Goal: Task Accomplishment & Management: Manage account settings

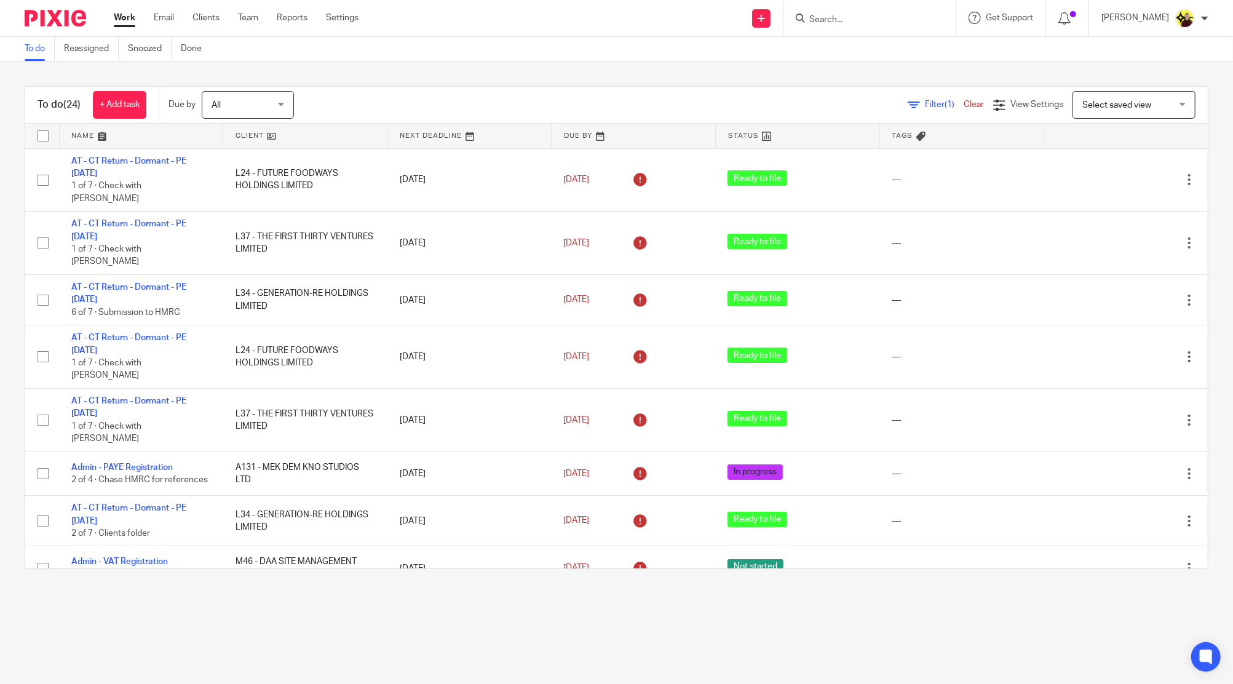
click at [892, 15] on input "Search" at bounding box center [863, 20] width 111 height 11
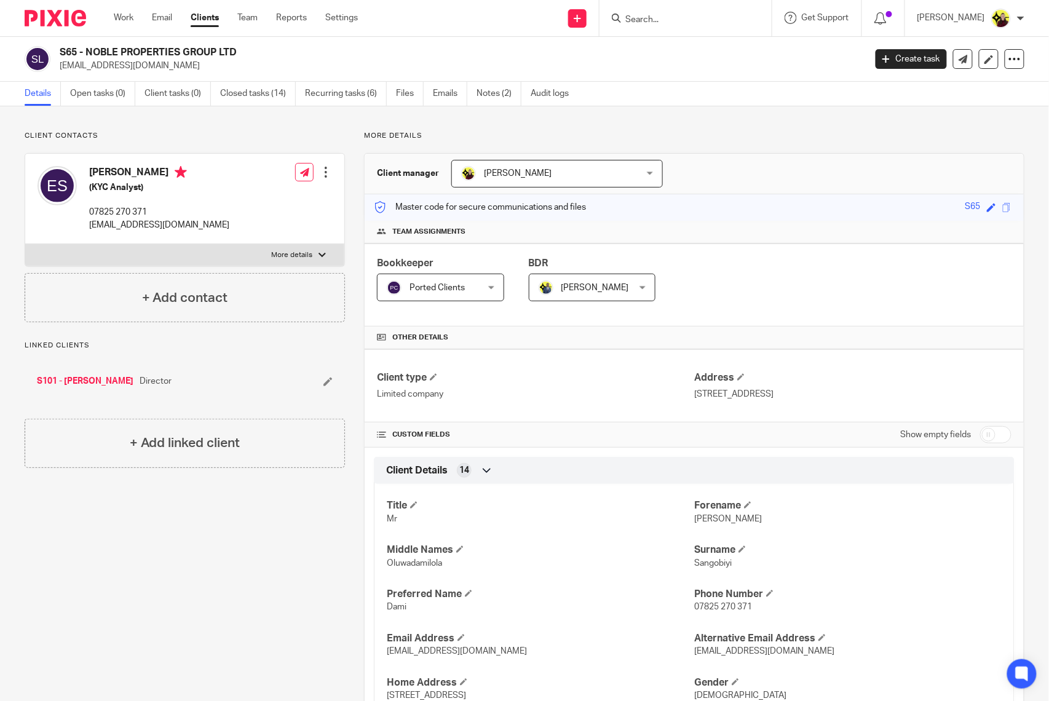
click at [724, 16] on input "Search" at bounding box center [679, 20] width 111 height 11
paste input "REMALIAH & CO LTD"
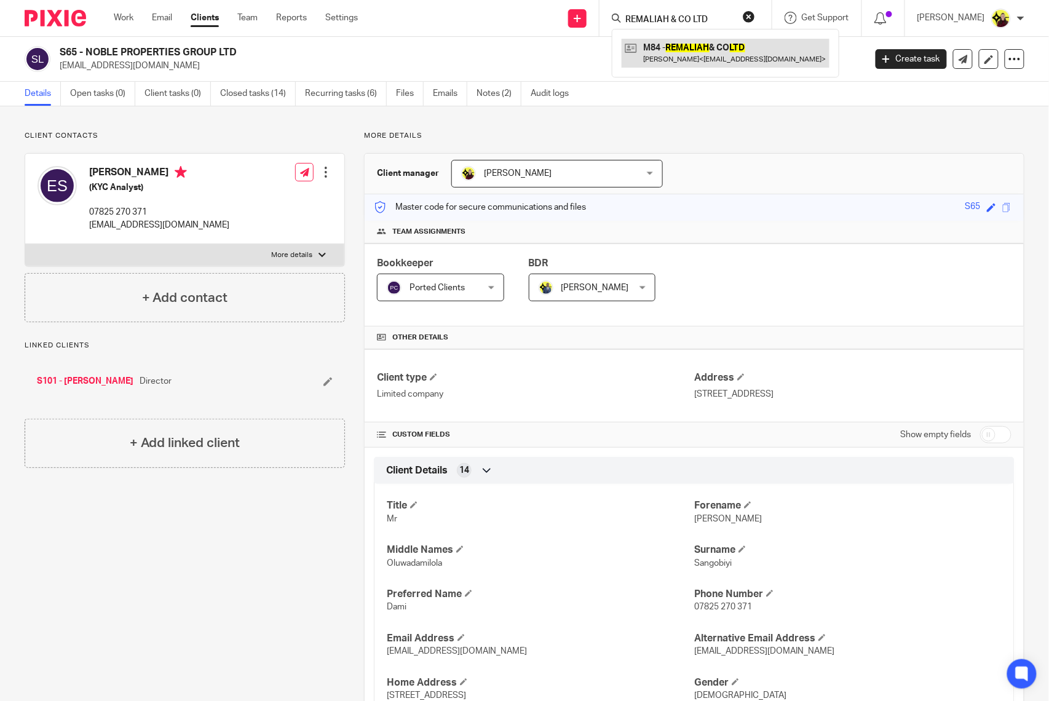
type input "REMALIAH & CO LTD"
click at [716, 50] on link at bounding box center [726, 53] width 208 height 28
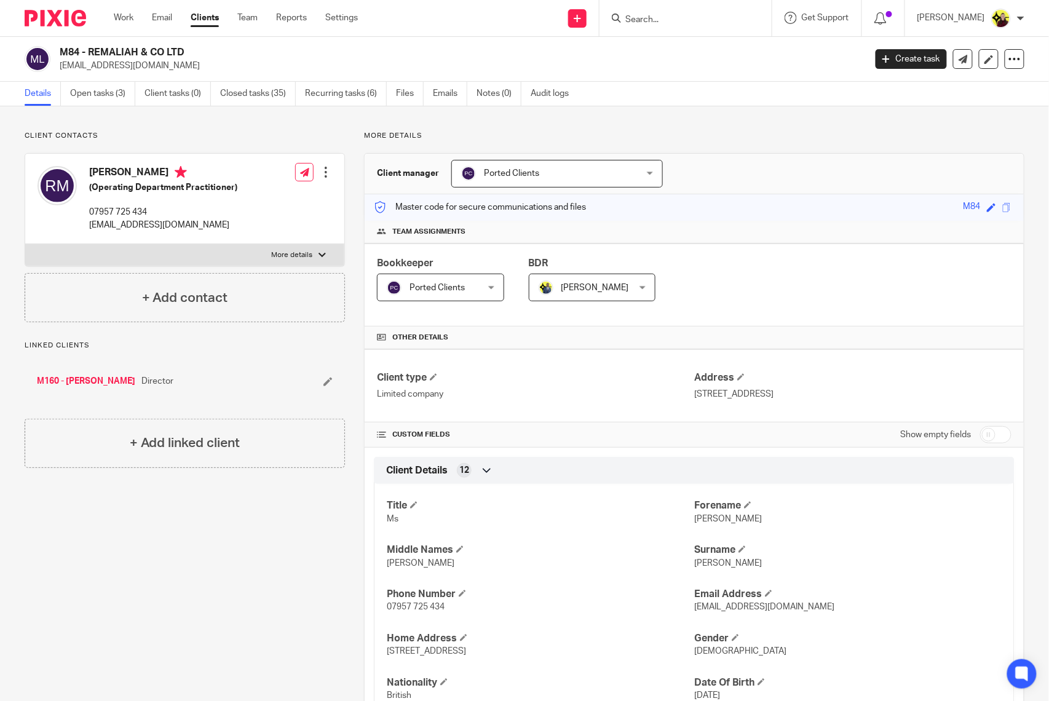
click at [649, 18] on input "Search" at bounding box center [679, 20] width 111 height 11
paste input "GILDED GLOBE LTD"
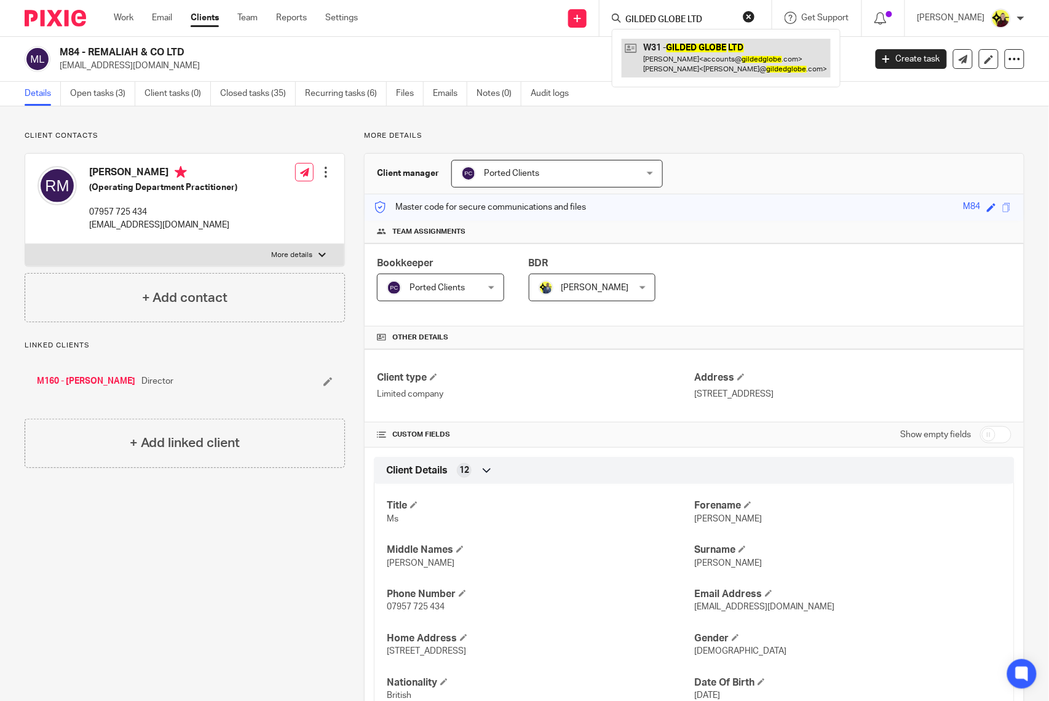
type input "GILDED GLOBE LTD"
click at [673, 60] on link at bounding box center [726, 58] width 209 height 38
click at [665, 70] on link at bounding box center [726, 58] width 209 height 38
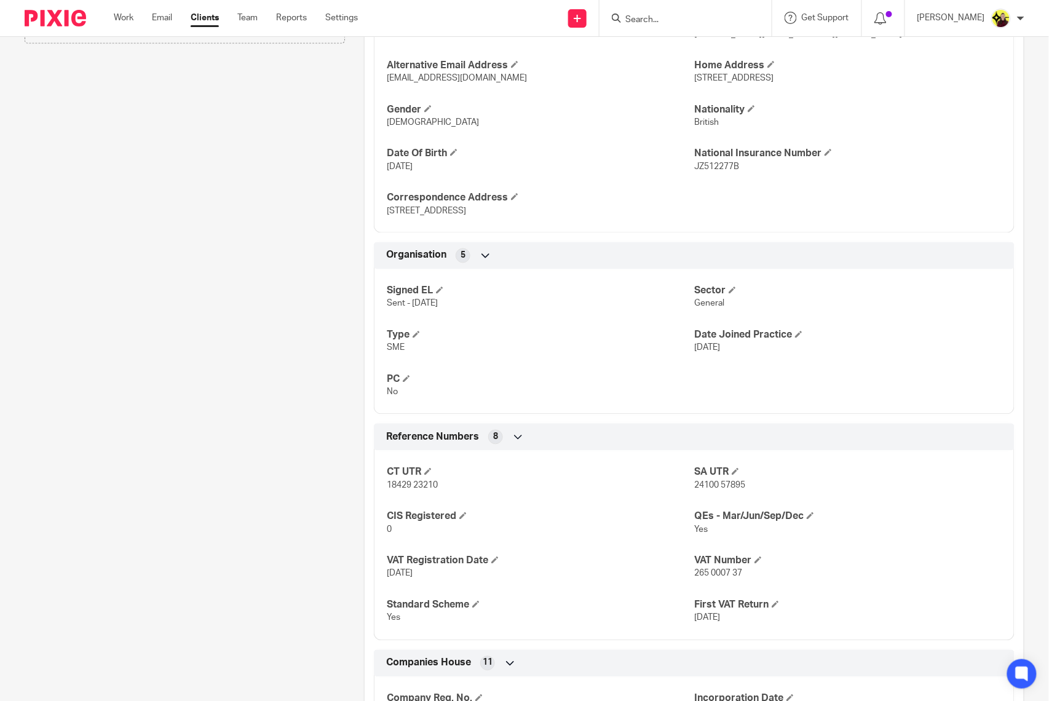
scroll to position [809, 0]
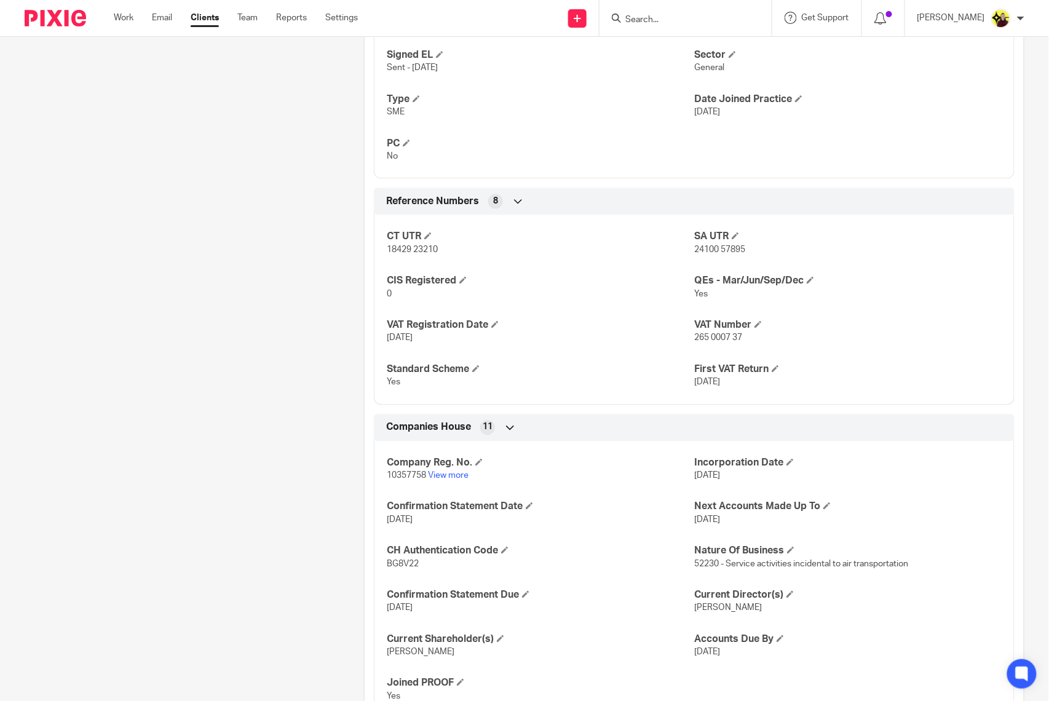
click at [670, 26] on div at bounding box center [686, 18] width 172 height 36
click at [670, 23] on input "Search" at bounding box center [679, 20] width 111 height 11
paste input "athank@bluedotebusiness.com"
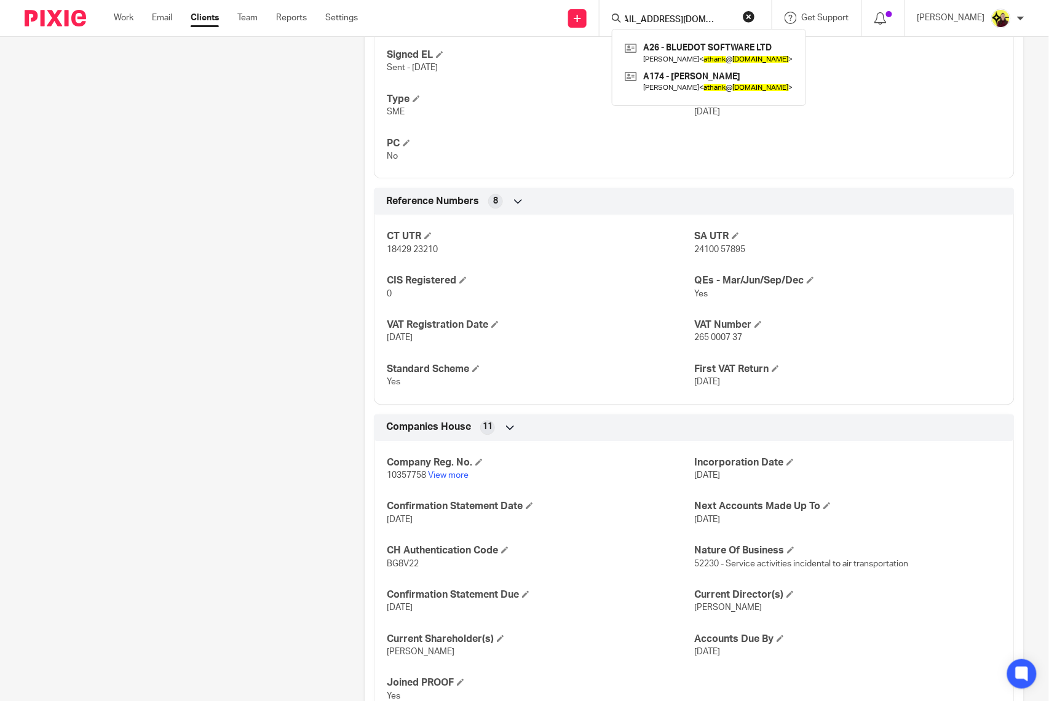
type input "athank@bluedotebusiness.com"
click at [680, 47] on link at bounding box center [709, 53] width 175 height 28
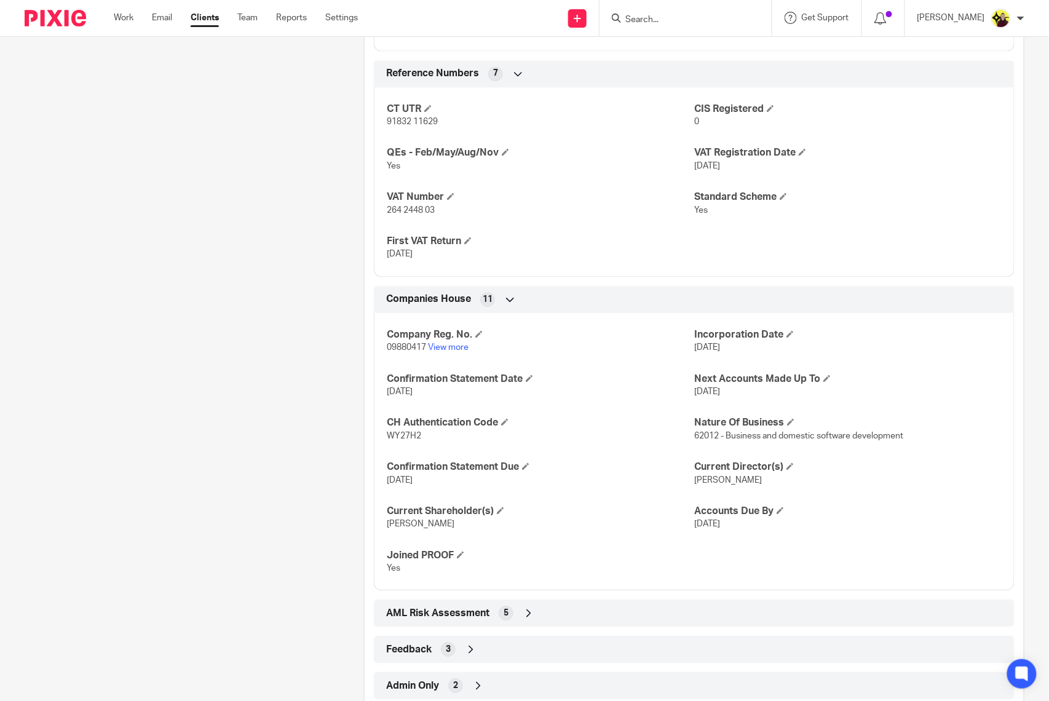
scroll to position [929, 0]
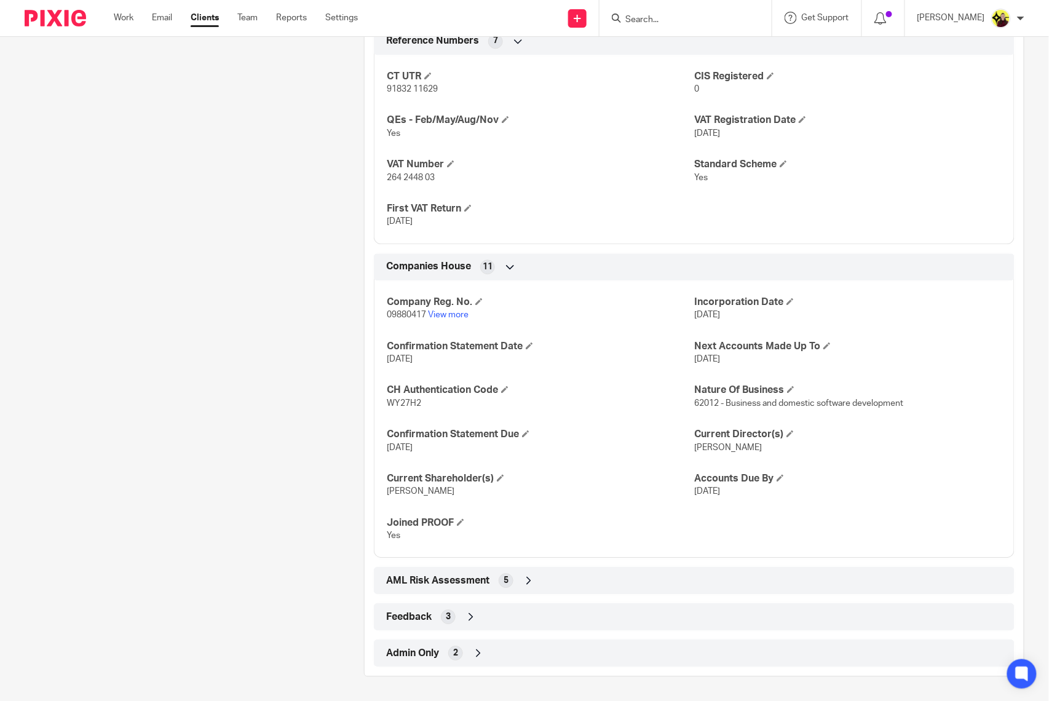
click at [709, 18] on input "Search" at bounding box center [679, 20] width 111 height 11
paste input "CD BEAUTY CO LIMITED"
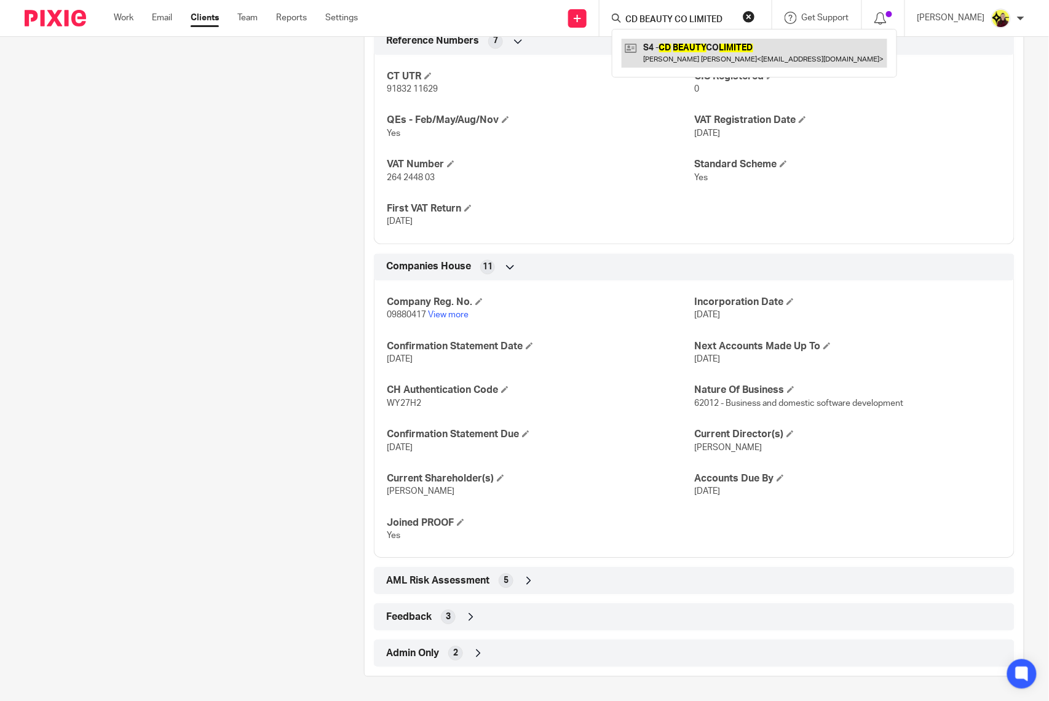
type input "CD BEAUTY CO LIMITED"
click at [701, 57] on link at bounding box center [755, 53] width 266 height 28
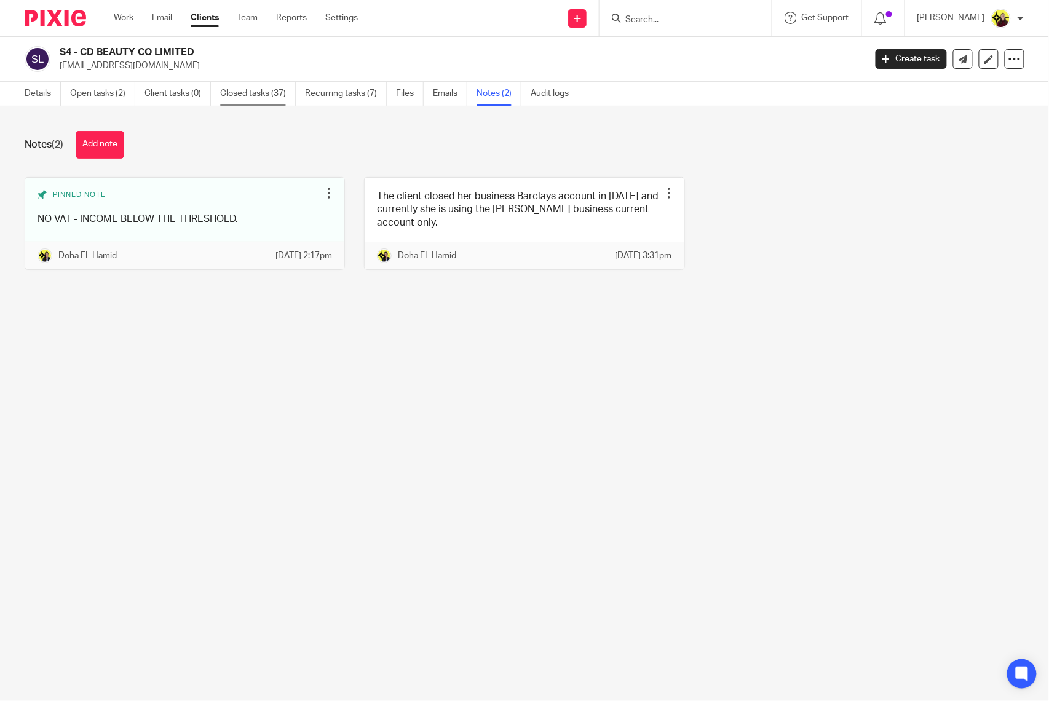
click at [244, 95] on link "Closed tasks (37)" at bounding box center [258, 94] width 76 height 24
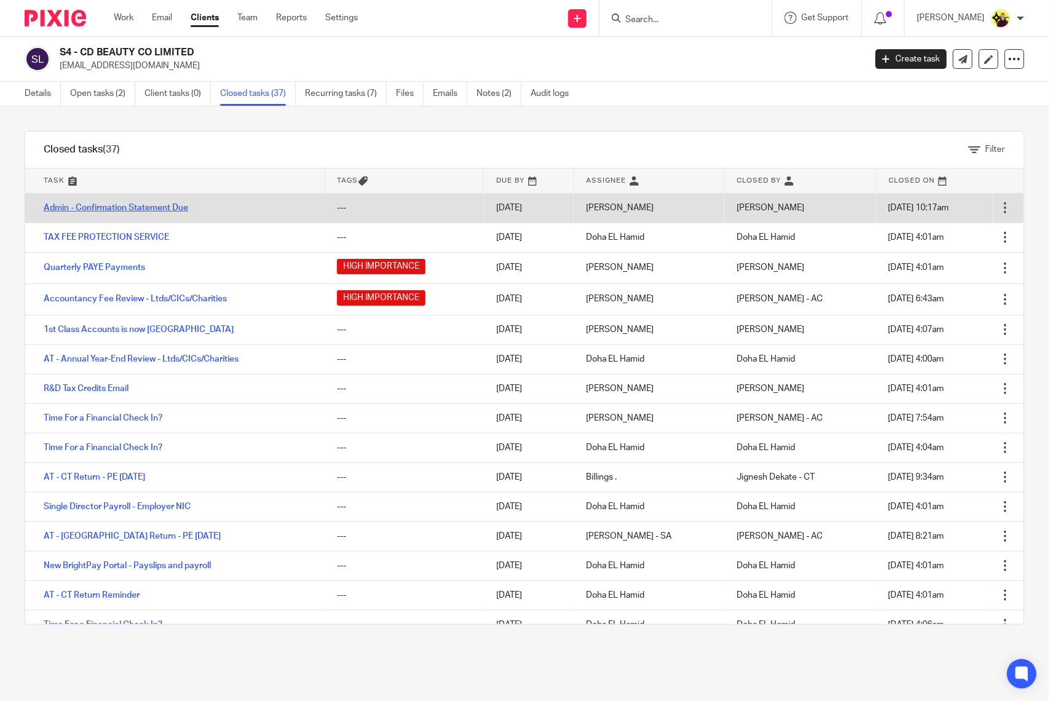
click at [117, 210] on link "Admin - Confirmation Statement Due" at bounding box center [116, 208] width 145 height 9
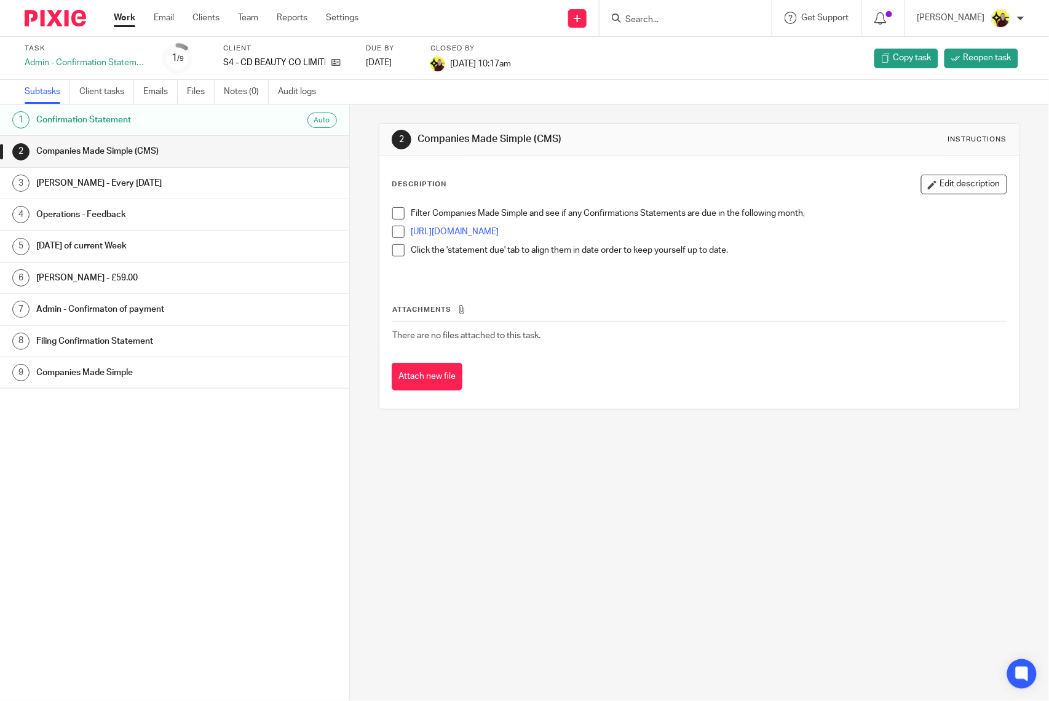
click at [205, 127] on h1 "Confirmation Statement" at bounding box center [136, 120] width 200 height 18
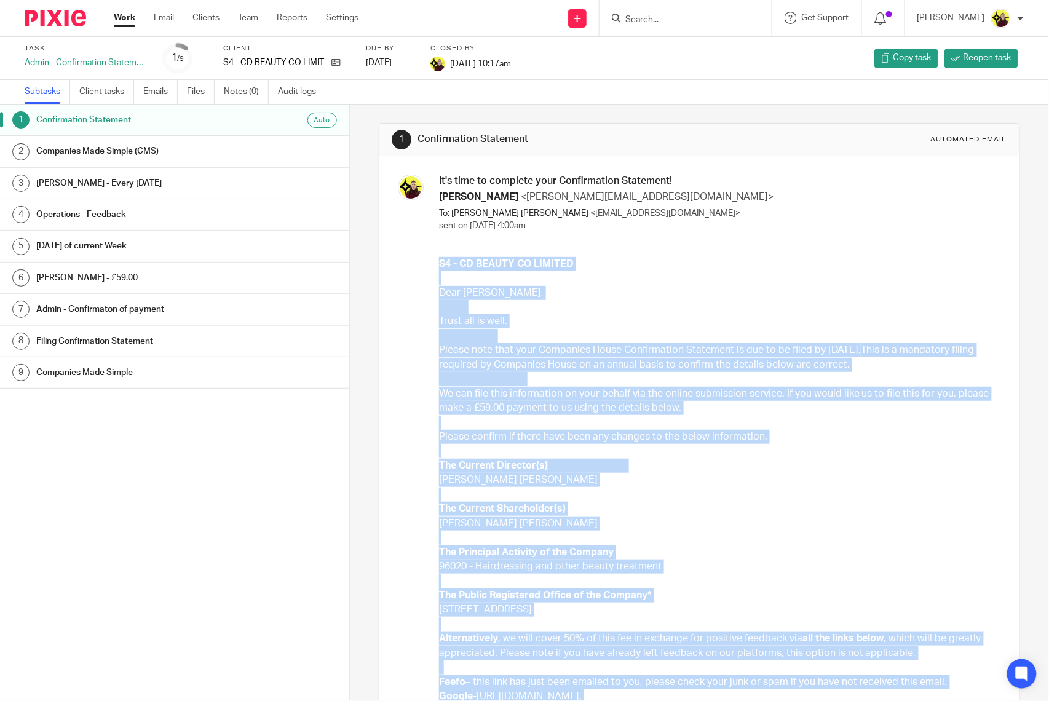
drag, startPoint x: 526, startPoint y: 585, endPoint x: 434, endPoint y: 263, distance: 335.4
click at [439, 263] on div "S4 - CD BEAUTY CO LIMITED Dear [PERSON_NAME], Trust all is well. Please note th…" at bounding box center [718, 617] width 559 height 721
copy div "L8 - IP DOLORS AM CONSECT Adip Elitsedd Eiusmodt, Incid utl et dolo. Magnaa eni…"
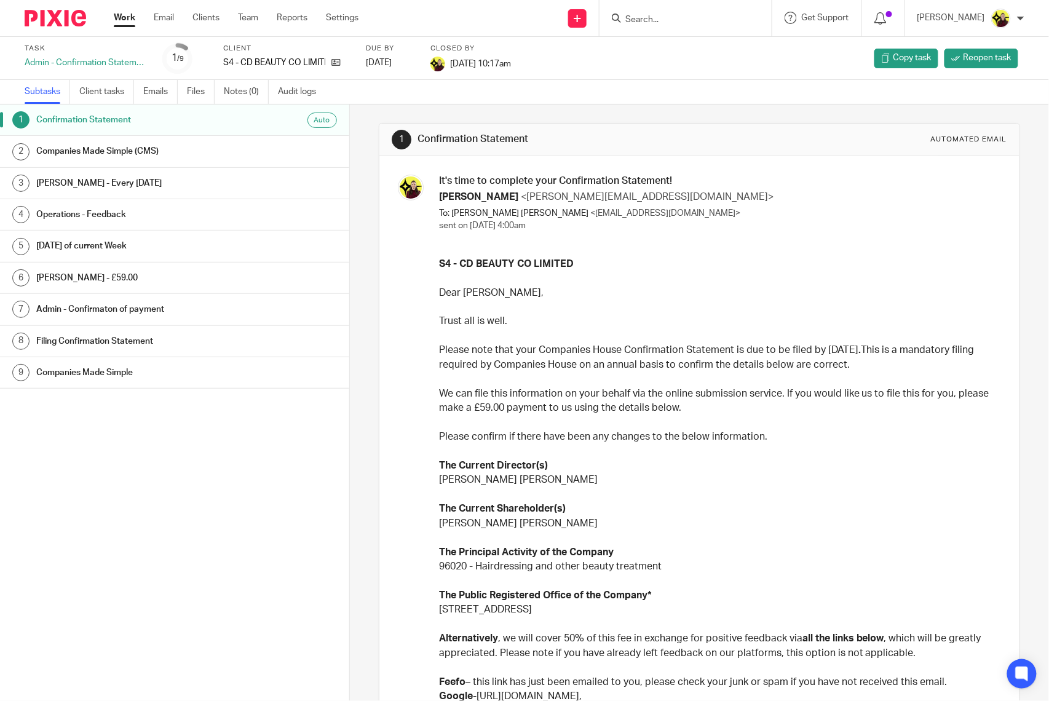
click at [508, 180] on h3 "It's time to complete your Confirmation Statement!" at bounding box center [718, 181] width 559 height 13
copy div "It's time to complete your Confirmation Statement!"
drag, startPoint x: 547, startPoint y: 485, endPoint x: 539, endPoint y: 448, distance: 37.9
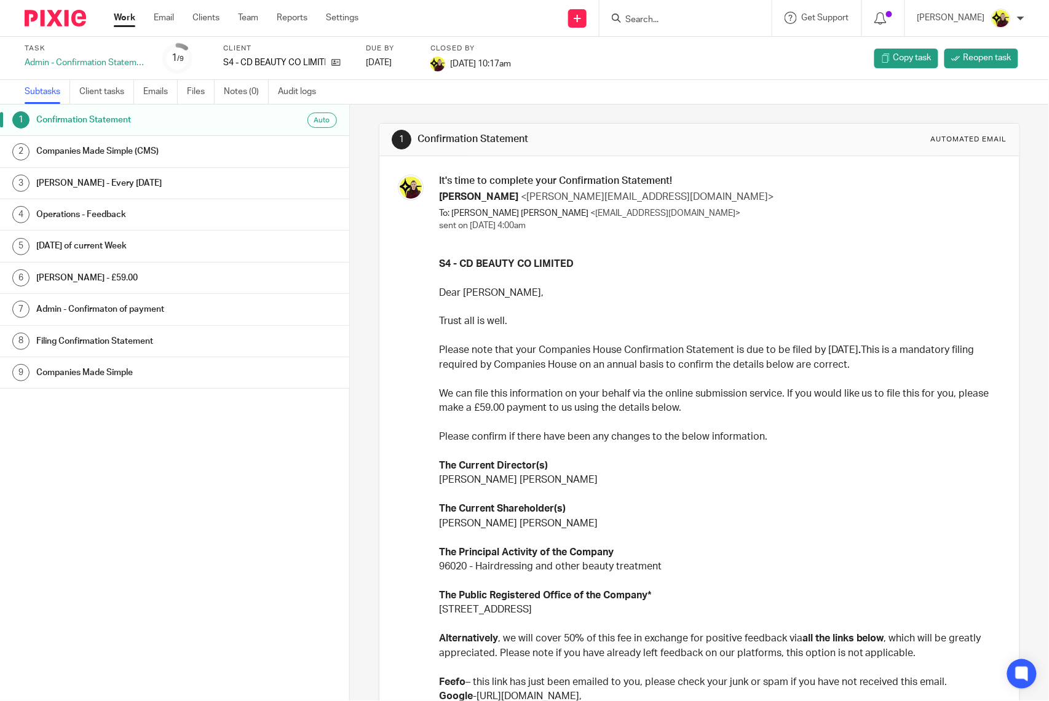
click at [547, 485] on p "Miss Courtney Daniella Boateng SMITH" at bounding box center [718, 480] width 559 height 14
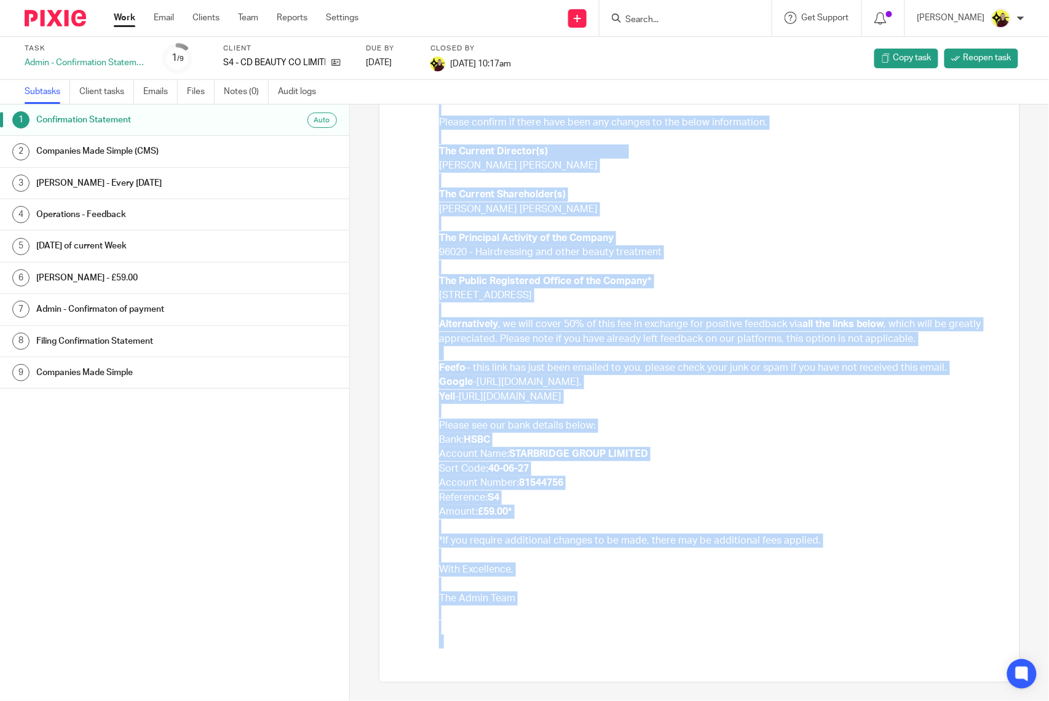
scroll to position [399, 0]
drag, startPoint x: 432, startPoint y: 256, endPoint x: 739, endPoint y: 601, distance: 461.8
click at [739, 601] on div "It's time to complete your Confirmation Statement! Megan George <megan@starbrid…" at bounding box center [700, 261] width 616 height 803
copy div "S4 - CD BEAUTY CO LIMITED Dear Courtney Daniella, Trust all is well. Please not…"
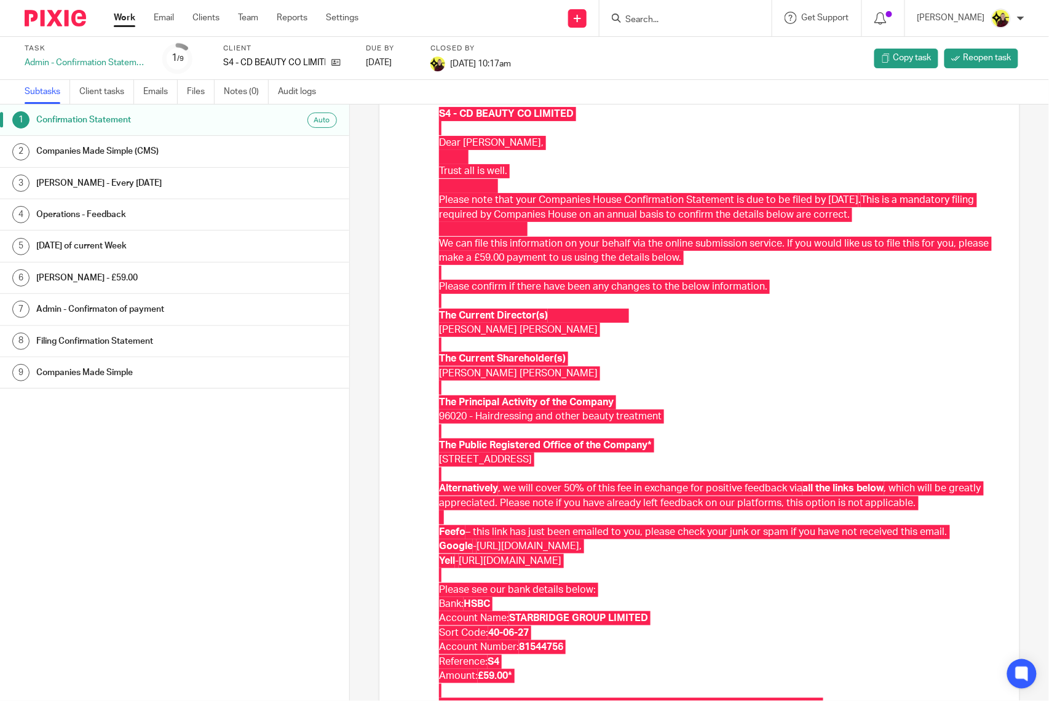
scroll to position [0, 0]
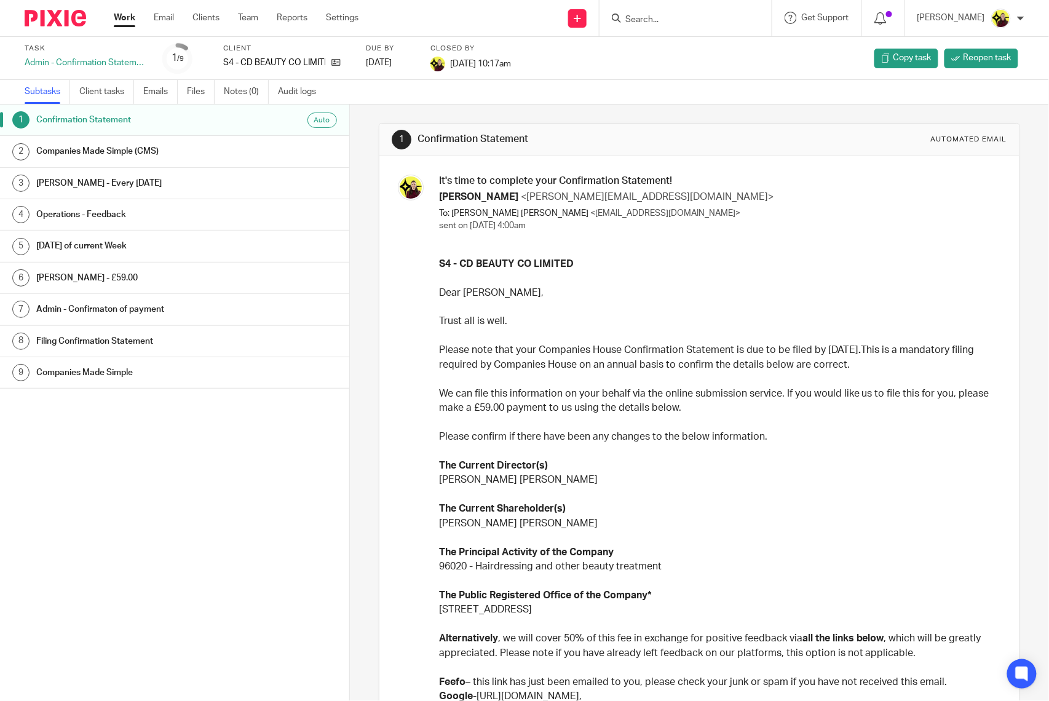
click at [519, 173] on div "It's time to complete your Confirmation Statement! Megan George <megan@starbrid…" at bounding box center [699, 576] width 640 height 840
copy div "It's time to complete your Confirmation Statement!"
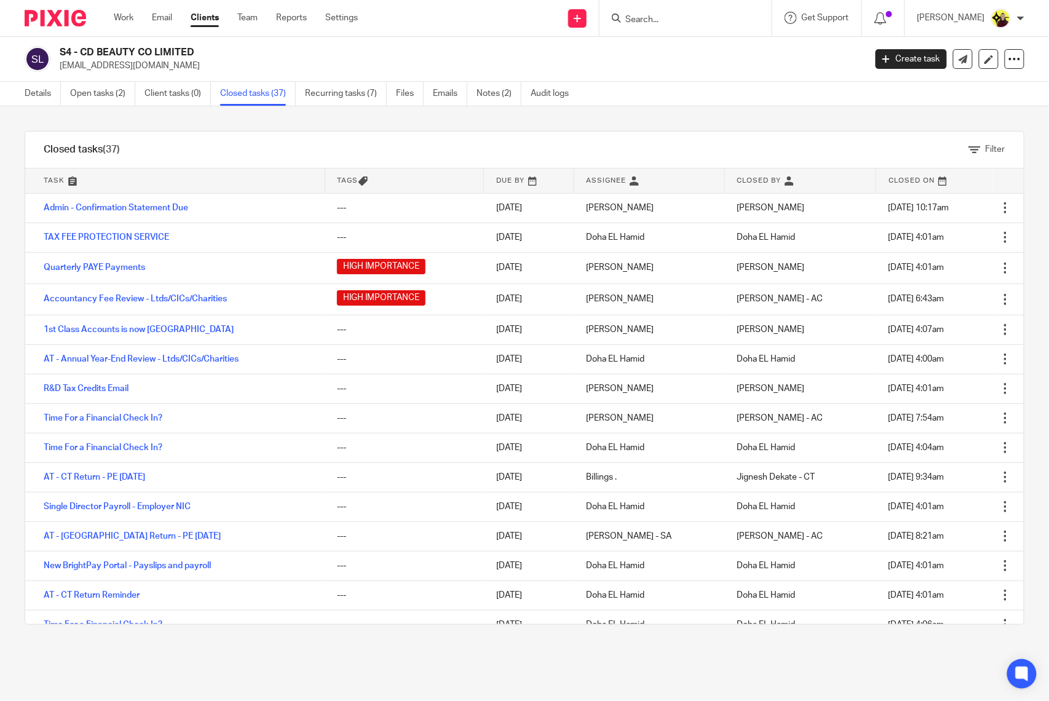
click at [124, 67] on p "courtneydaniellab@gmail.com" at bounding box center [459, 66] width 798 height 12
click at [124, 67] on p "[EMAIL_ADDRESS][DOMAIN_NAME]" at bounding box center [459, 66] width 798 height 12
copy main "courtneydaniellab@gmail.com Create task Update from Companies House Export data…"
click at [66, 99] on ul "Details Open tasks (2) Client tasks (0) Closed tasks (37) Recurring tasks (7) F…" at bounding box center [306, 94] width 563 height 24
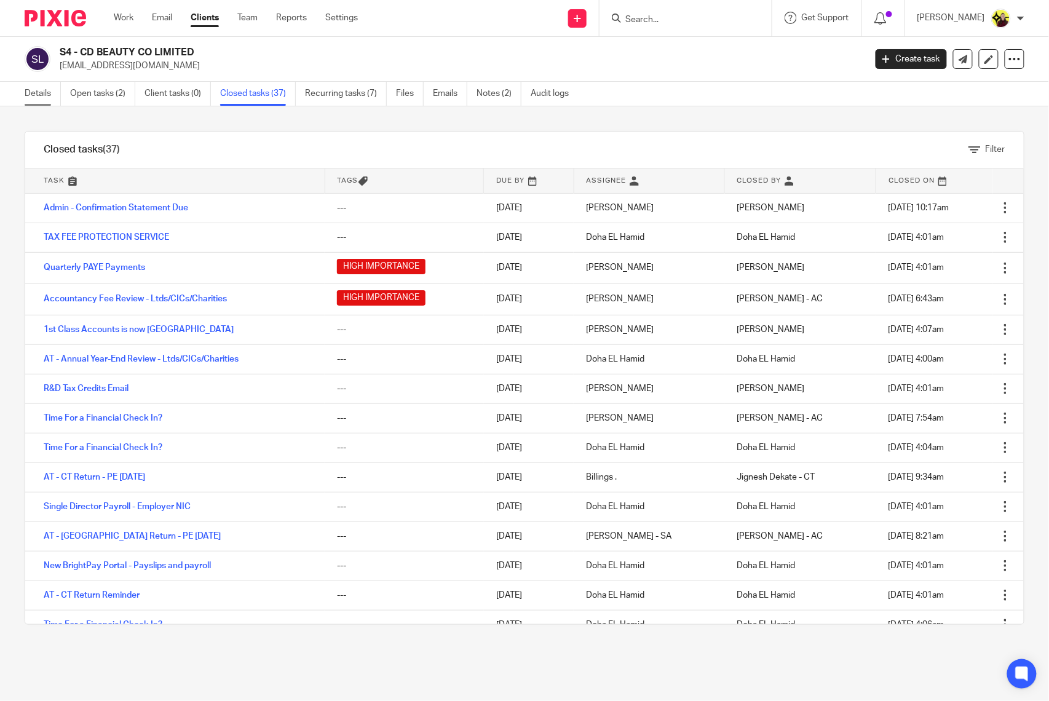
click at [59, 93] on link "Details" at bounding box center [43, 94] width 36 height 24
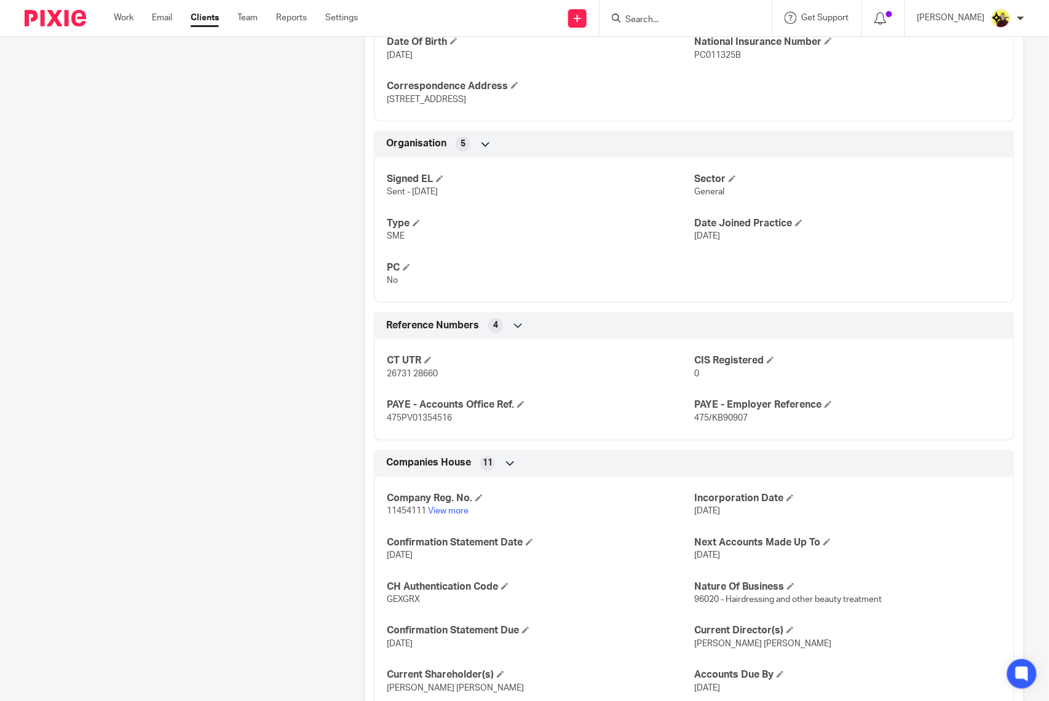
scroll to position [862, 0]
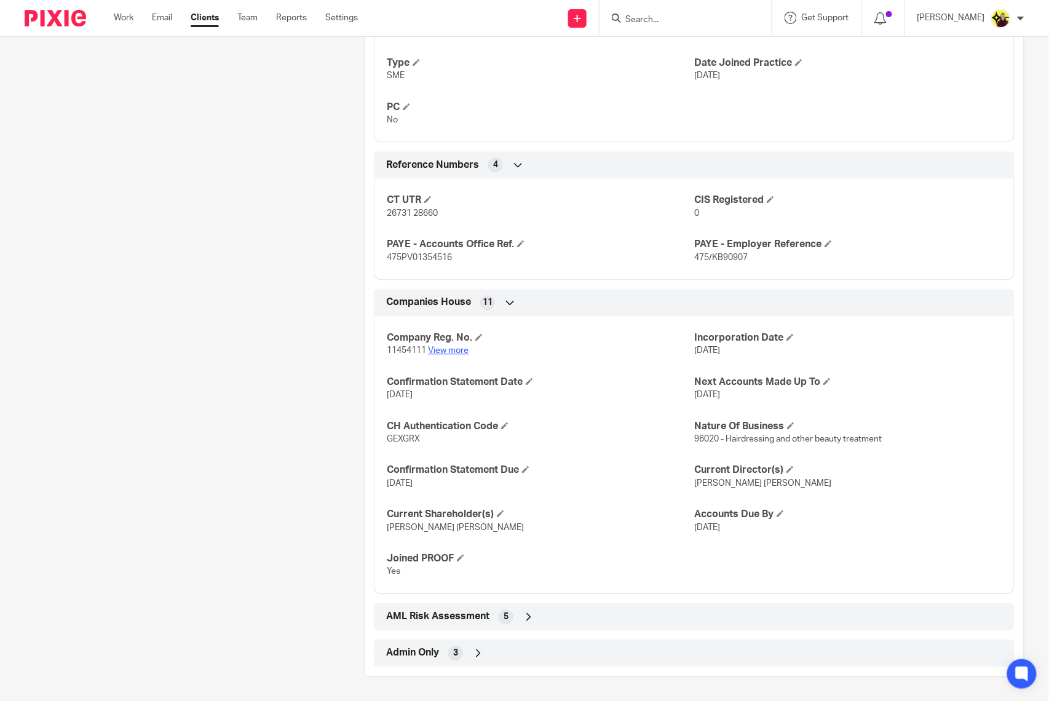
click at [436, 347] on link "View more" at bounding box center [448, 350] width 41 height 9
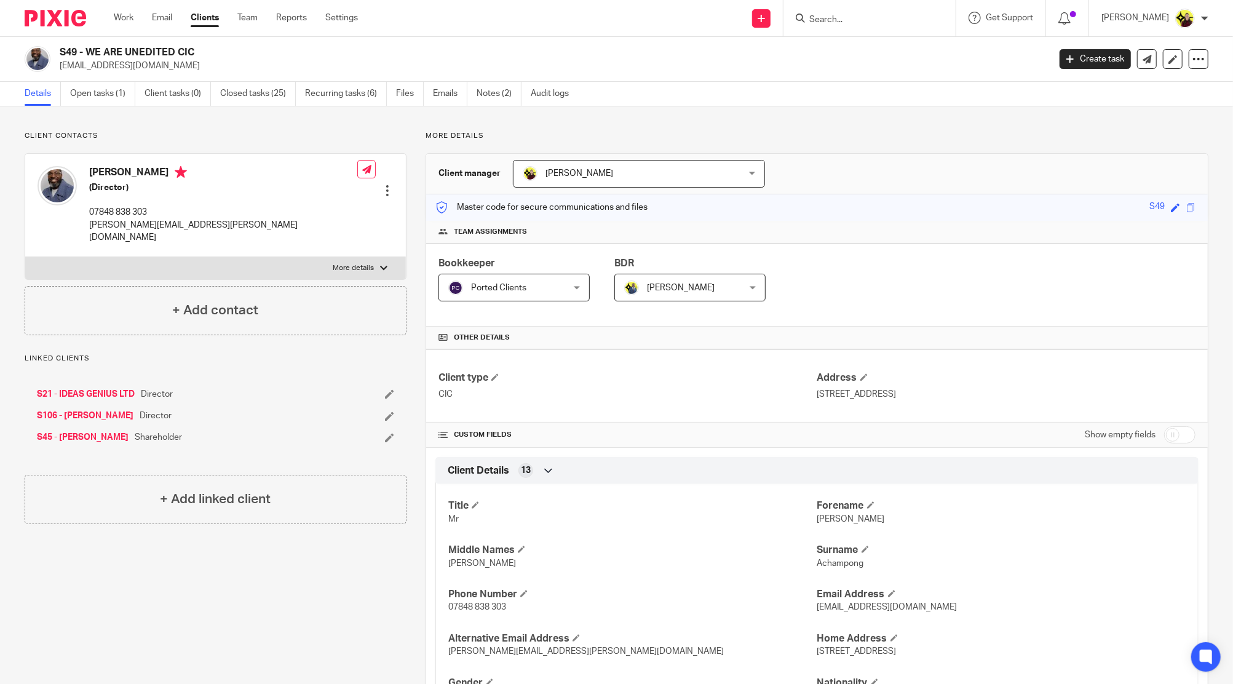
click at [887, 21] on input "Search" at bounding box center [863, 20] width 111 height 11
type input "k24"
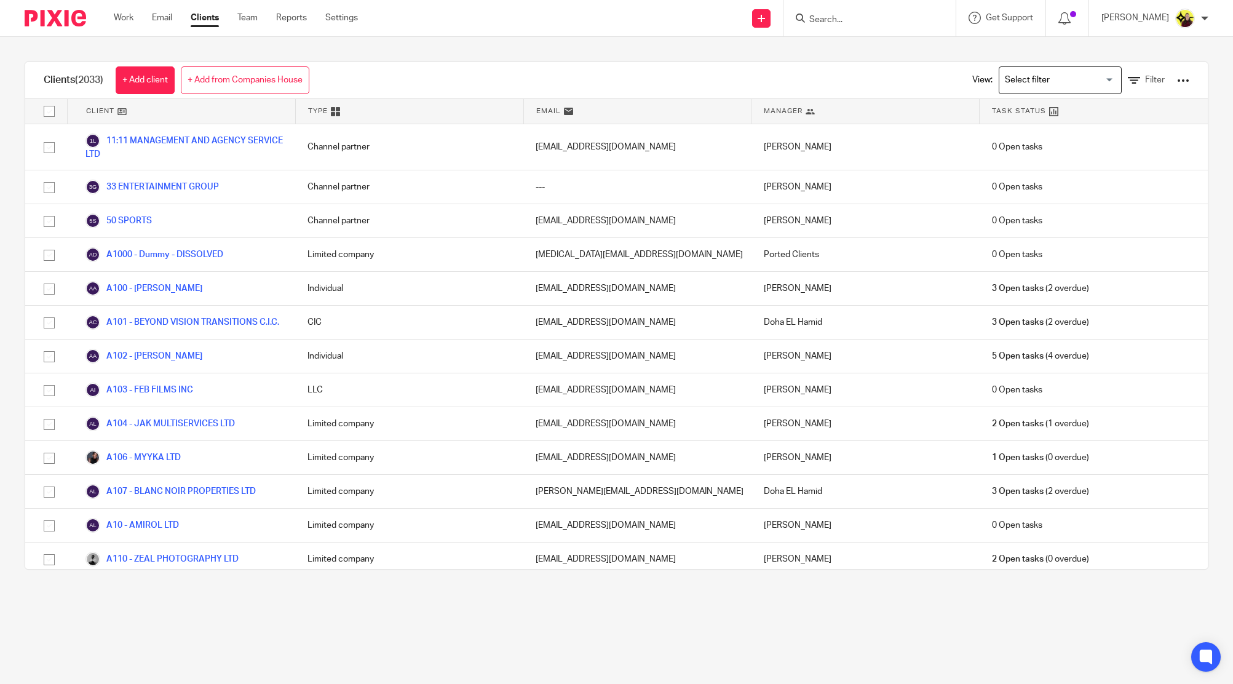
click at [841, 17] on input "Search" at bounding box center [863, 20] width 111 height 11
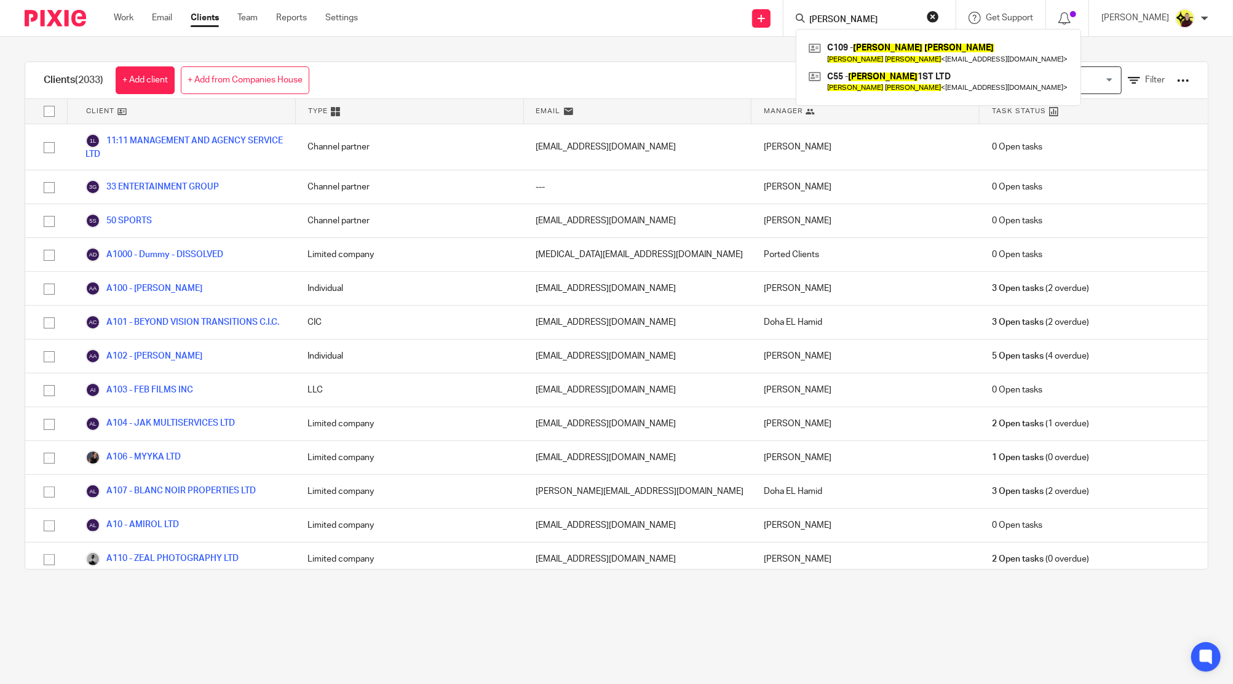
click at [860, 18] on input "JOSEPH CASTILLO" at bounding box center [863, 20] width 111 height 11
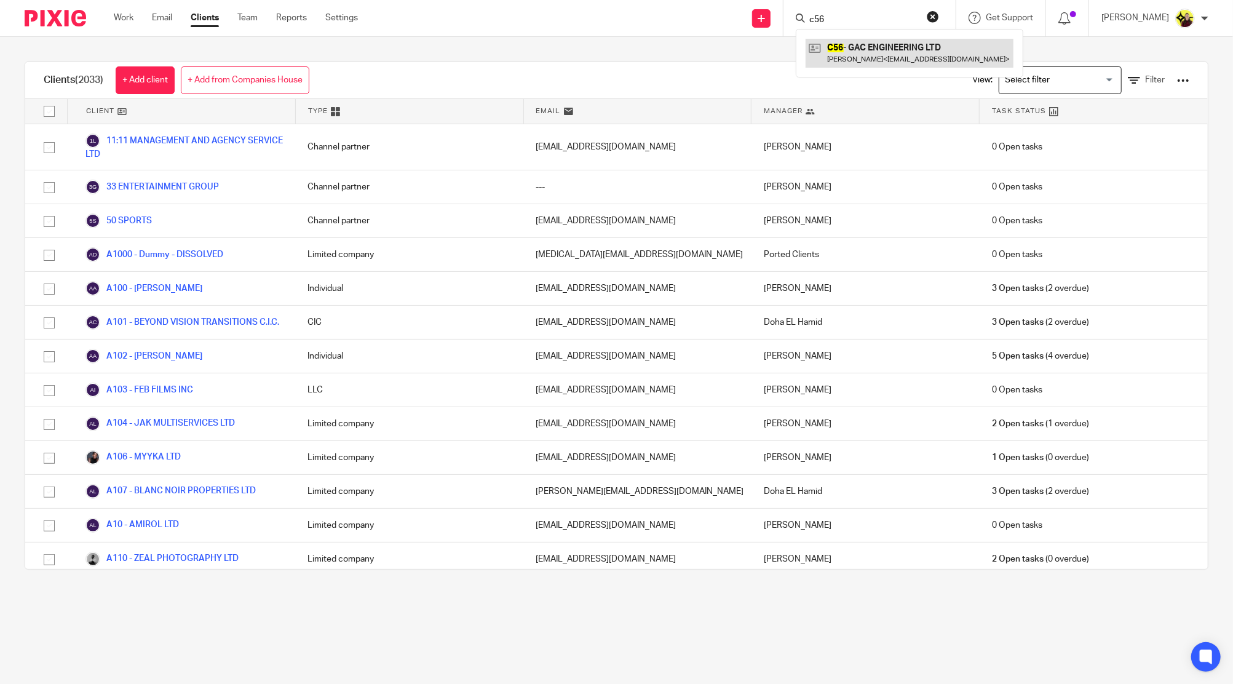
type input "c56"
click at [875, 43] on link at bounding box center [910, 53] width 208 height 28
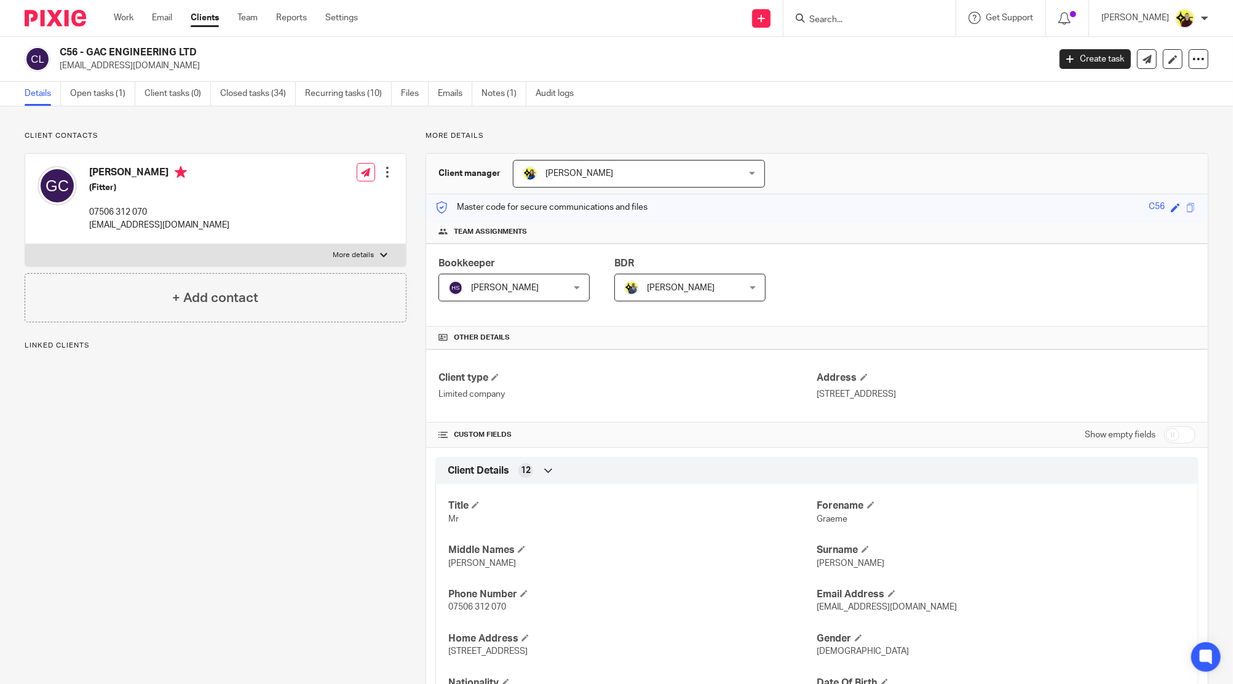
click at [859, 19] on input "Search" at bounding box center [863, 20] width 111 height 11
type input "c55"
click at [904, 46] on link at bounding box center [910, 53] width 208 height 28
click at [851, 21] on input "Search" at bounding box center [863, 20] width 111 height 11
type input "c56"
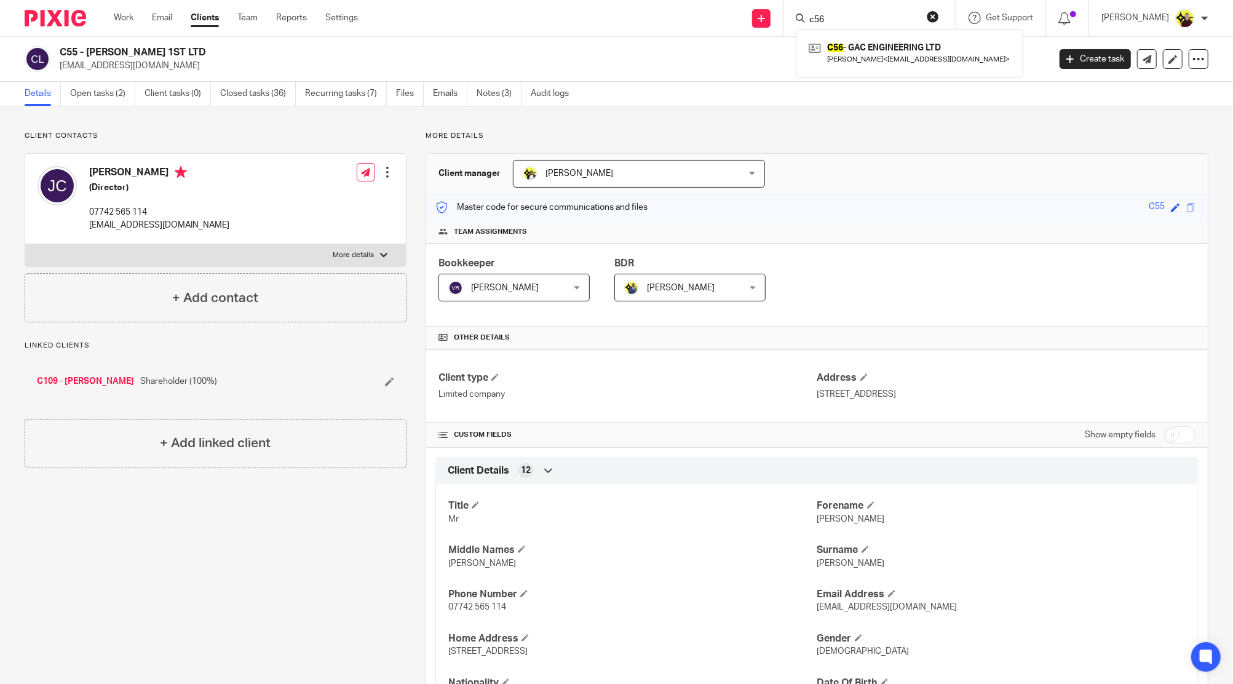
click at [900, 35] on div "C56 - GAC ENGINEERING LTD [PERSON_NAME] < [EMAIL_ADDRESS][DOMAIN_NAME] >" at bounding box center [910, 53] width 228 height 48
click at [899, 36] on div "C56 - GAC ENGINEERING LTD [PERSON_NAME] < [EMAIL_ADDRESS][DOMAIN_NAME] >" at bounding box center [910, 53] width 228 height 48
click at [887, 50] on link at bounding box center [910, 53] width 208 height 28
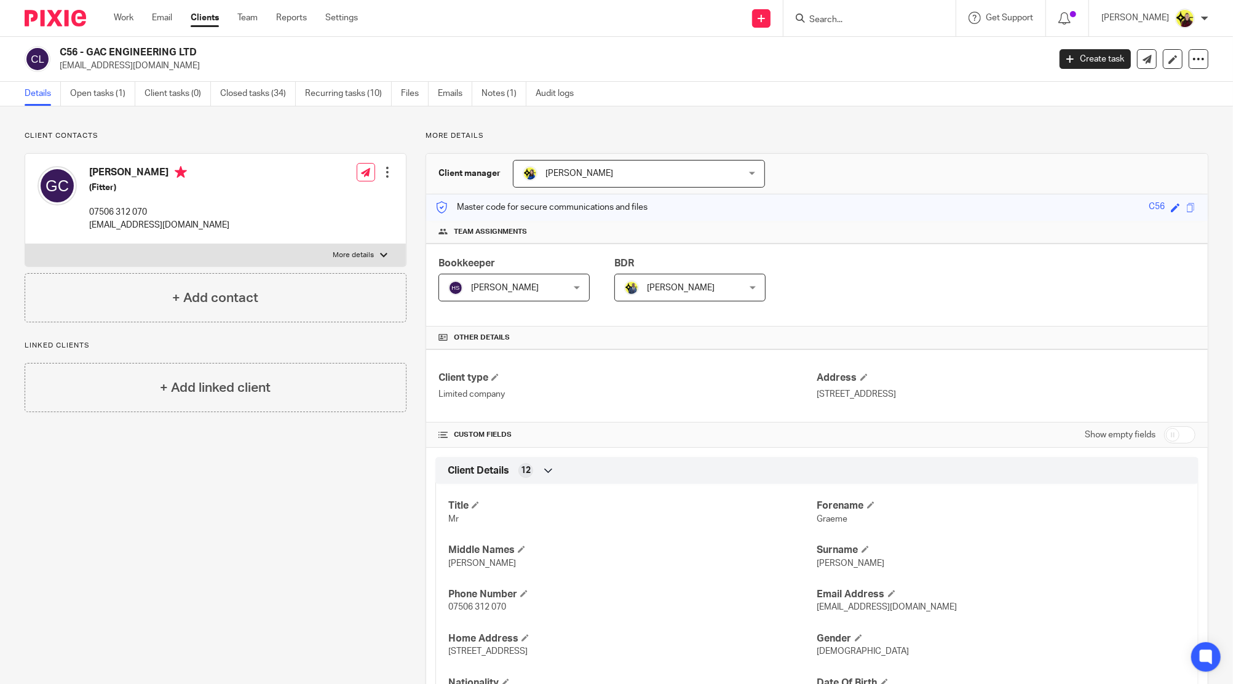
click at [127, 160] on div "Graeme Collins (Fitter) 07506 312 070 collins2877@gmail.com" at bounding box center [134, 198] width 192 height 77
copy h4 "[PERSON_NAME]"
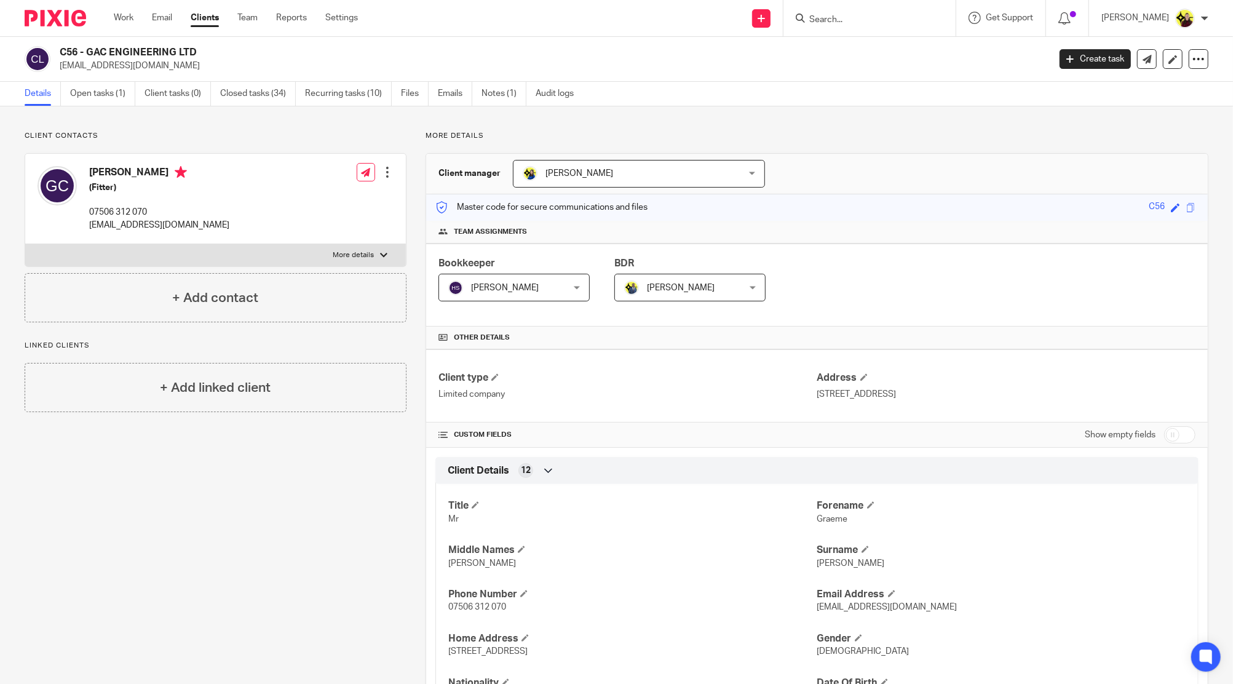
click at [839, 25] on input "Search" at bounding box center [863, 20] width 111 height 11
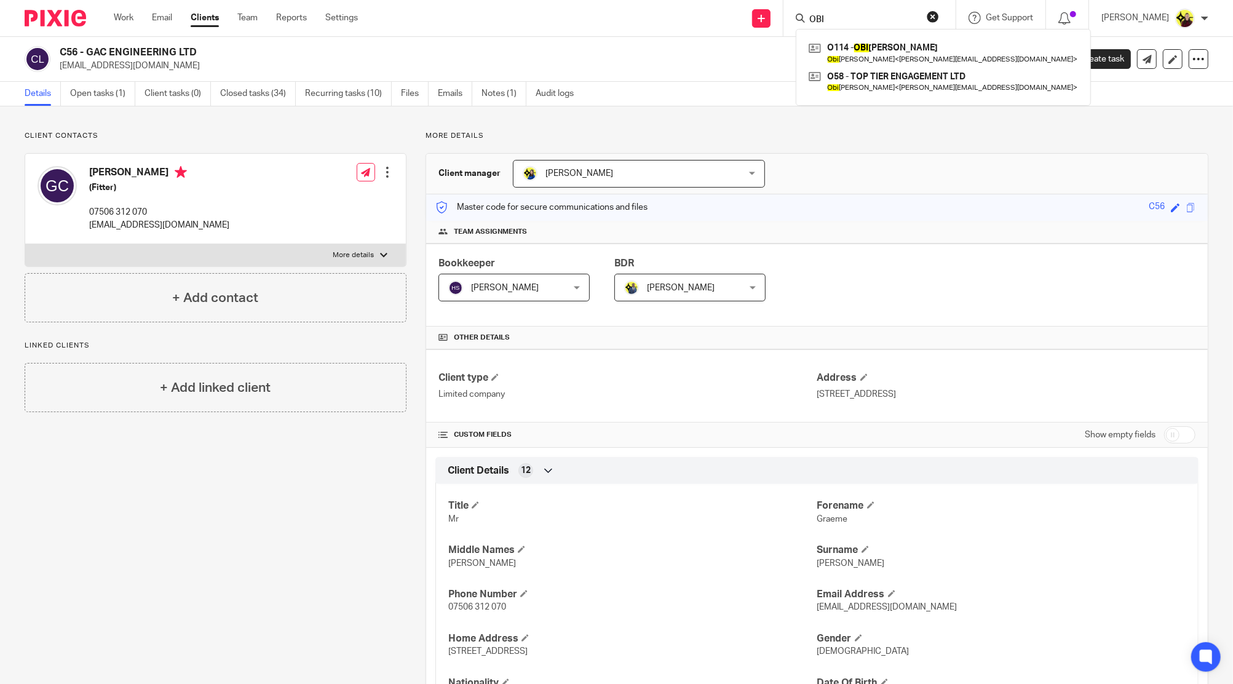
click at [822, 19] on input "OBI" at bounding box center [863, 20] width 111 height 11
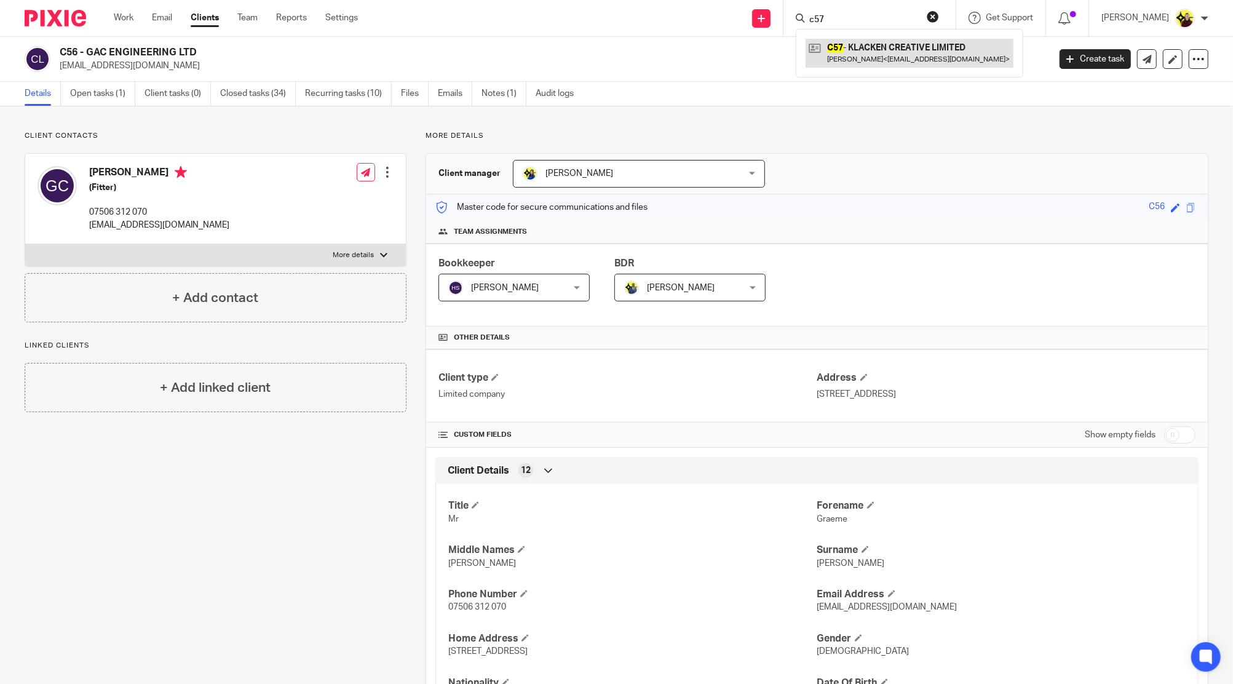
type input "c57"
click at [835, 51] on link at bounding box center [910, 53] width 208 height 28
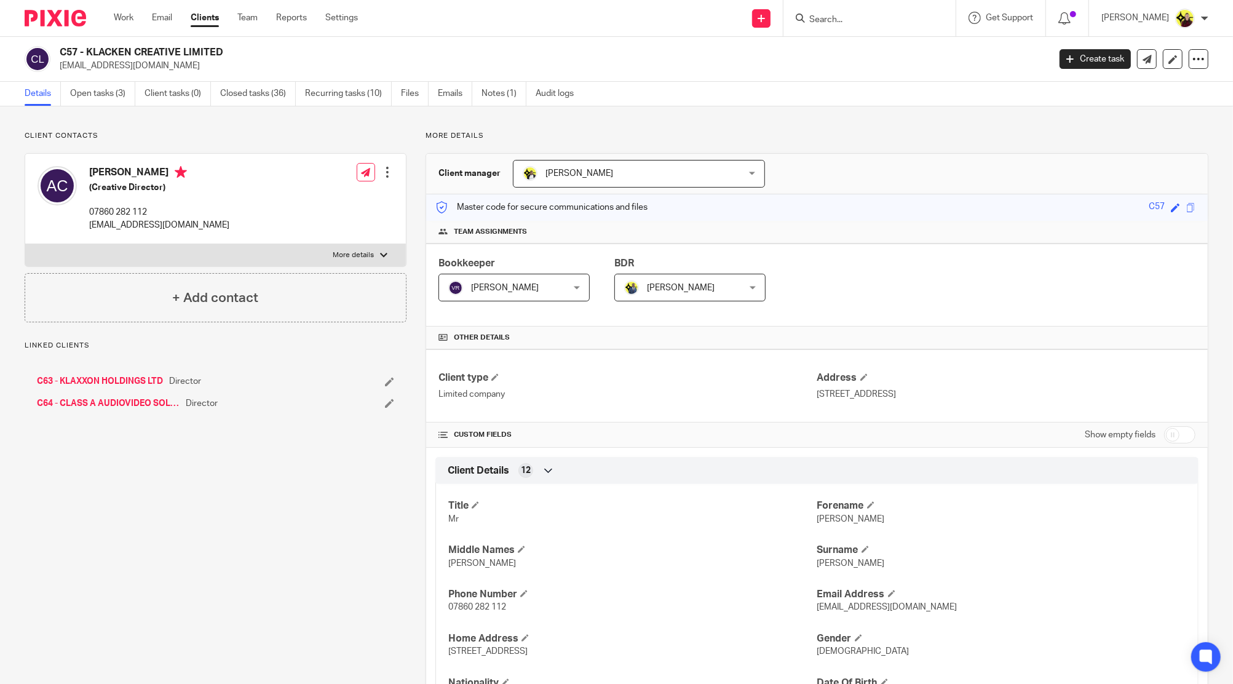
click at [140, 155] on div "Andre Clacken-Lewin (Creative Director) 07860 282 112 andreryann@gmail.com Edit…" at bounding box center [215, 199] width 381 height 90
copy h4 "[PERSON_NAME]"
click at [872, 17] on input "Search" at bounding box center [863, 20] width 111 height 11
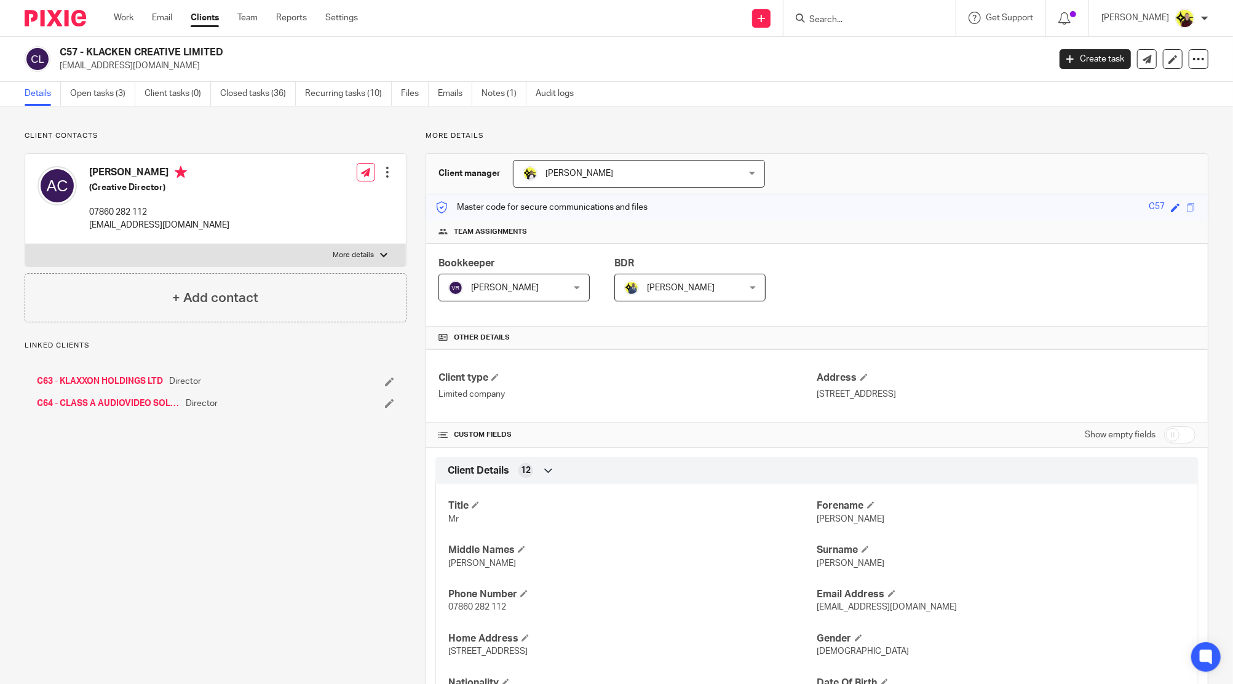
paste input "[PERSON_NAME]"
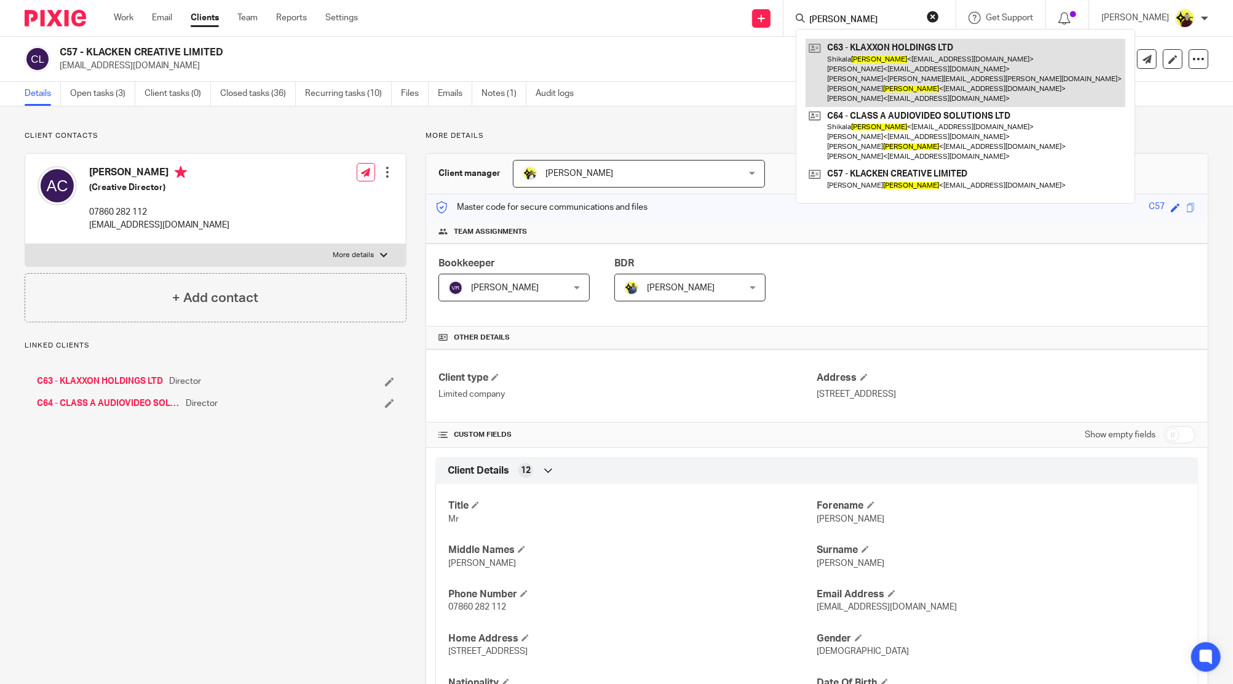
type input "[PERSON_NAME]"
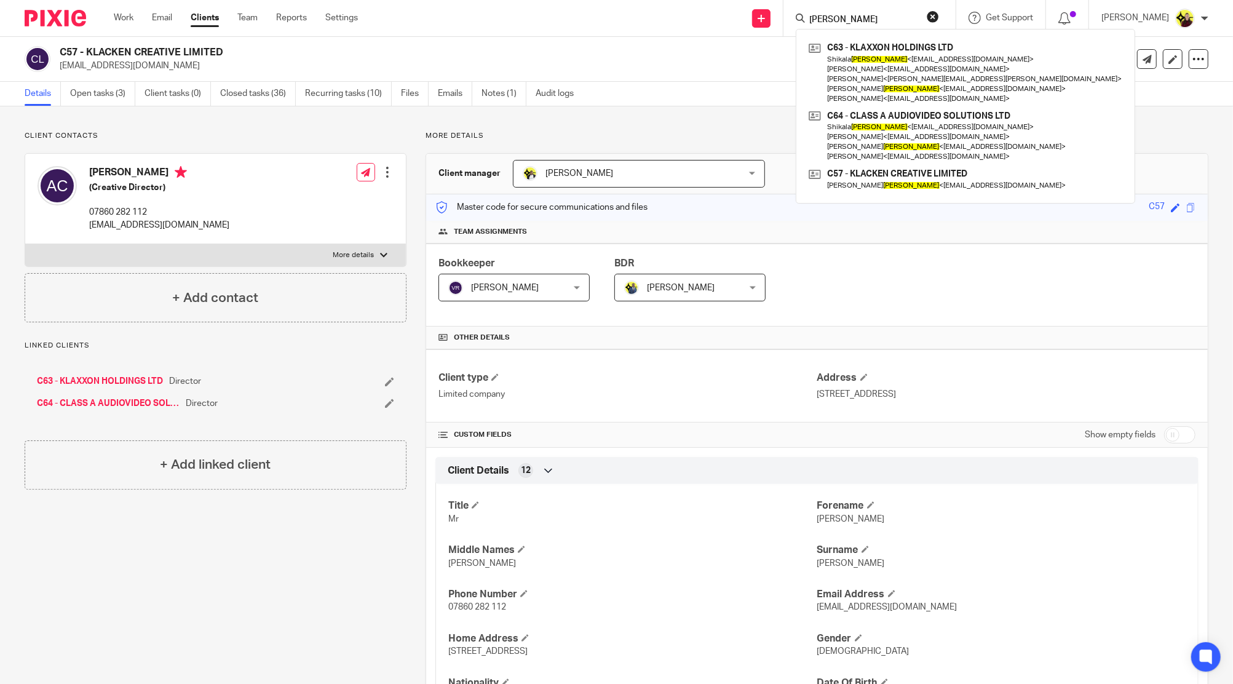
click at [474, 131] on p "More details" at bounding box center [817, 136] width 783 height 10
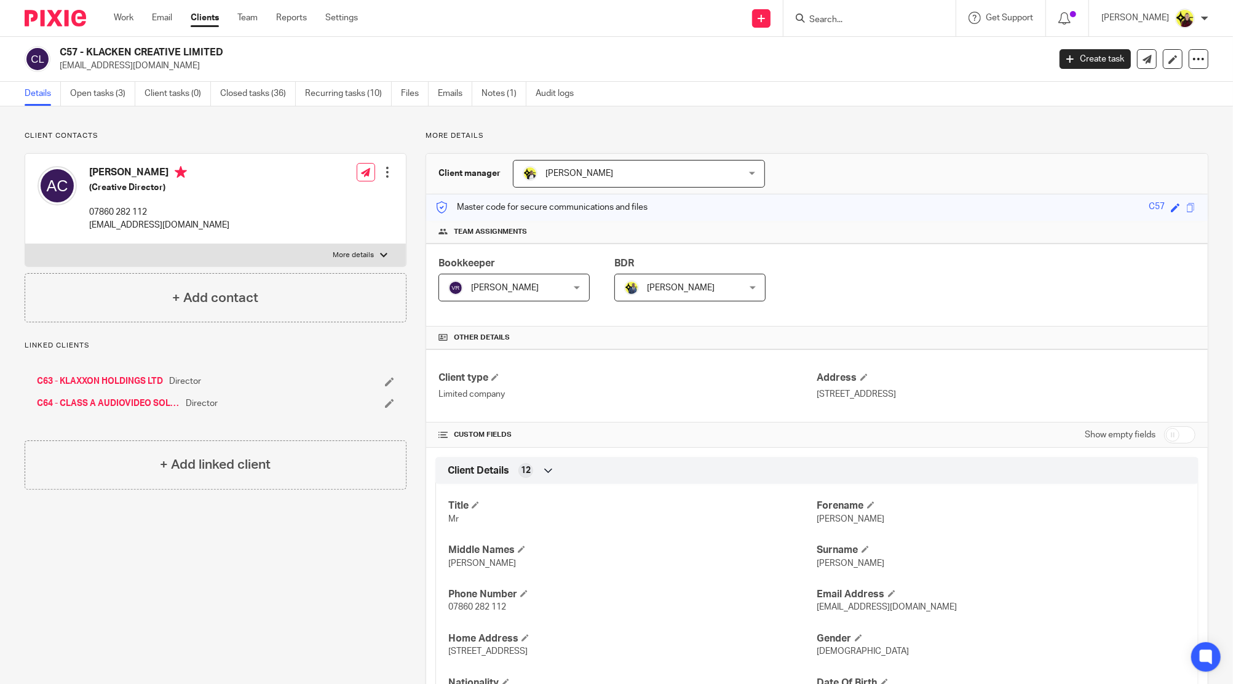
click at [153, 50] on h2 "C57 - KLACKEN CREATIVE LIMITED" at bounding box center [452, 52] width 785 height 13
click at [121, 168] on h4 "Andre Clacken-Lewin" at bounding box center [159, 173] width 140 height 15
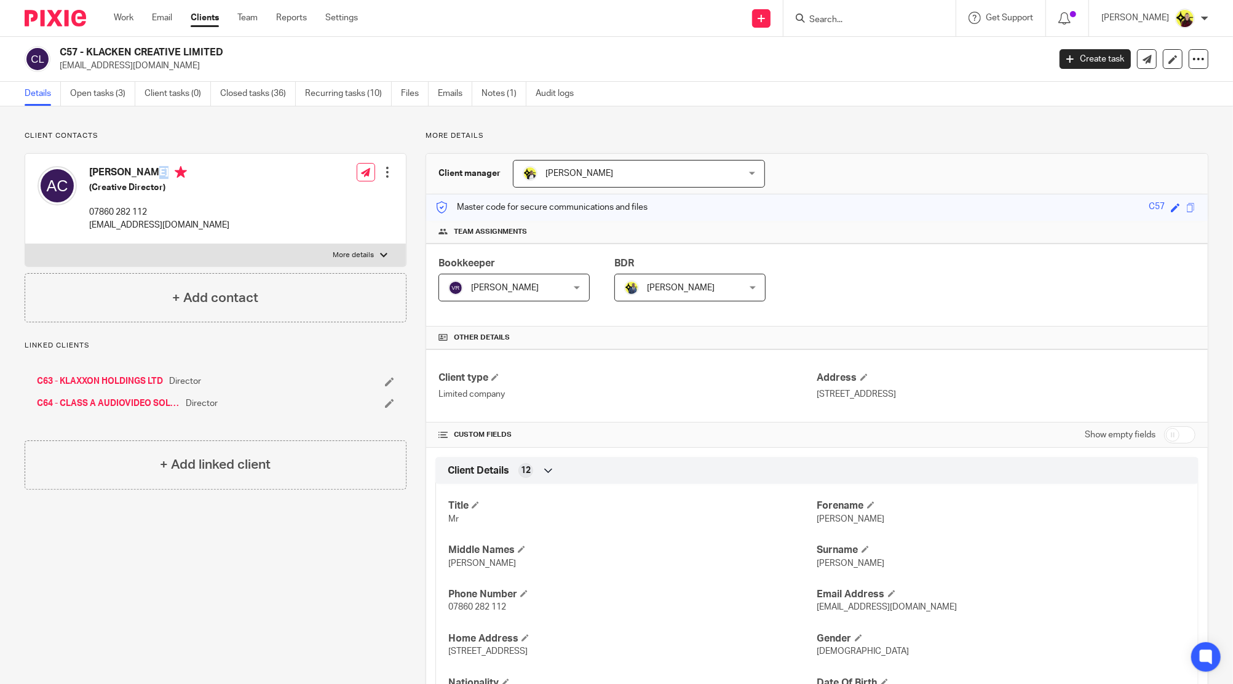
copy h4 "Andre Clacken-Lewin"
click at [870, 26] on div at bounding box center [870, 18] width 172 height 36
click at [866, 18] on input "Search" at bounding box center [863, 20] width 111 height 11
type input "C55"
click at [875, 55] on link at bounding box center [910, 53] width 208 height 28
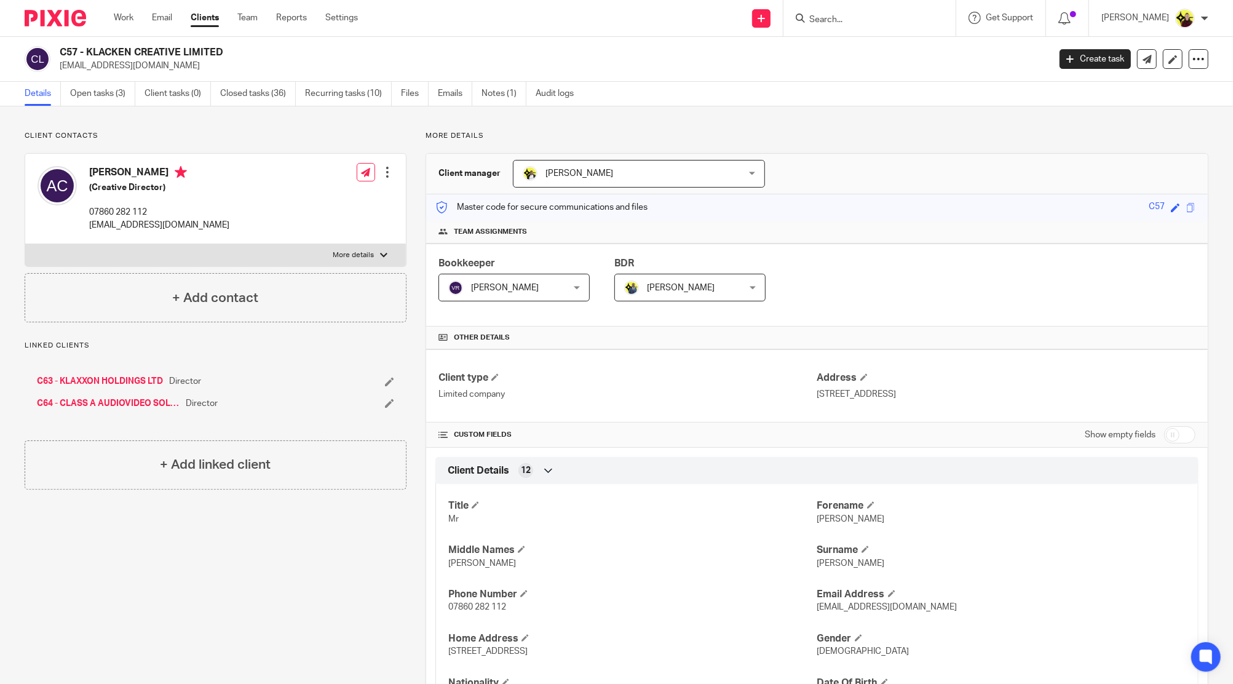
drag, startPoint x: 83, startPoint y: 411, endPoint x: 78, endPoint y: 407, distance: 6.5
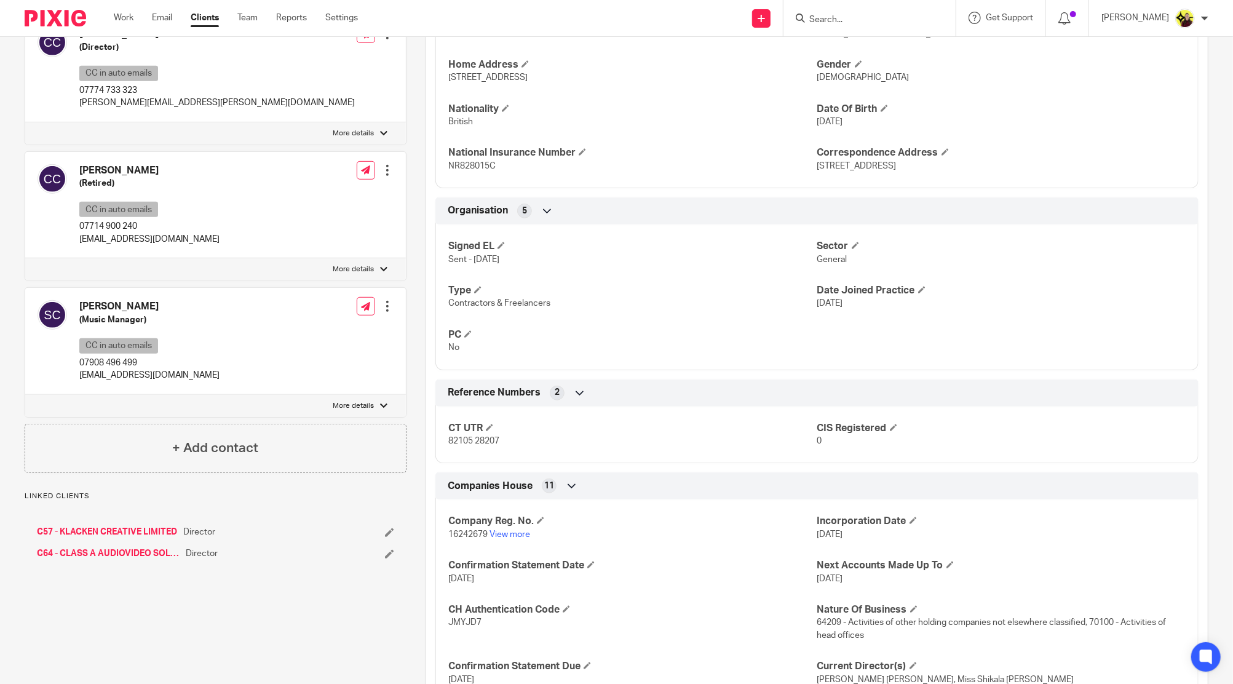
scroll to position [762, 0]
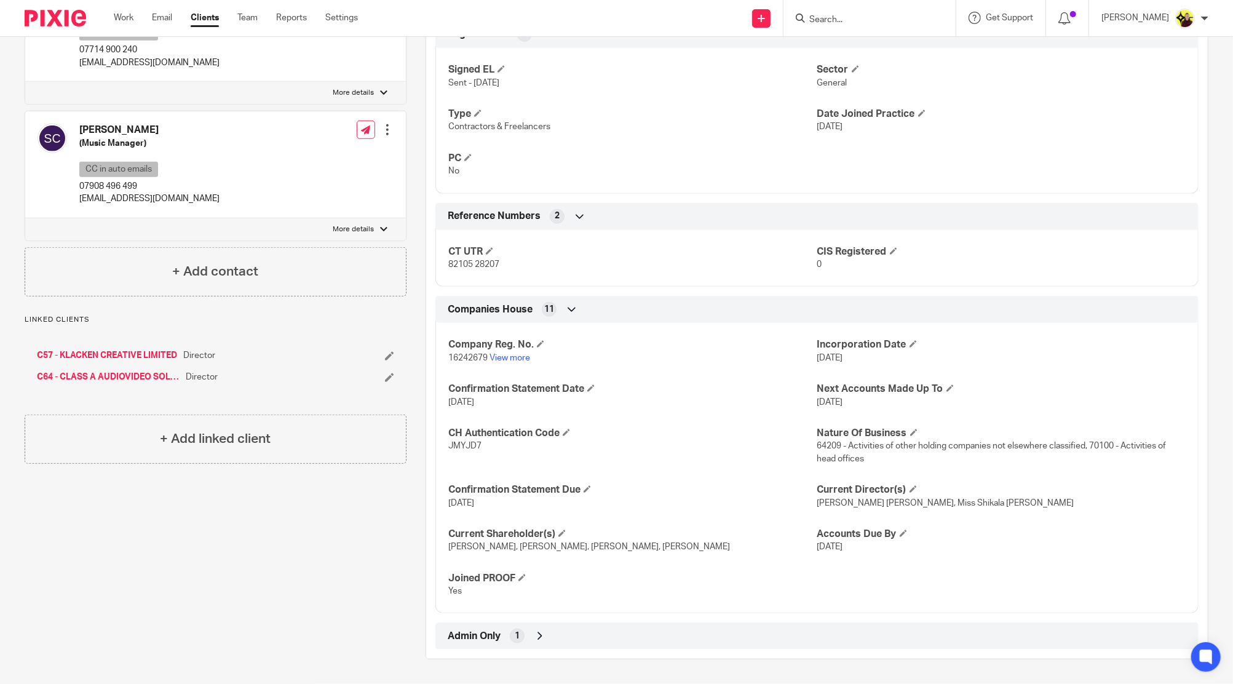
click at [477, 354] on span "16242679" at bounding box center [467, 358] width 39 height 9
drag, startPoint x: 477, startPoint y: 347, endPoint x: 534, endPoint y: 295, distance: 76.6
click at [477, 354] on span "16242679" at bounding box center [467, 358] width 39 height 9
copy span "16242679"
click at [501, 354] on div "Company Reg. No. 16242679 View more Incorporation Date 10 Feb 2025 Confirmation…" at bounding box center [816, 464] width 763 height 300
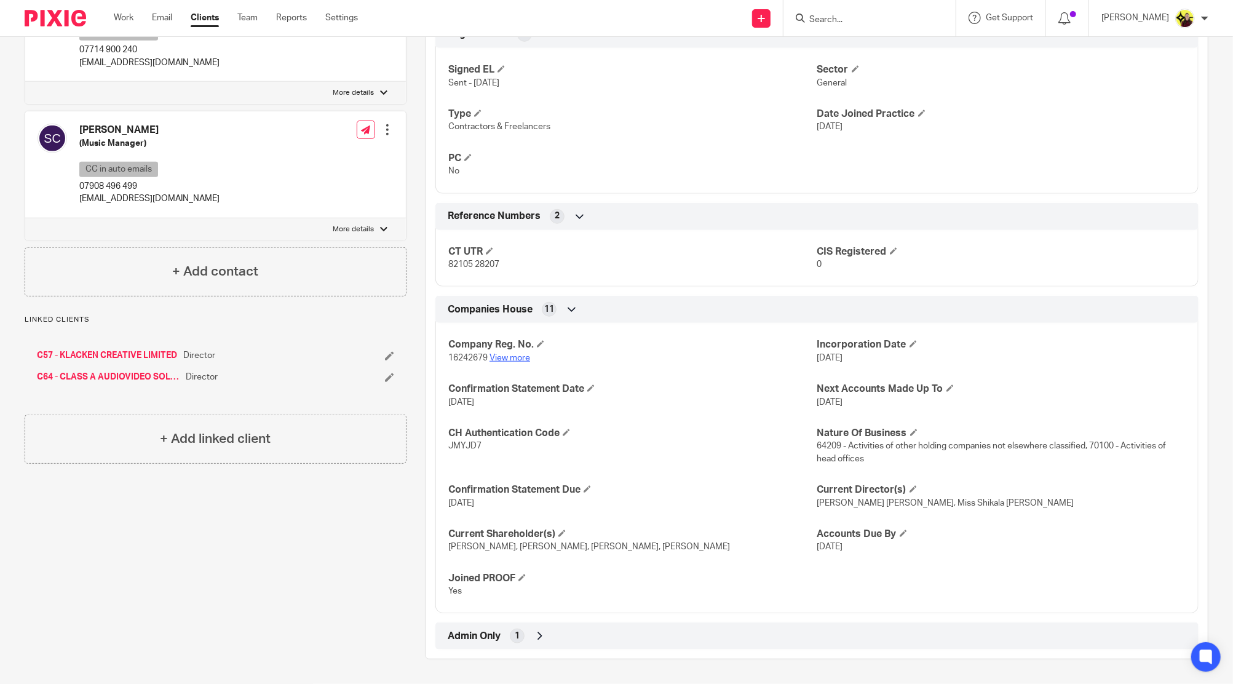
click at [507, 354] on link "View more" at bounding box center [510, 358] width 41 height 9
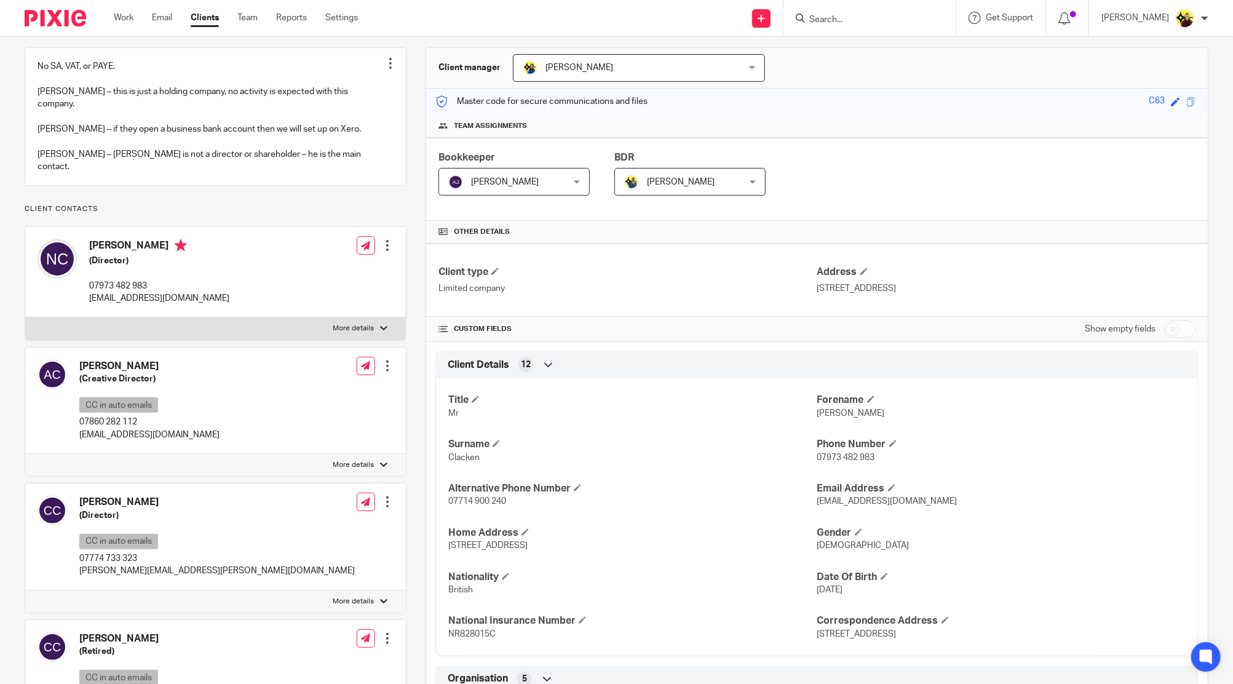
scroll to position [0, 0]
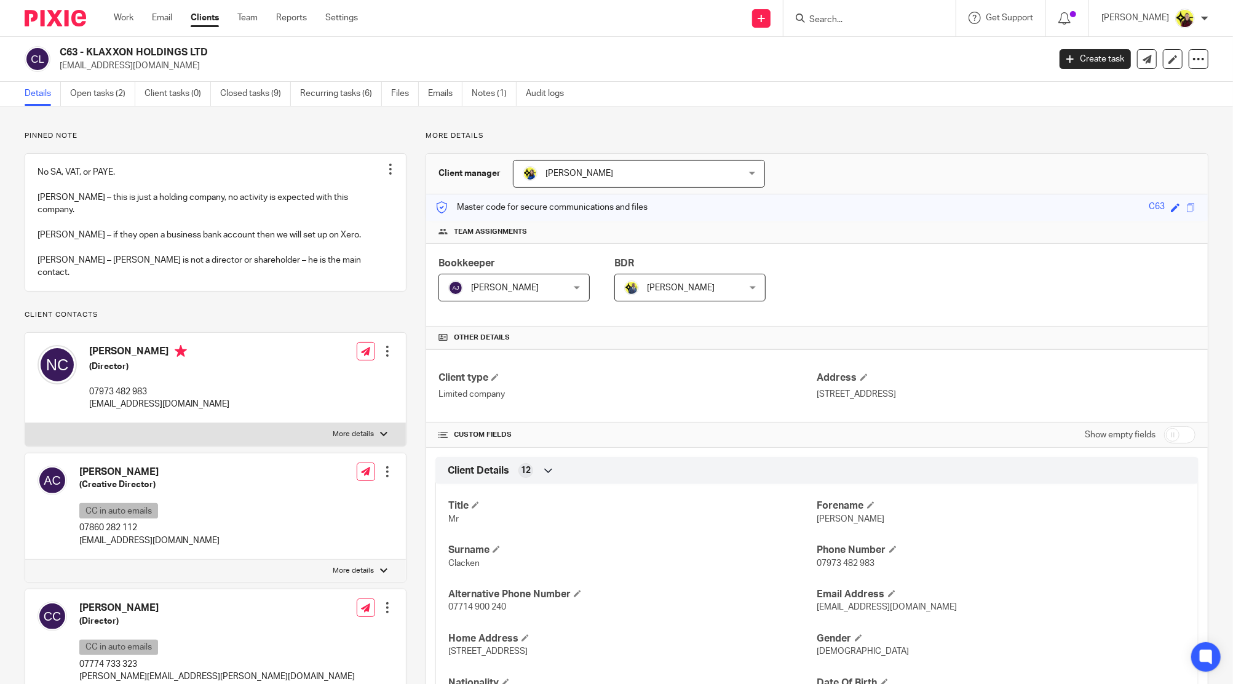
click at [855, 12] on form at bounding box center [873, 17] width 131 height 15
click at [867, 19] on input "Search" at bounding box center [863, 20] width 111 height 11
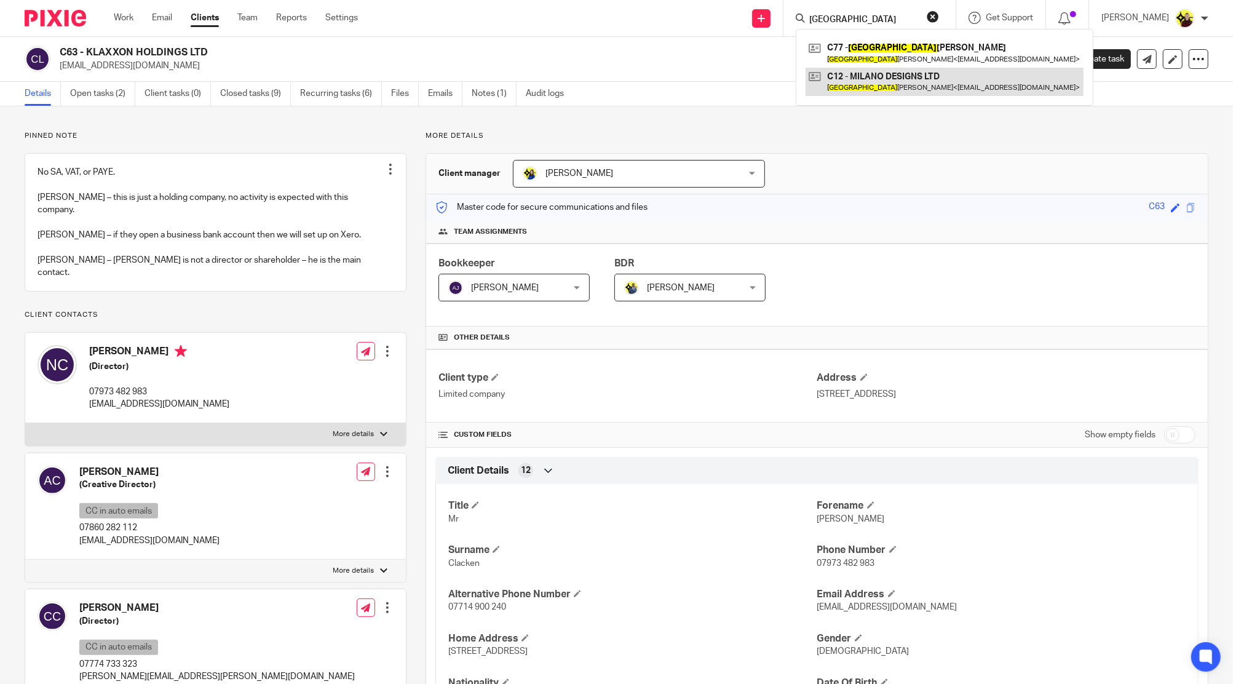
type input "MILAN"
click at [910, 75] on link at bounding box center [945, 82] width 278 height 28
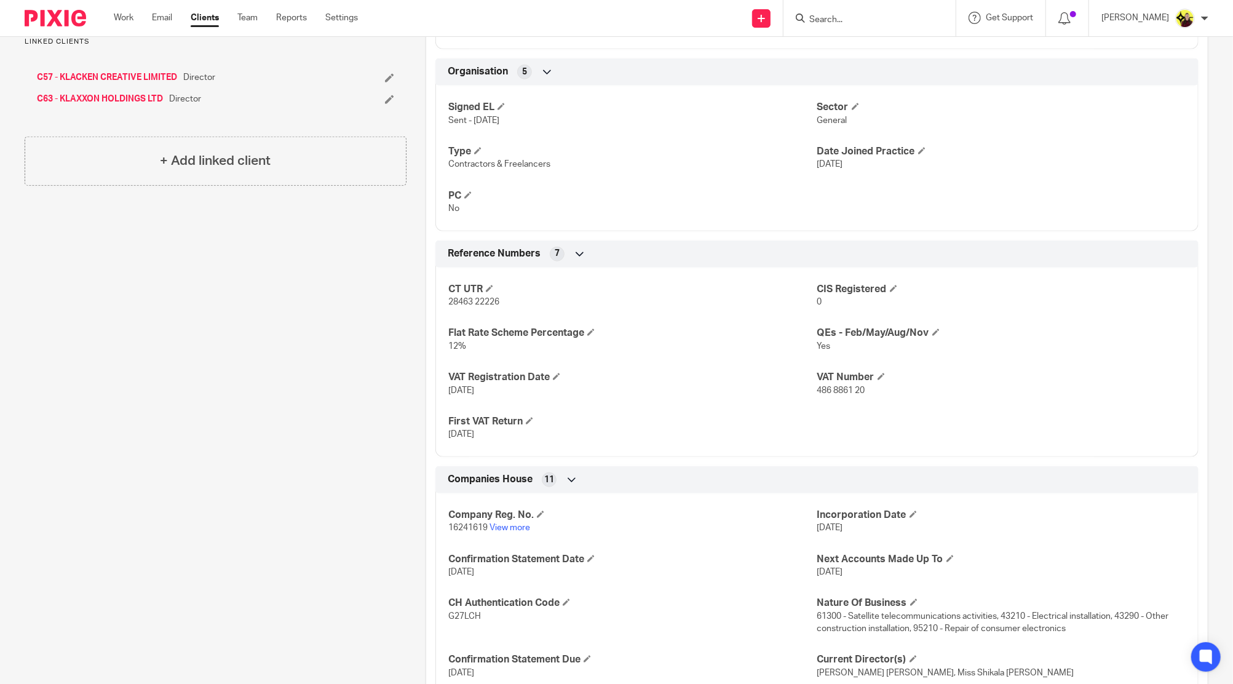
scroll to position [895, 0]
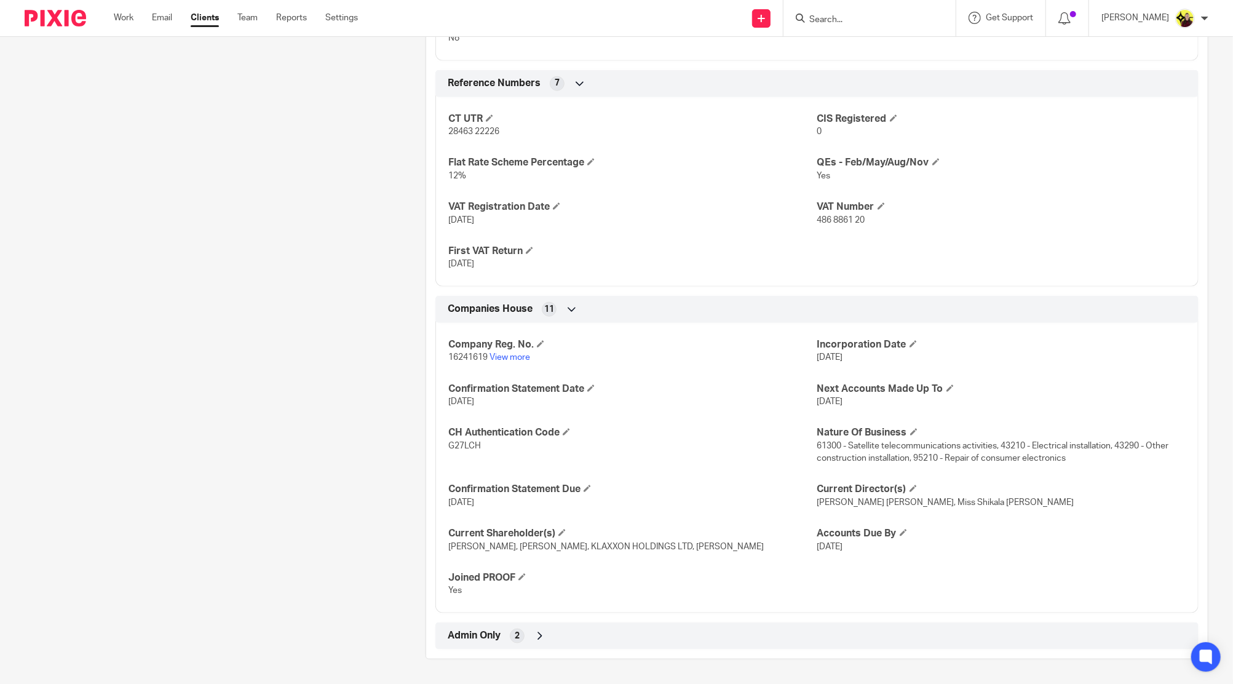
click at [441, 338] on div "Company Reg. No. 16241619 View more Incorporation Date 10 Feb 2025 Confirmation…" at bounding box center [816, 464] width 763 height 300
click at [448, 355] on div "Company Reg. No. 16241619 View more Incorporation Date 10 Feb 2025 Confirmation…" at bounding box center [816, 464] width 763 height 300
copy p "16241619"
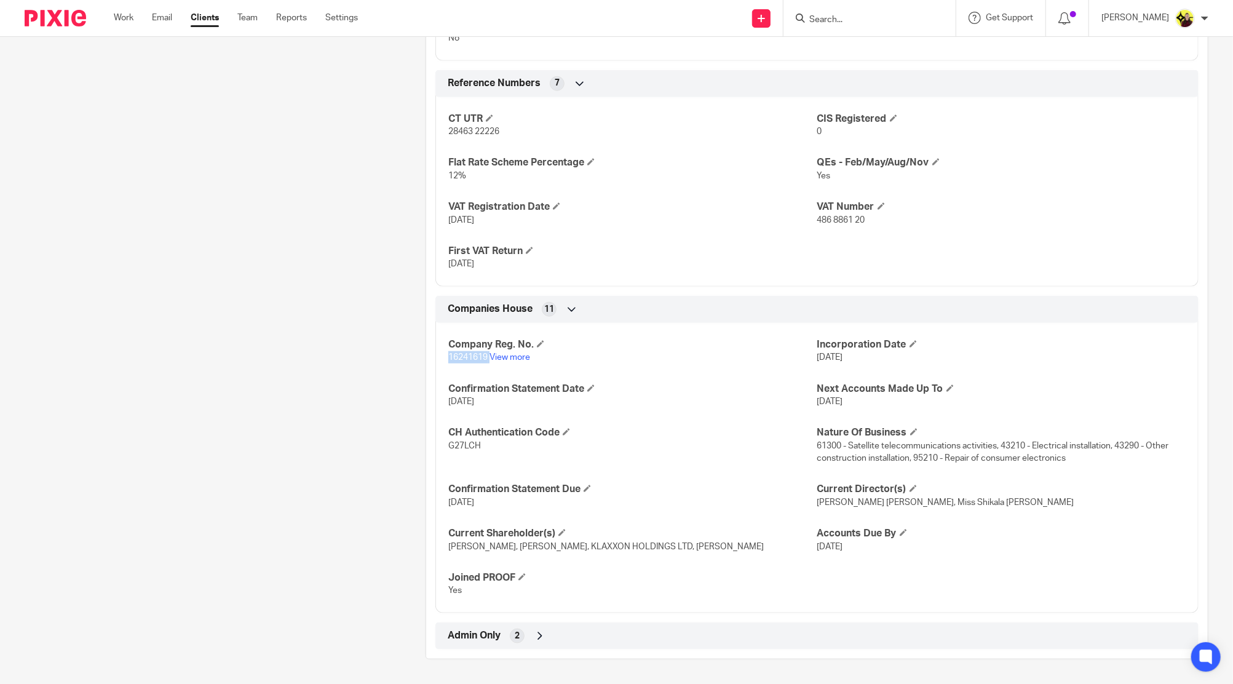
click at [463, 353] on span "16241619" at bounding box center [467, 357] width 39 height 9
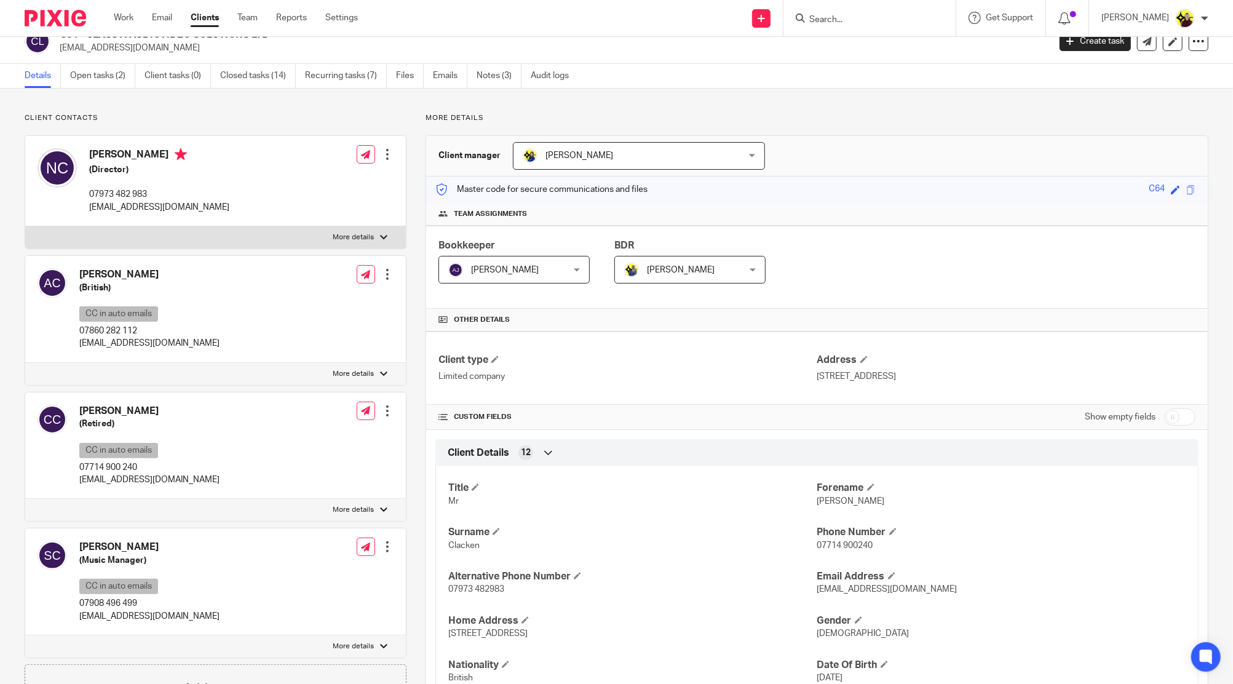
scroll to position [0, 0]
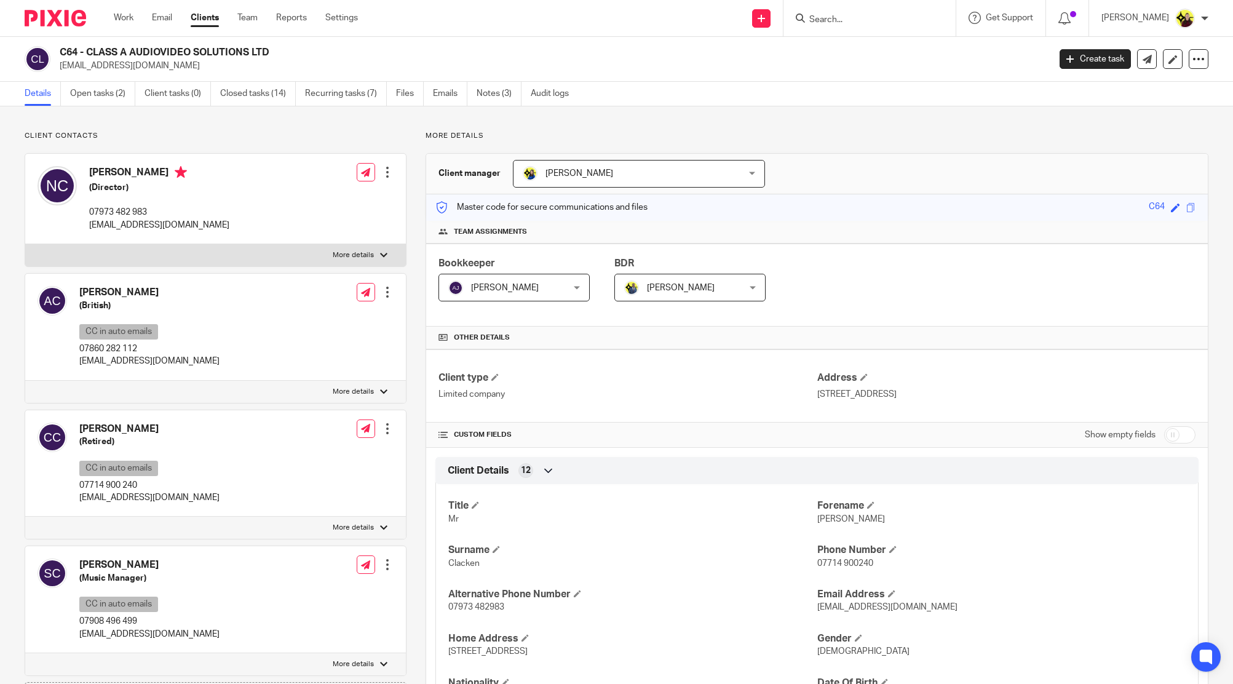
click at [897, 15] on input "Search" at bounding box center [863, 20] width 111 height 11
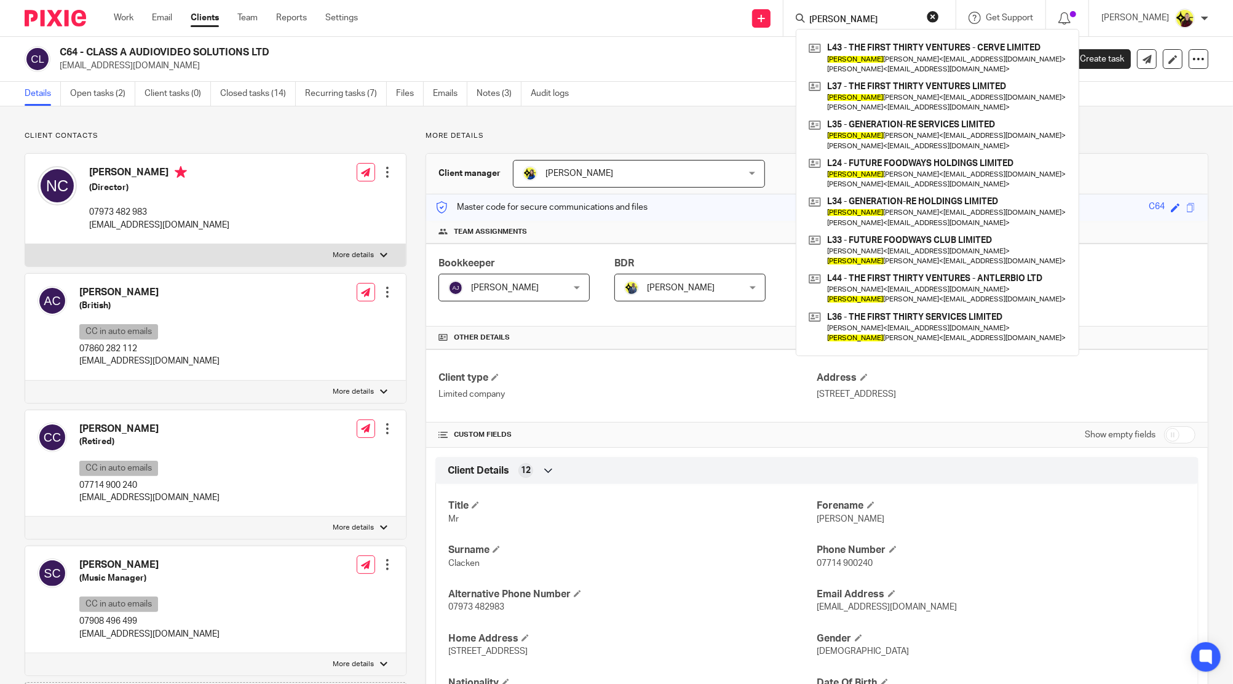
click at [857, 27] on div "[PERSON_NAME] L43 - THE FIRST THIRTY VENTURES - CERVE LIMITED [PERSON_NAME] < […" at bounding box center [870, 18] width 172 height 36
click at [857, 15] on input "[PERSON_NAME]" at bounding box center [863, 20] width 111 height 11
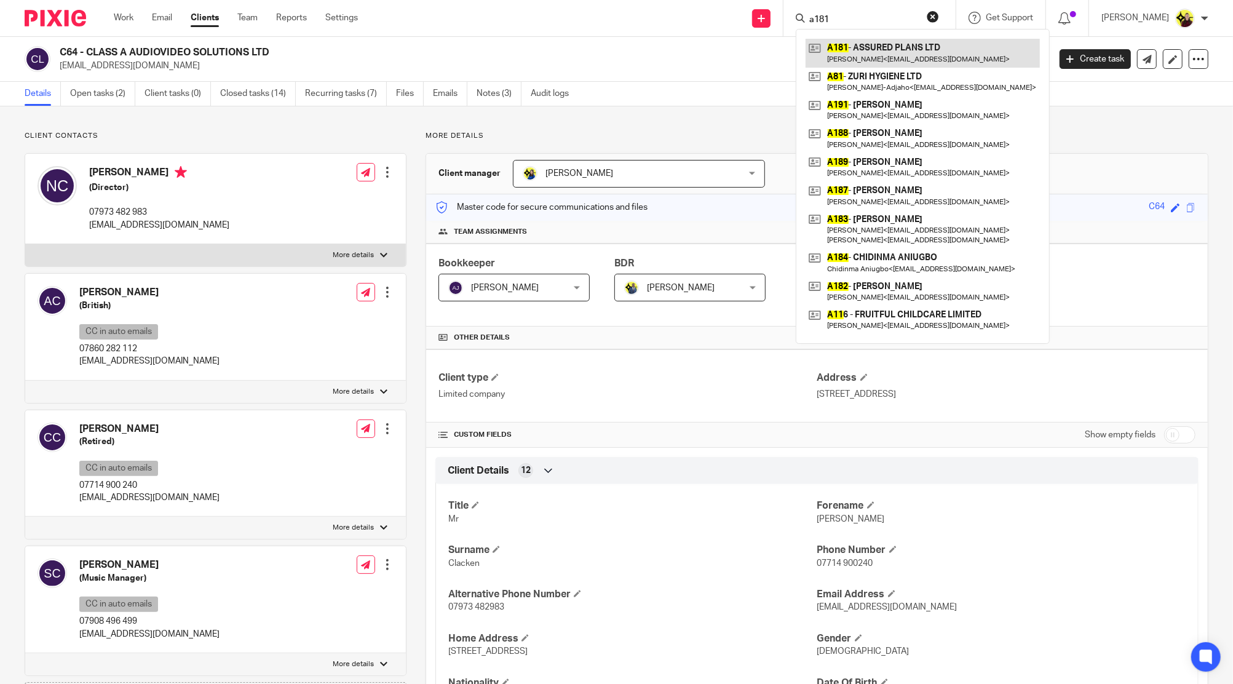
type input "a181"
click at [862, 52] on link at bounding box center [923, 53] width 234 height 28
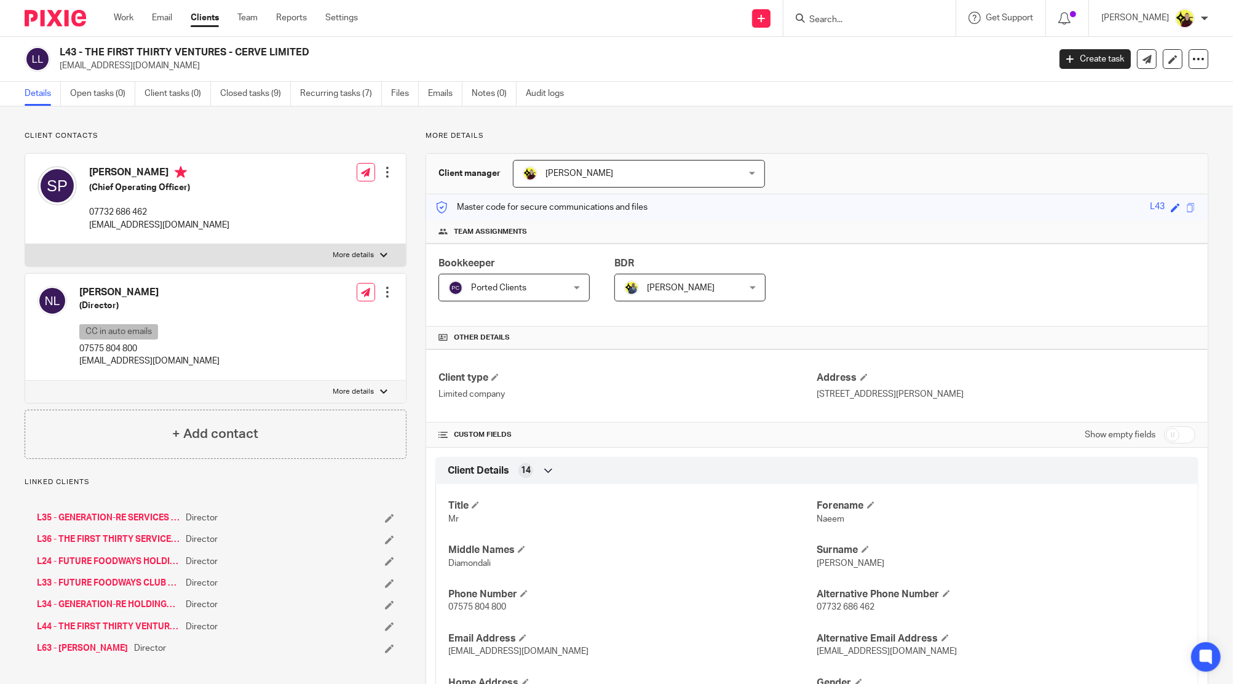
click at [1173, 432] on input "checkbox" at bounding box center [1179, 434] width 31 height 17
checkbox input "true"
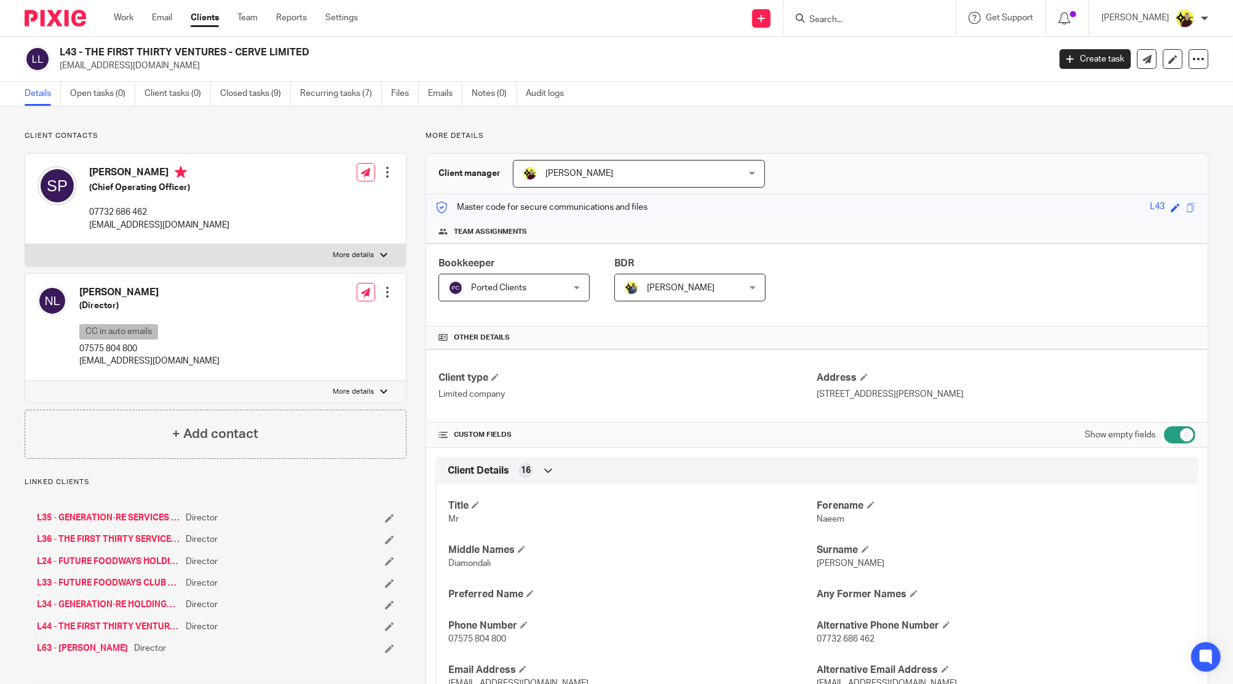
click at [847, 23] on input "Search" at bounding box center [863, 20] width 111 height 11
type input "VERSIVO"
click at [897, 62] on link at bounding box center [910, 53] width 208 height 28
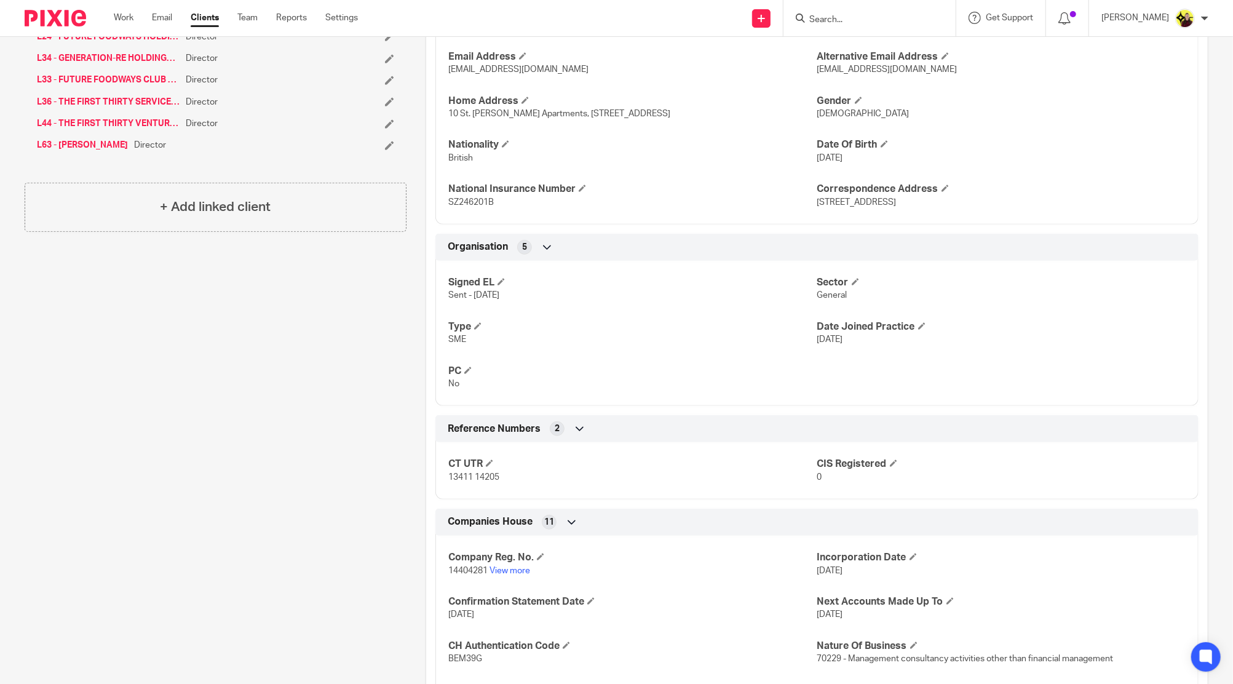
scroll to position [781, 0]
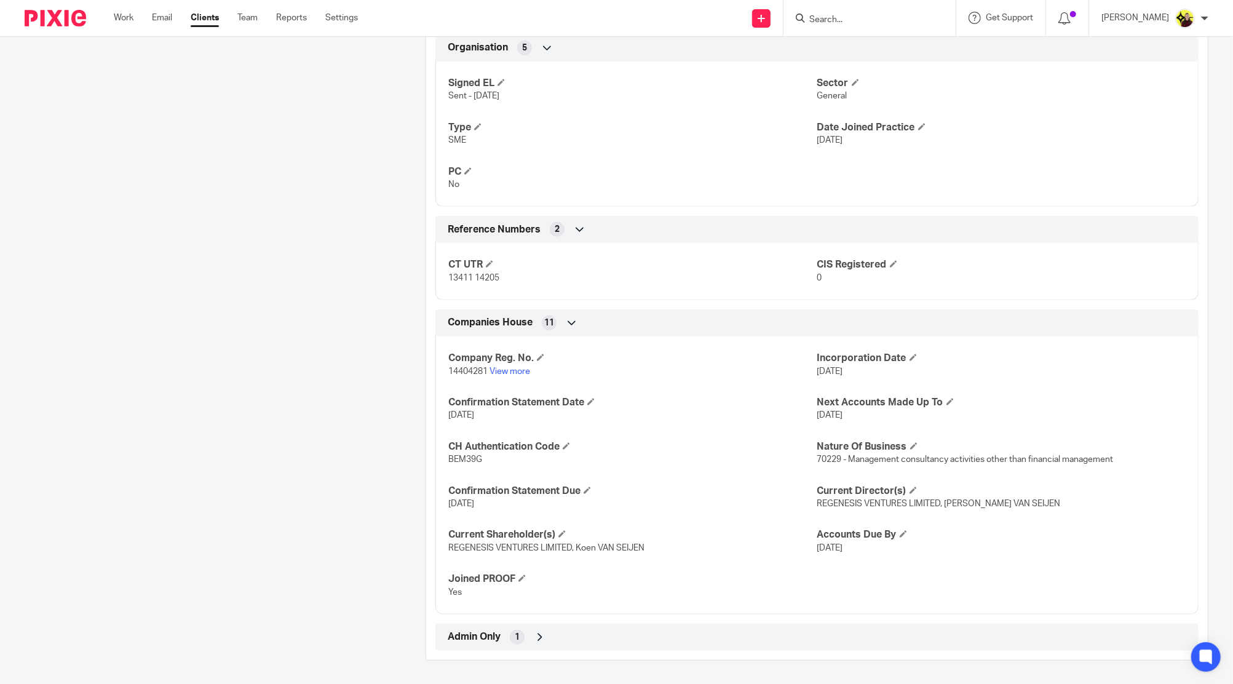
click at [545, 658] on div "Client manager [GEOGRAPHIC_DATA][PERSON_NAME] [GEOGRAPHIC_DATA][PERSON_NAME] [P…" at bounding box center [817, 16] width 783 height 1288
click at [542, 646] on div "Admin Only 1" at bounding box center [817, 637] width 745 height 21
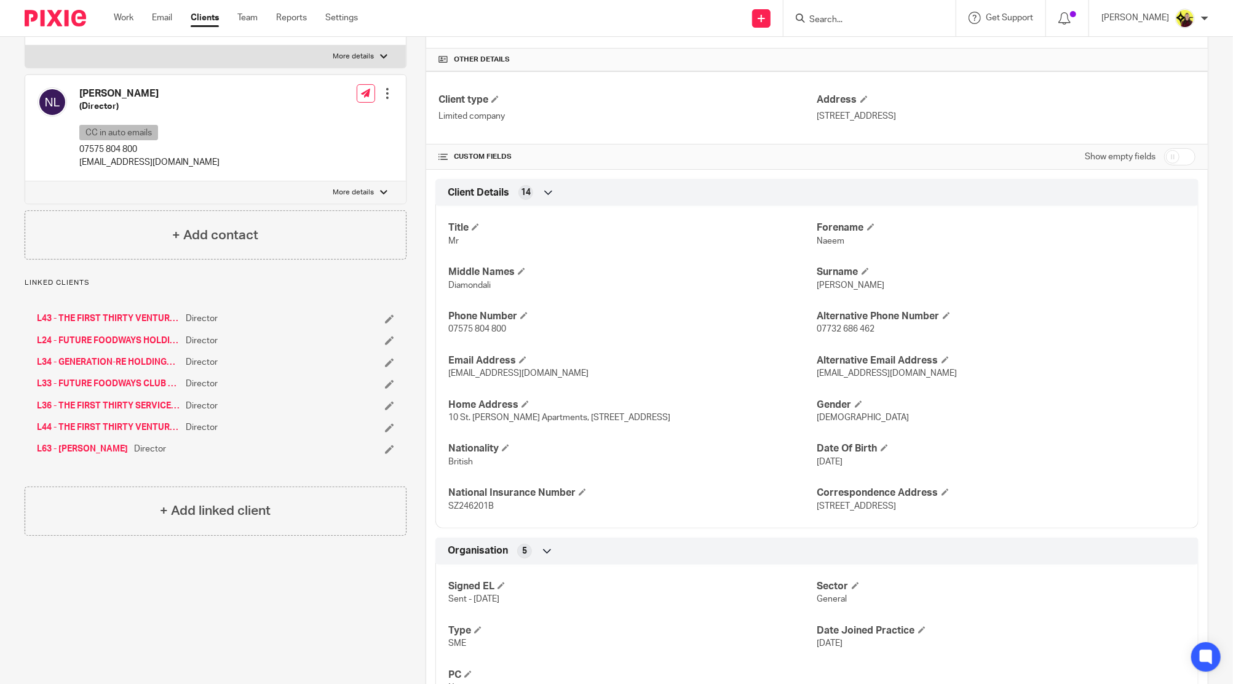
scroll to position [410, 0]
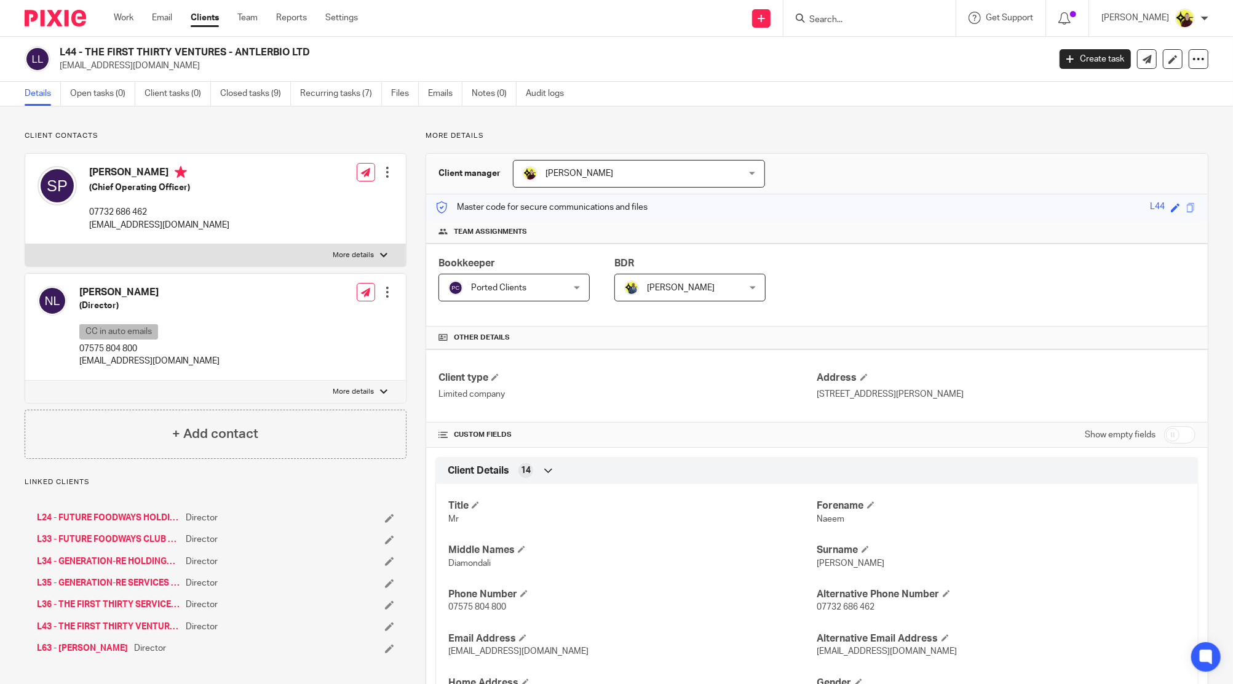
scroll to position [737, 0]
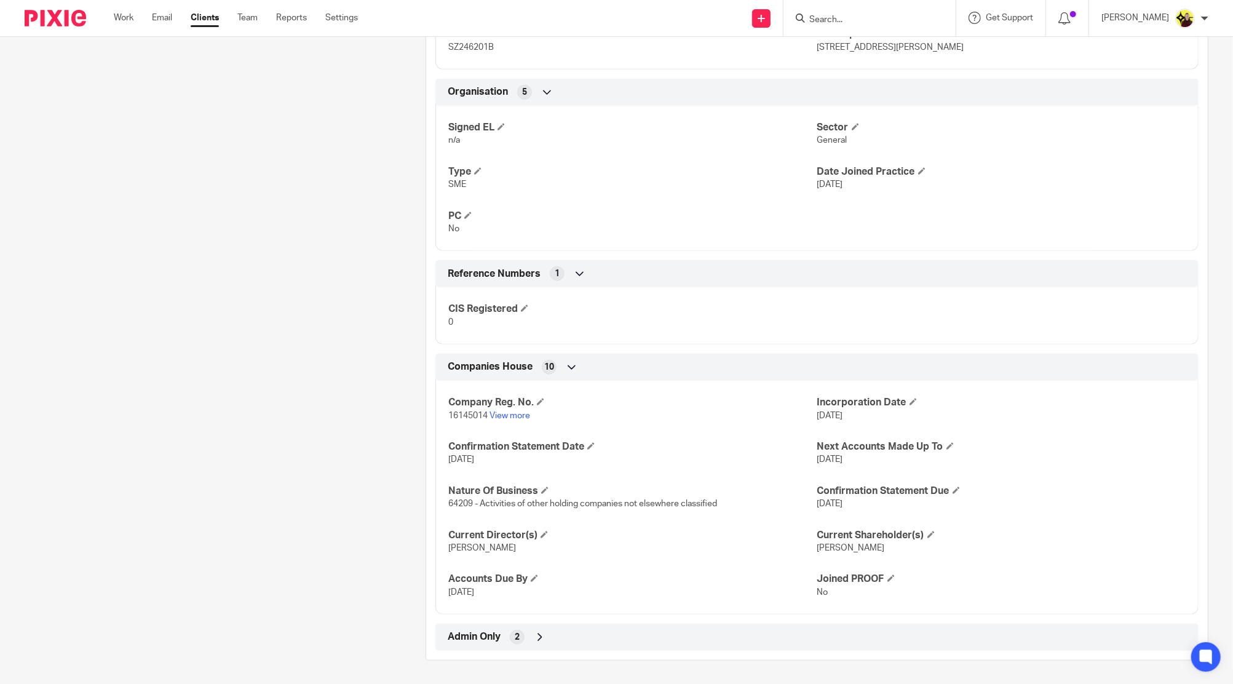
click at [574, 619] on div "Client type Limited company Address [STREET_ADDRESS][PERSON_NAME] CUSTOM FIELDS…" at bounding box center [817, 132] width 782 height 1038
click at [539, 648] on div "Admin Only 2" at bounding box center [816, 637] width 763 height 27
click at [538, 637] on icon at bounding box center [540, 637] width 12 height 12
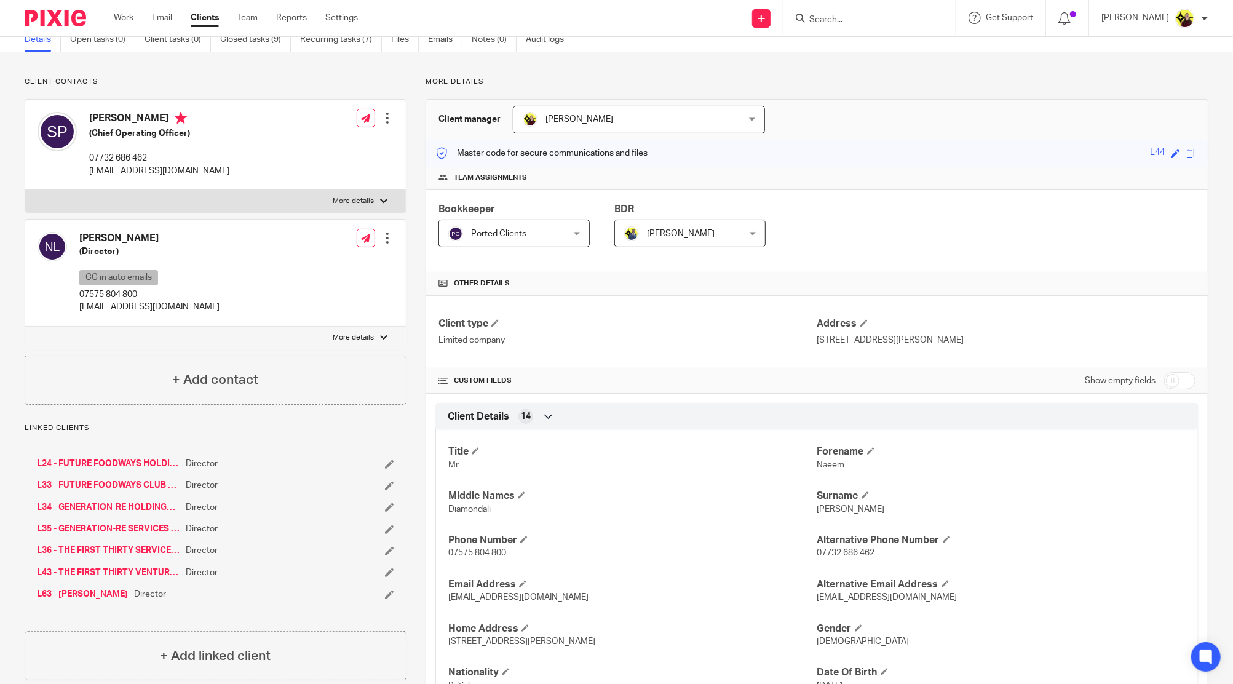
scroll to position [0, 0]
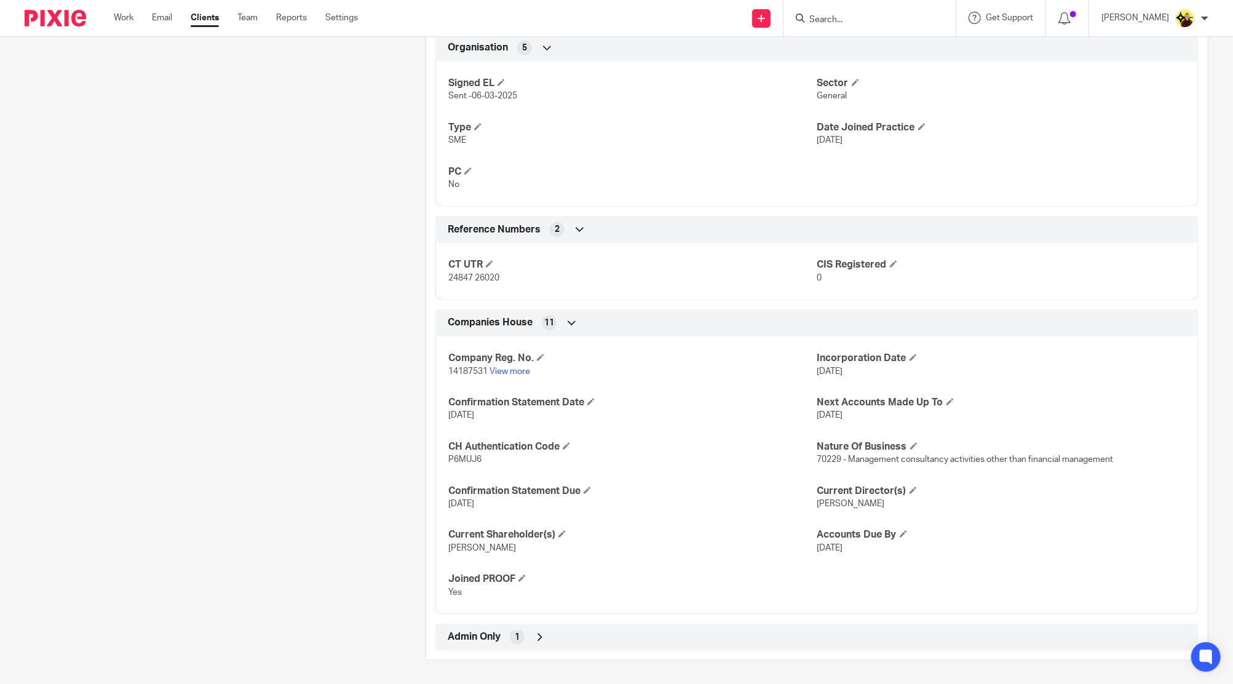
click at [576, 634] on div "Admin Only 1" at bounding box center [817, 637] width 745 height 21
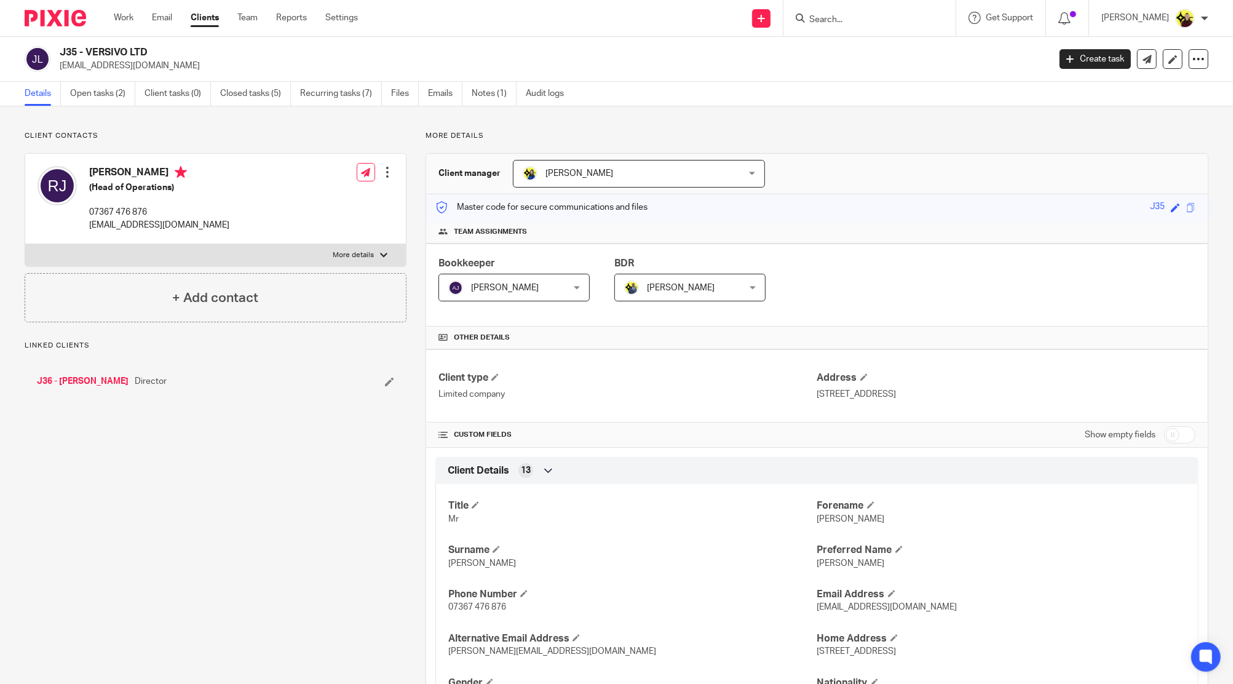
scroll to position [926, 0]
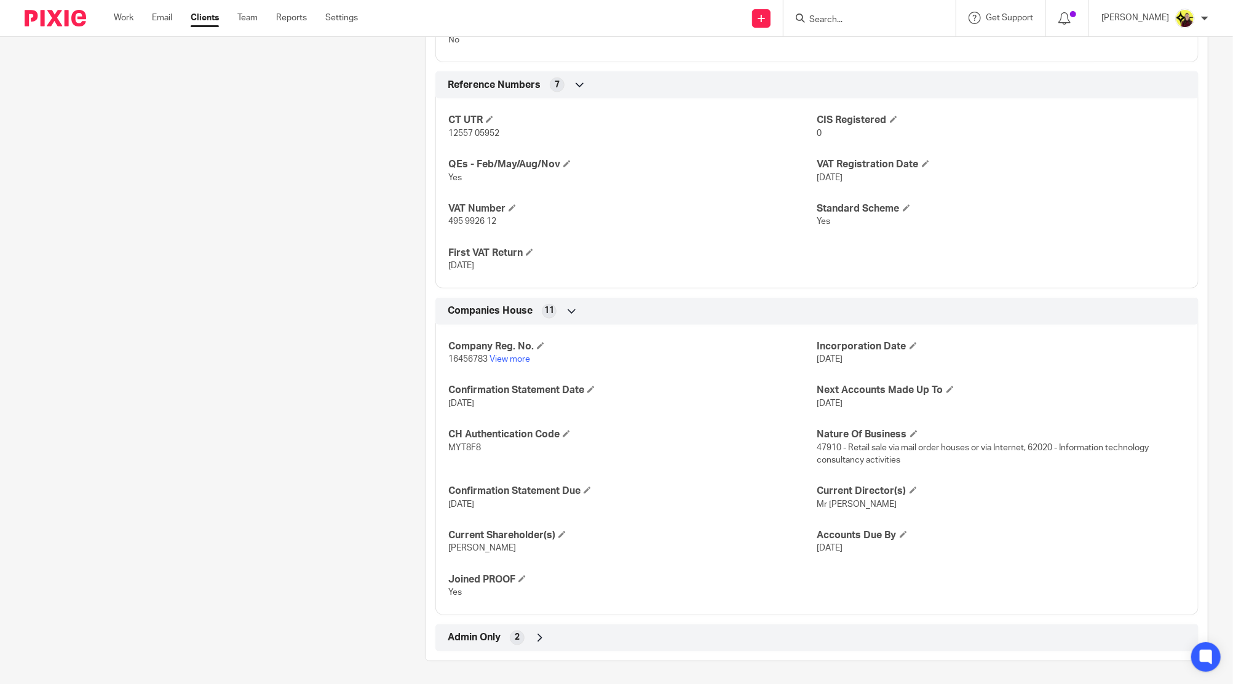
click at [637, 613] on div "Client type Limited company Address 320 City Road, London, England, EC1V 2NZ CU…" at bounding box center [817, 37] width 782 height 1227
click at [610, 640] on div "Admin Only 2" at bounding box center [817, 637] width 745 height 21
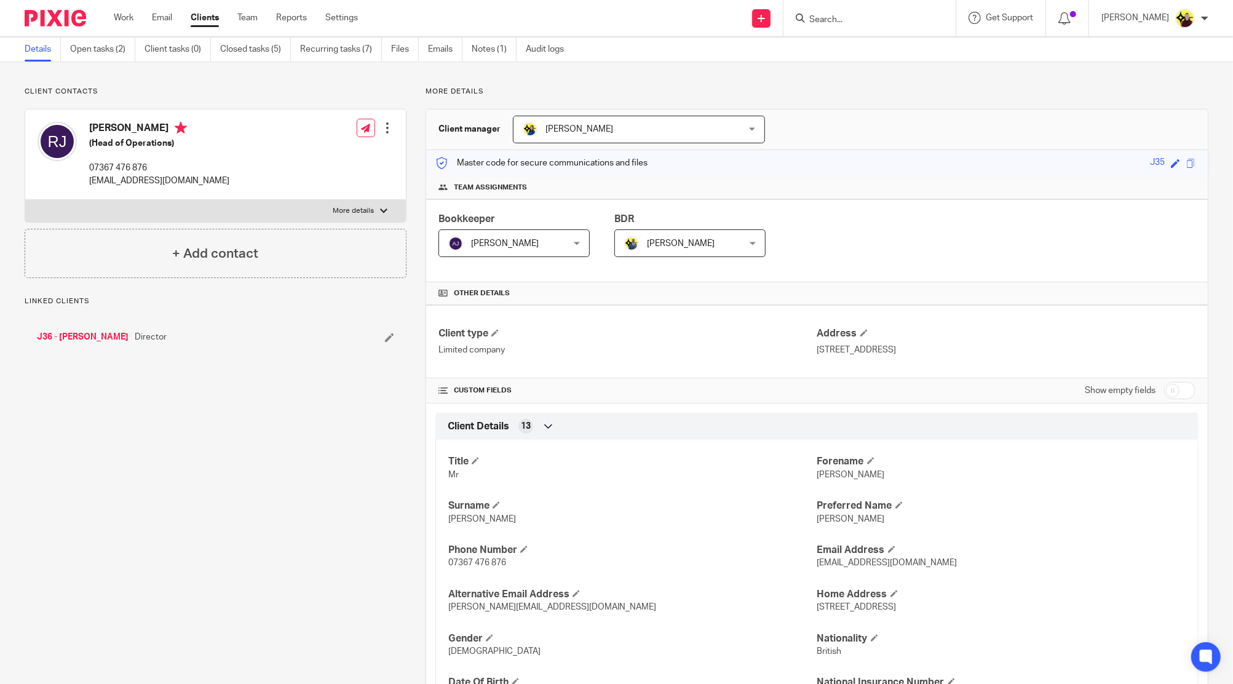
scroll to position [0, 0]
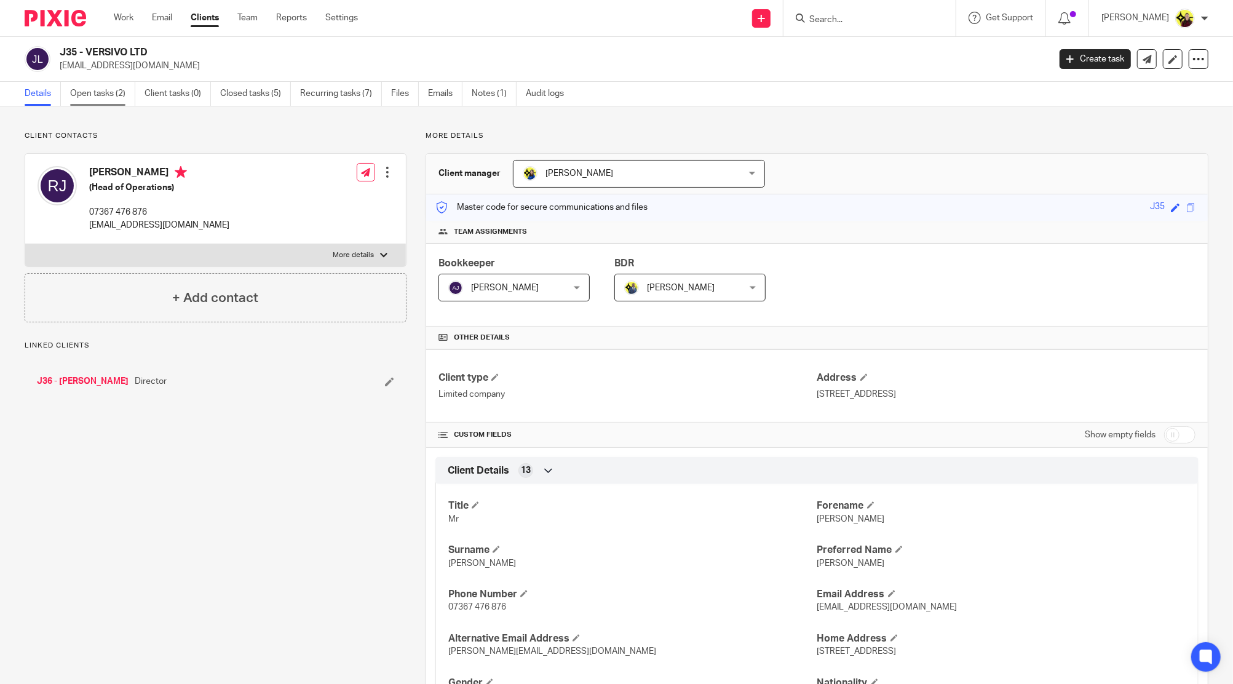
click at [102, 97] on link "Open tasks (2)" at bounding box center [102, 94] width 65 height 24
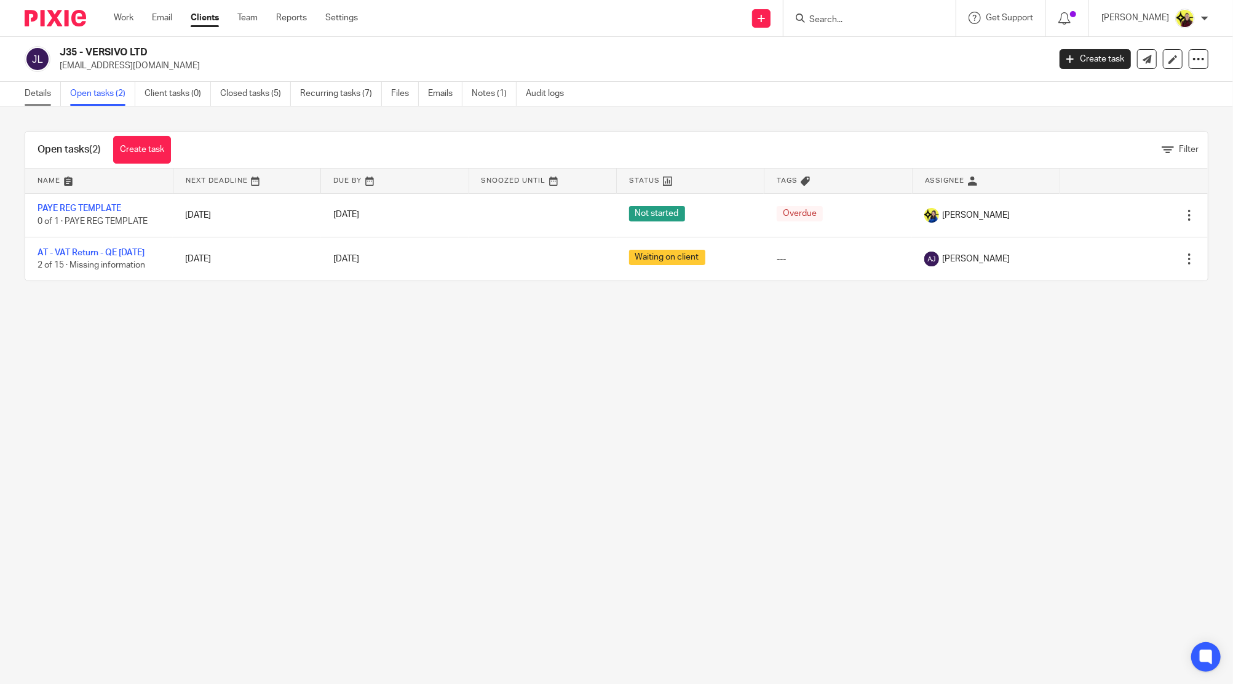
click at [46, 96] on link "Details" at bounding box center [43, 94] width 36 height 24
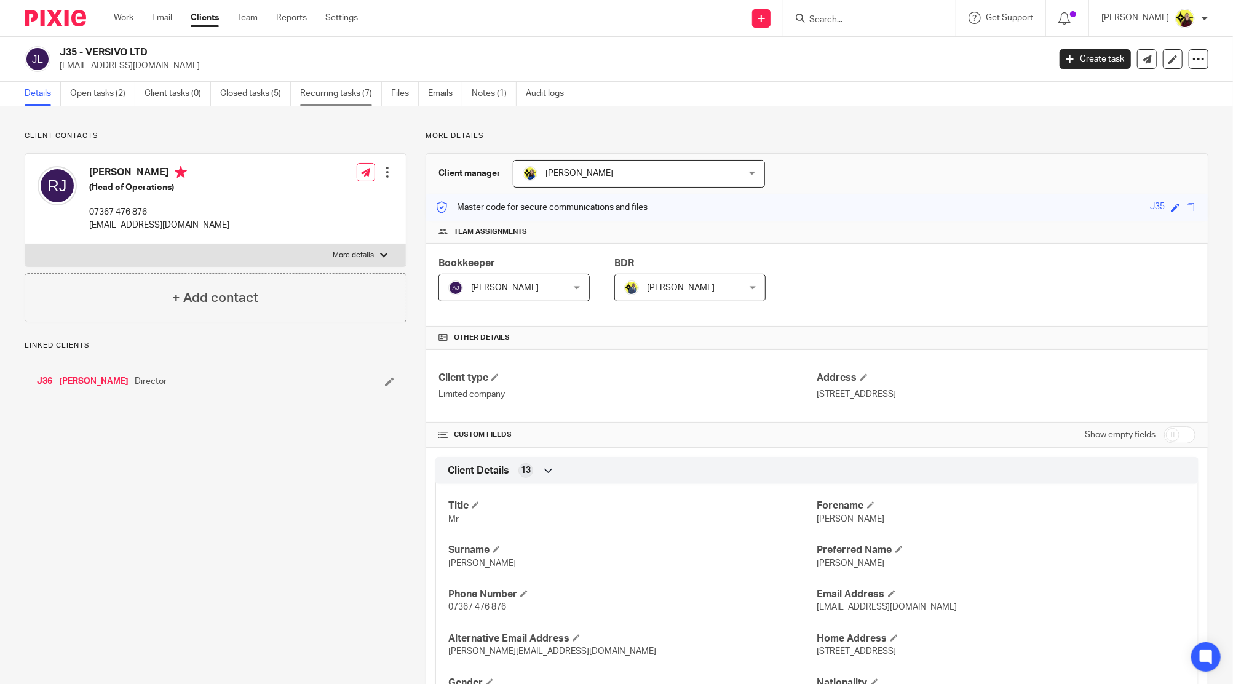
click at [314, 86] on link "Recurring tasks (7)" at bounding box center [341, 94] width 82 height 24
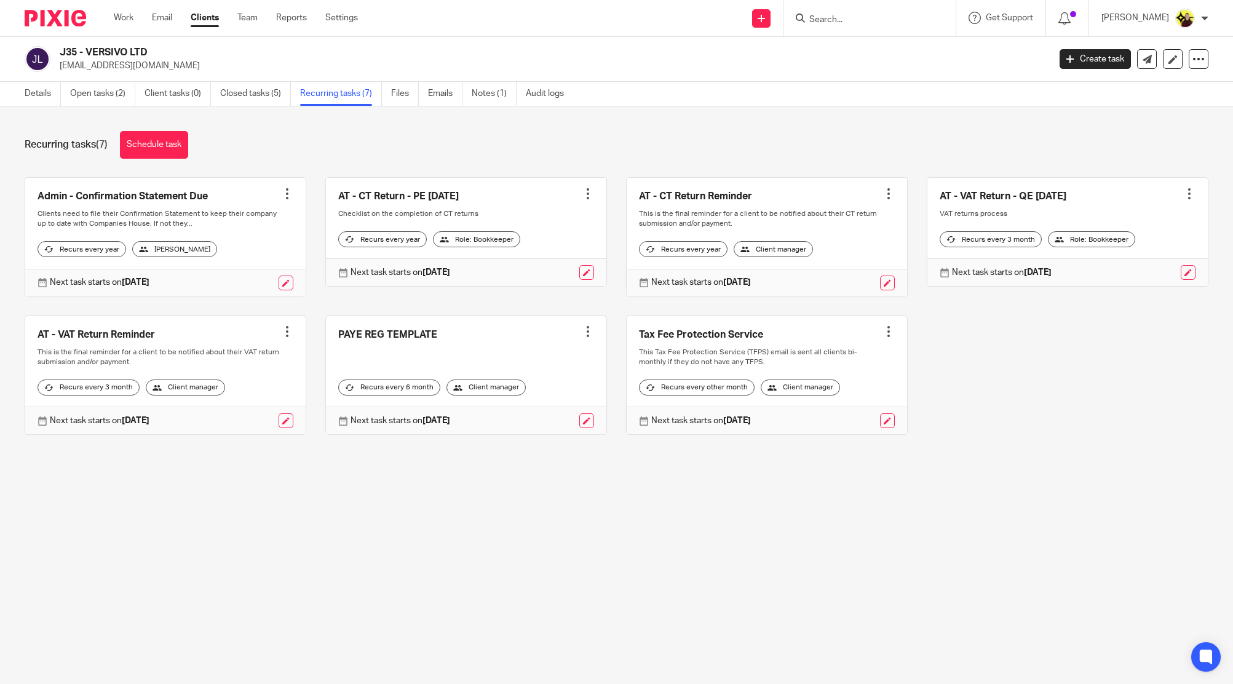
click at [272, 100] on link "Closed tasks (5)" at bounding box center [255, 94] width 71 height 24
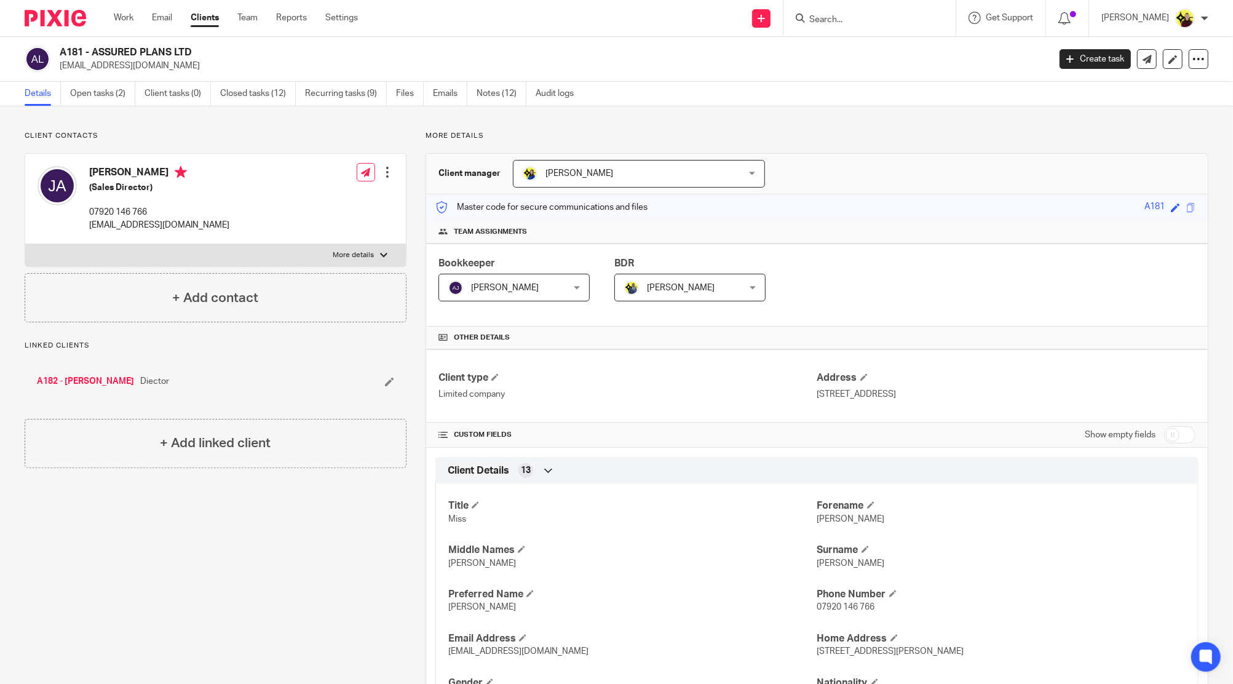
click at [157, 53] on h2 "A181 - ASSURED PLANS LTD" at bounding box center [452, 52] width 785 height 13
drag, startPoint x: 157, startPoint y: 53, endPoint x: 809, endPoint y: 90, distance: 652.9
click at [157, 53] on h2 "A181 - ASSURED PLANS LTD" at bounding box center [452, 52] width 785 height 13
copy div "A181 - ASSURED PLANS LTD"
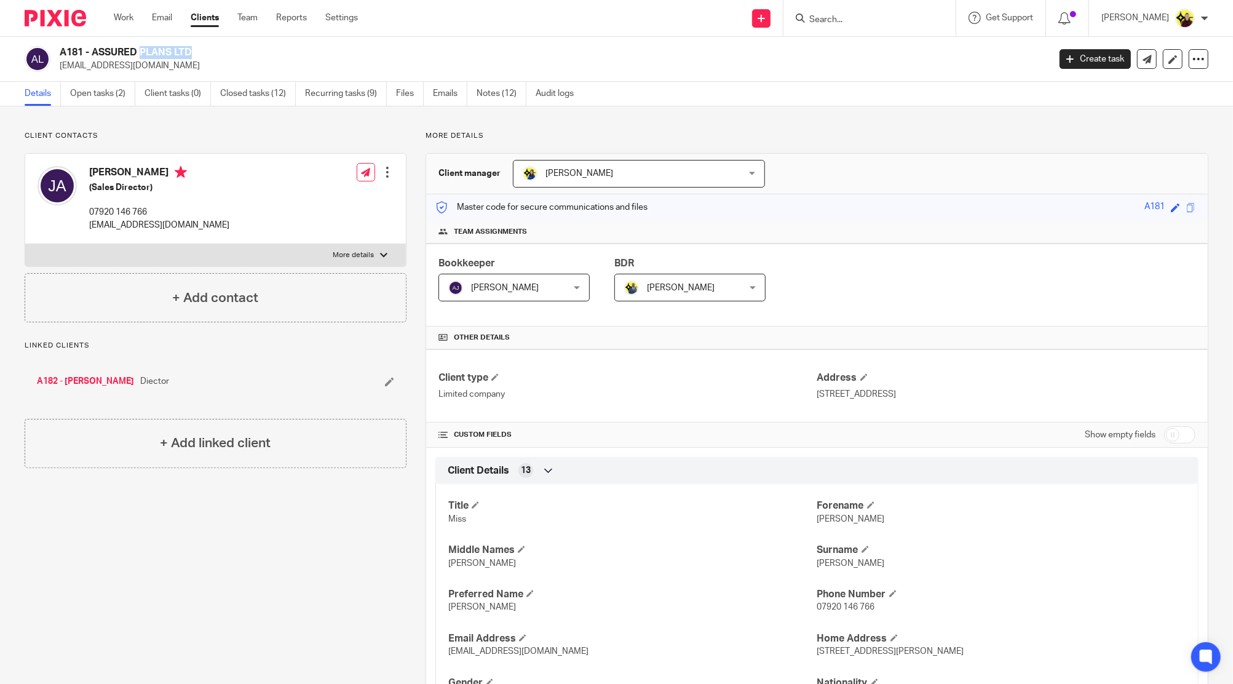
drag, startPoint x: 409, startPoint y: 42, endPoint x: 256, endPoint y: 3, distance: 158.0
click at [409, 42] on div "A181 - ASSURED PLANS LTD info@assuredplans.co.uk Create task Update from Compan…" at bounding box center [616, 59] width 1233 height 45
click at [891, 17] on input "Search" at bounding box center [863, 20] width 111 height 11
type input "C58"
click at [881, 47] on link at bounding box center [910, 53] width 208 height 28
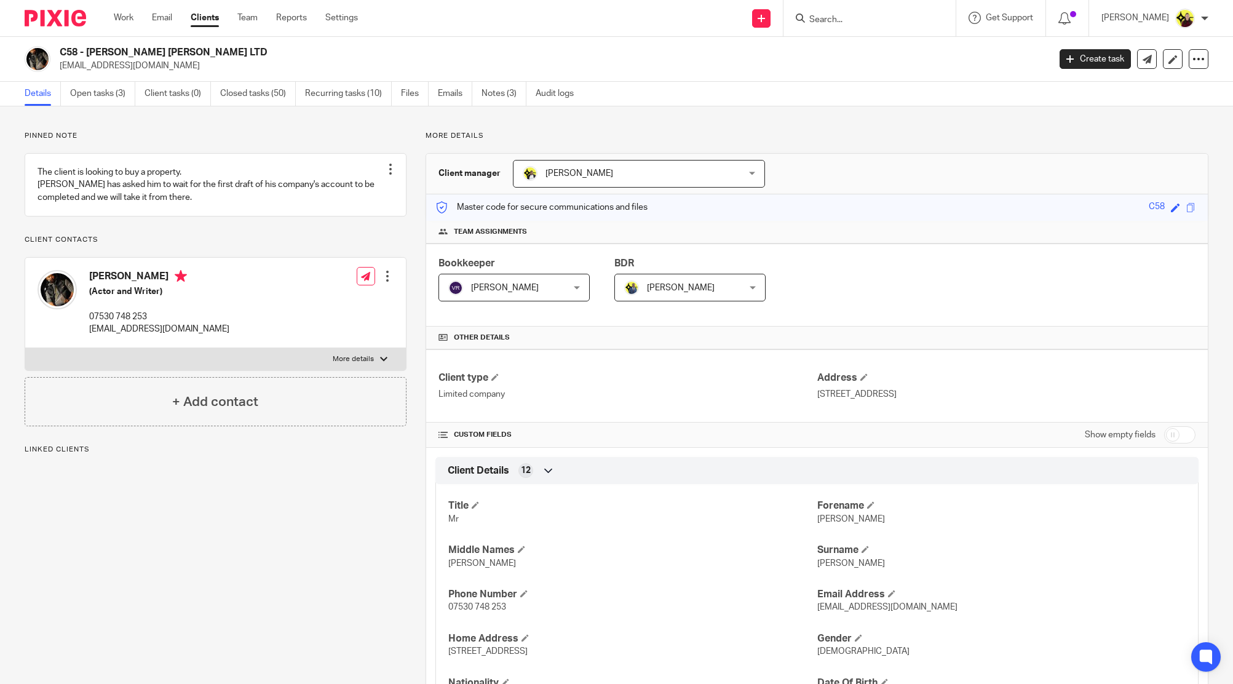
click at [126, 285] on h4 "[PERSON_NAME]" at bounding box center [159, 277] width 140 height 15
click at [126, 285] on h4 "Ryan Cameron" at bounding box center [159, 277] width 140 height 15
click at [126, 285] on h4 "[PERSON_NAME]" at bounding box center [159, 277] width 140 height 15
copy h4 "[PERSON_NAME]"
click at [846, 26] on div at bounding box center [870, 18] width 172 height 36
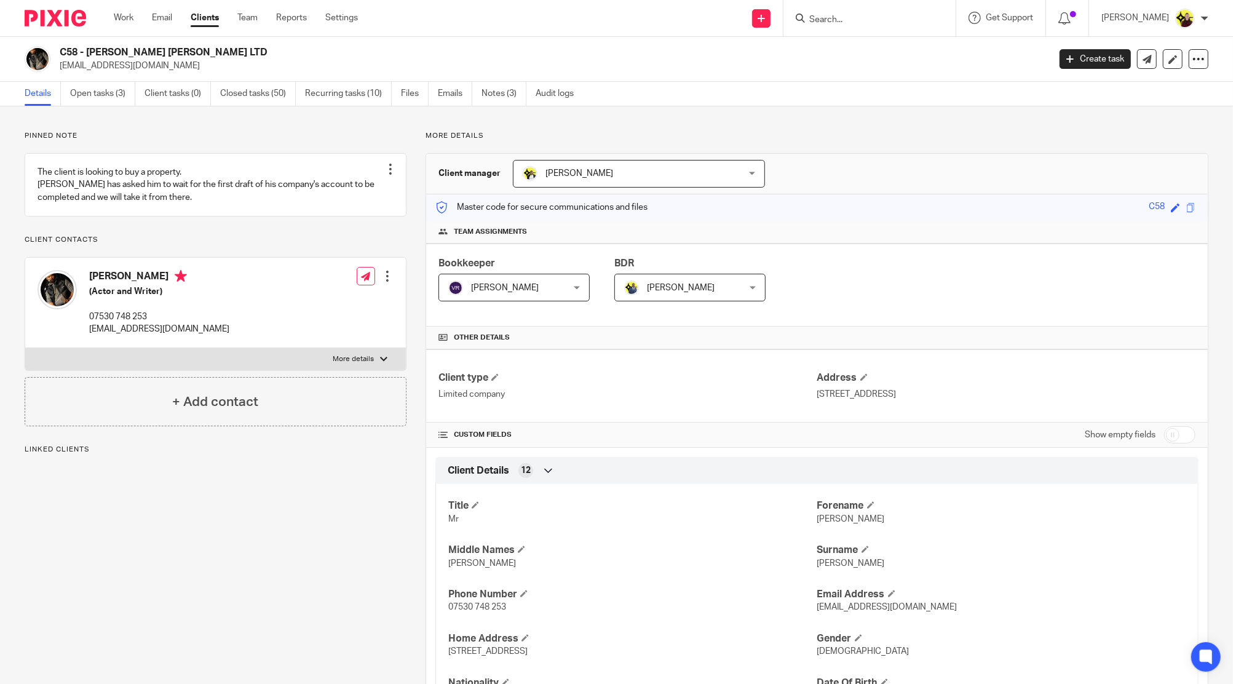
click at [846, 26] on div at bounding box center [870, 18] width 172 height 36
click at [862, 17] on input "Search" at bounding box center [863, 20] width 111 height 11
paste input "Ryan Cameron"
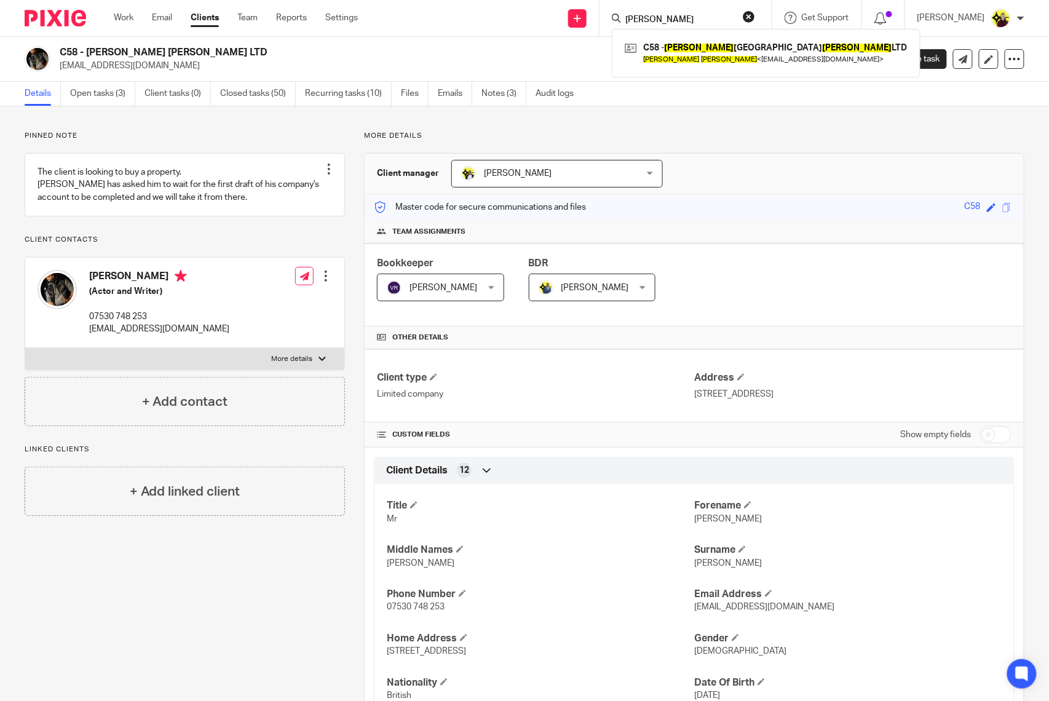
type input "Ryan Cameron"
click at [28, 54] on img at bounding box center [38, 59] width 26 height 26
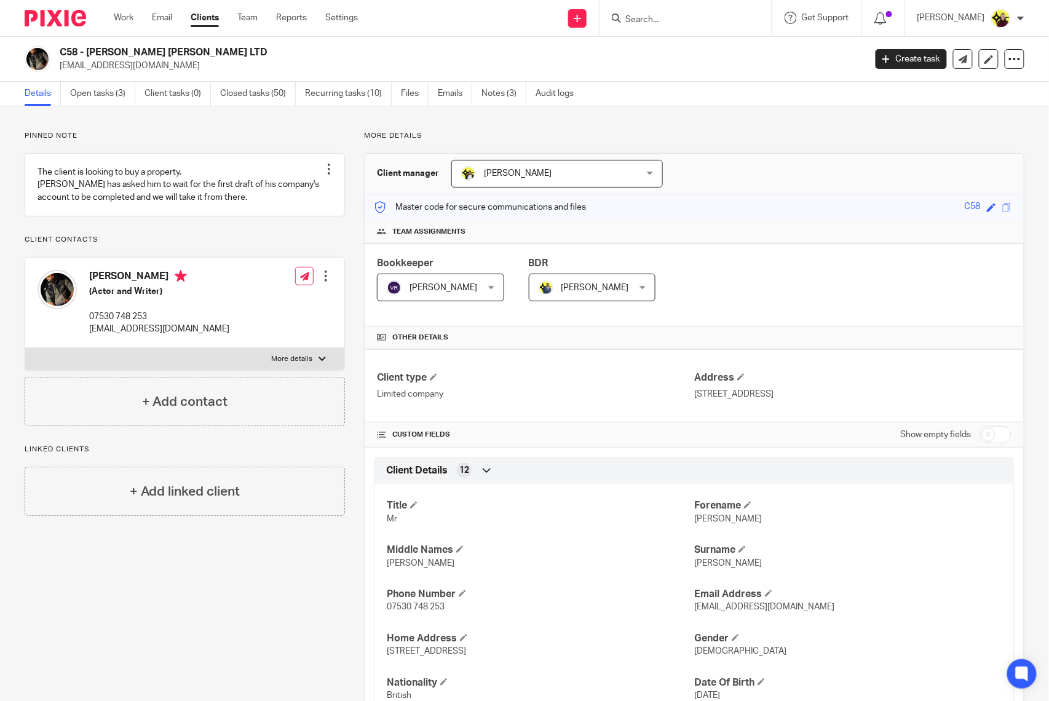
click at [322, 282] on div at bounding box center [326, 276] width 12 height 12
click at [247, 315] on link "Edit contact" at bounding box center [266, 317] width 117 height 18
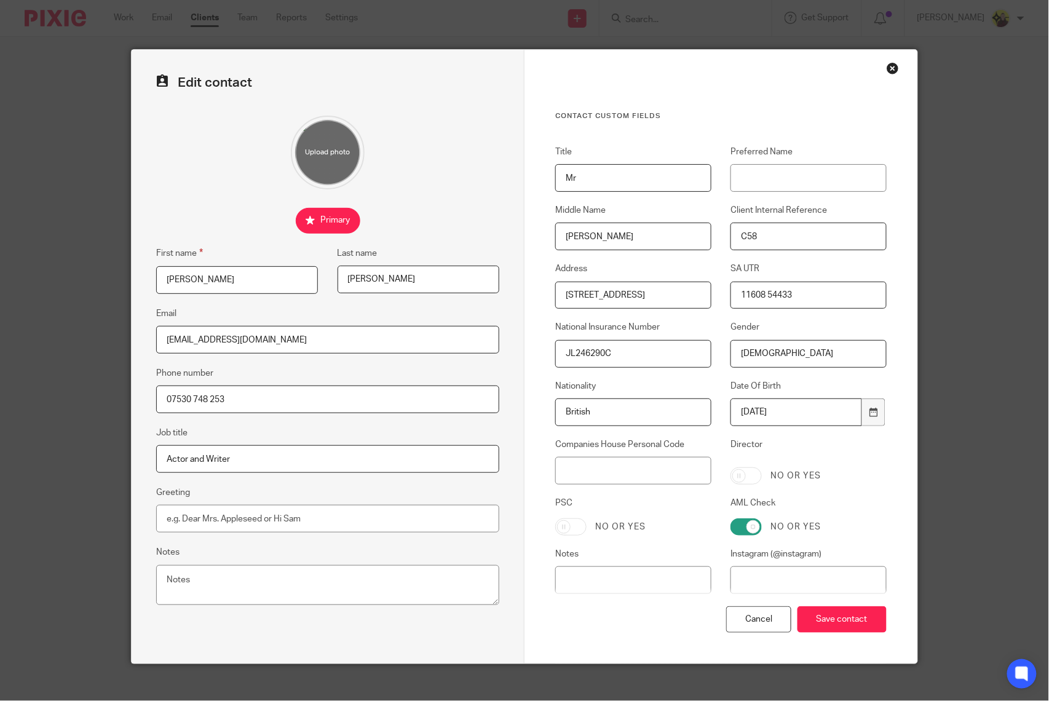
type input "C:\fakepath\[PERSON_NAME] 2.jpeg"
click at [843, 622] on input "Save contact" at bounding box center [842, 619] width 89 height 26
click at [850, 621] on input "Save contact" at bounding box center [842, 619] width 89 height 26
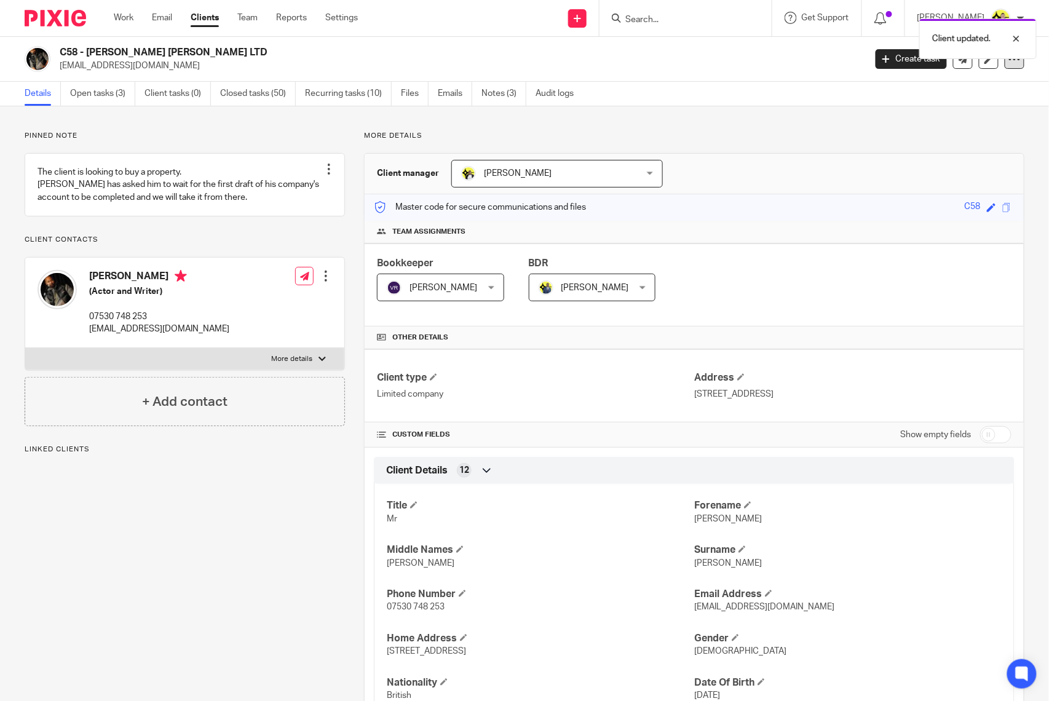
click at [1009, 64] on icon at bounding box center [1015, 59] width 12 height 12
click at [982, 64] on link at bounding box center [989, 59] width 20 height 20
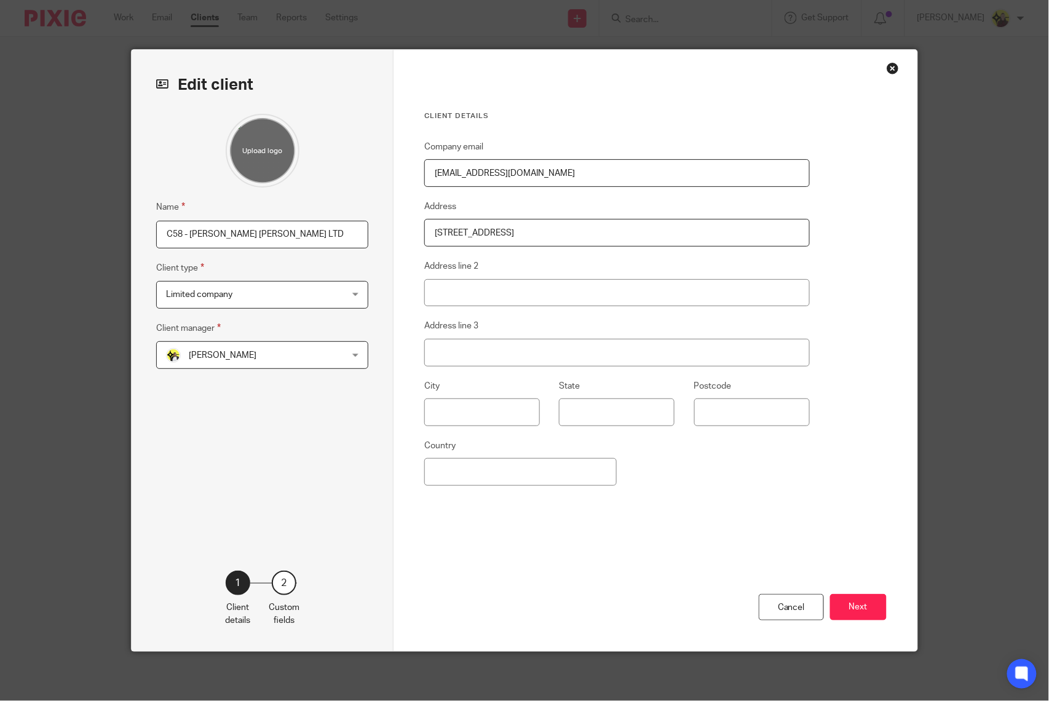
type input "C:\fakepath\[PERSON_NAME] 2.jpeg"
click at [841, 598] on button "Next" at bounding box center [858, 607] width 57 height 26
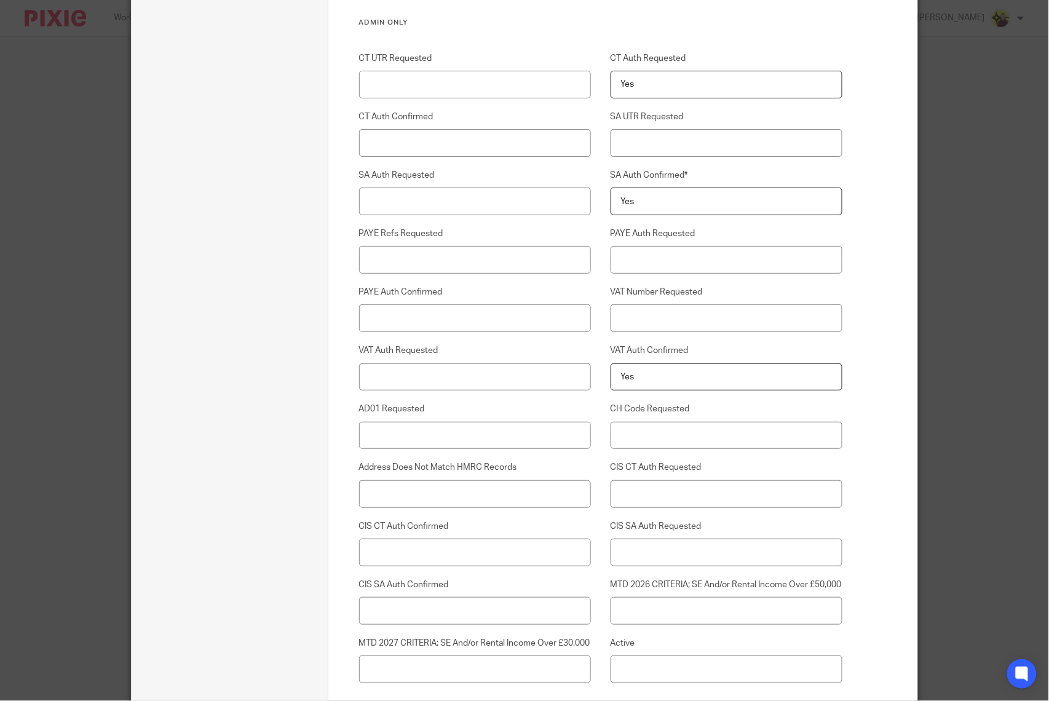
scroll to position [2994, 0]
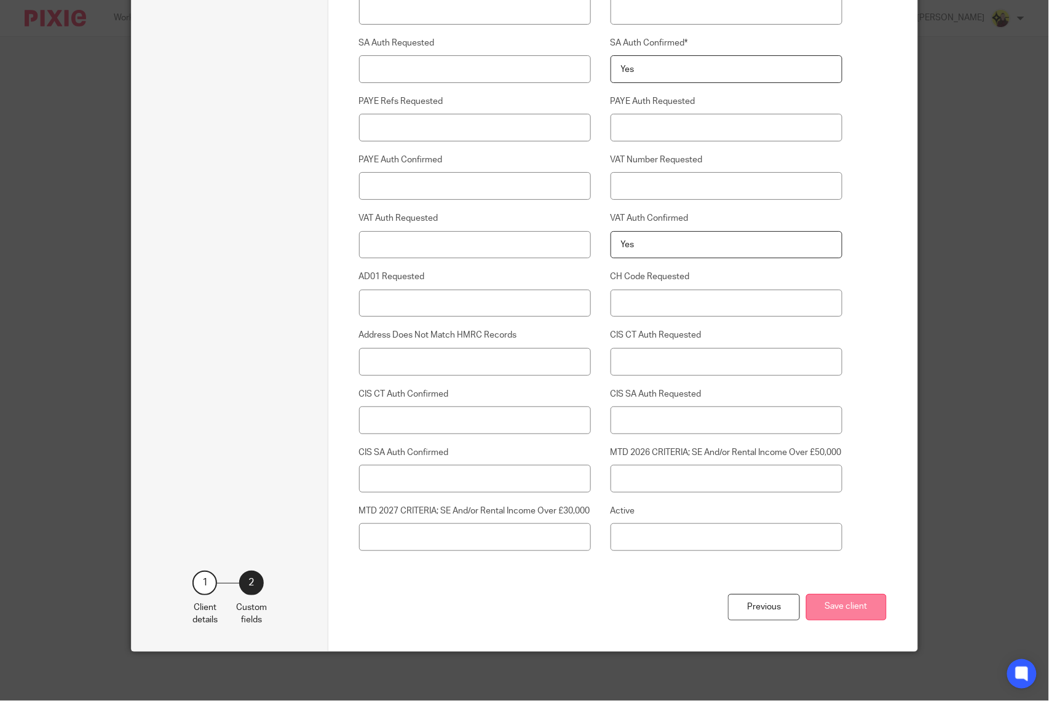
click at [846, 606] on button "Save client" at bounding box center [846, 607] width 81 height 26
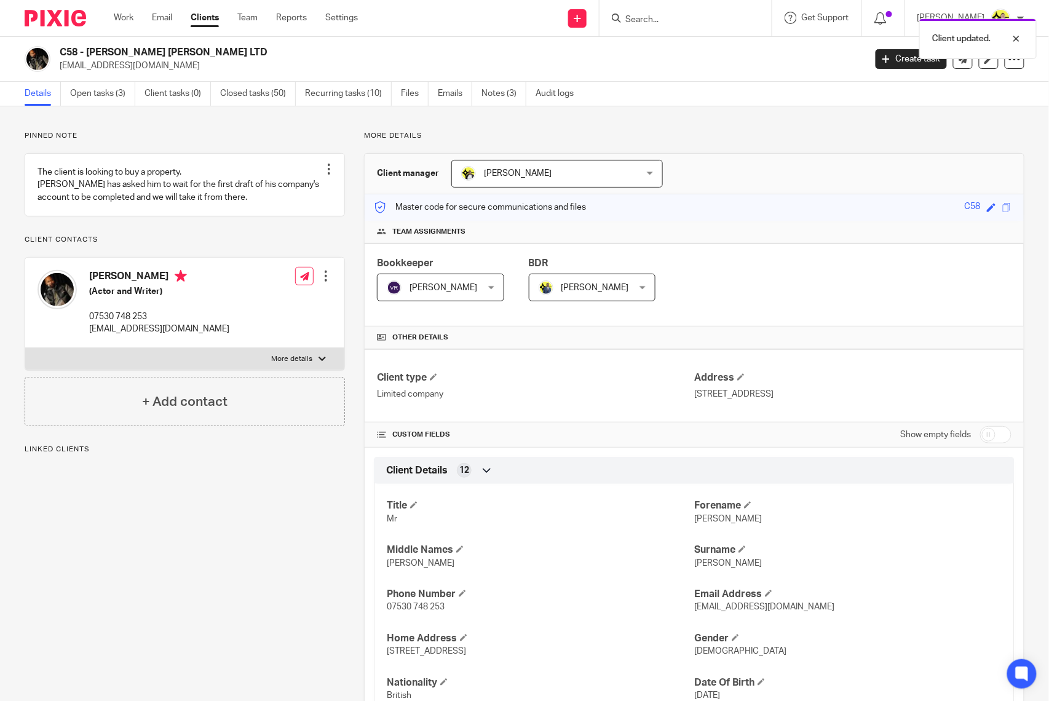
click at [111, 285] on h4 "[PERSON_NAME]" at bounding box center [159, 277] width 140 height 15
copy h4 "[PERSON_NAME]"
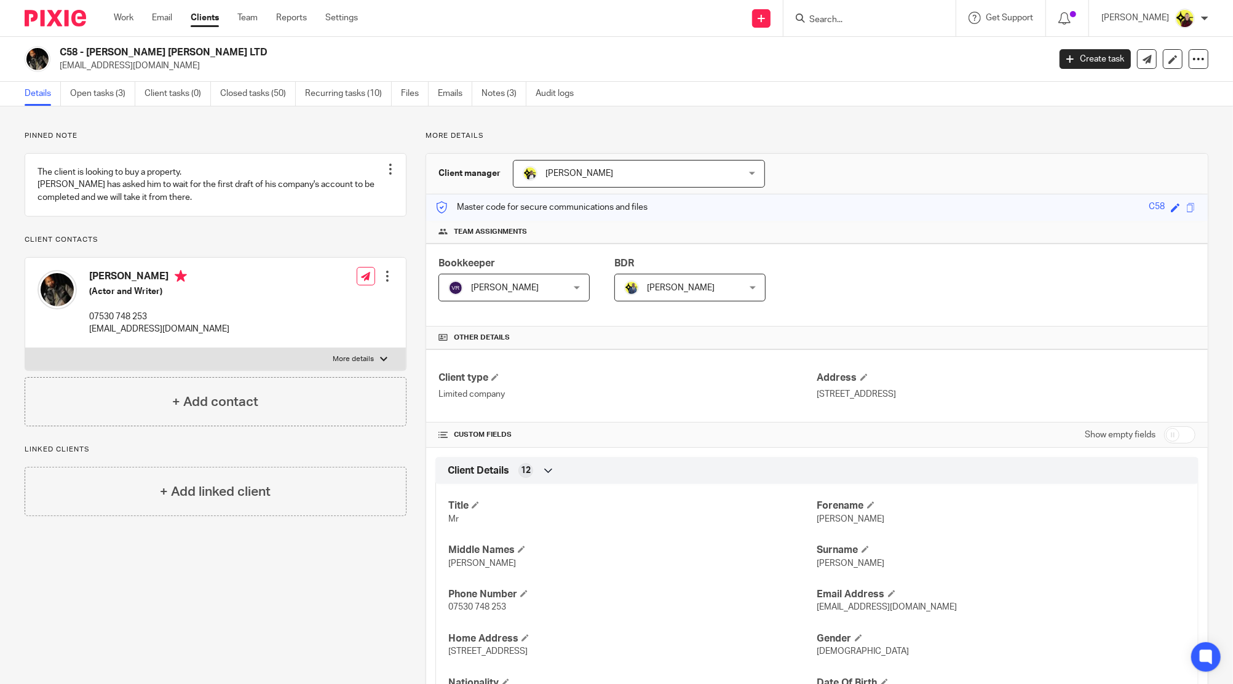
click at [847, 20] on input "Search" at bounding box center [863, 20] width 111 height 11
type input "c61"
click at [855, 37] on div "C61 - [PERSON_NAME] LTD [PERSON_NAME] < [EMAIL_ADDRESS][DOMAIN_NAME] >" at bounding box center [910, 53] width 228 height 48
click at [855, 59] on link at bounding box center [910, 53] width 208 height 28
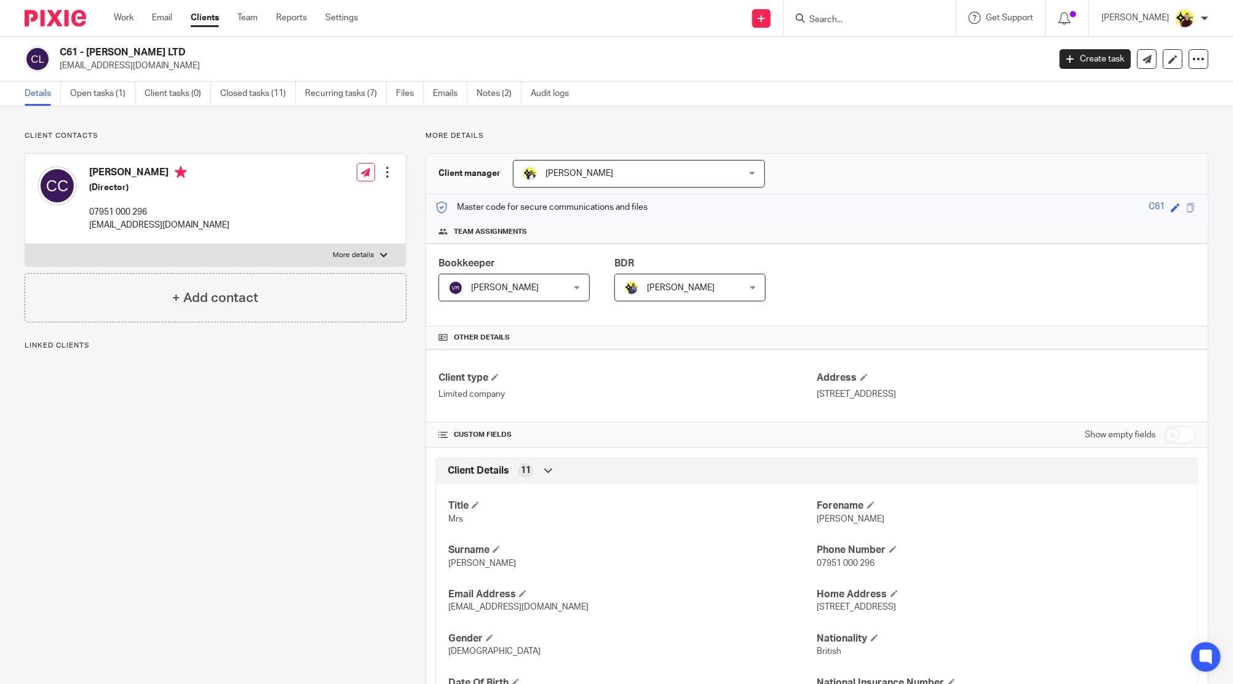
click at [106, 175] on h4 "[PERSON_NAME]" at bounding box center [159, 173] width 140 height 15
copy h4 "[PERSON_NAME]"
click at [870, 25] on input "Search" at bounding box center [863, 20] width 111 height 11
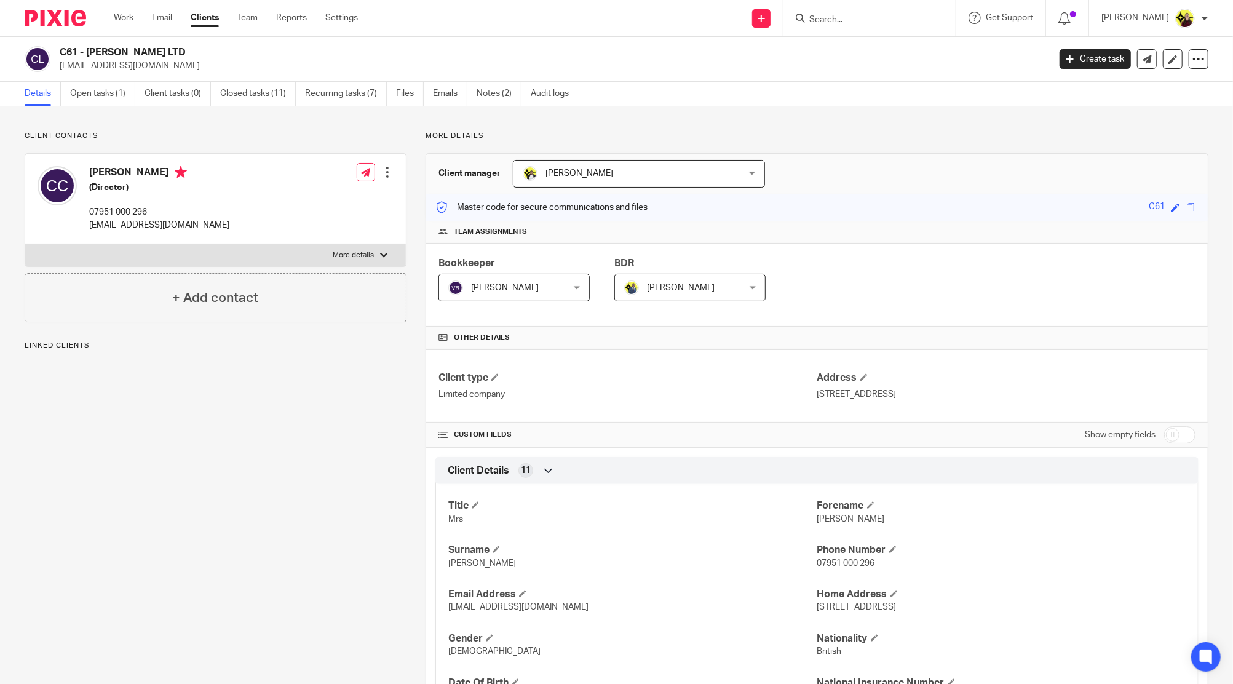
paste input "[PERSON_NAME]"
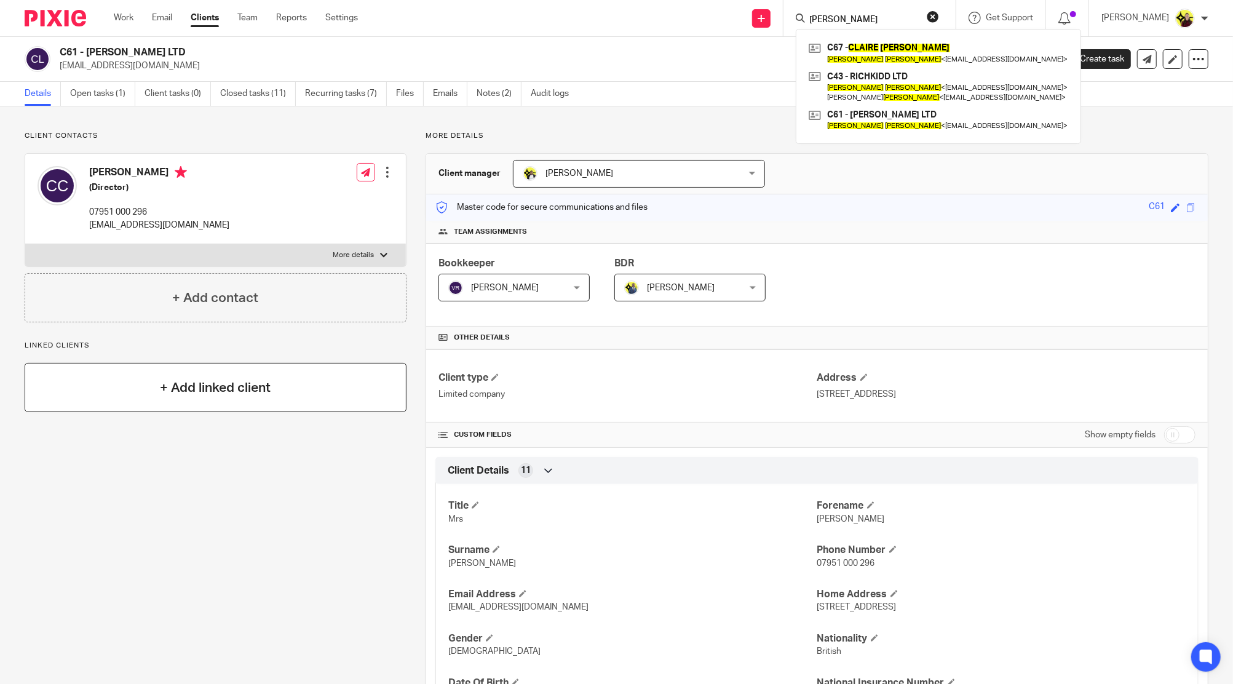
type input "[PERSON_NAME]"
click at [296, 386] on div "+ Add linked client" at bounding box center [216, 387] width 382 height 49
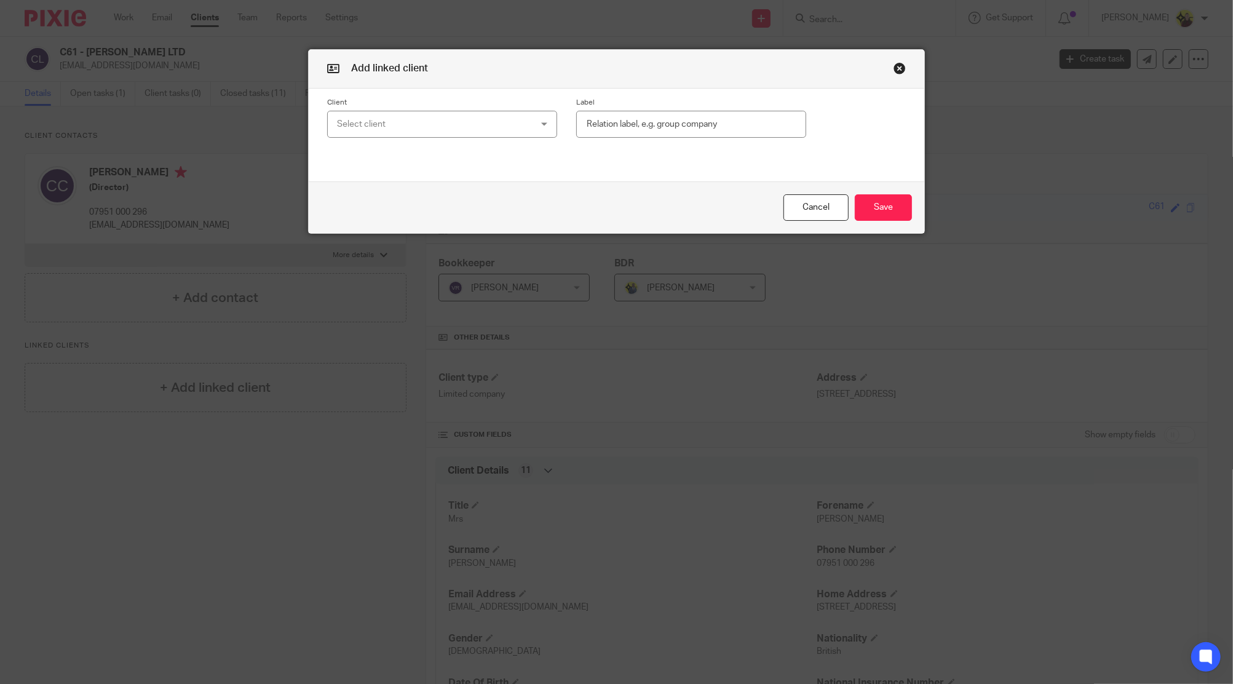
click at [486, 134] on div "Select client" at bounding box center [424, 124] width 175 height 26
click at [784, 217] on button "Cancel" at bounding box center [816, 207] width 65 height 26
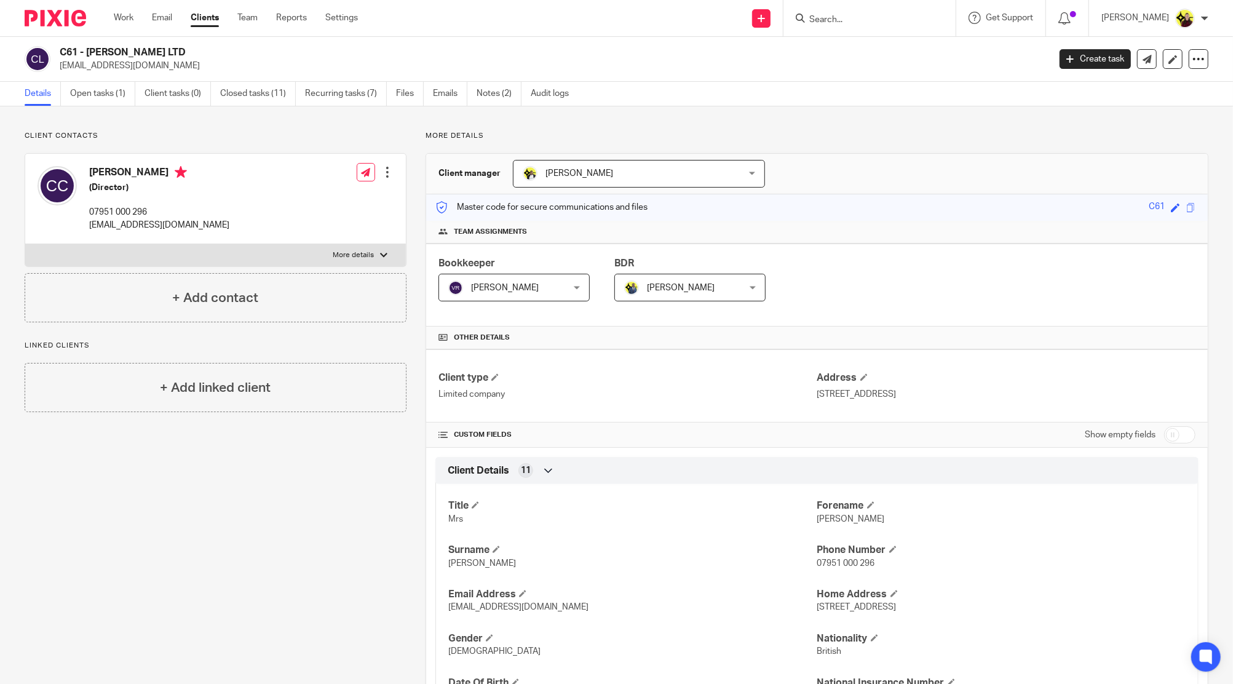
click at [120, 221] on p "[EMAIL_ADDRESS][DOMAIN_NAME]" at bounding box center [159, 225] width 140 height 12
click at [132, 221] on p "[EMAIL_ADDRESS][DOMAIN_NAME]" at bounding box center [159, 225] width 140 height 12
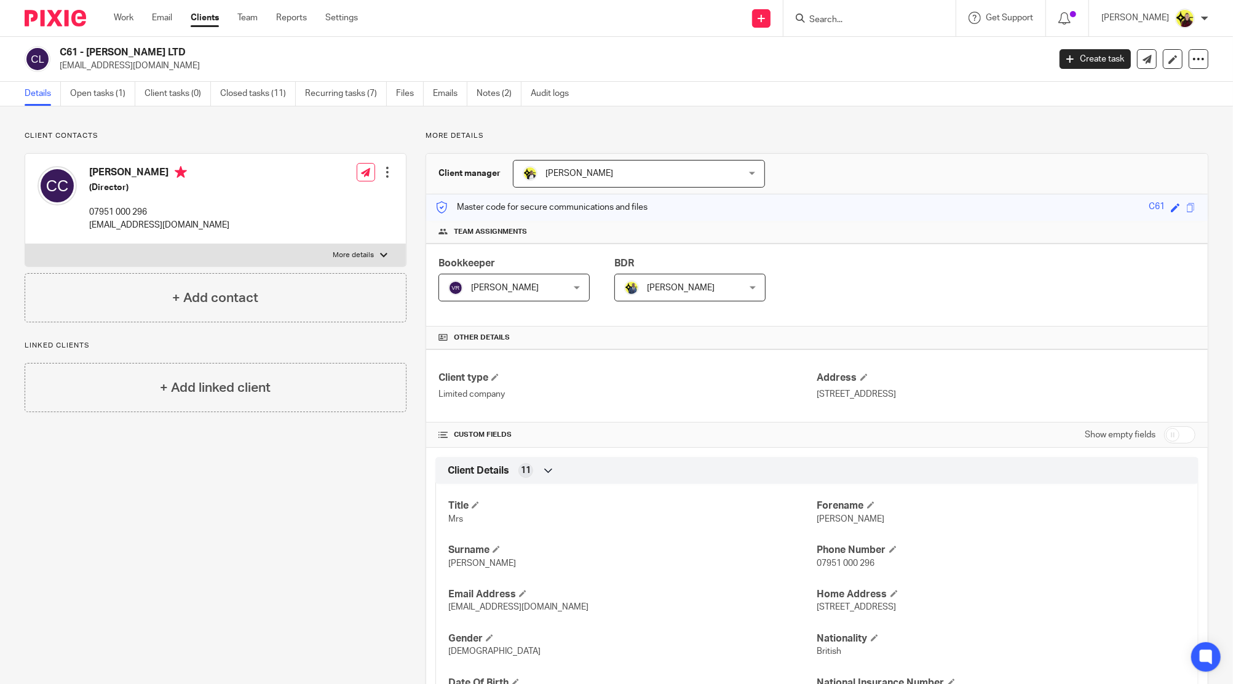
click at [867, 22] on input "Search" at bounding box center [863, 20] width 111 height 11
paste input "[EMAIL_ADDRESS][DOMAIN_NAME]"
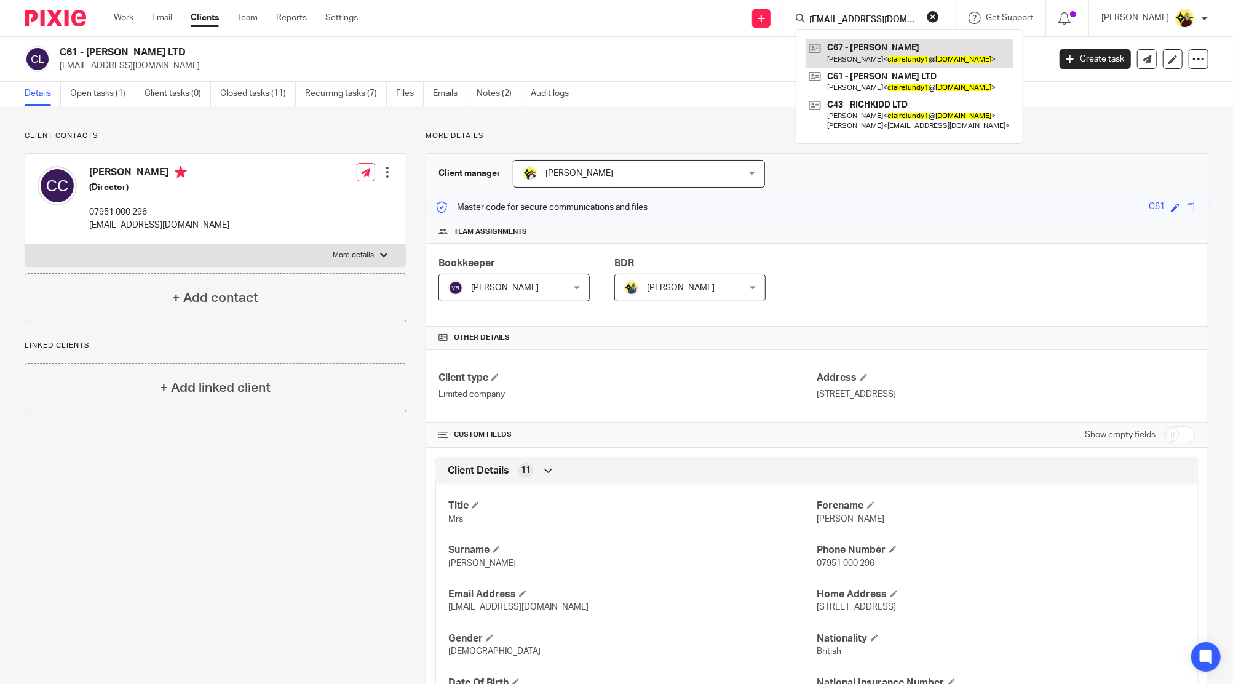
type input "[EMAIL_ADDRESS][DOMAIN_NAME]"
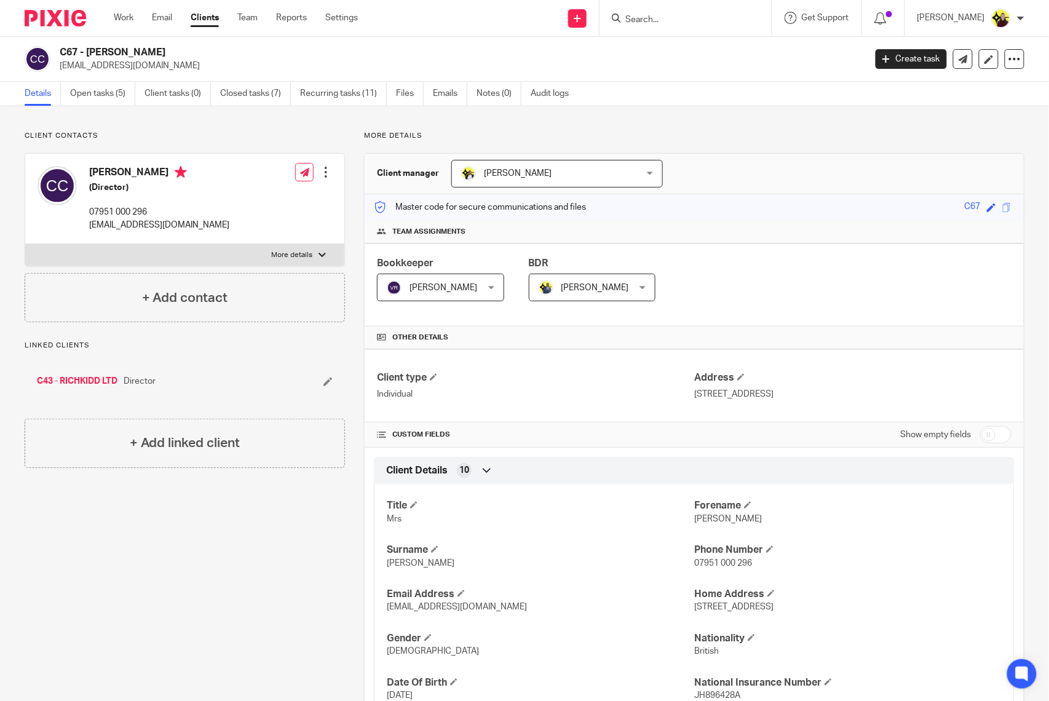
click at [157, 414] on div "Linked clients C43 - RICHKIDD LTD Director + Add linked client" at bounding box center [185, 404] width 320 height 127
click at [141, 467] on div "+ Add linked client" at bounding box center [185, 443] width 320 height 49
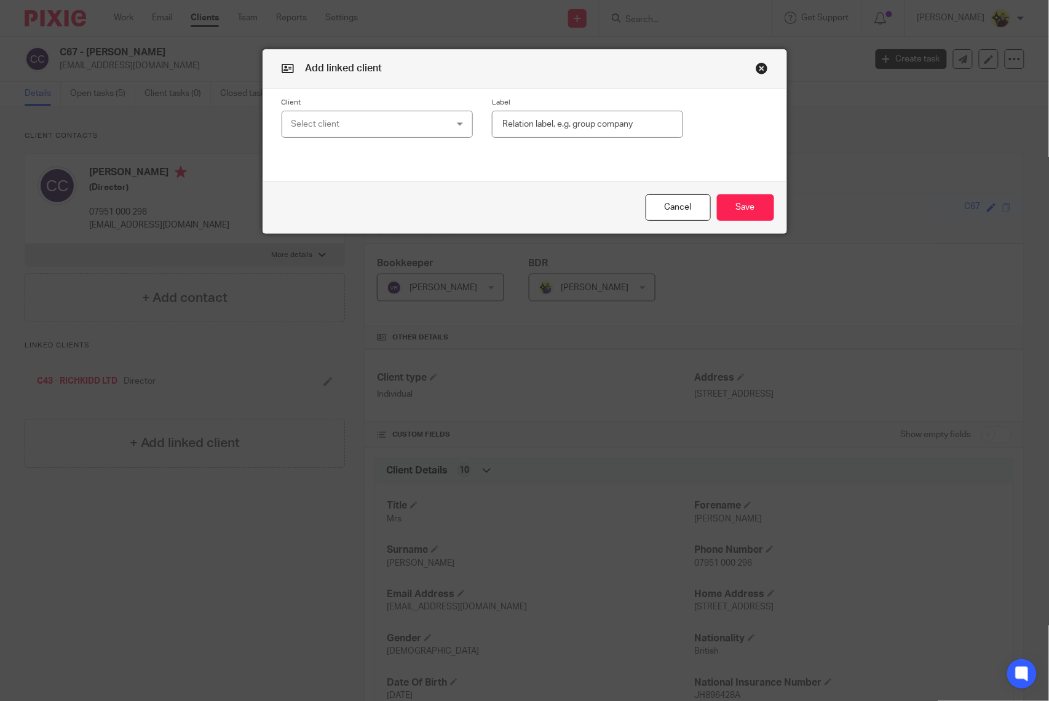
click at [299, 123] on div "Select client" at bounding box center [364, 124] width 145 height 26
type input "c61"
click at [328, 186] on span "C61 - MAE RAE'S LTD" at bounding box center [338, 187] width 108 height 9
drag, startPoint x: 613, startPoint y: 119, endPoint x: 623, endPoint y: 118, distance: 9.9
click at [613, 119] on input "text" at bounding box center [587, 125] width 191 height 28
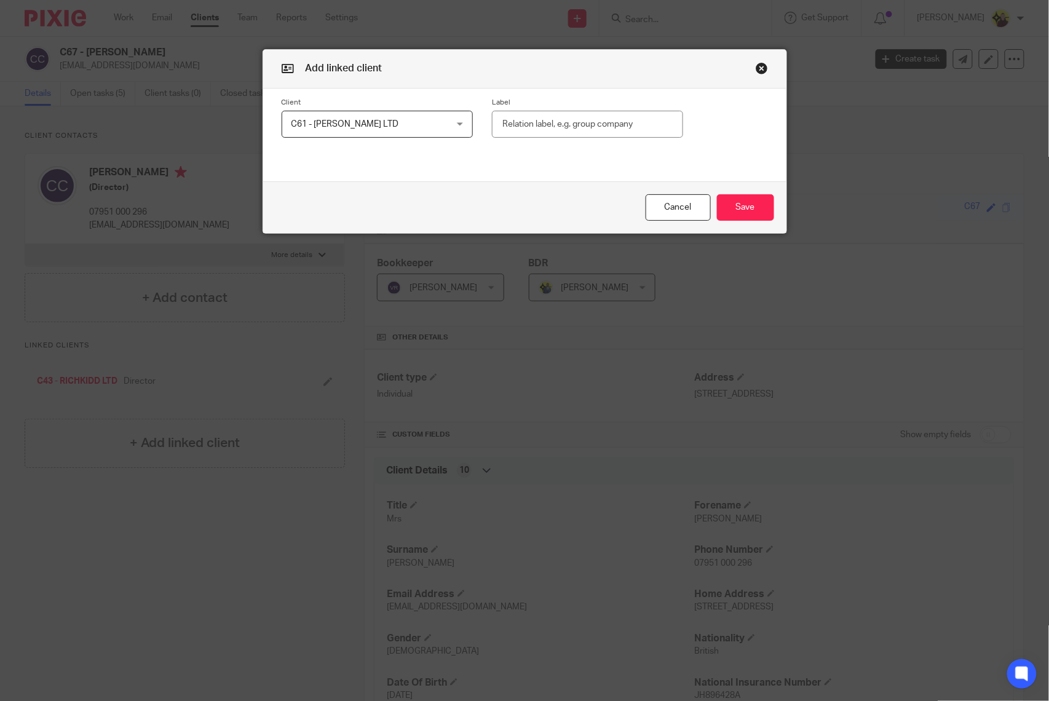
paste input "Shareholder (100%)"
type input "Shareholder (100%)"
click at [732, 207] on button "Save" at bounding box center [745, 207] width 57 height 26
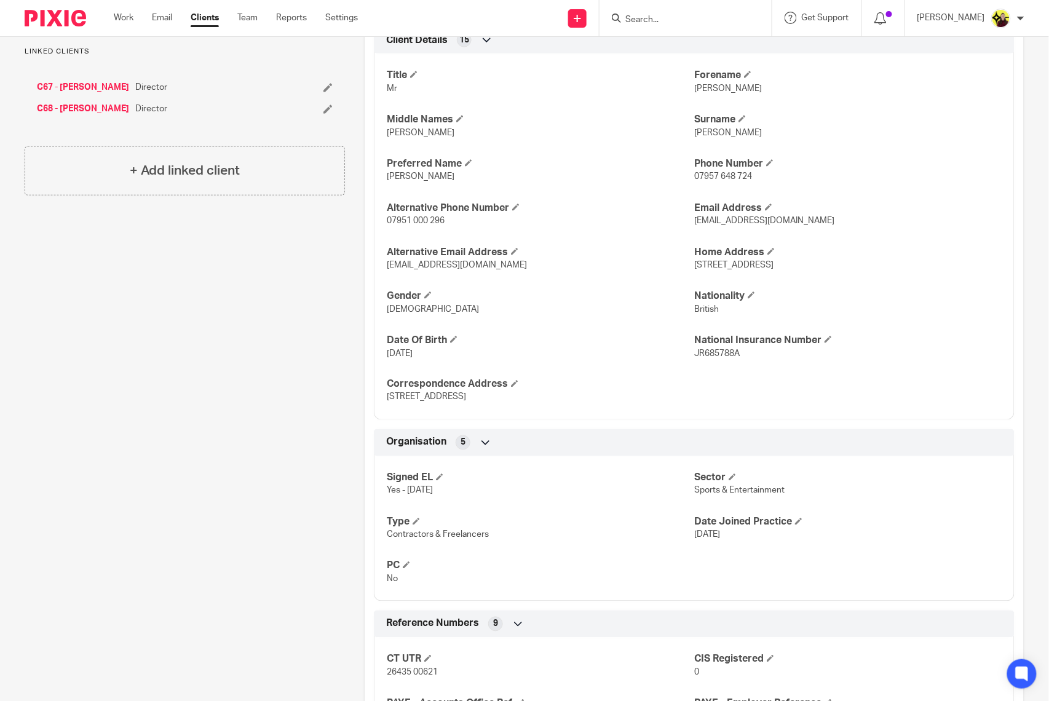
scroll to position [406, 0]
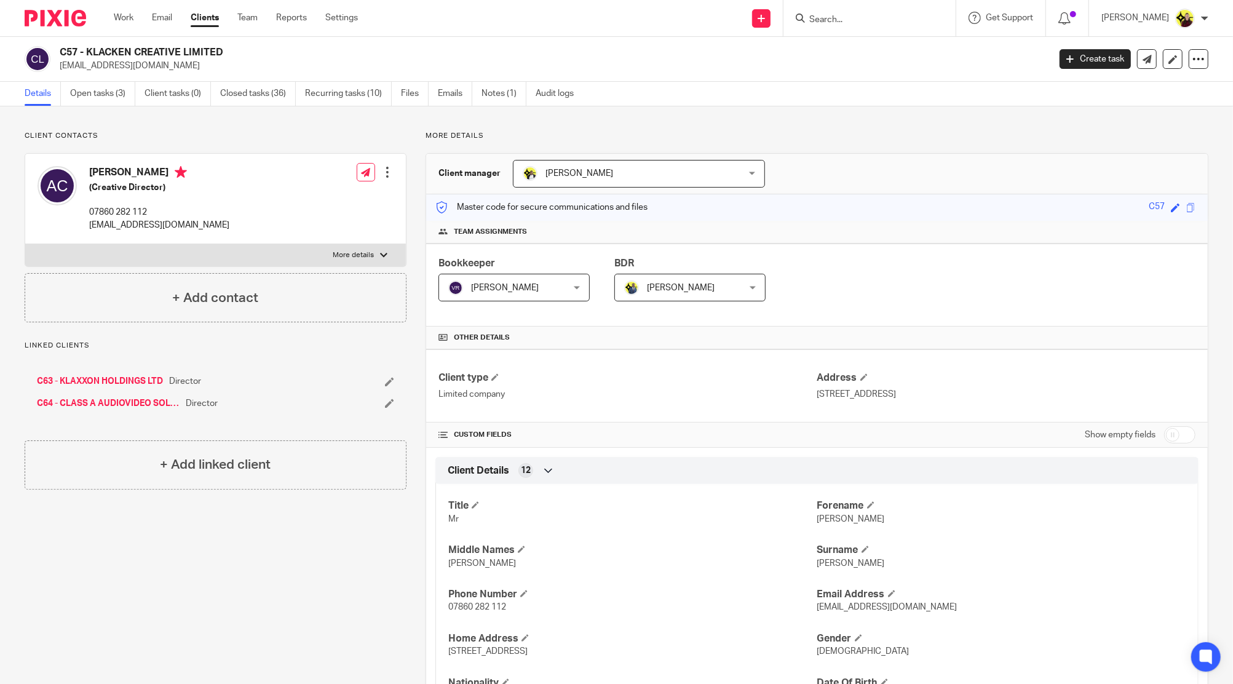
click at [830, 15] on input "Search" at bounding box center [863, 20] width 111 height 11
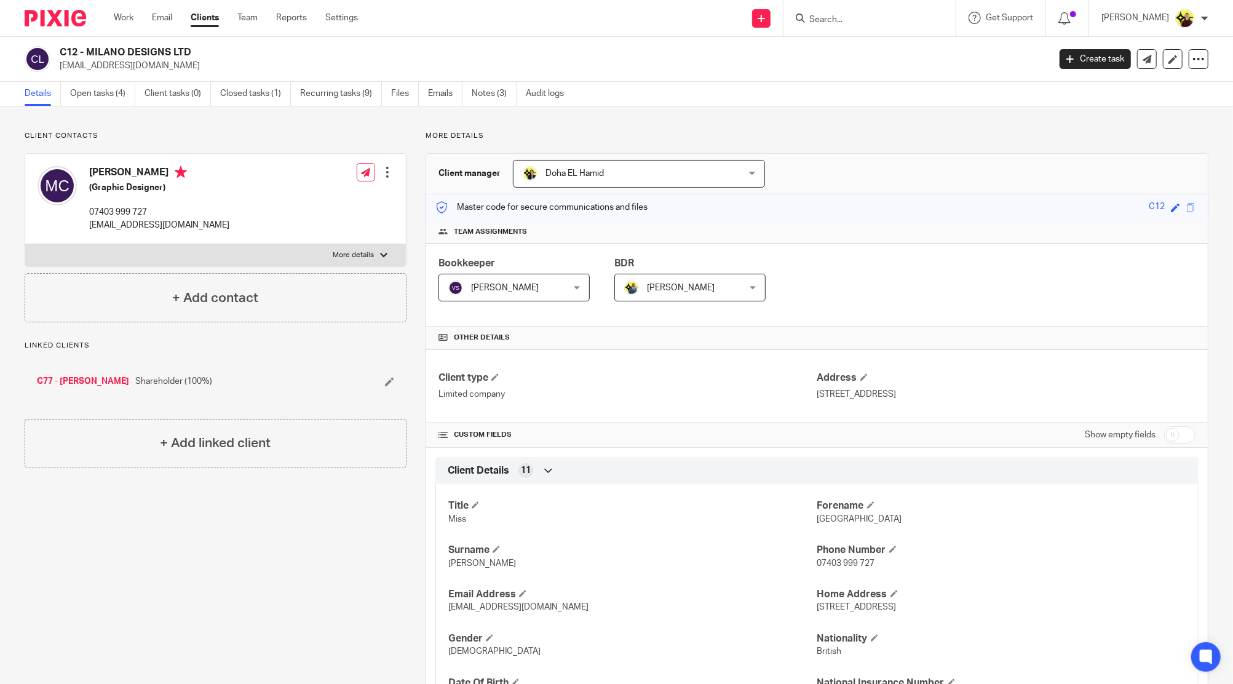
drag, startPoint x: 165, startPoint y: 381, endPoint x: 116, endPoint y: 379, distance: 48.6
click at [116, 379] on div "C77 - MILAN CAIN Shareholder (100%)" at bounding box center [180, 381] width 286 height 12
copy span "Shareholder (100%)"
click at [863, 23] on input "Search" at bounding box center [863, 20] width 111 height 11
type input "i19"
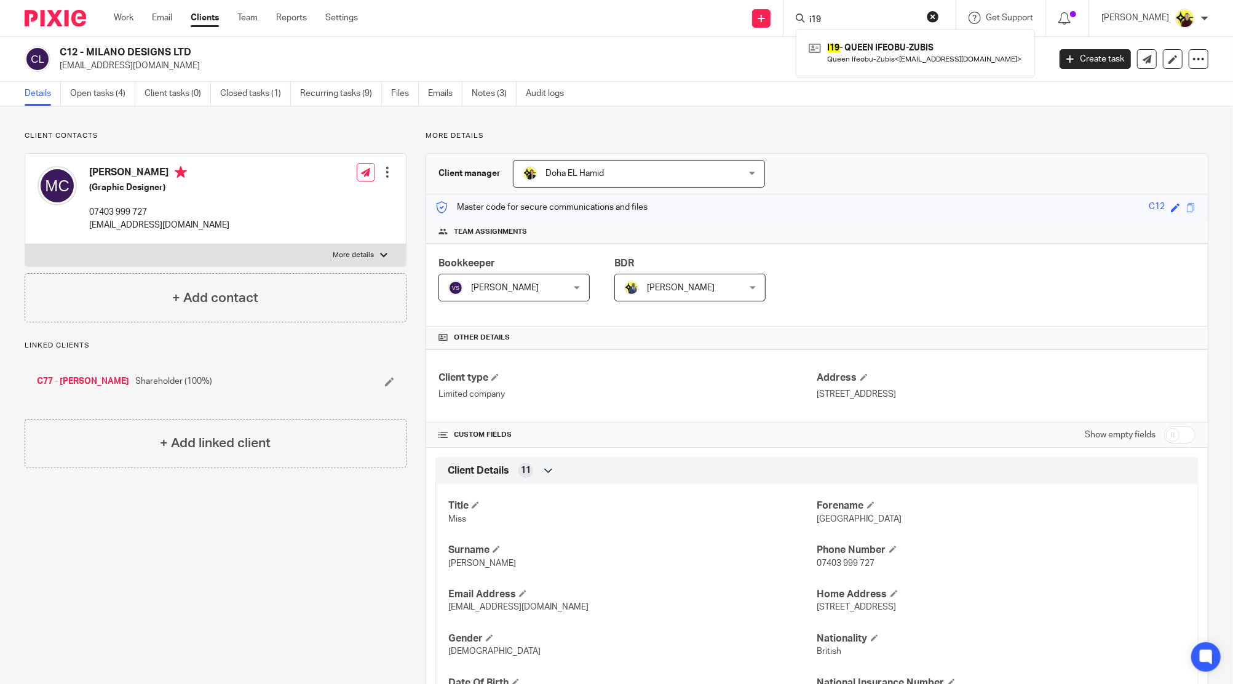
click at [847, 67] on div "I19 - QUEEN IFEOBU-ZUBIS Queen Ifeobu-Zubis < mukizubis@hotmail.co.uk >" at bounding box center [915, 53] width 239 height 48
click at [860, 57] on link at bounding box center [916, 53] width 220 height 28
click at [874, 15] on input "Search" at bounding box center [863, 20] width 111 height 11
type input "c62"
click at [871, 42] on link at bounding box center [938, 53] width 264 height 28
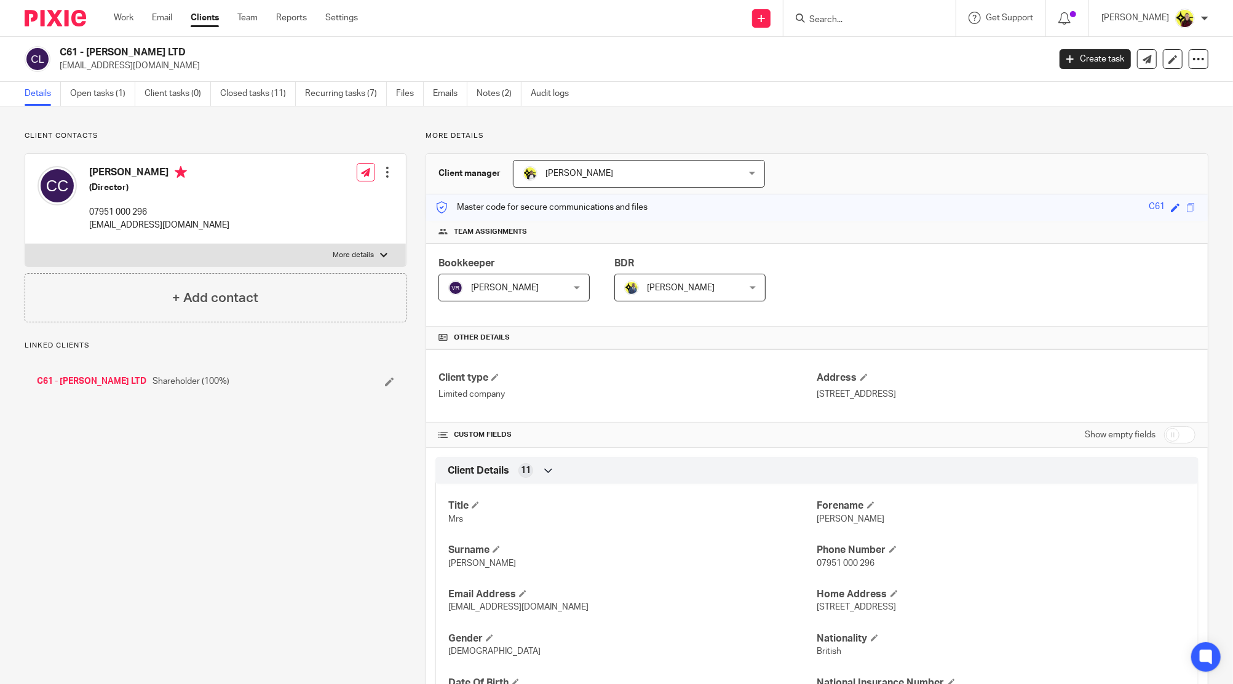
click at [136, 224] on p "clairelundy1@aol.com" at bounding box center [159, 225] width 140 height 12
copy div "clairelundy1@aol.com"
click at [861, 17] on input "Search" at bounding box center [863, 20] width 111 height 11
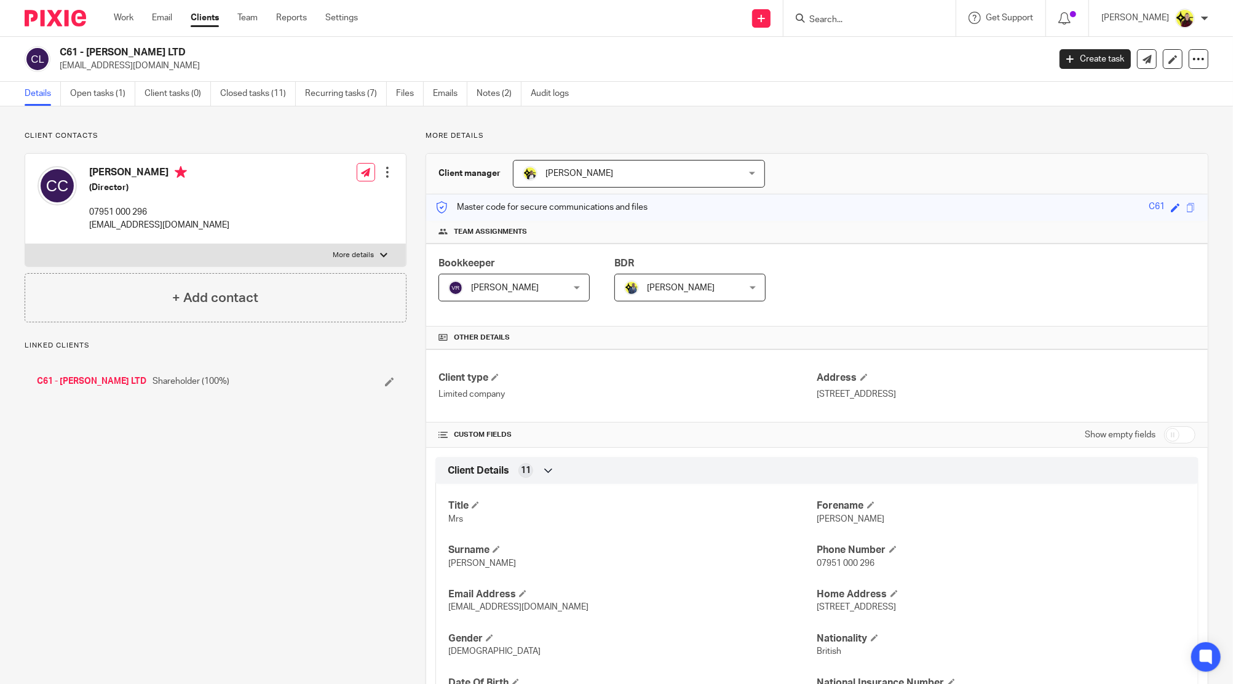
paste input "clairelundy1@aol.com"
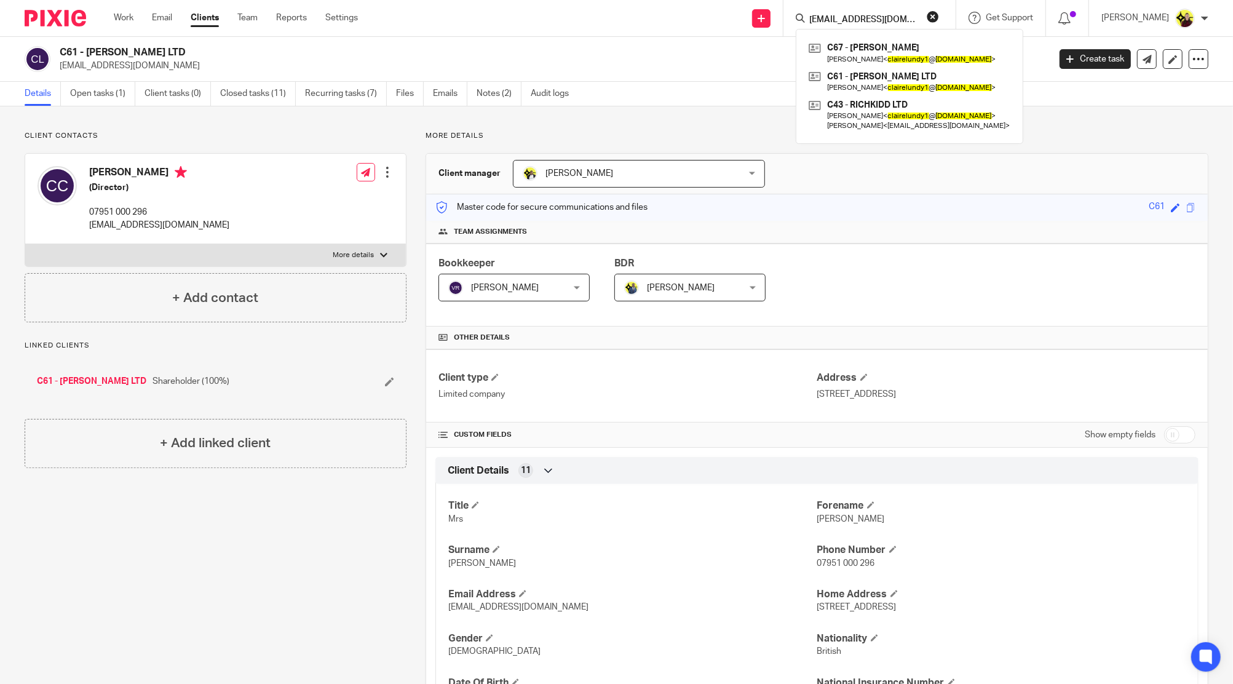
type input "clairelundy1@aol.com"
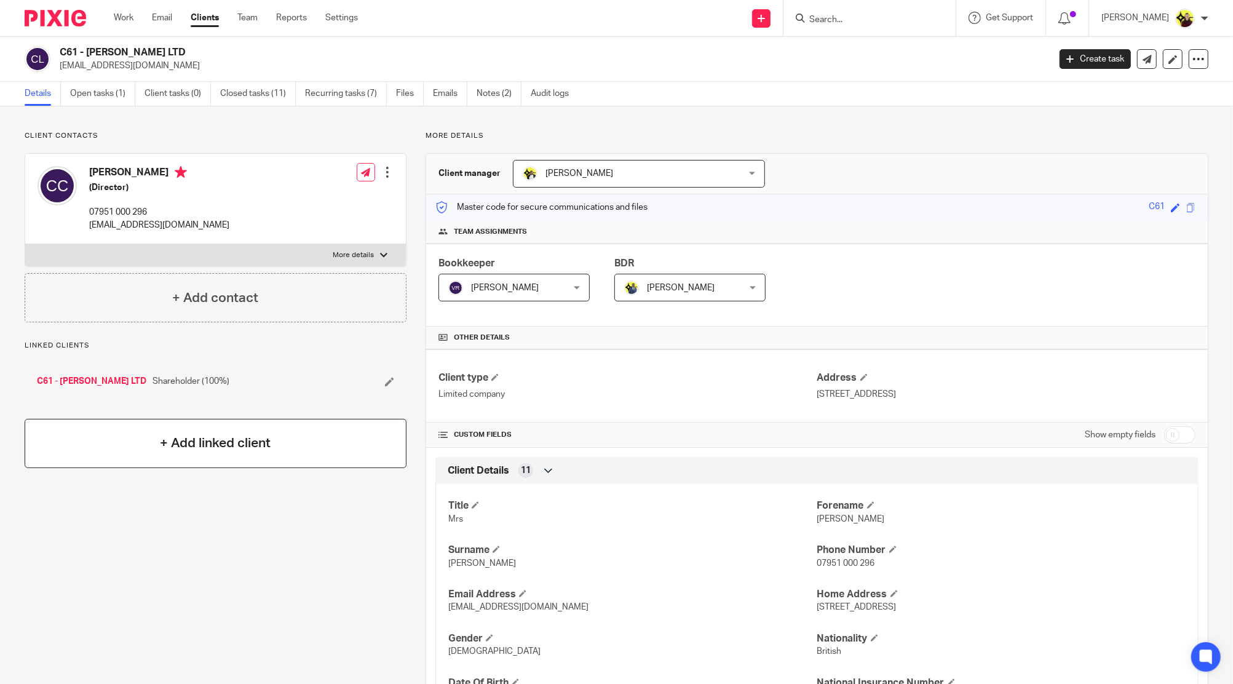
click at [200, 447] on h4 "+ Add linked client" at bounding box center [215, 443] width 111 height 19
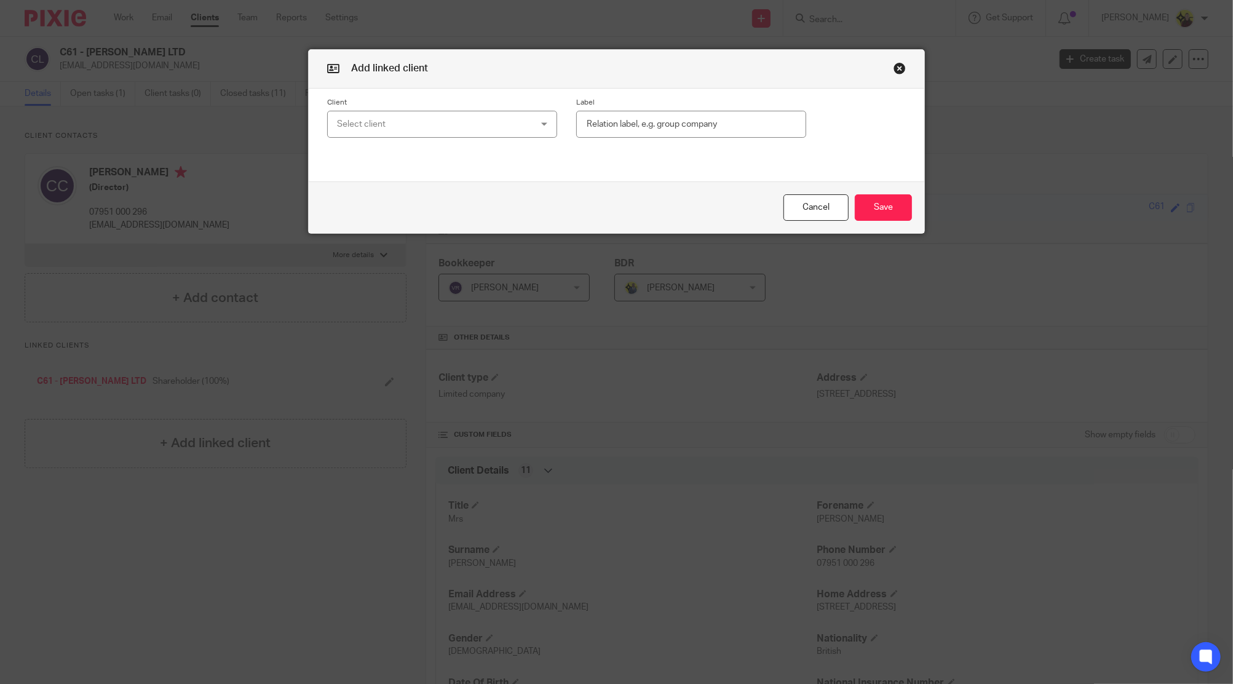
click at [371, 122] on div "Select client" at bounding box center [424, 124] width 175 height 26
type input "c43"
click at [390, 185] on span "C43 - RICHKIDD LTD" at bounding box center [369, 185] width 79 height 9
click at [640, 94] on div "Client C43 - RICHKIDD LTD C43 - RICHKIDD LTD 11:11 MANAGEMENT AND AGENCY SERVIC…" at bounding box center [617, 118] width 616 height 59
click at [640, 110] on div "Label" at bounding box center [681, 118] width 249 height 41
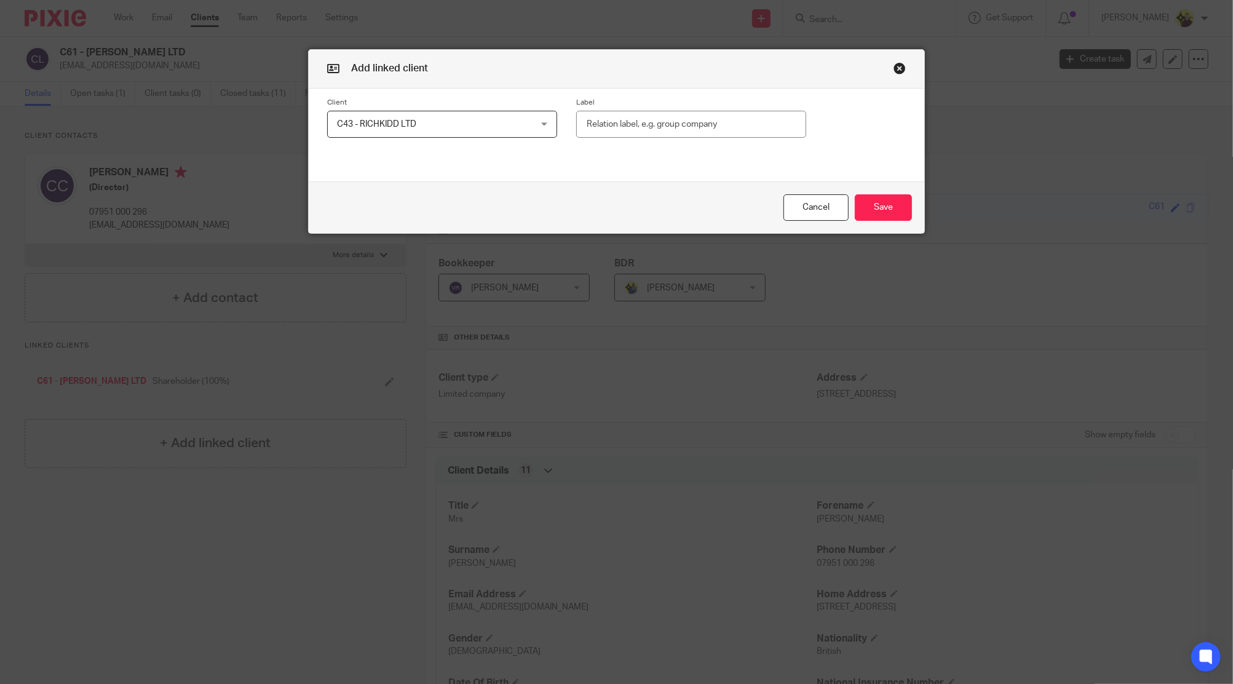
click at [640, 111] on input "text" at bounding box center [691, 125] width 230 height 28
type input "Connected Company"
click at [886, 204] on button "Save" at bounding box center [883, 207] width 57 height 26
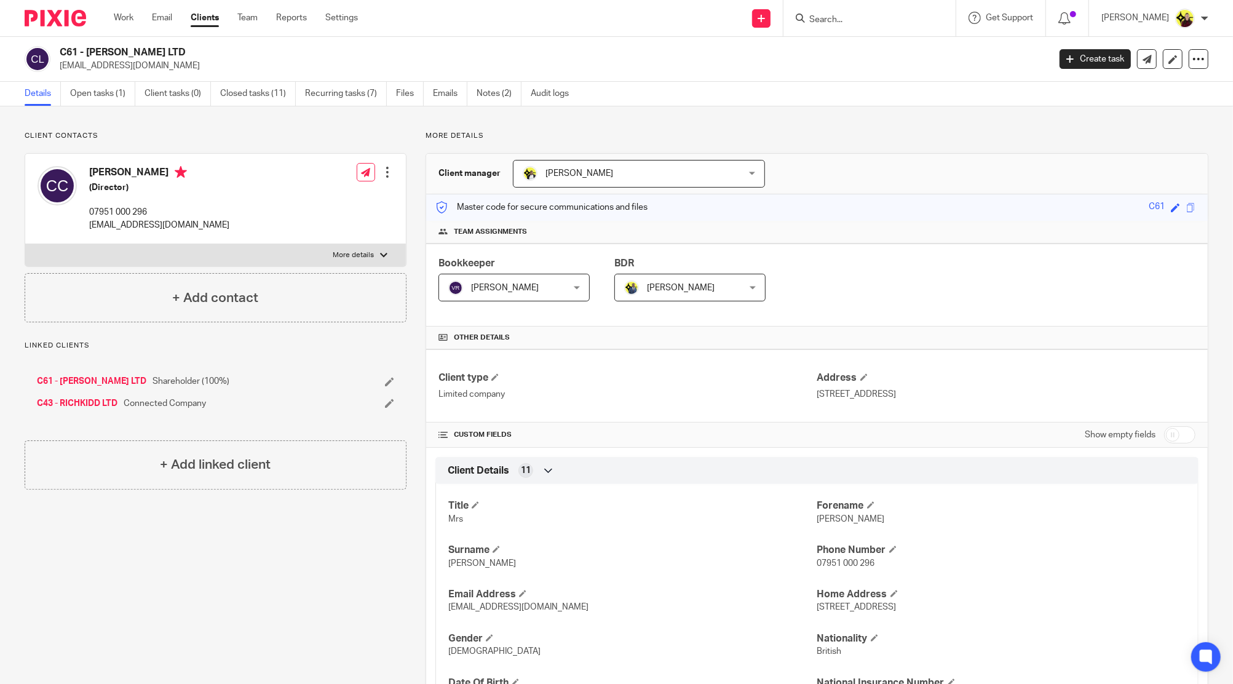
click at [844, 23] on input "Search" at bounding box center [863, 20] width 111 height 11
type input "c62"
click at [850, 44] on link at bounding box center [938, 53] width 264 height 28
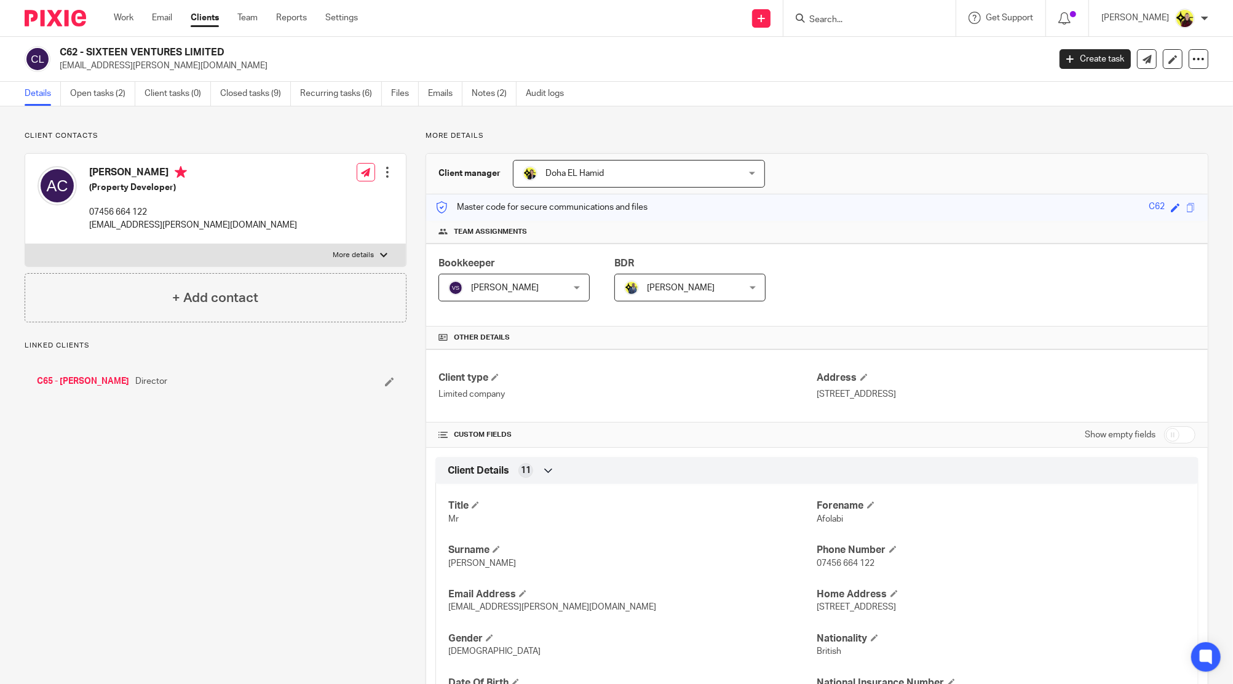
click at [853, 20] on input "Search" at bounding box center [863, 20] width 111 height 11
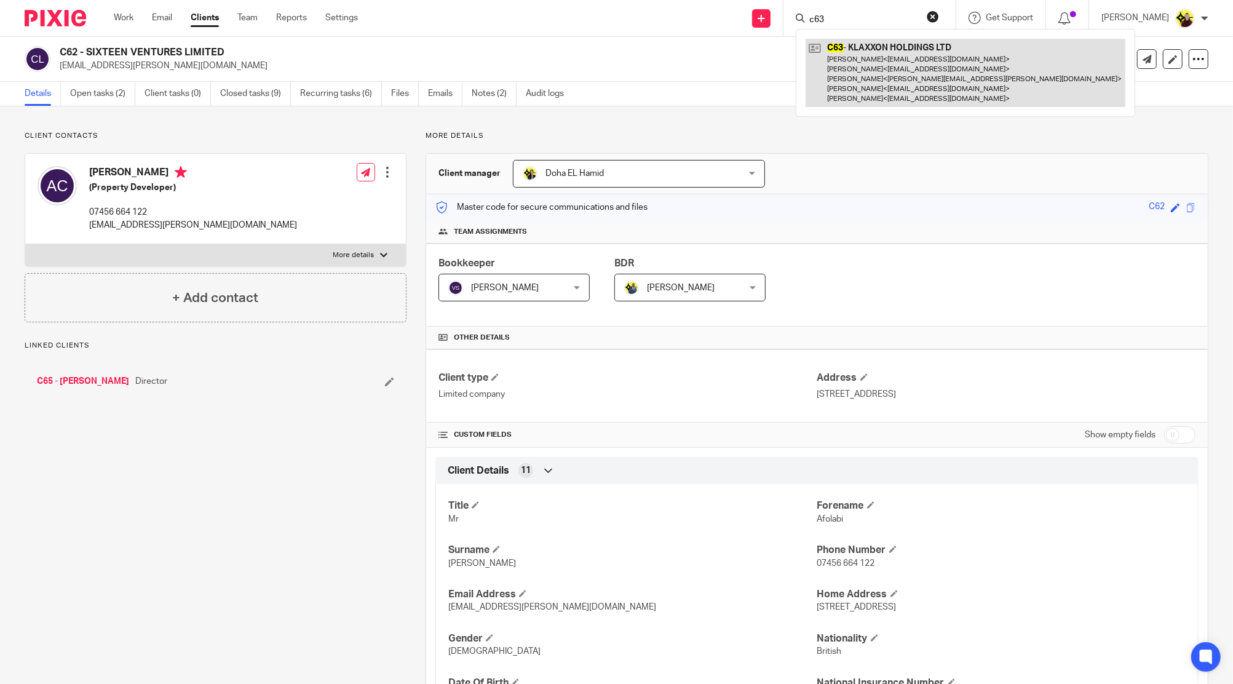
type input "c63"
click at [876, 77] on link at bounding box center [966, 73] width 320 height 68
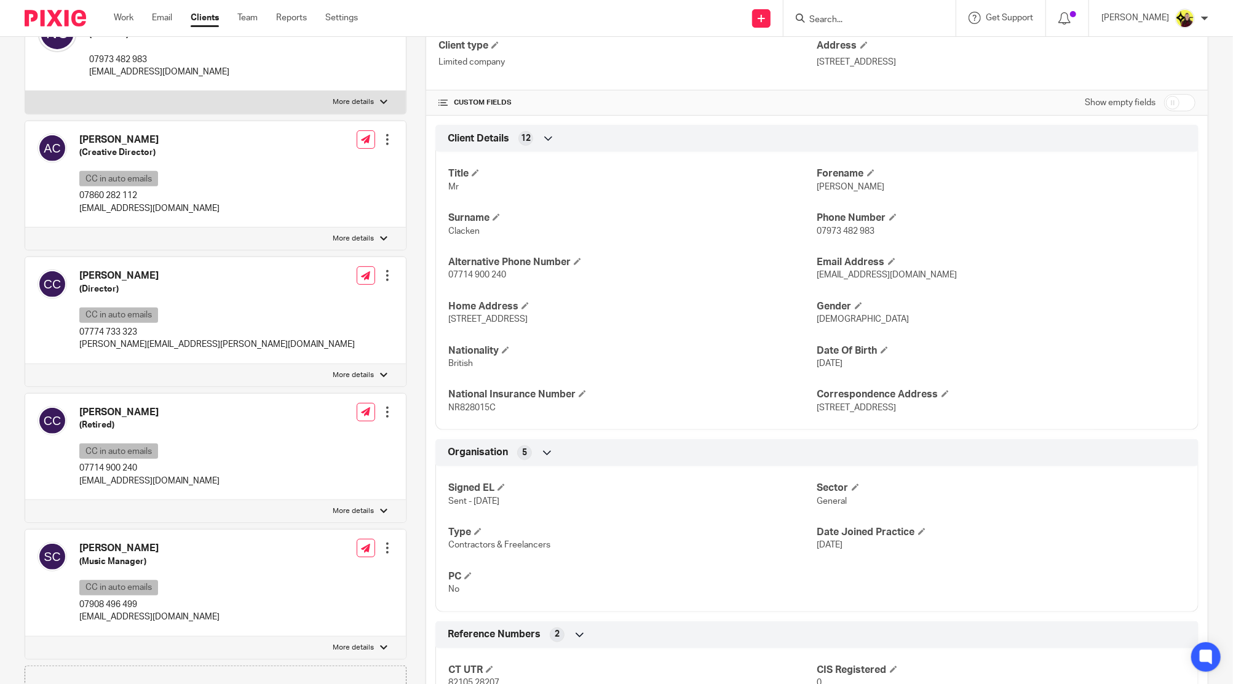
scroll to position [410, 0]
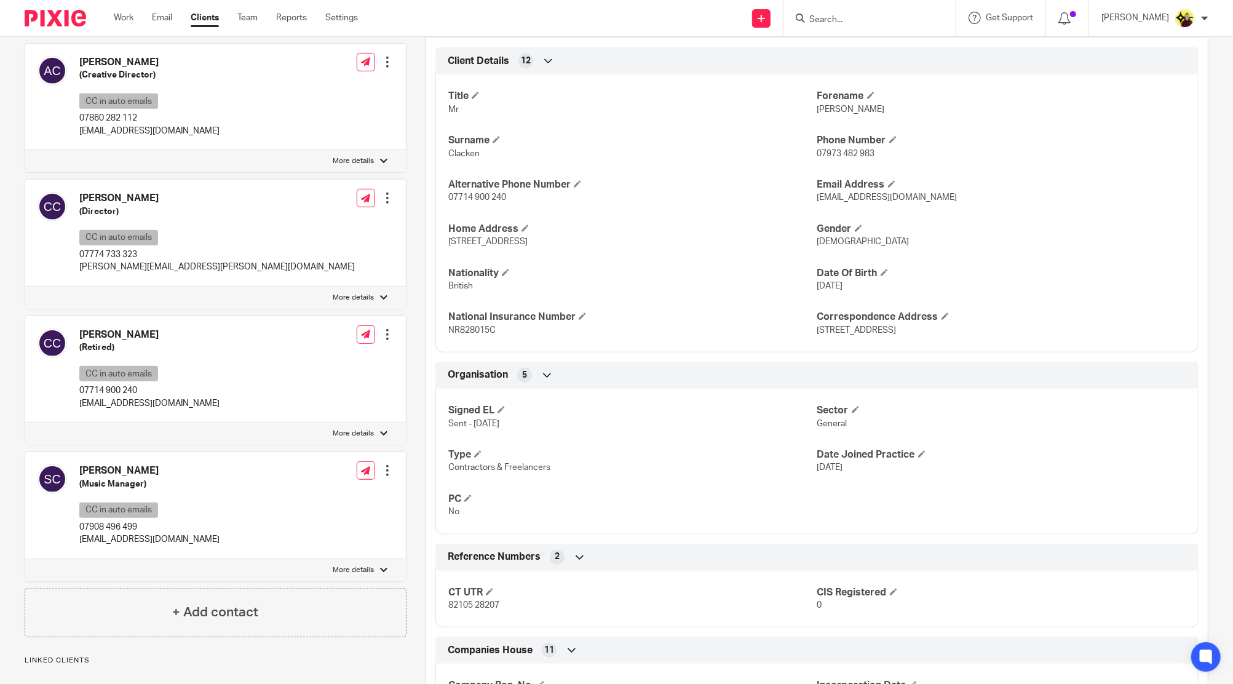
click at [139, 458] on div "[PERSON_NAME] (Music Manager) CC in auto emails 07908 496 499 [EMAIL_ADDRESS][D…" at bounding box center [129, 505] width 182 height 94
copy div "[PERSON_NAME]"
click at [822, 21] on input "Search" at bounding box center [863, 20] width 111 height 11
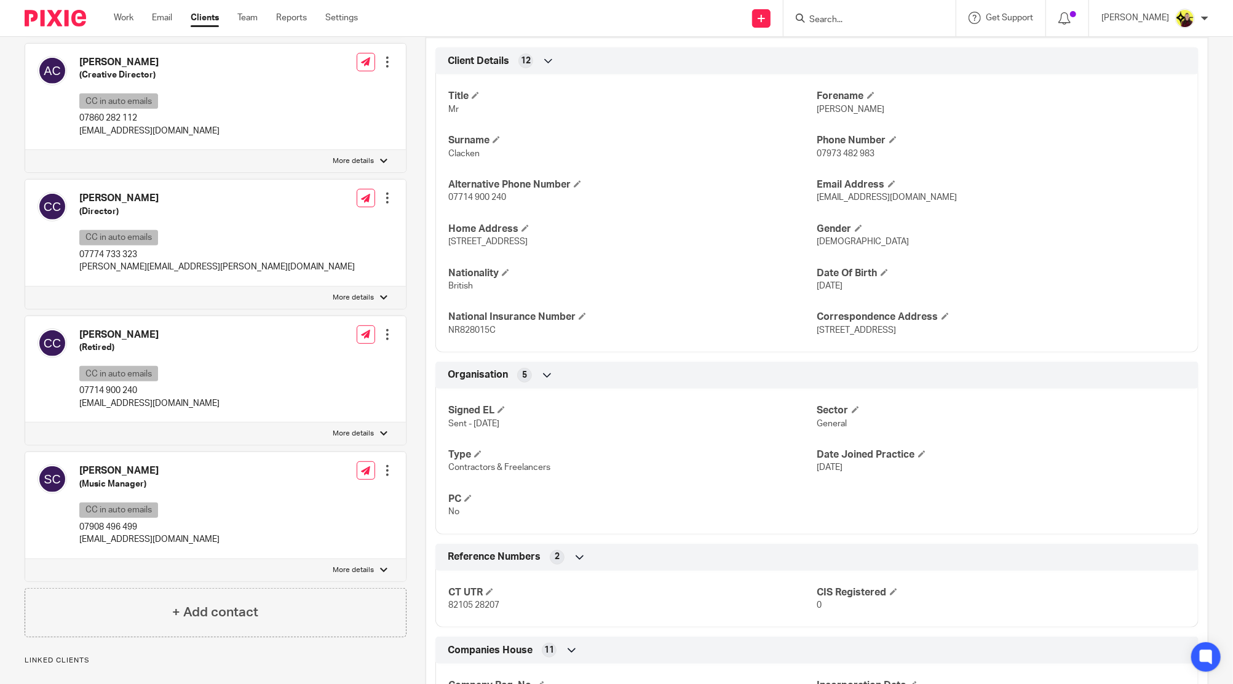
paste input "[PERSON_NAME]"
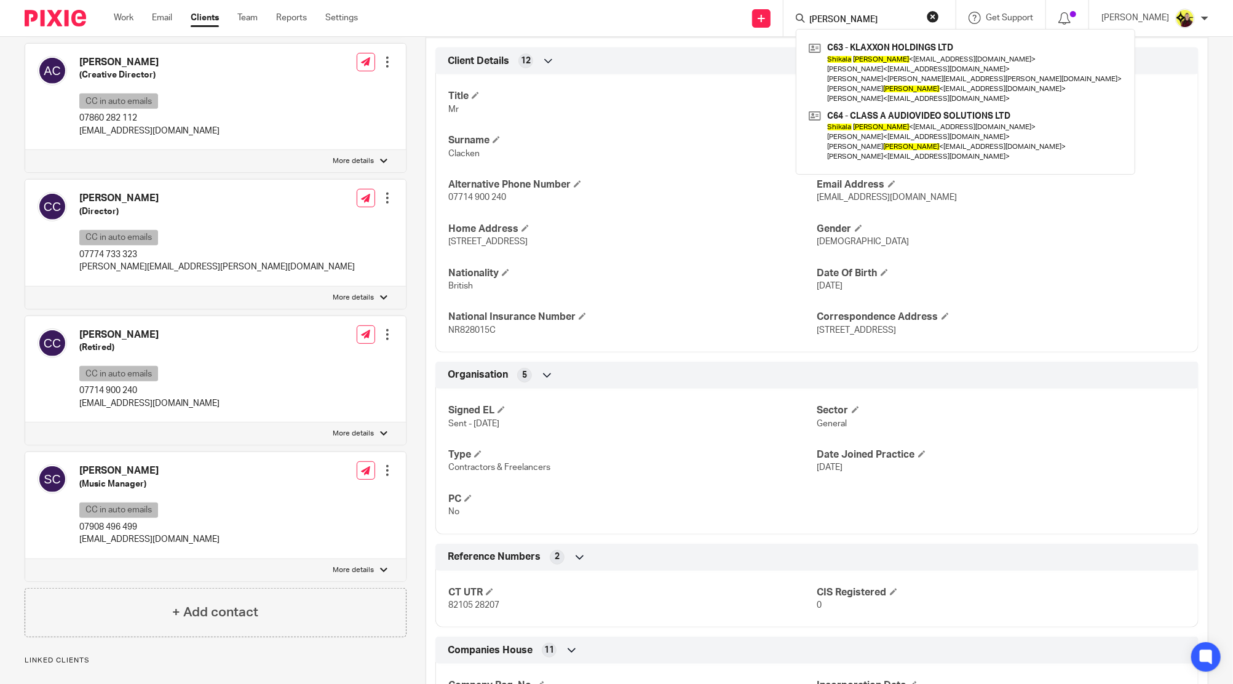
type input "[PERSON_NAME]"
click at [112, 316] on div "[PERSON_NAME] (Retired) CC in auto emails 07714 900 240 [EMAIL_ADDRESS][DOMAIN_…" at bounding box center [215, 369] width 381 height 107
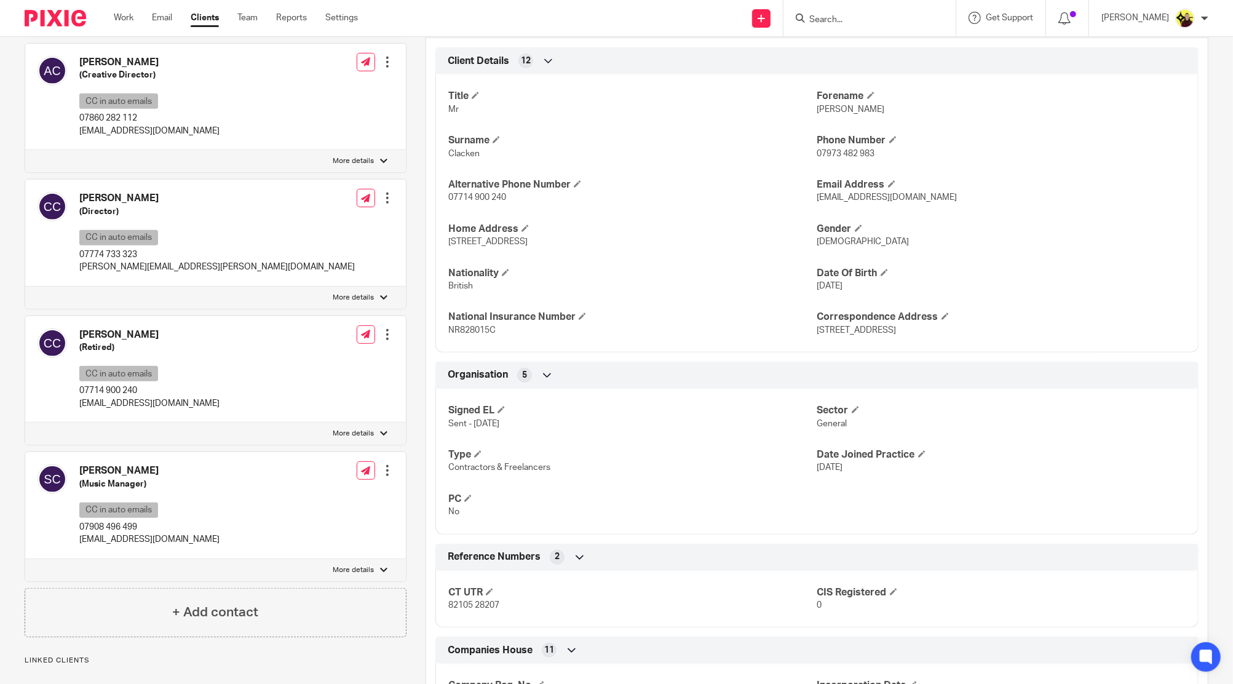
click at [112, 316] on div "[PERSON_NAME] (Retired) CC in auto emails 07714 900 240 [EMAIL_ADDRESS][DOMAIN_…" at bounding box center [215, 369] width 381 height 107
copy div "[PERSON_NAME]"
click at [900, 9] on div at bounding box center [870, 18] width 172 height 36
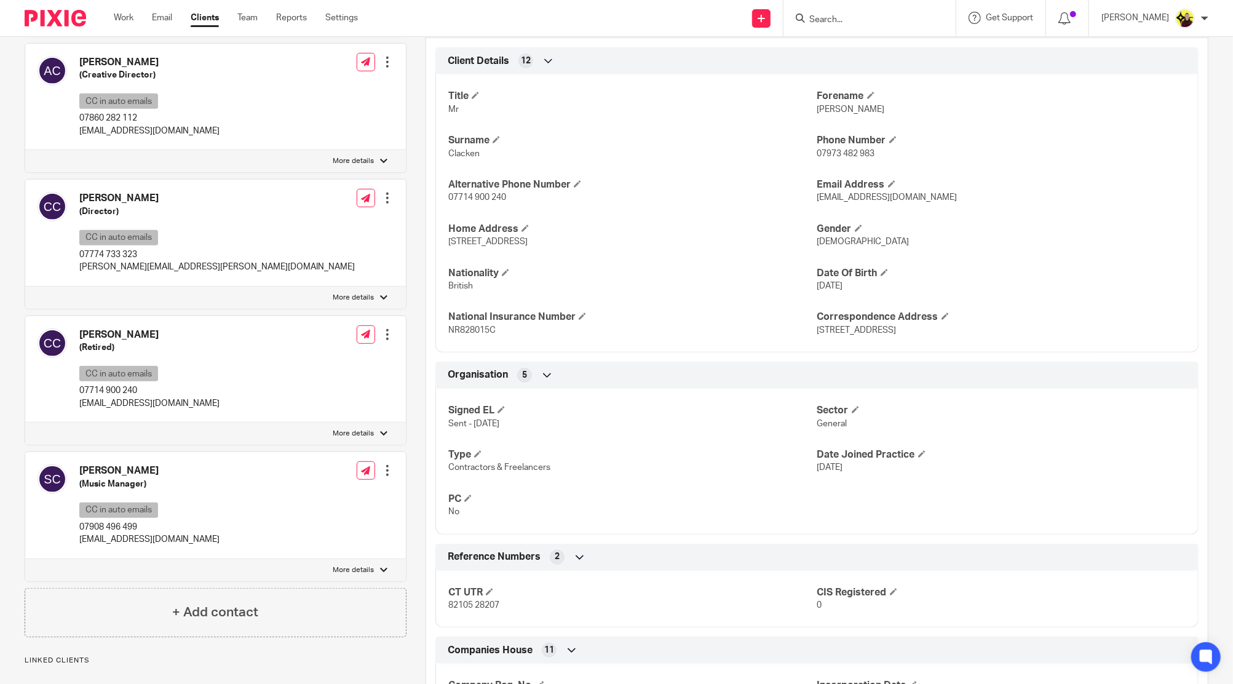
click at [866, 27] on div at bounding box center [870, 18] width 172 height 36
click at [853, 20] on input "Search" at bounding box center [863, 20] width 111 height 11
paste input "[PERSON_NAME]"
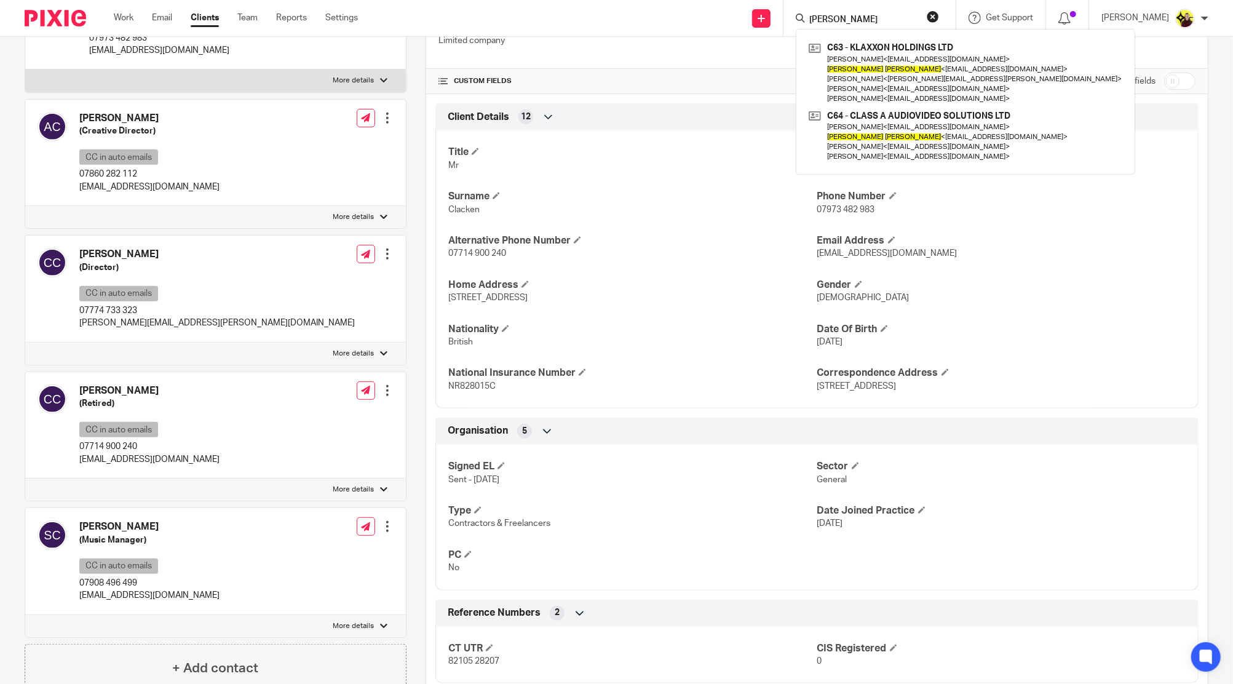
scroll to position [328, 0]
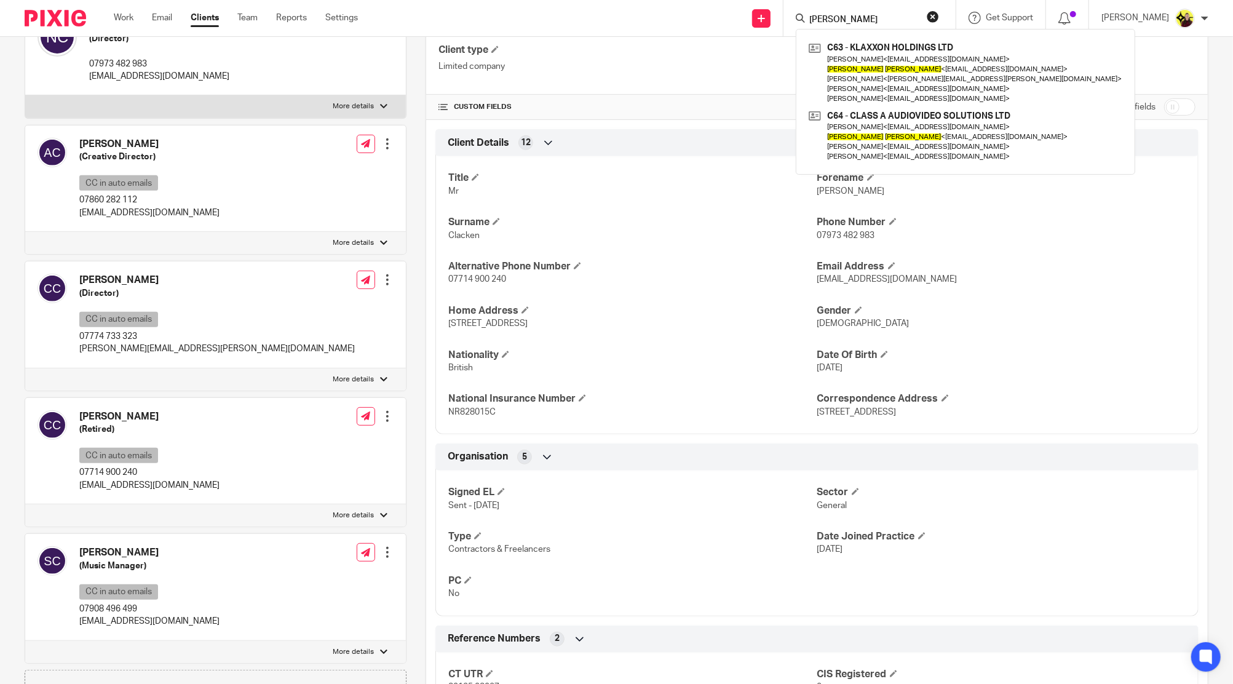
type input "[PERSON_NAME]"
click at [143, 268] on div "[PERSON_NAME] (Director) CC in auto emails 07774 733 323 [PERSON_NAME][EMAIL_AD…" at bounding box center [196, 315] width 317 height 94
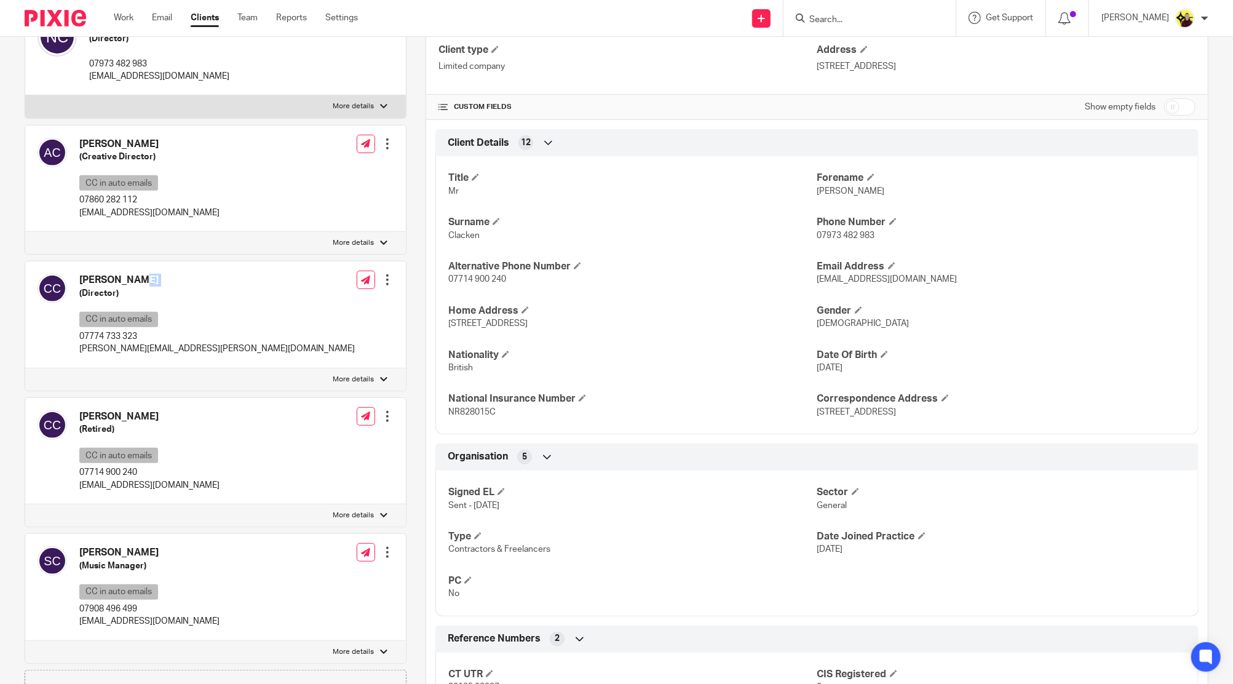
click at [143, 268] on div "[PERSON_NAME] (Director) CC in auto emails 07774 733 323 [PERSON_NAME][EMAIL_AD…" at bounding box center [196, 315] width 317 height 94
copy div "[PERSON_NAME]"
click at [854, 20] on input "Search" at bounding box center [863, 20] width 111 height 11
paste input "[PERSON_NAME]"
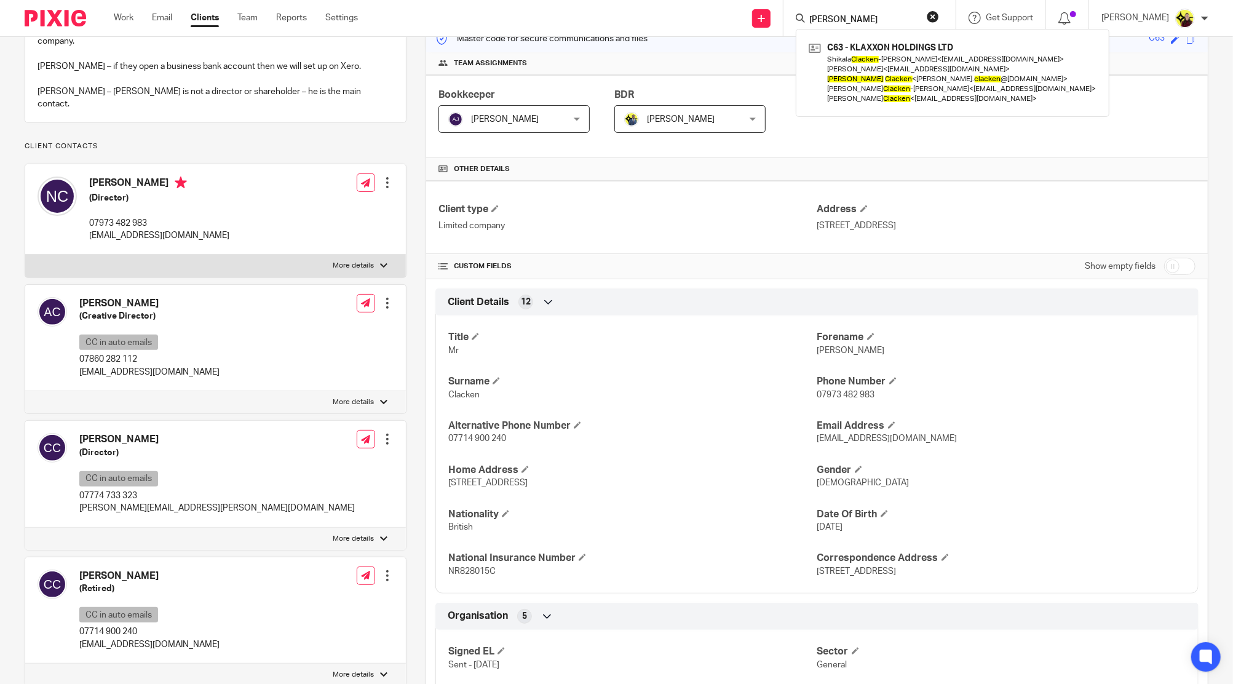
scroll to position [164, 0]
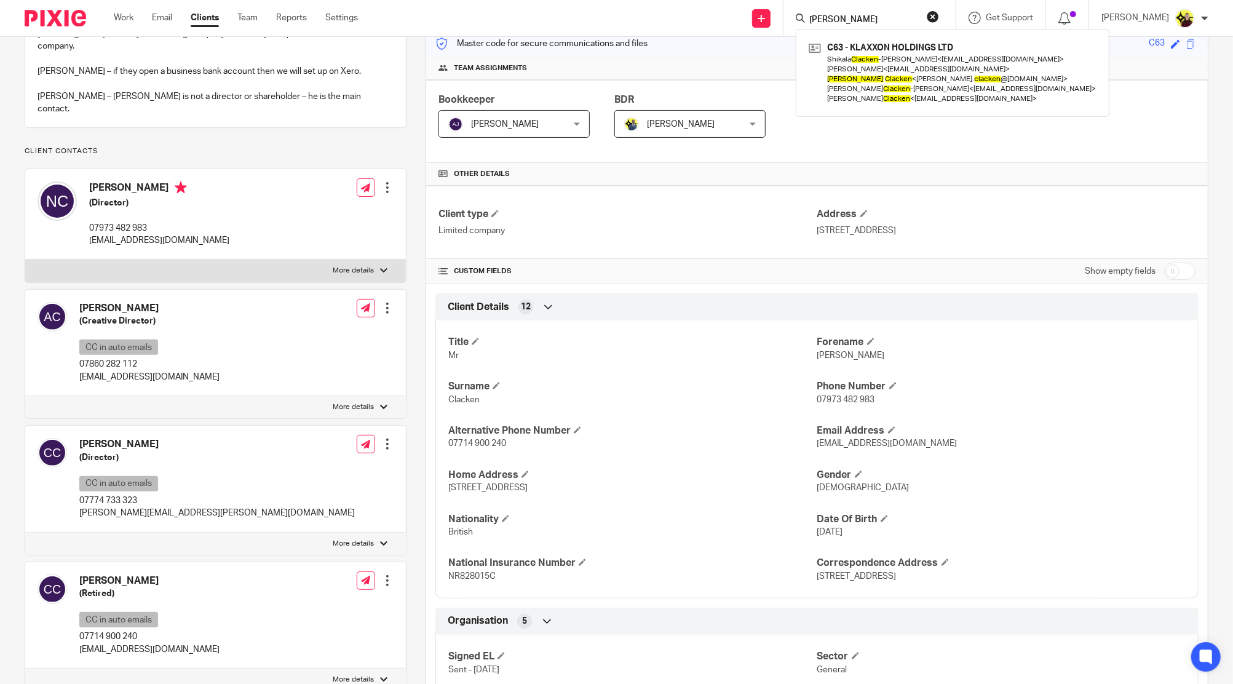
type input "[PERSON_NAME]"
click at [123, 296] on div "[PERSON_NAME] (Creative Director) CC in auto emails 07860 282 112 [EMAIL_ADDRES…" at bounding box center [129, 343] width 182 height 94
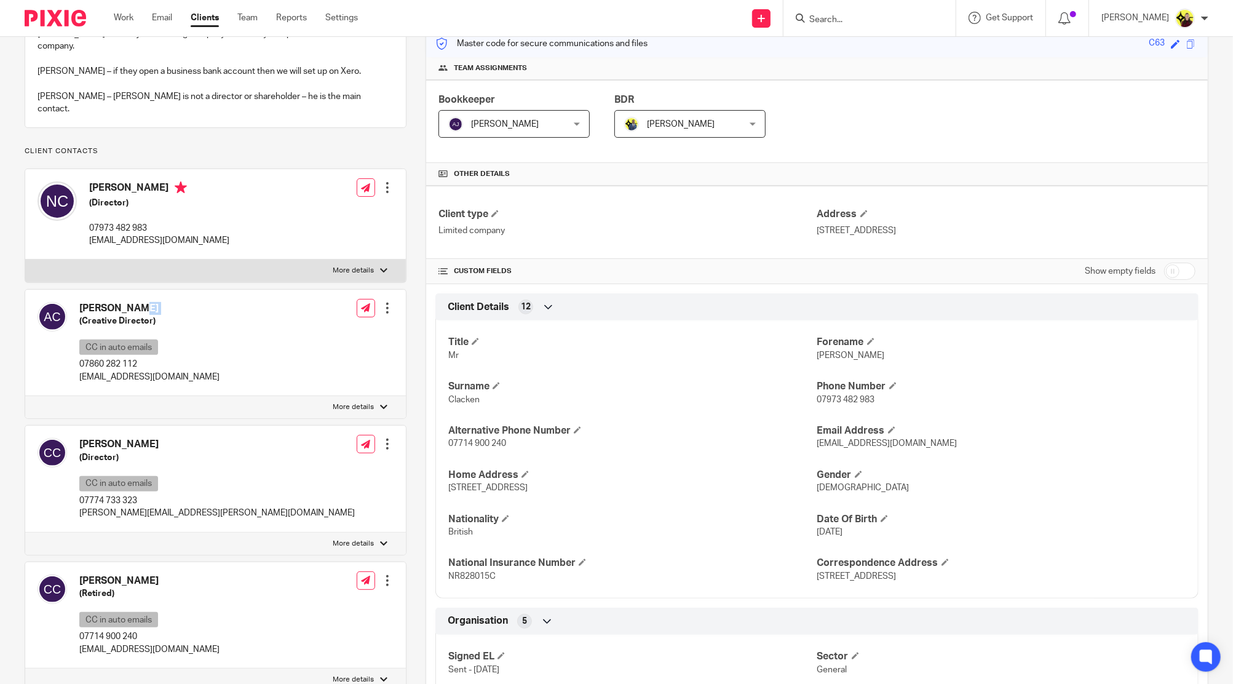
click at [123, 296] on div "[PERSON_NAME] (Creative Director) CC in auto emails 07860 282 112 [EMAIL_ADDRES…" at bounding box center [129, 343] width 182 height 94
copy div "[PERSON_NAME]"
click at [933, 18] on form at bounding box center [873, 17] width 131 height 15
click at [910, 22] on input "Search" at bounding box center [863, 20] width 111 height 11
paste input "[PERSON_NAME]"
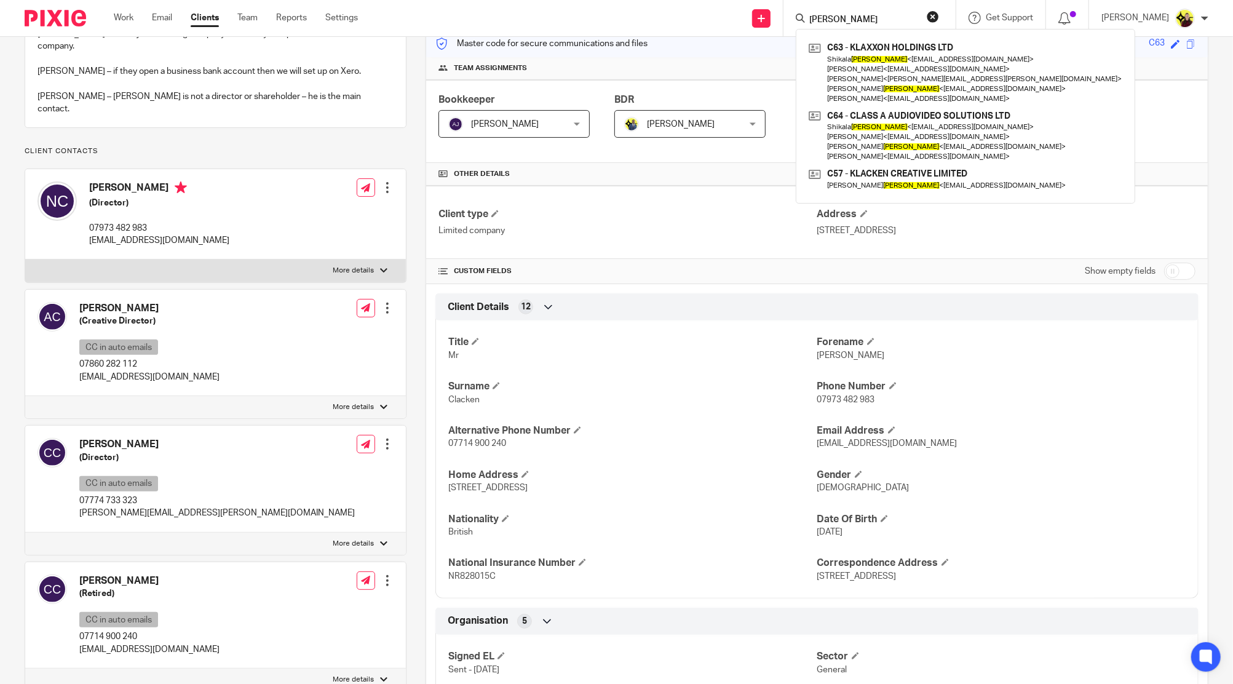
type input "[PERSON_NAME]"
click at [124, 181] on h4 "[PERSON_NAME]" at bounding box center [159, 188] width 140 height 15
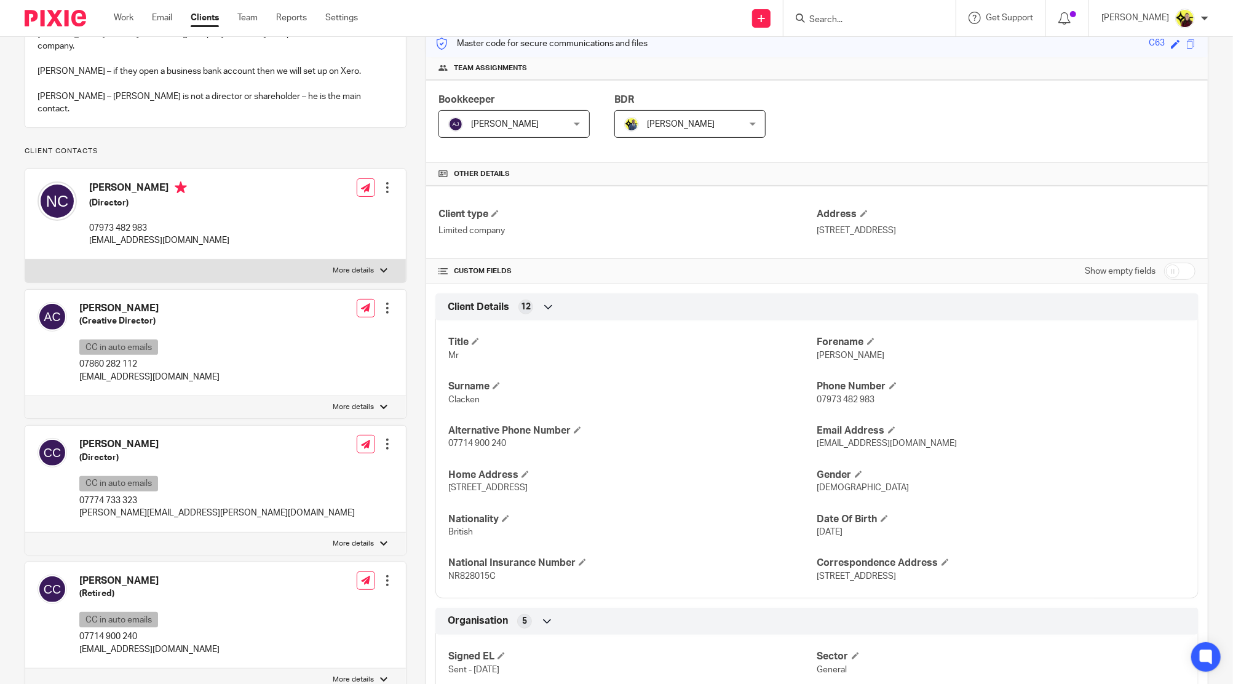
click at [124, 181] on h4 "[PERSON_NAME]" at bounding box center [159, 188] width 140 height 15
copy h4 "[PERSON_NAME]"
click at [889, 29] on div at bounding box center [870, 18] width 172 height 36
click at [882, 23] on input "Search" at bounding box center [863, 20] width 111 height 11
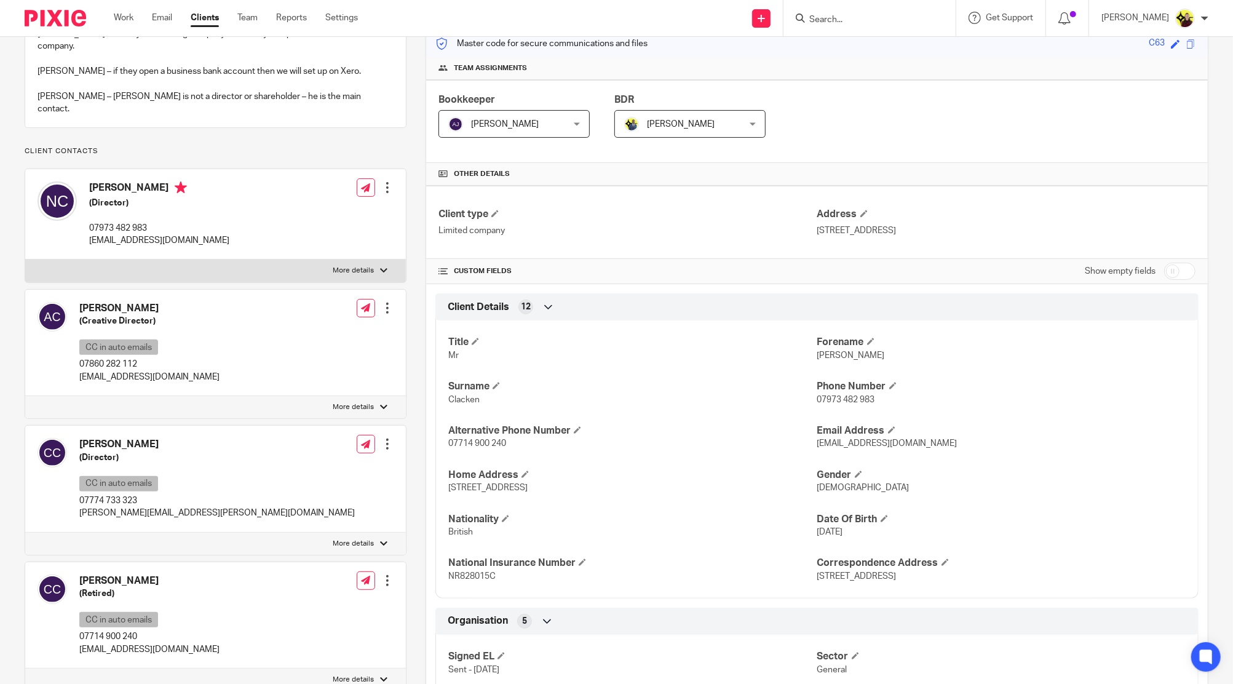
paste input "[PERSON_NAME]"
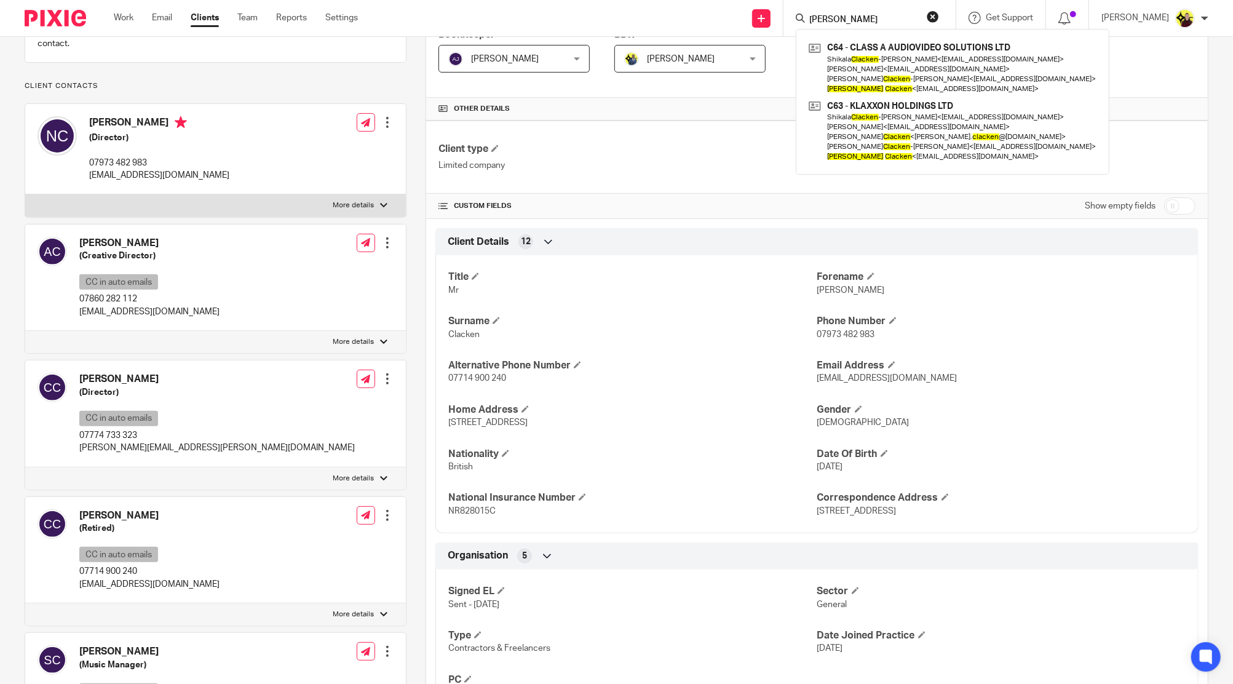
scroll to position [328, 0]
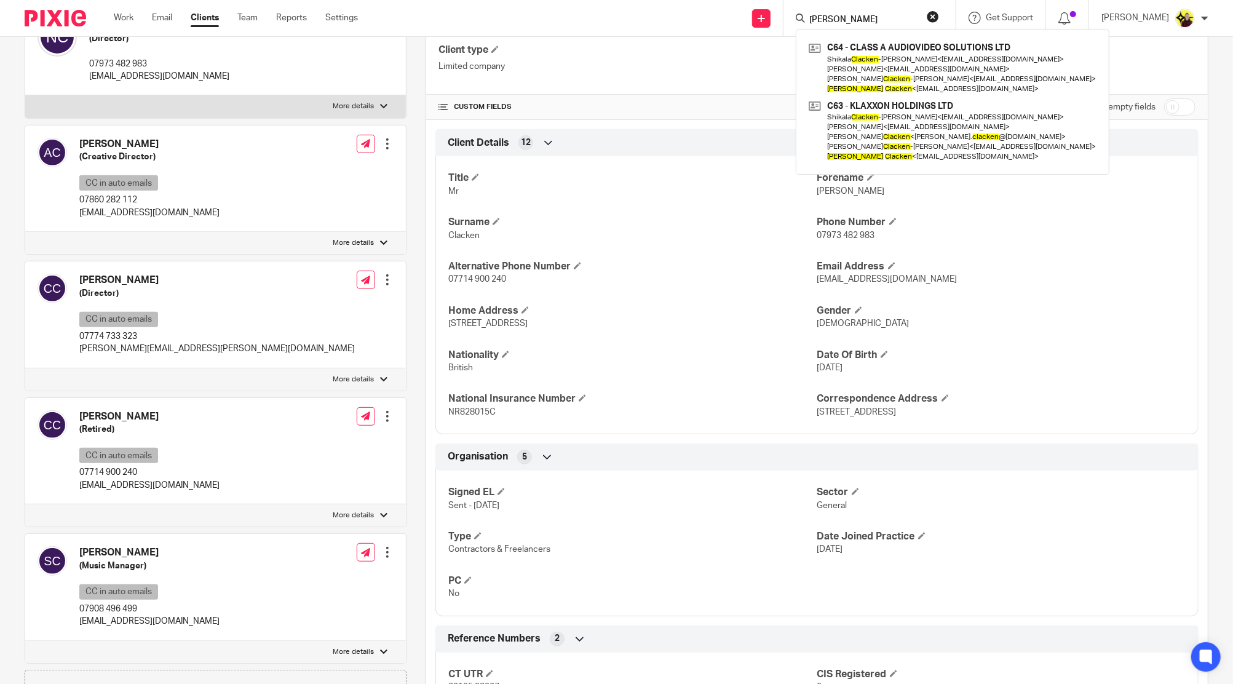
click at [838, 18] on input "[PERSON_NAME]" at bounding box center [863, 20] width 111 height 11
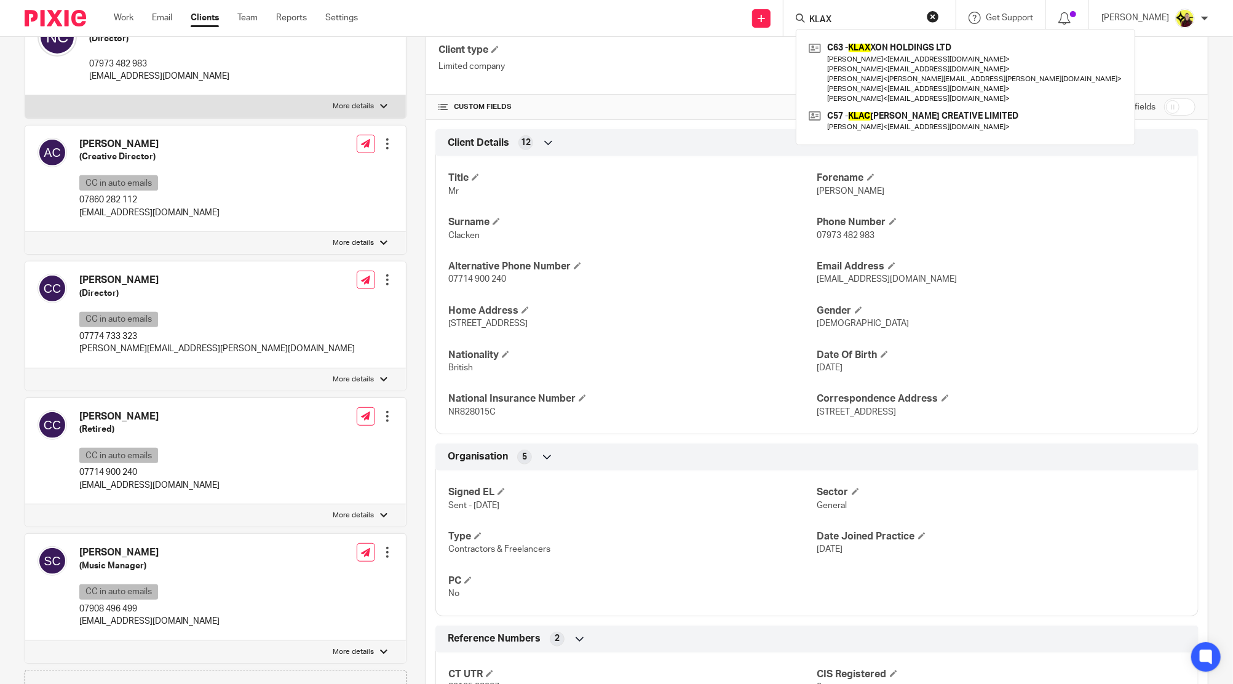
type input "KLAX"
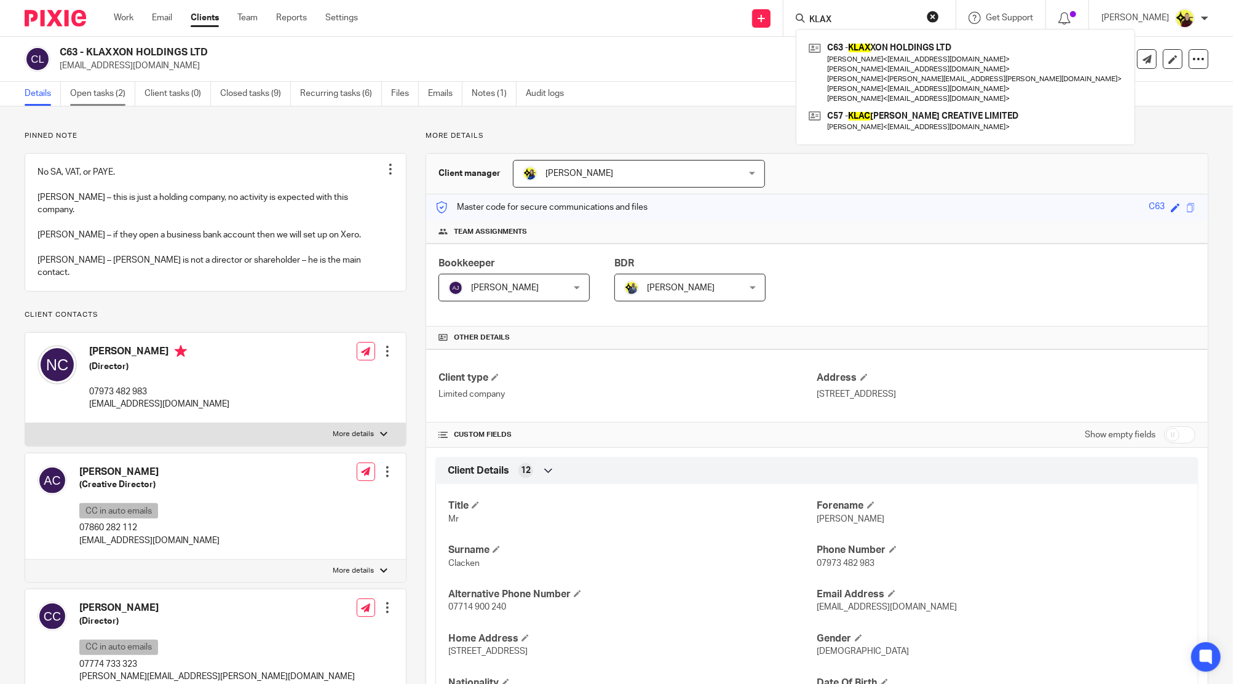
click at [113, 86] on link "Open tasks (2)" at bounding box center [102, 94] width 65 height 24
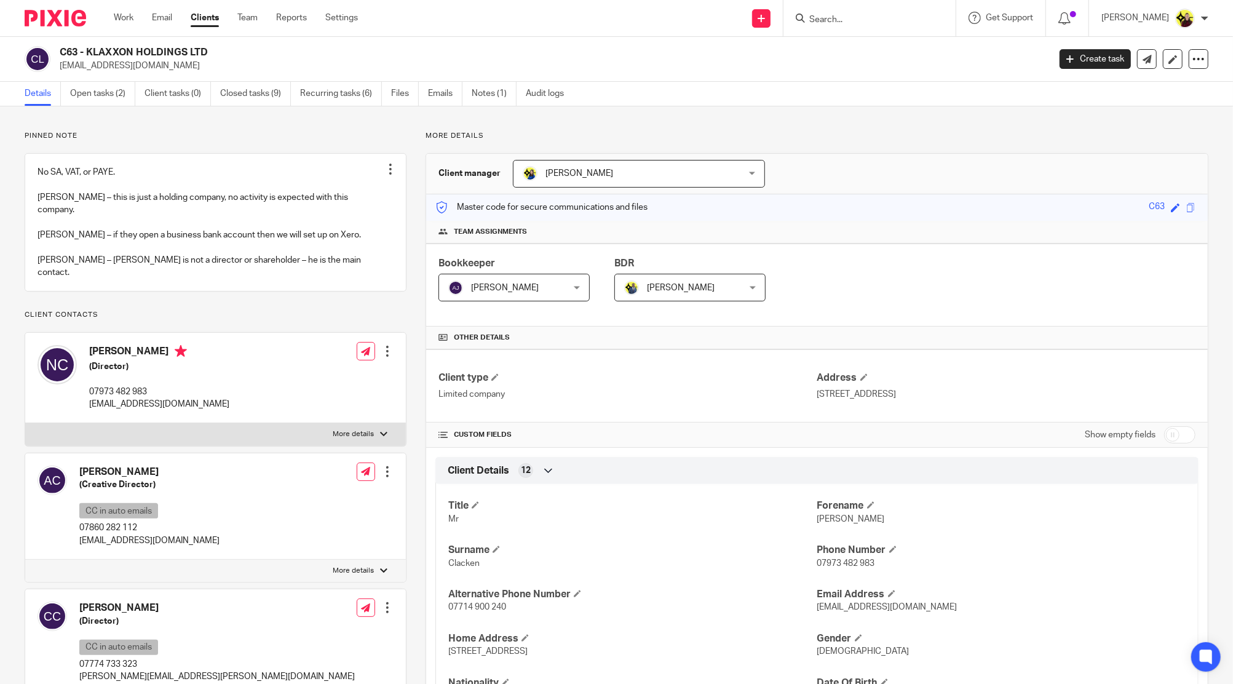
click at [99, 345] on h4 "[PERSON_NAME]" at bounding box center [159, 352] width 140 height 15
copy h4 "[PERSON_NAME]"
click at [843, 15] on input "Search" at bounding box center [863, 20] width 111 height 11
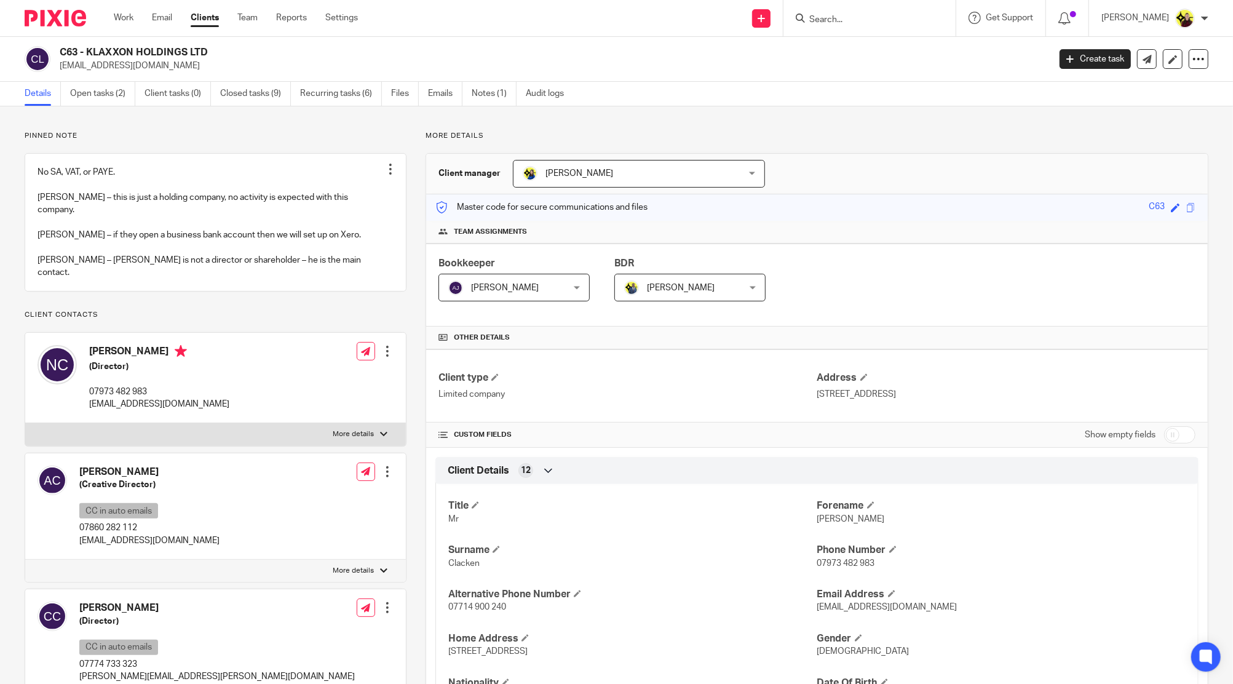
paste input "[PERSON_NAME]"
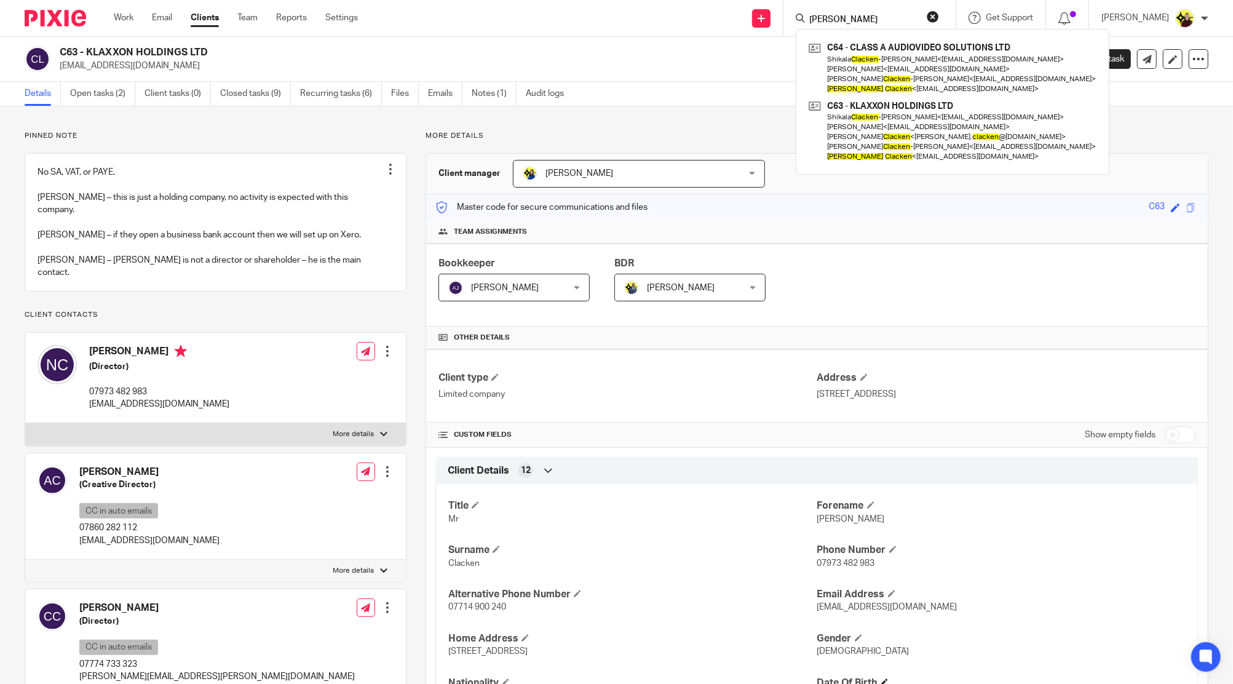
type input "[PERSON_NAME]"
click at [156, 423] on label "More details" at bounding box center [215, 434] width 381 height 22
click at [25, 423] on input "More details" at bounding box center [25, 423] width 1 height 1
checkbox input "true"
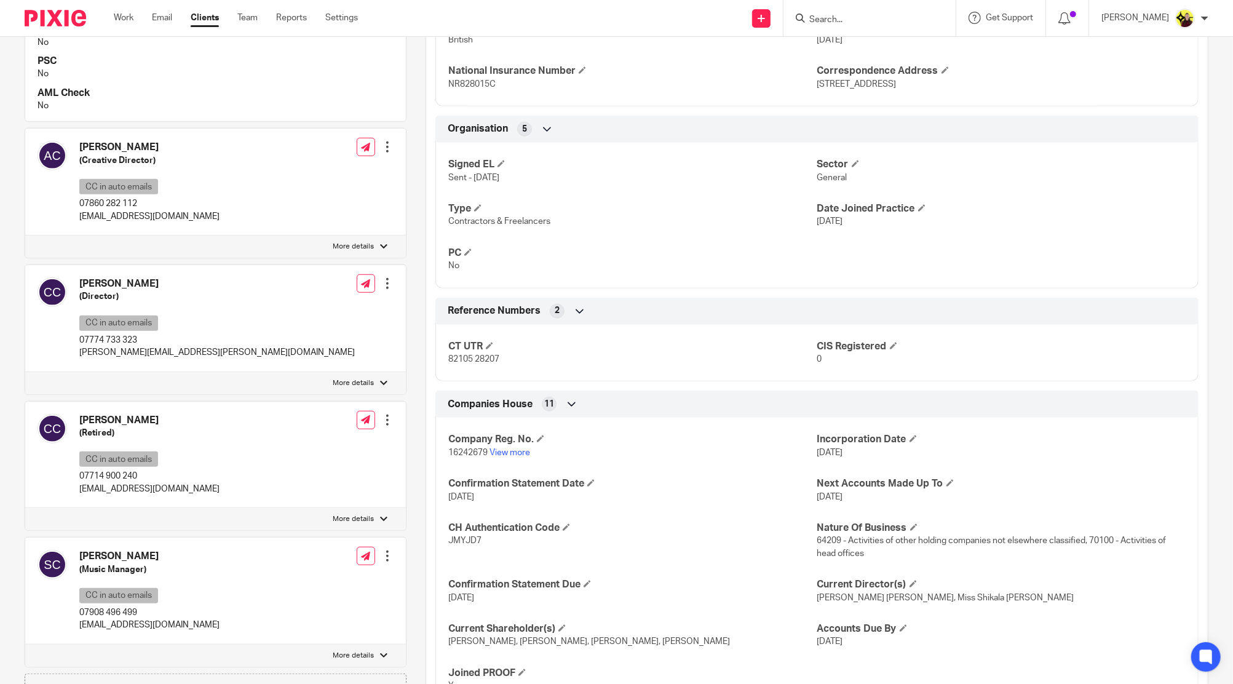
scroll to position [872, 0]
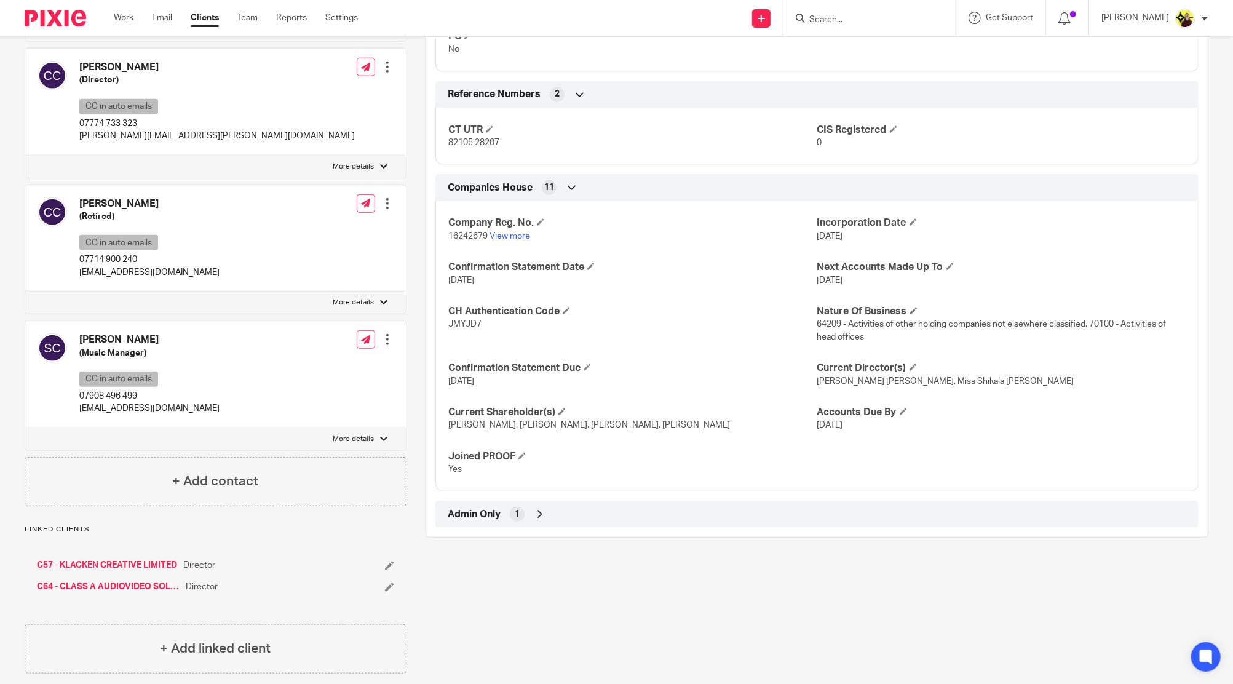
click at [593, 524] on div "Admin Only 1" at bounding box center [817, 514] width 745 height 21
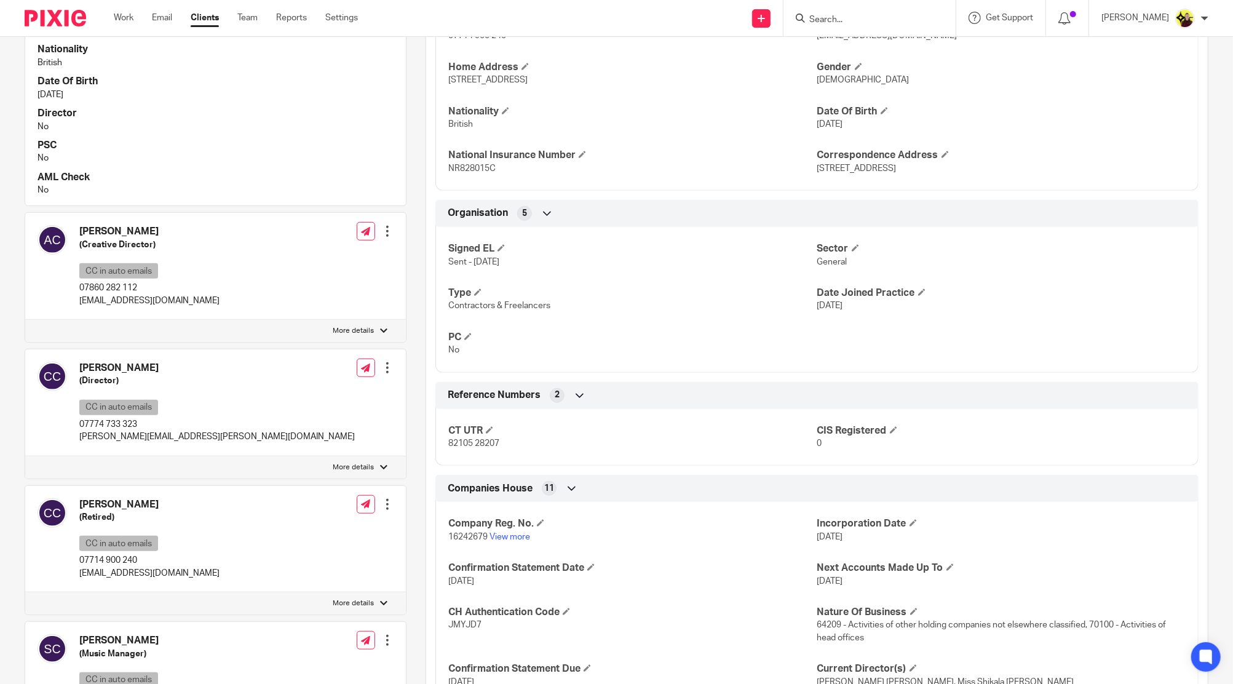
scroll to position [216, 0]
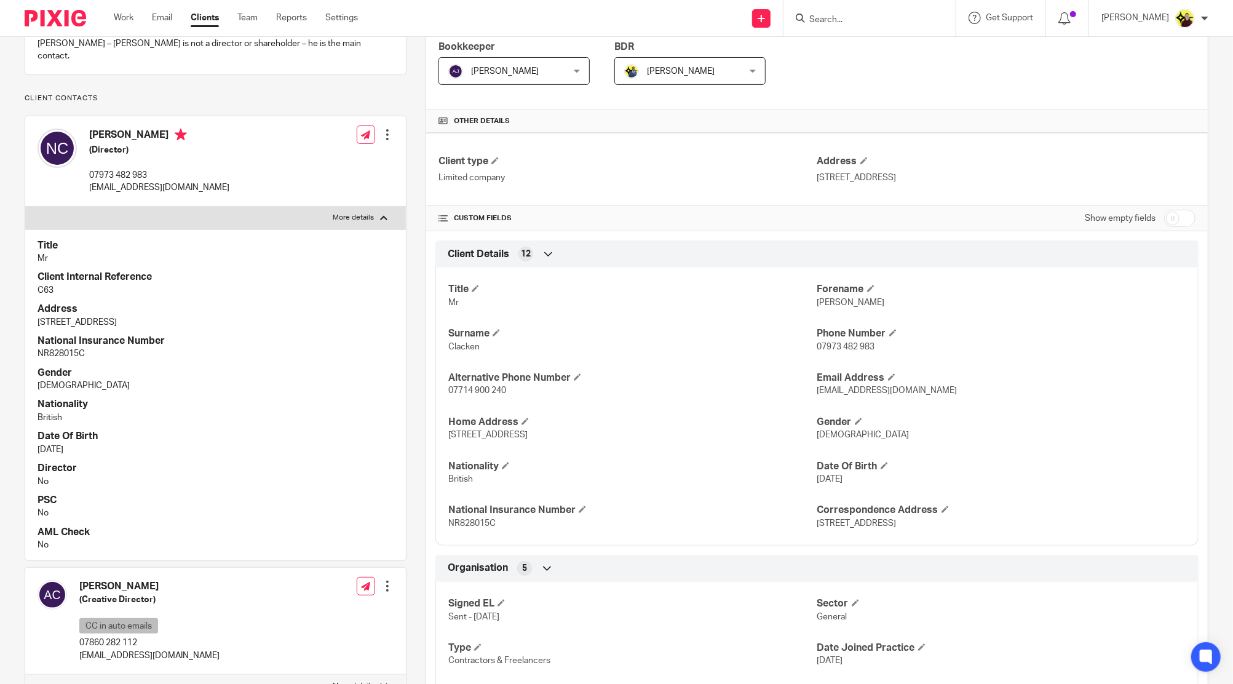
click at [116, 129] on h4 "[PERSON_NAME]" at bounding box center [159, 136] width 140 height 15
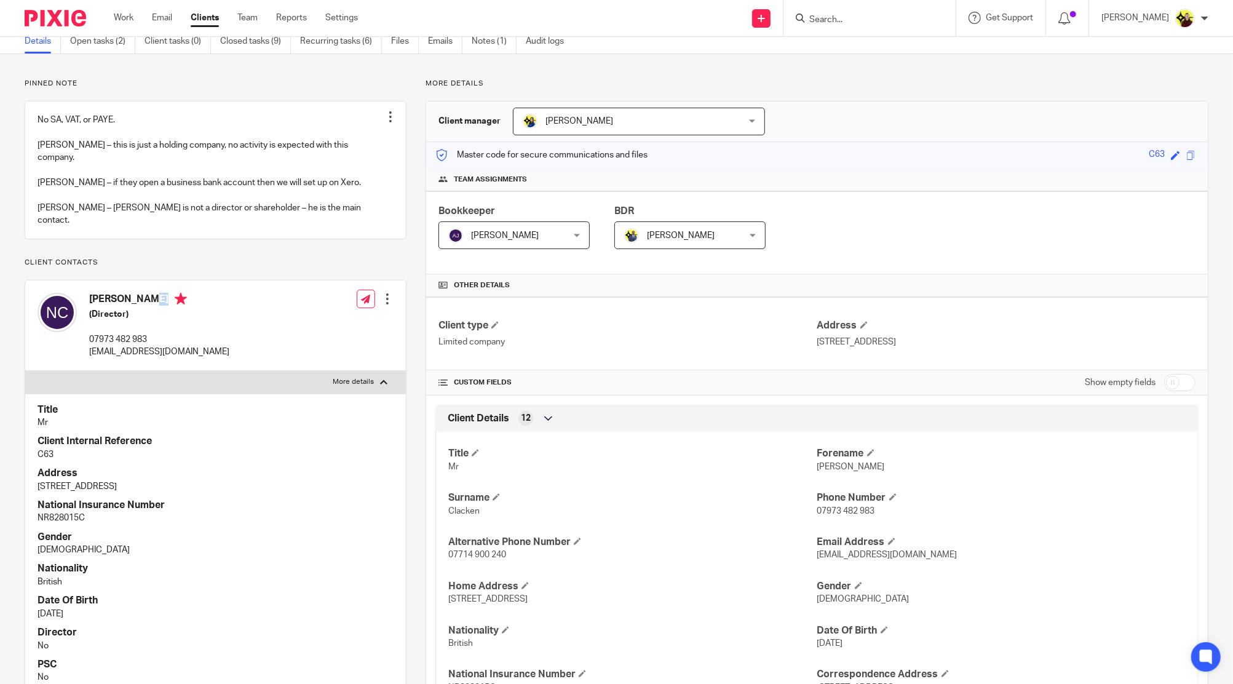
scroll to position [0, 0]
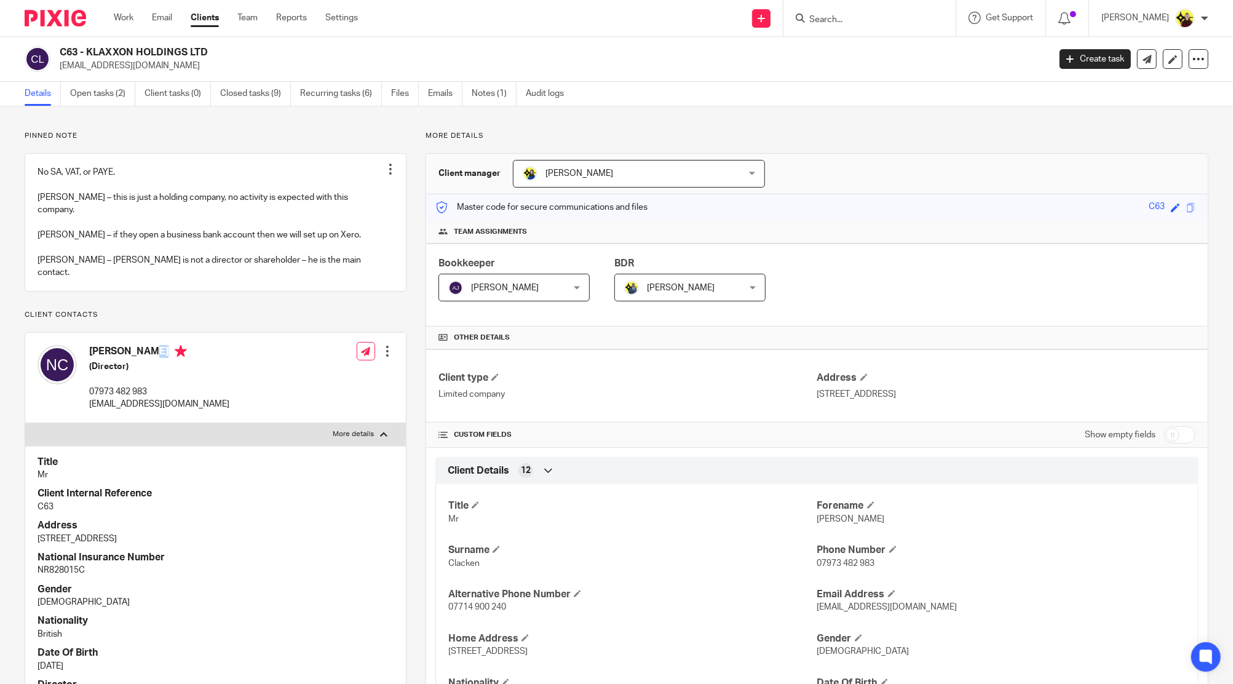
click at [234, 423] on label "More details" at bounding box center [215, 434] width 381 height 22
click at [25, 423] on input "More details" at bounding box center [25, 423] width 1 height 1
checkbox input "false"
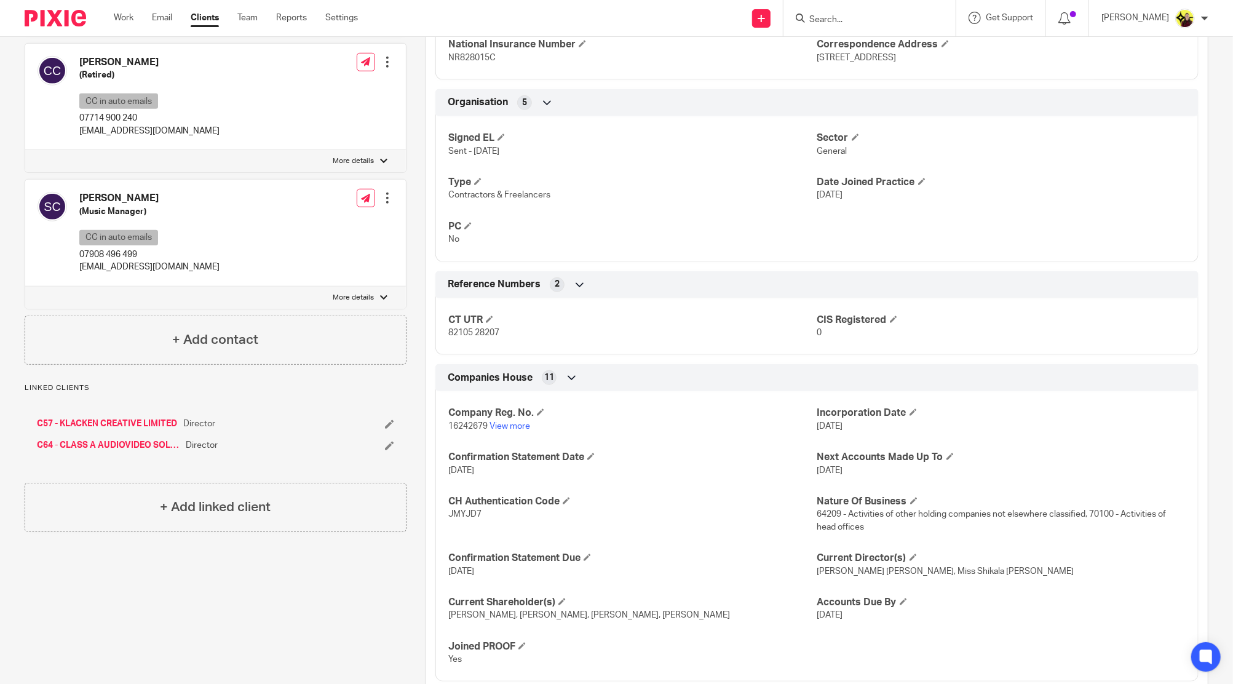
scroll to position [738, 0]
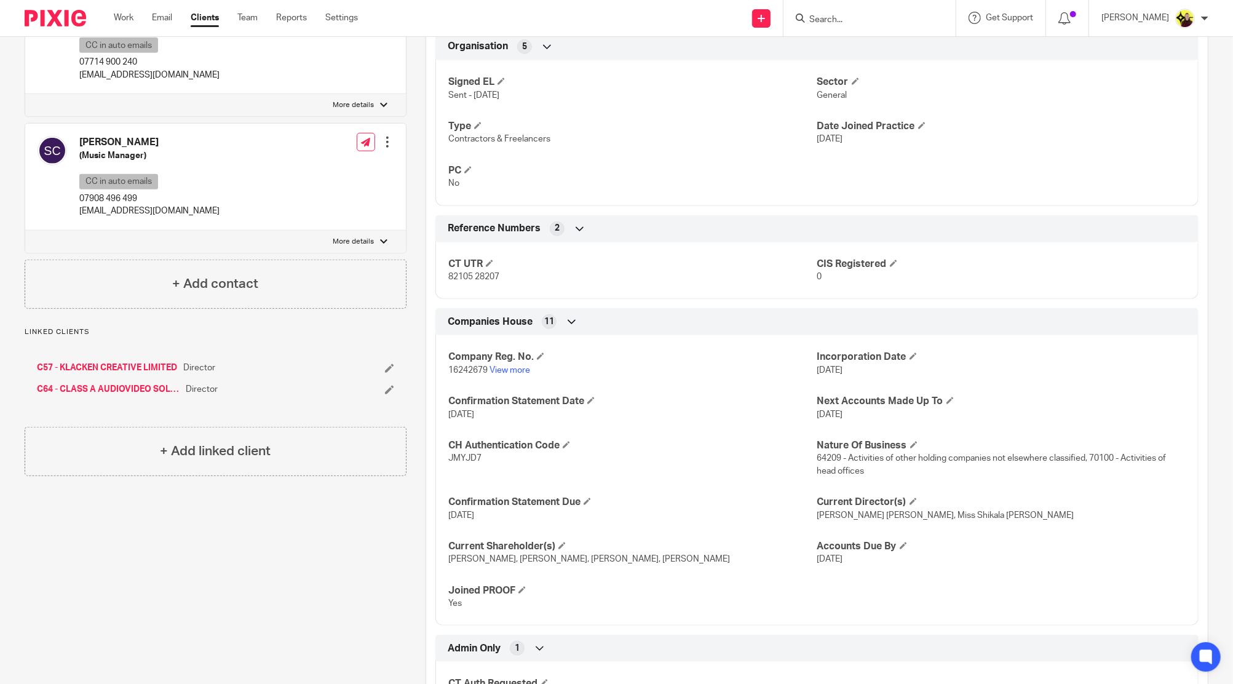
click at [385, 385] on icon at bounding box center [389, 389] width 9 height 9
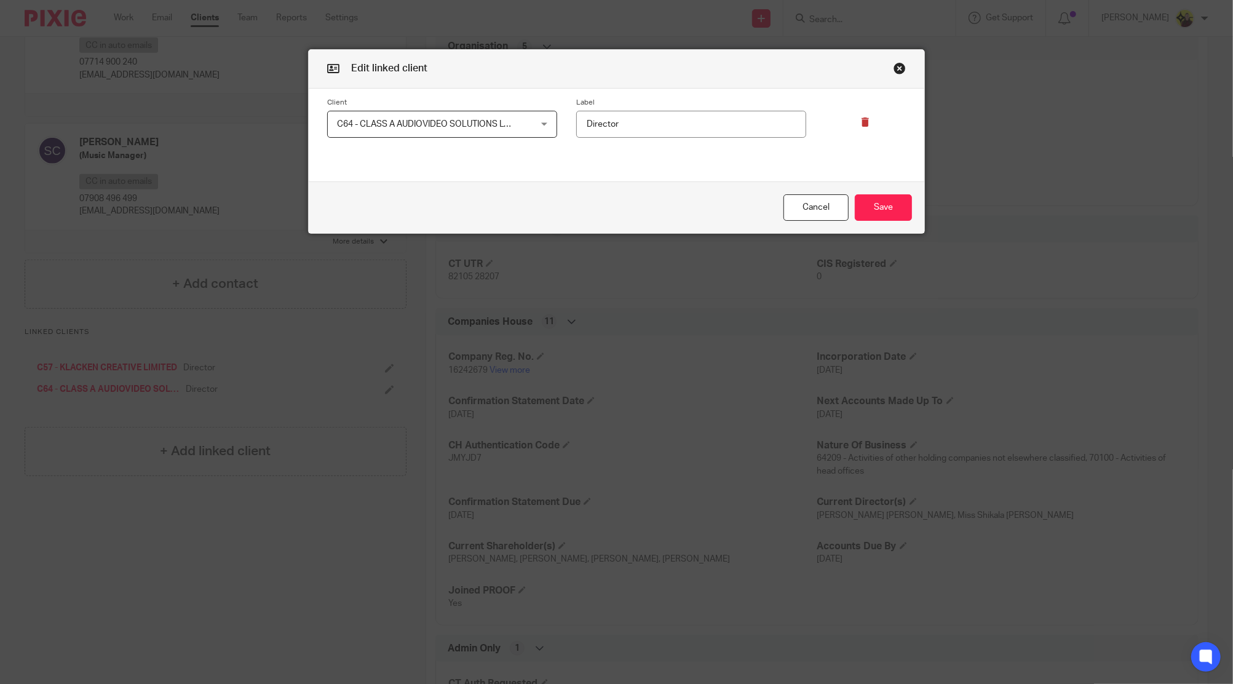
click at [861, 121] on icon at bounding box center [865, 121] width 9 height 9
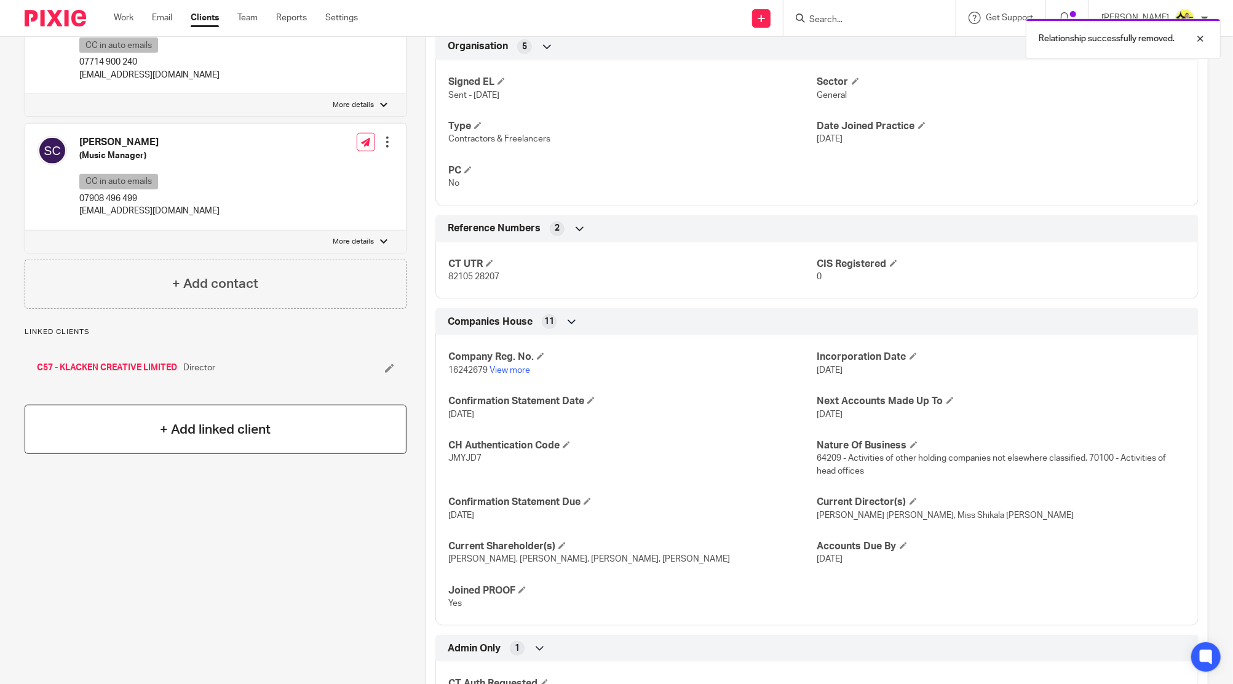
click at [194, 420] on h4 "+ Add linked client" at bounding box center [215, 429] width 111 height 19
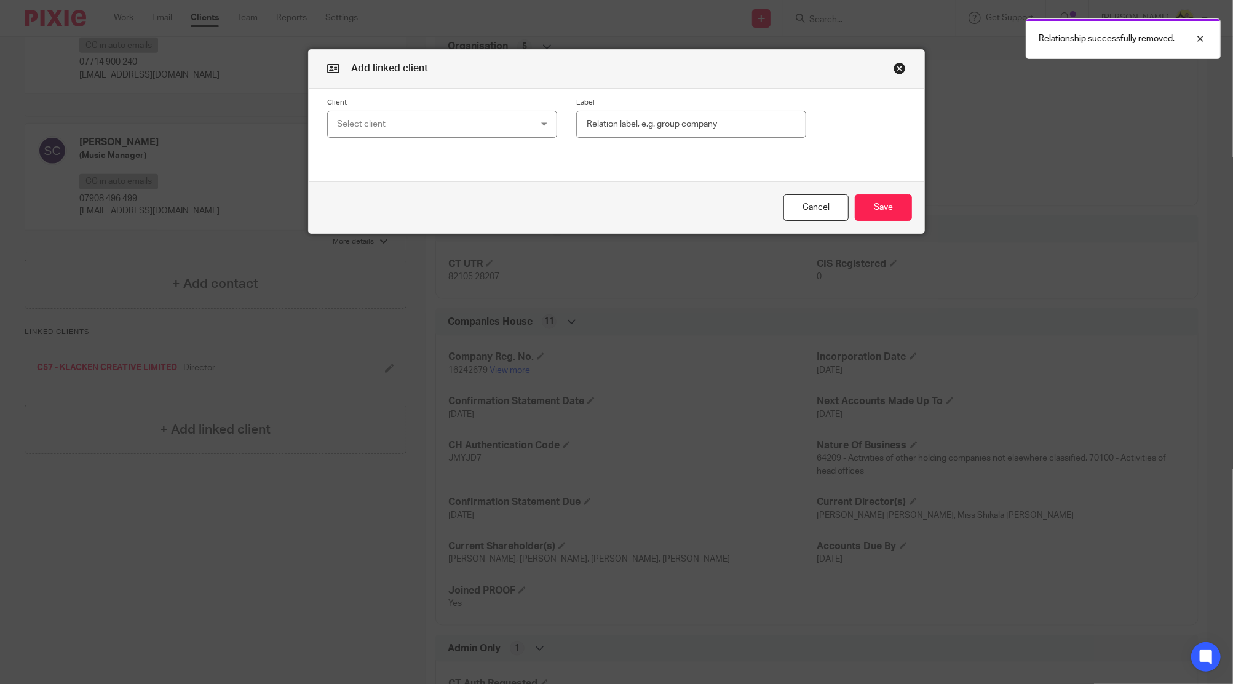
click at [376, 127] on div "Select client" at bounding box center [424, 124] width 175 height 26
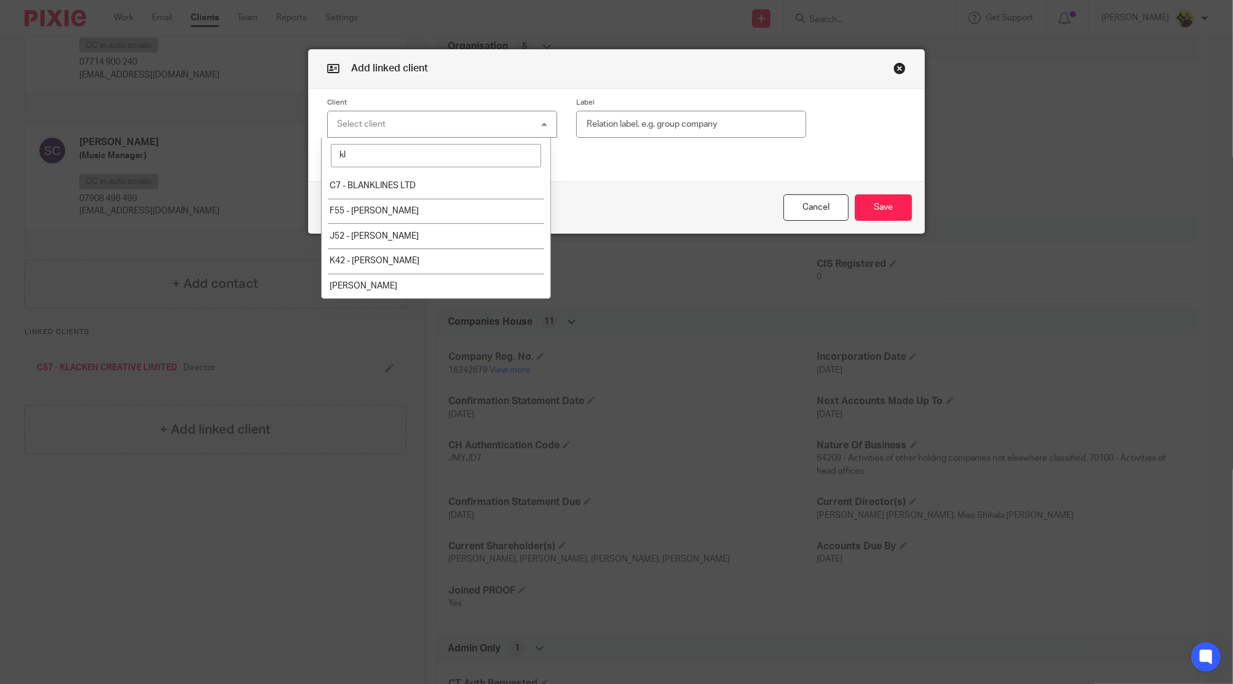
click at [462, 164] on input "kl" at bounding box center [436, 155] width 210 height 23
click at [465, 164] on input "kl" at bounding box center [436, 155] width 210 height 23
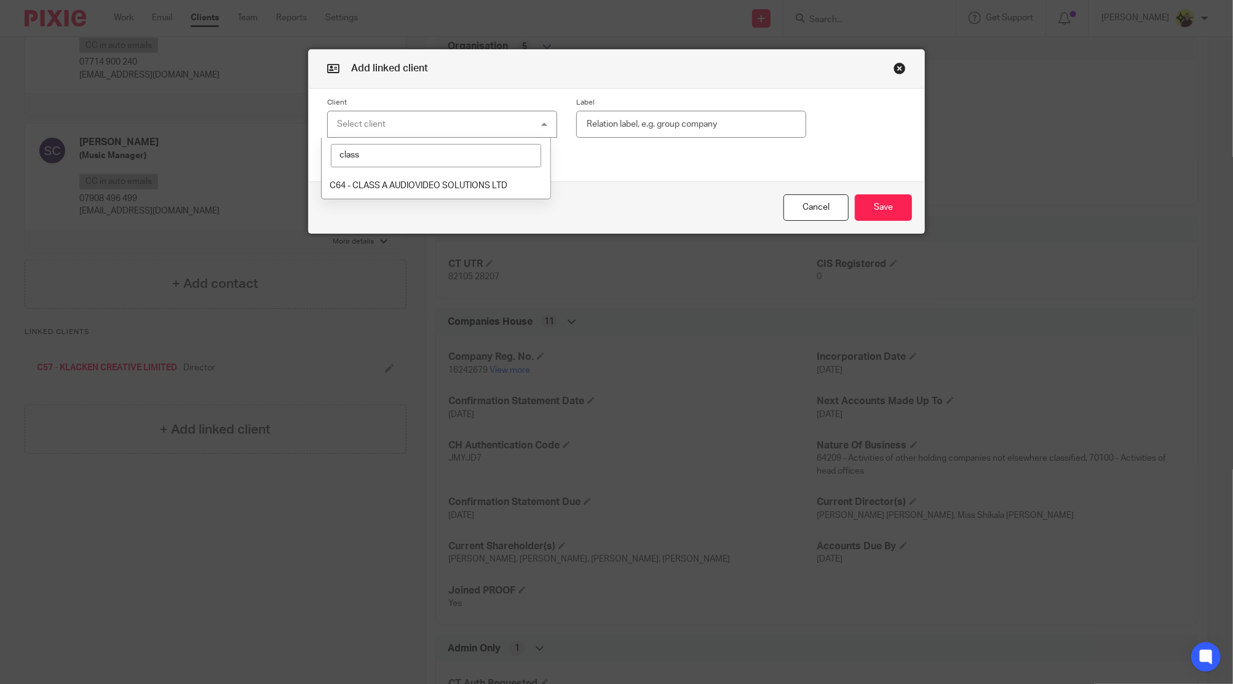
type input "class"
click at [459, 185] on span "C64 - CLASS A AUDIOVIDEO SOLUTIONS LTD" at bounding box center [419, 185] width 178 height 9
click at [633, 121] on input "text" at bounding box center [691, 125] width 230 height 28
type input "1"
type input "Shareholder (1%)"
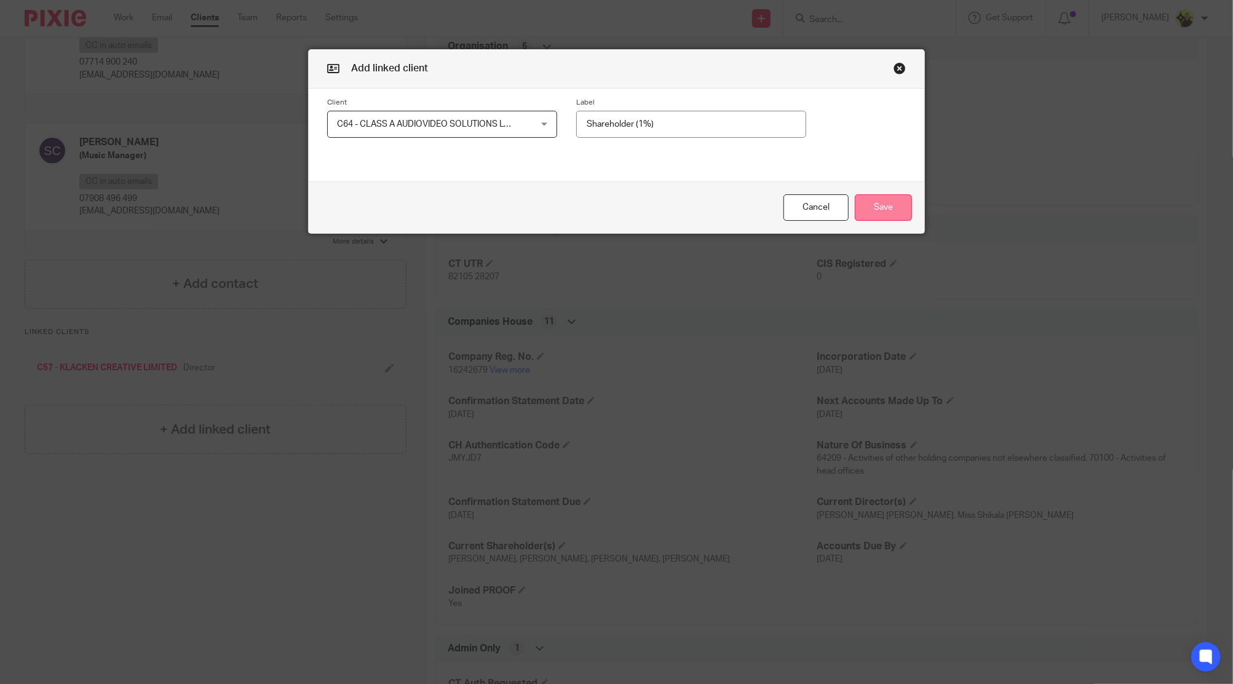
click at [862, 216] on button "Save" at bounding box center [883, 207] width 57 height 26
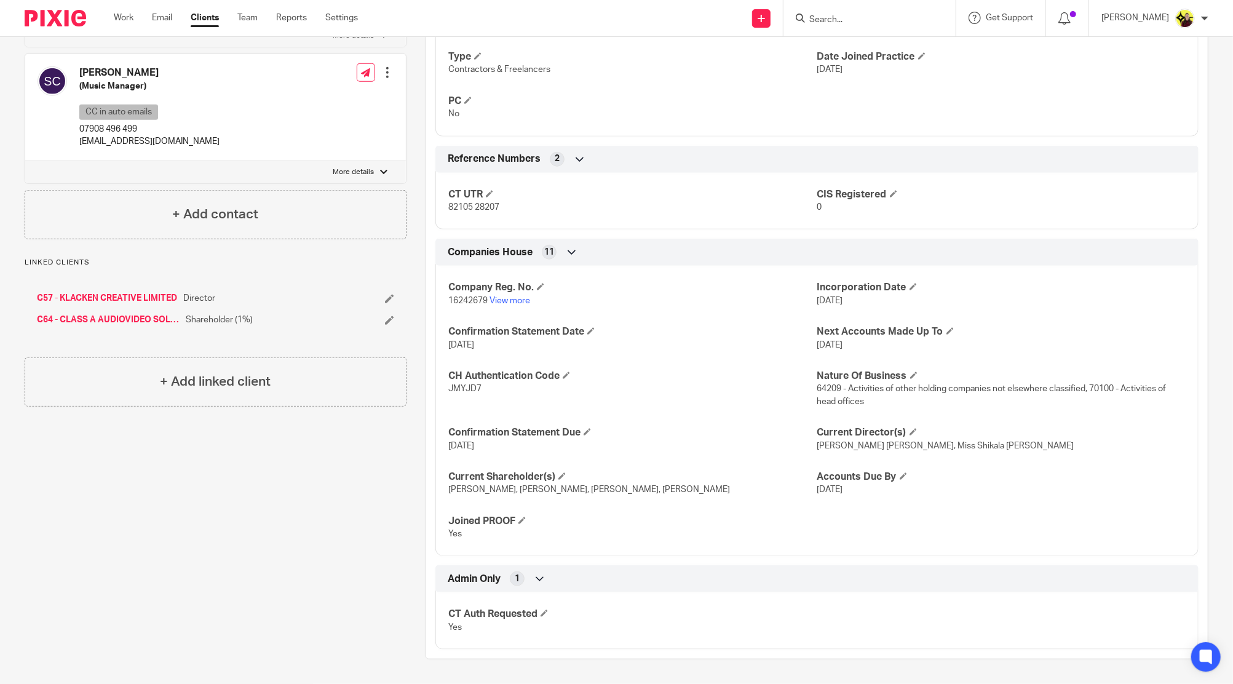
scroll to position [819, 0]
click at [665, 410] on div "Company Reg. No. 16242679 View more Incorporation Date 10 Feb 2025 Confirmation…" at bounding box center [816, 406] width 763 height 300
click at [865, 210] on div "CT UTR 82105 28207 CIS Registered 0" at bounding box center [816, 197] width 763 height 66
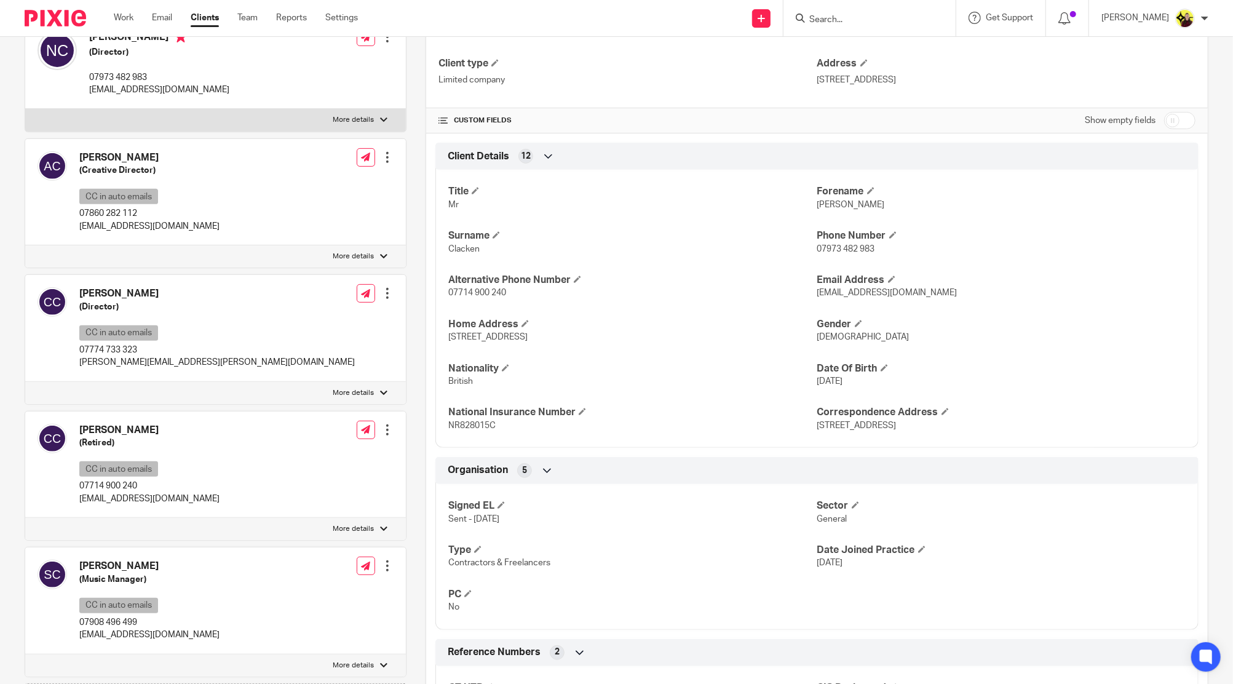
scroll to position [245, 0]
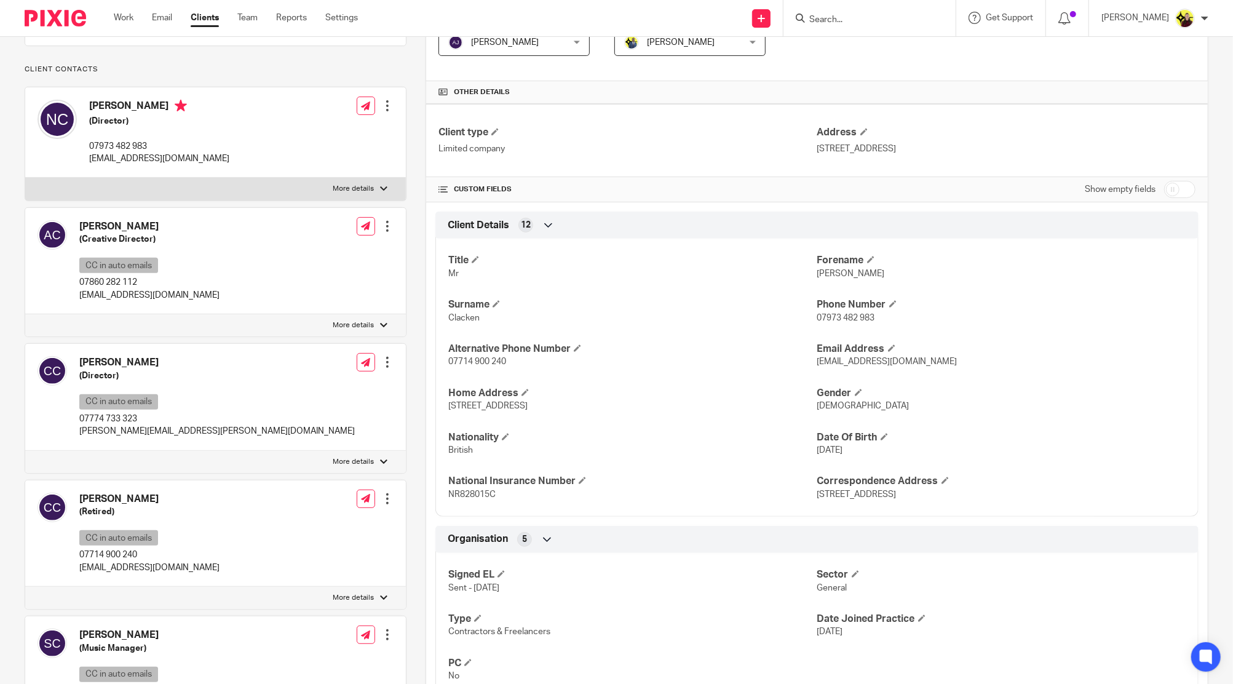
click at [154, 350] on div "Christopher Clacken (Director) CC in auto emails 07774 733 323 chris.clacken@bt…" at bounding box center [196, 397] width 317 height 94
copy div "Christopher Clacken"
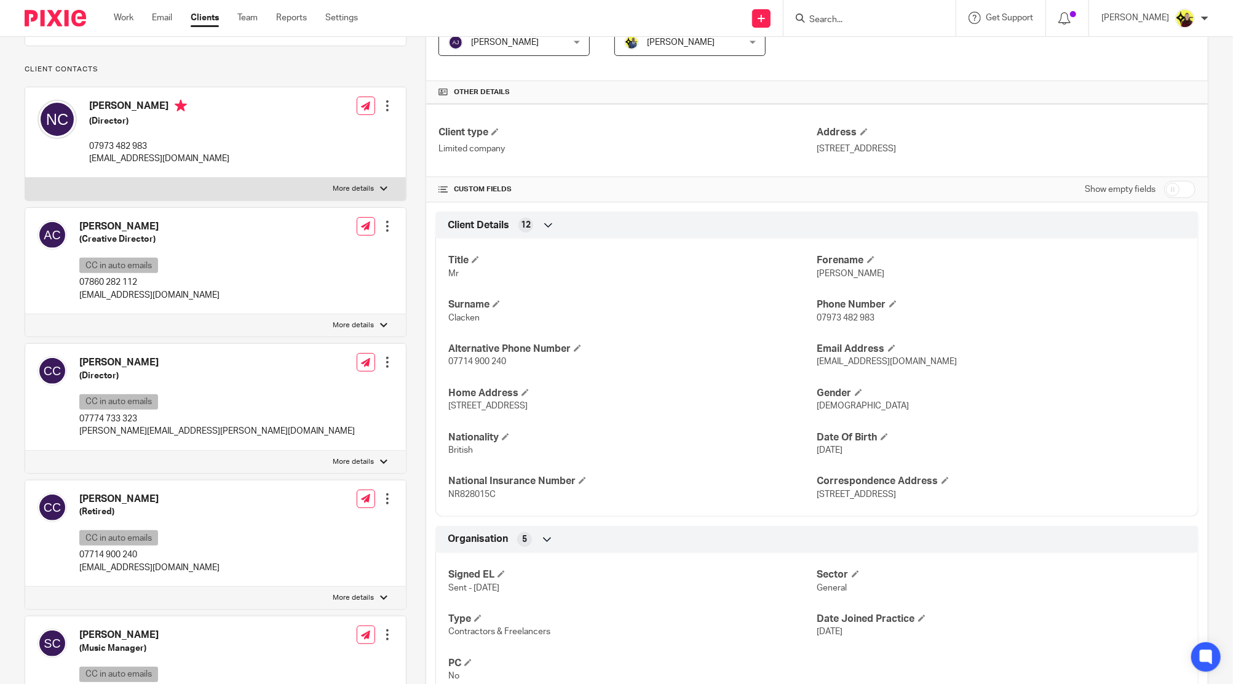
click at [894, 20] on input "Search" at bounding box center [863, 20] width 111 height 11
paste input "Christopher Clacken"
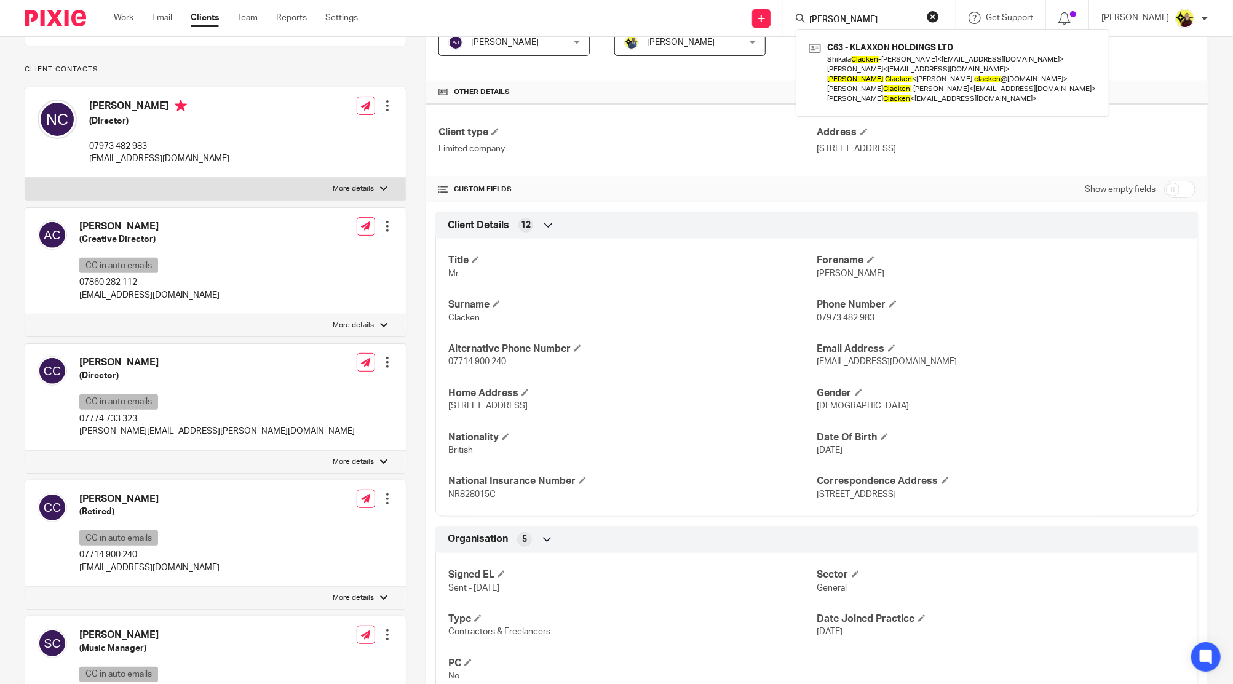
type input "Christopher Clacken"
click at [648, 324] on div "Title Mr Forename Neil Surname Clacken Phone Number 07973 482 983 Alternative P…" at bounding box center [816, 372] width 763 height 287
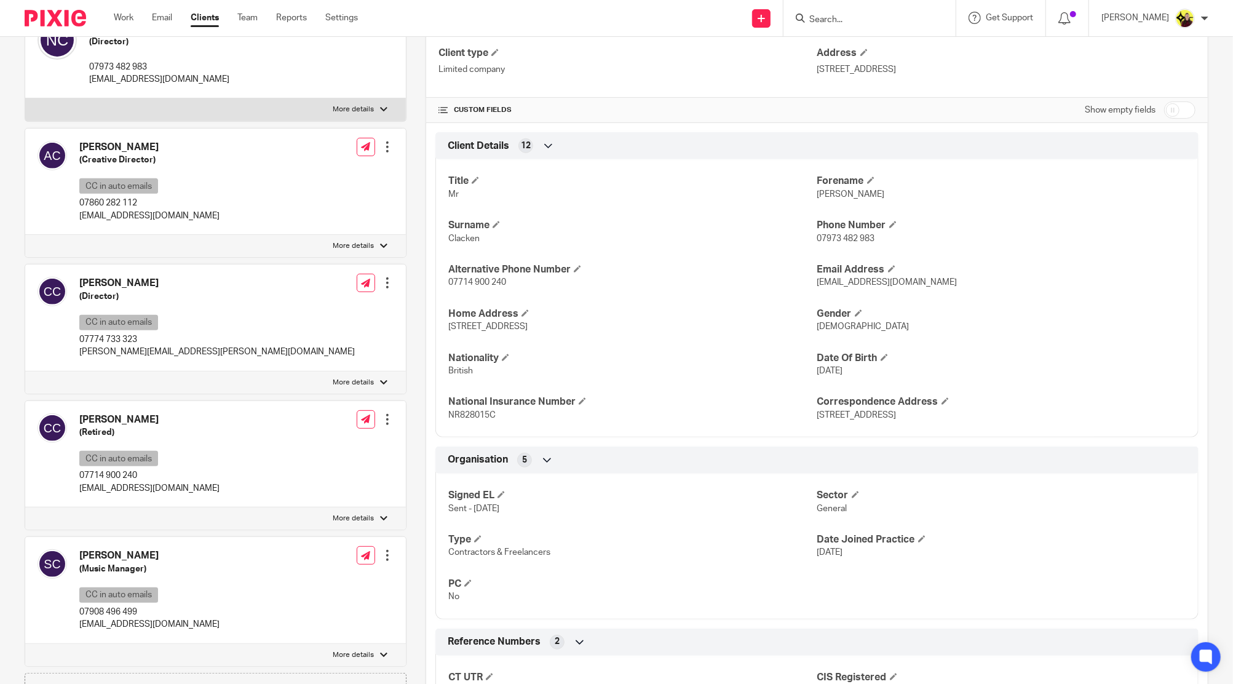
scroll to position [328, 0]
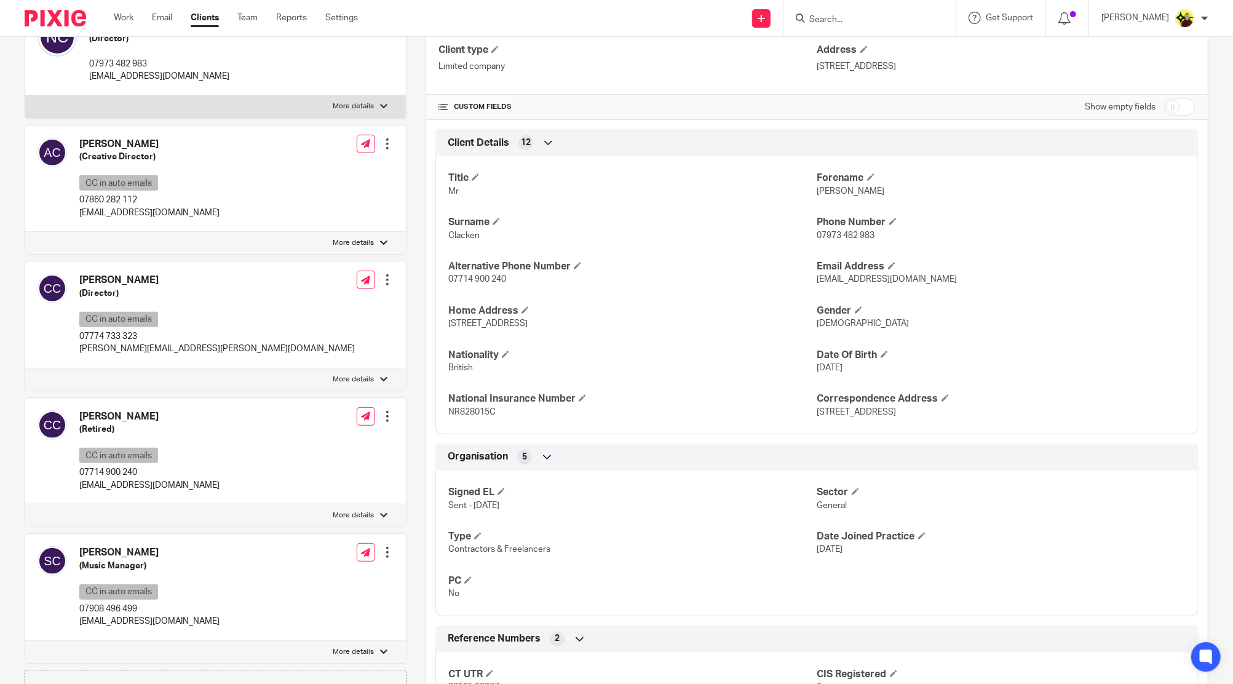
click at [137, 540] on div "Shikala Clacken-Lewin (Music Manager) CC in auto emails 07908 496 499 shikayla@…" at bounding box center [129, 587] width 182 height 94
copy div "Shikala Clacken-Lewin"
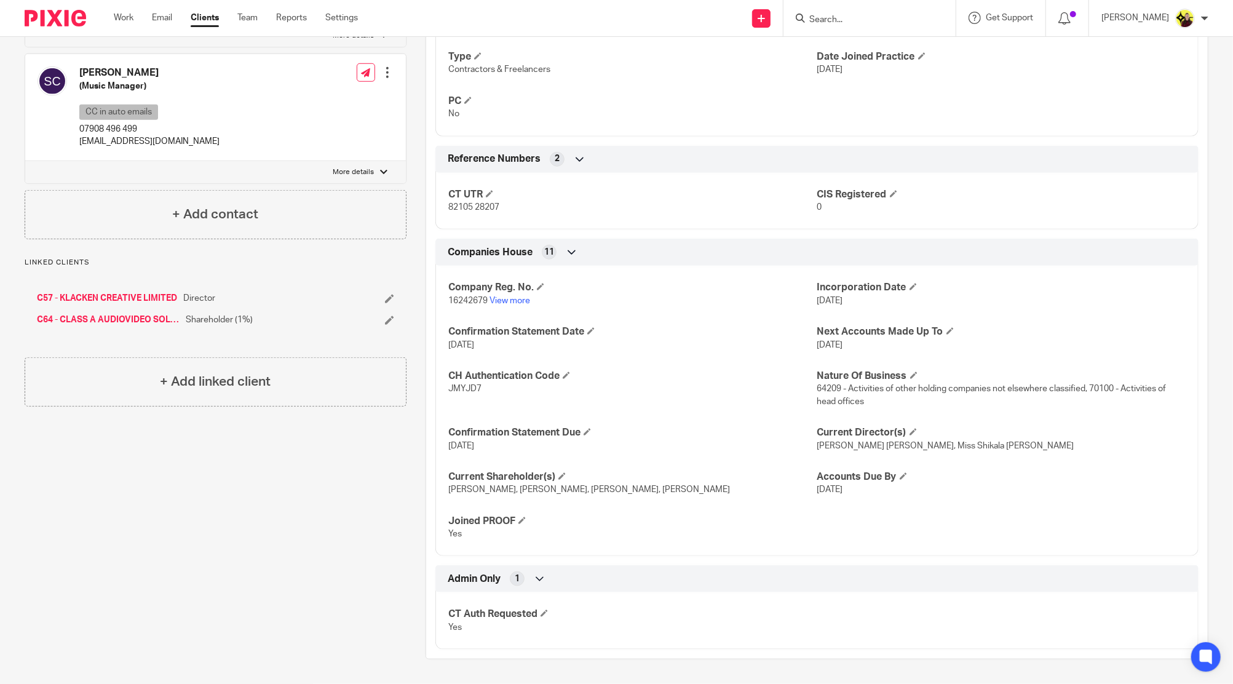
click at [602, 483] on p "Andre CLACKEN-LEWIN, Shikala CLACKEN-LEWIN, Christopher CLACKEN, Cynthia CHAMBE…" at bounding box center [632, 489] width 368 height 12
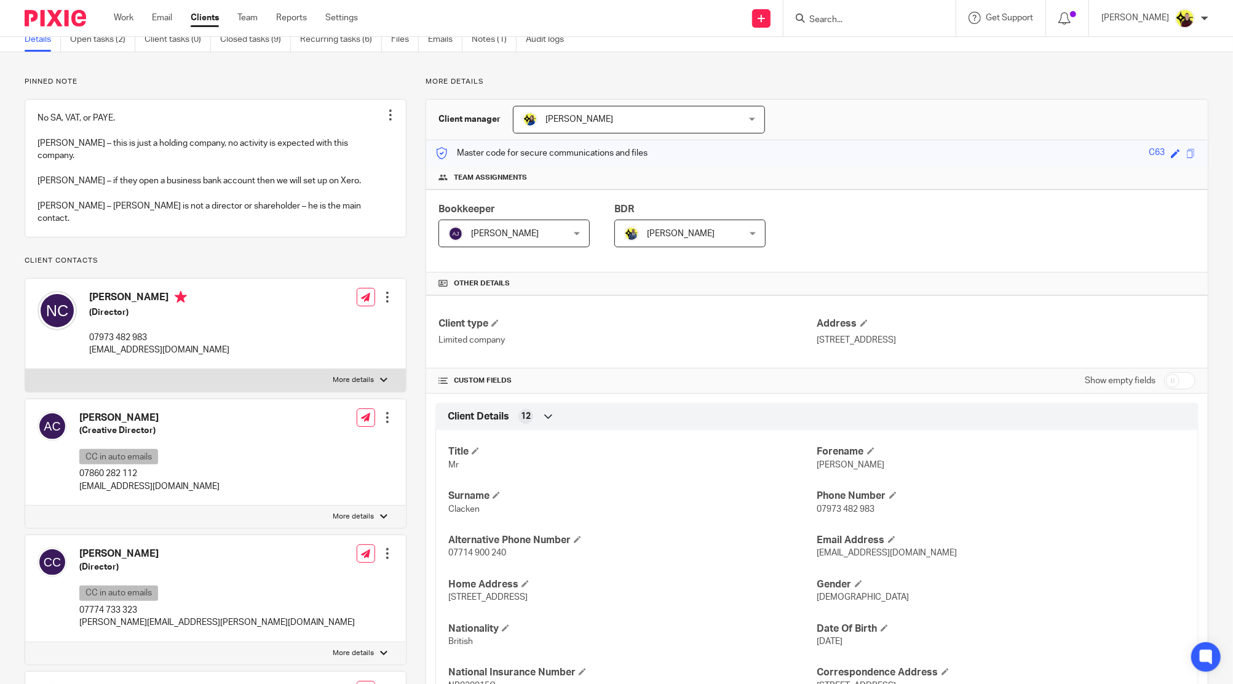
scroll to position [0, 0]
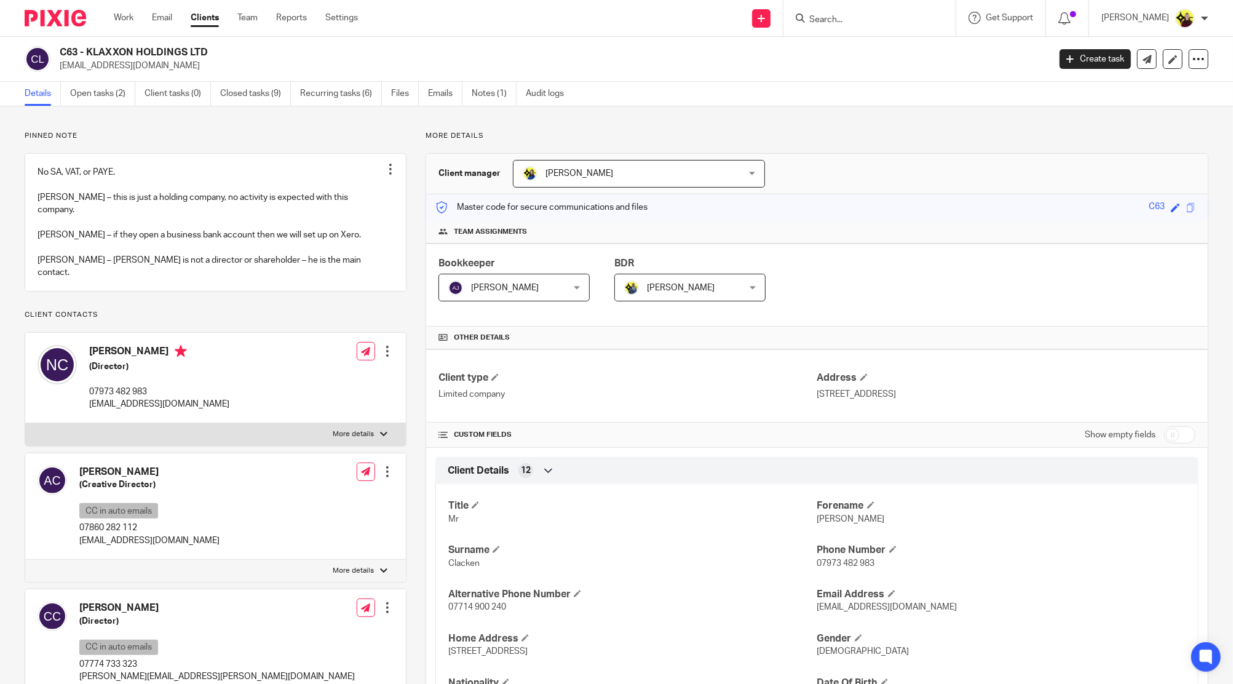
click at [862, 16] on input "Search" at bounding box center [863, 20] width 111 height 11
type input "D1"
click at [876, 50] on link at bounding box center [910, 53] width 208 height 28
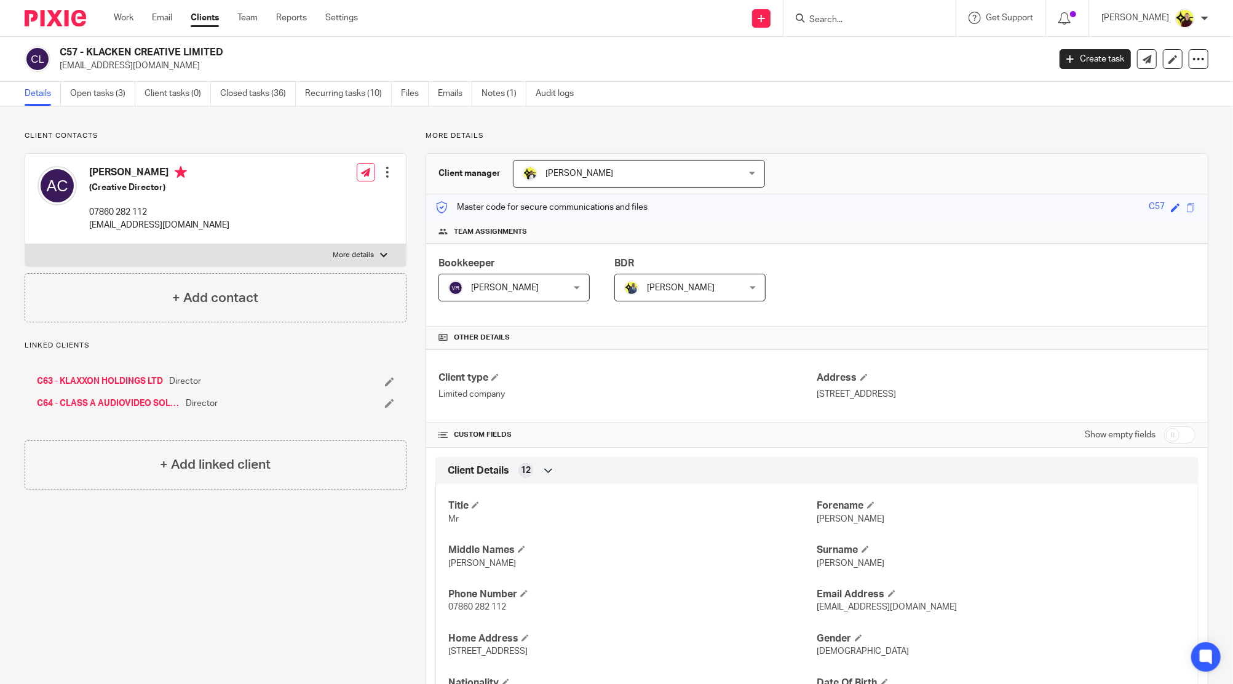
click at [870, 18] on input "Search" at bounding box center [863, 20] width 111 height 11
type input "l36"
click at [886, 50] on link at bounding box center [910, 58] width 208 height 38
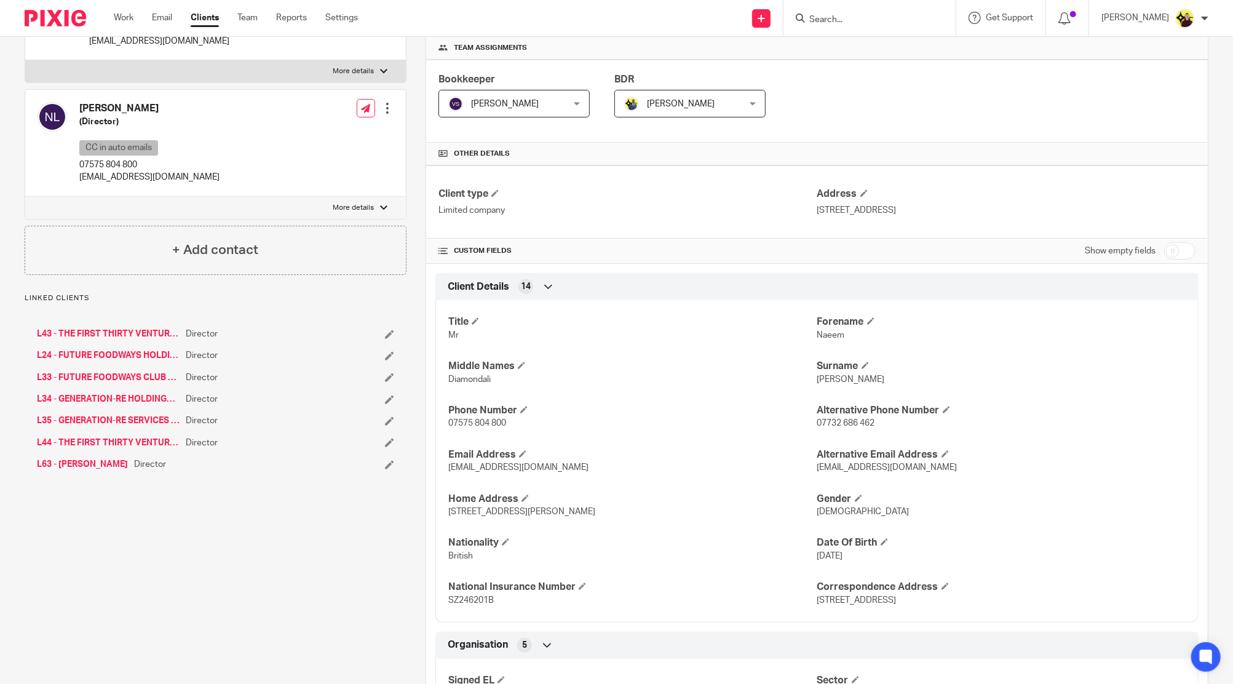
scroll to position [125, 0]
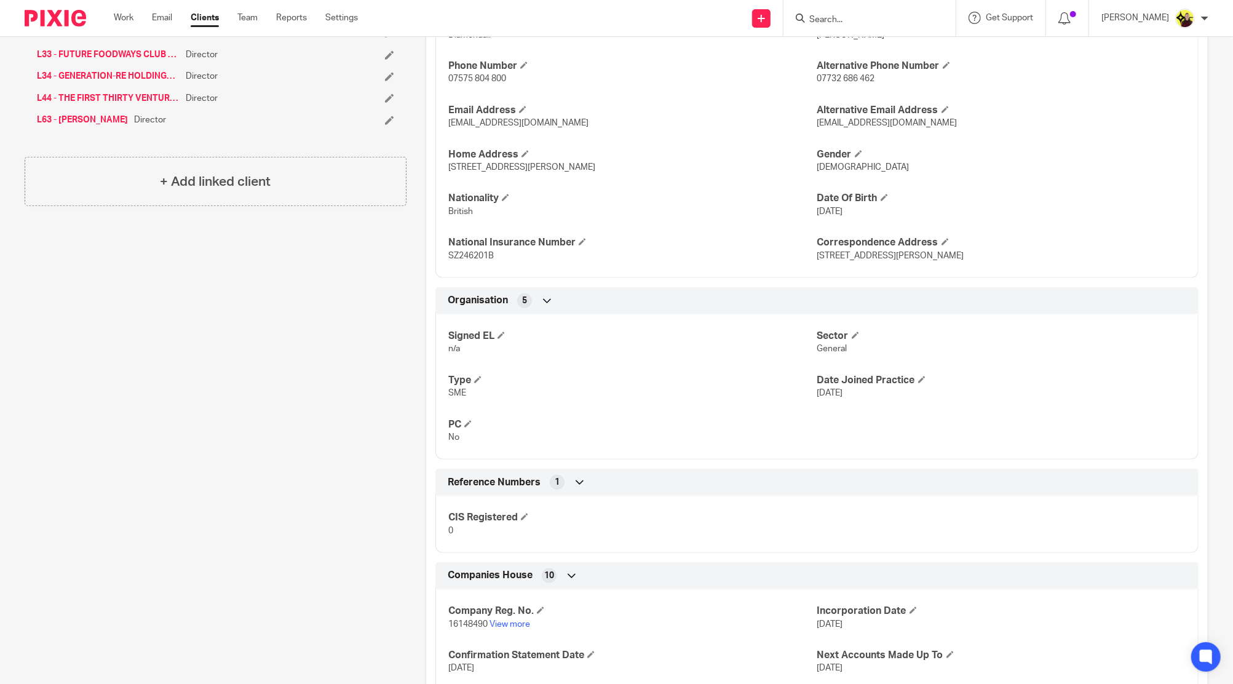
scroll to position [737, 0]
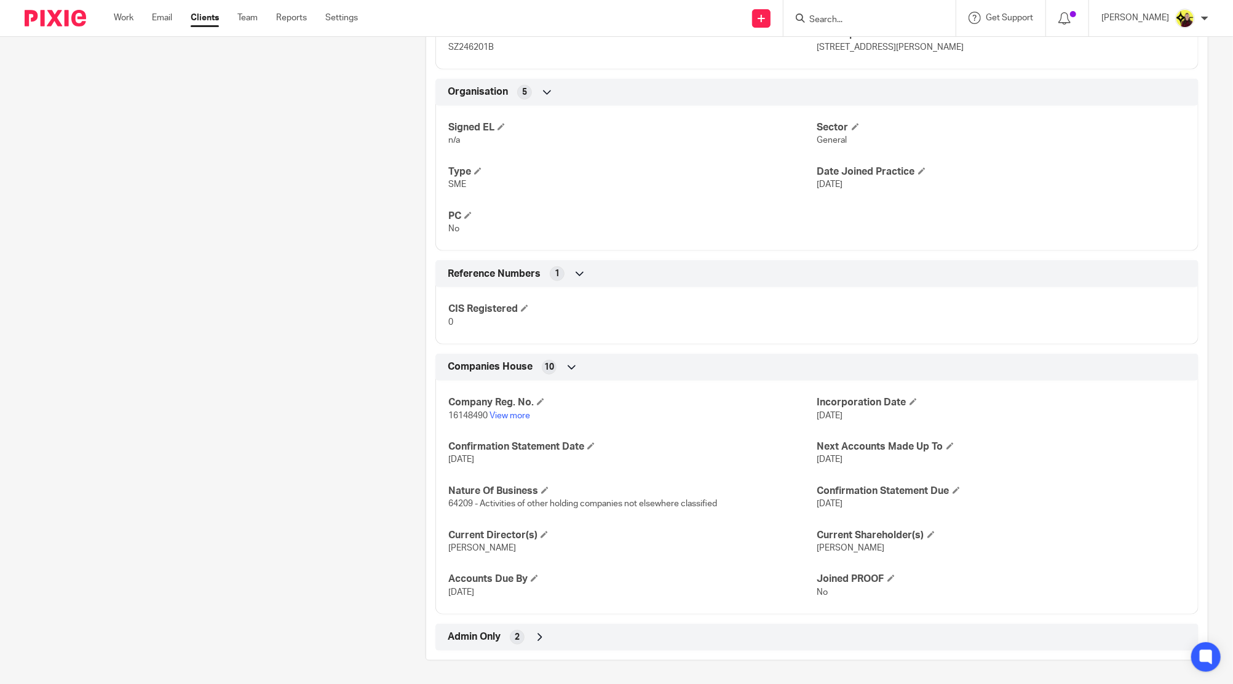
click at [589, 647] on div "Admin Only 2" at bounding box center [816, 637] width 763 height 27
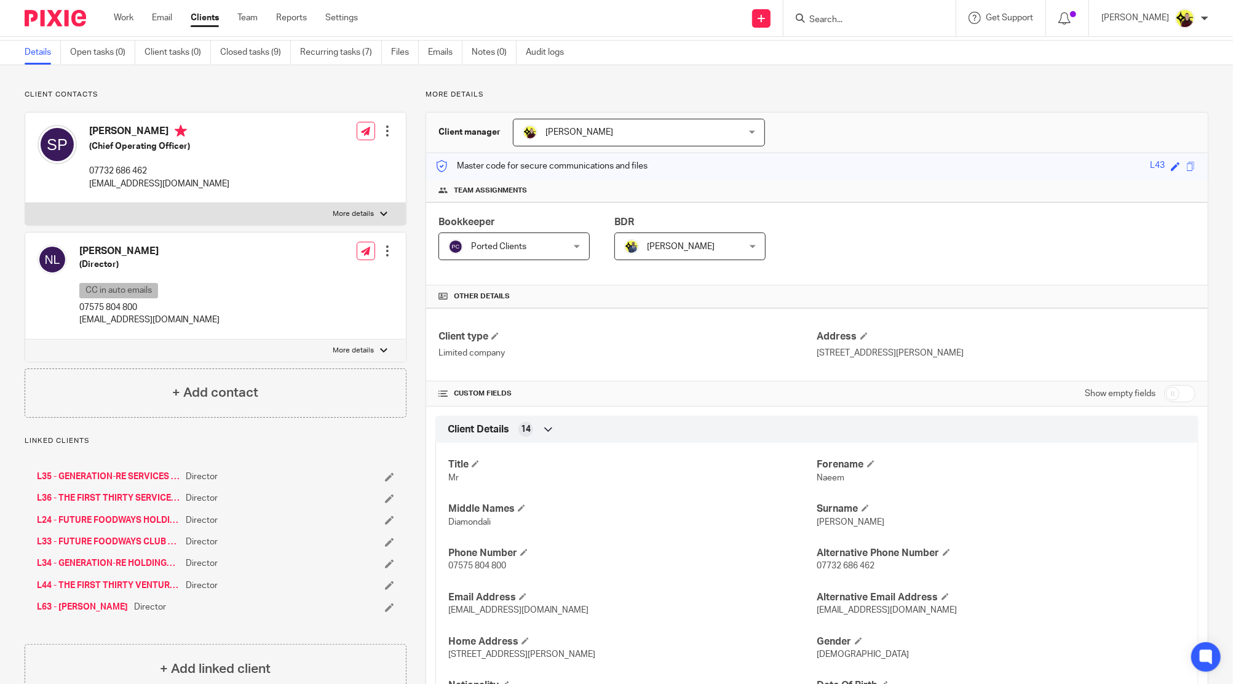
scroll to position [0, 0]
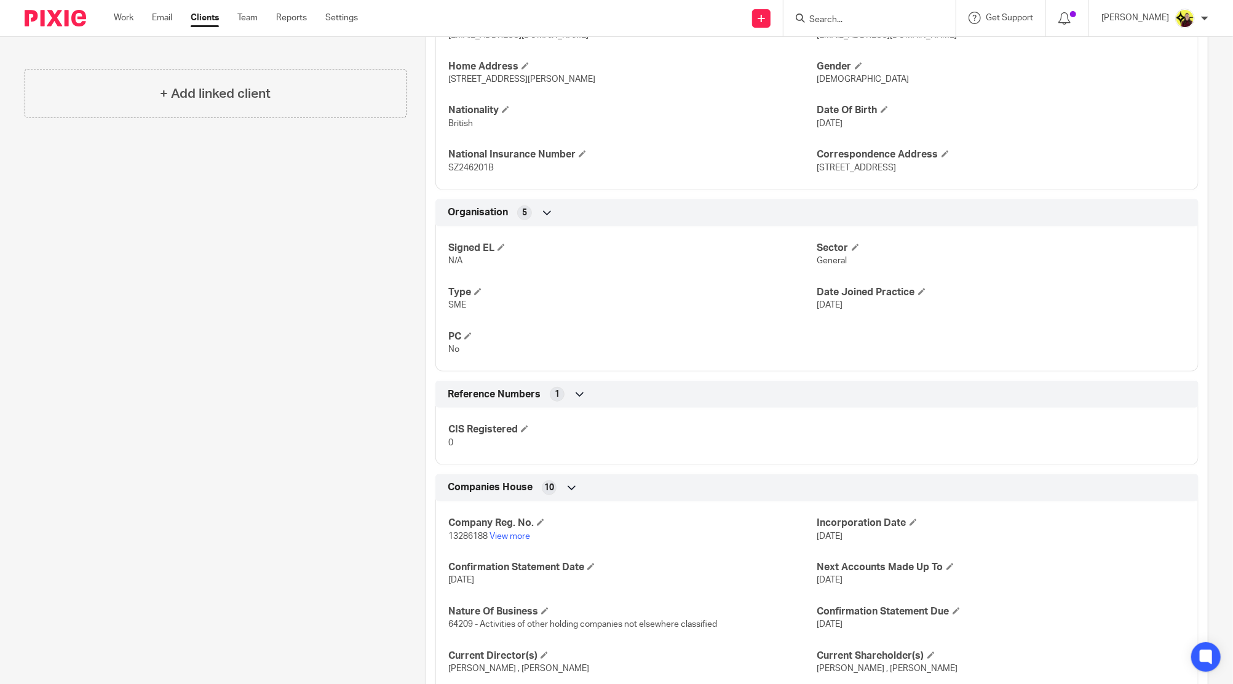
scroll to position [737, 0]
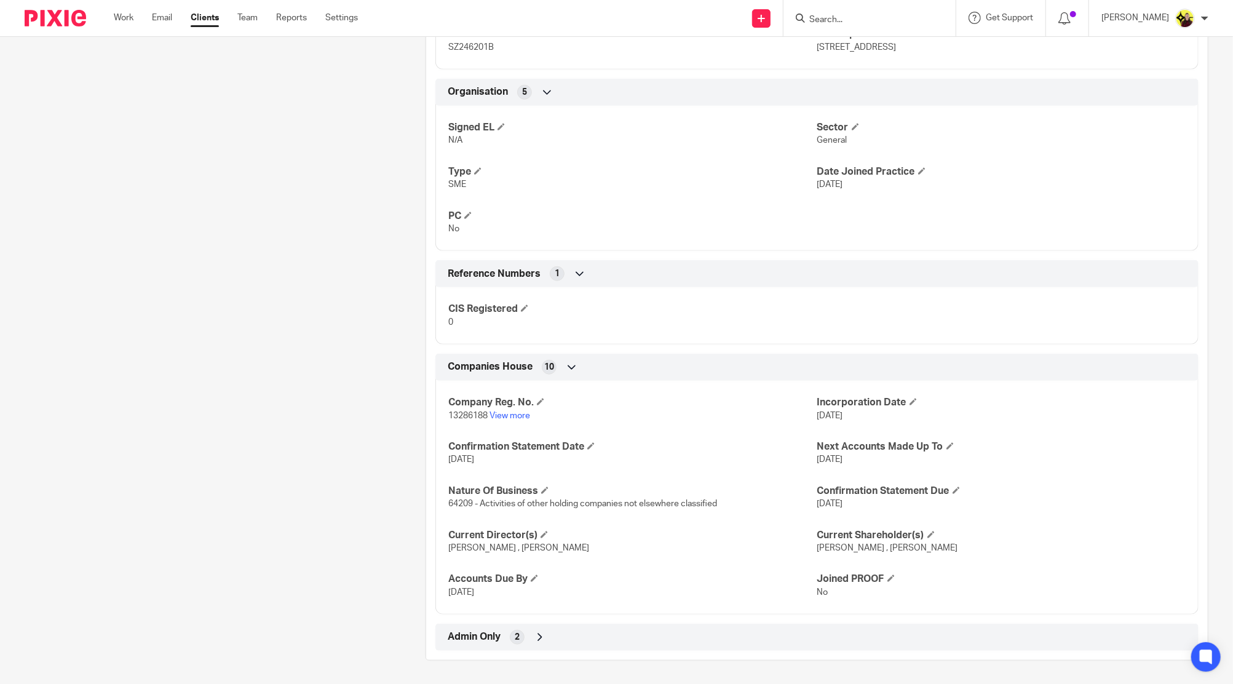
click at [617, 653] on div "Client manager [PERSON_NAME] [PERSON_NAME] [PERSON_NAME] [PERSON_NAME] [PERSON_…" at bounding box center [817, 38] width 783 height 1244
click at [614, 637] on div "Admin Only 2" at bounding box center [817, 637] width 745 height 21
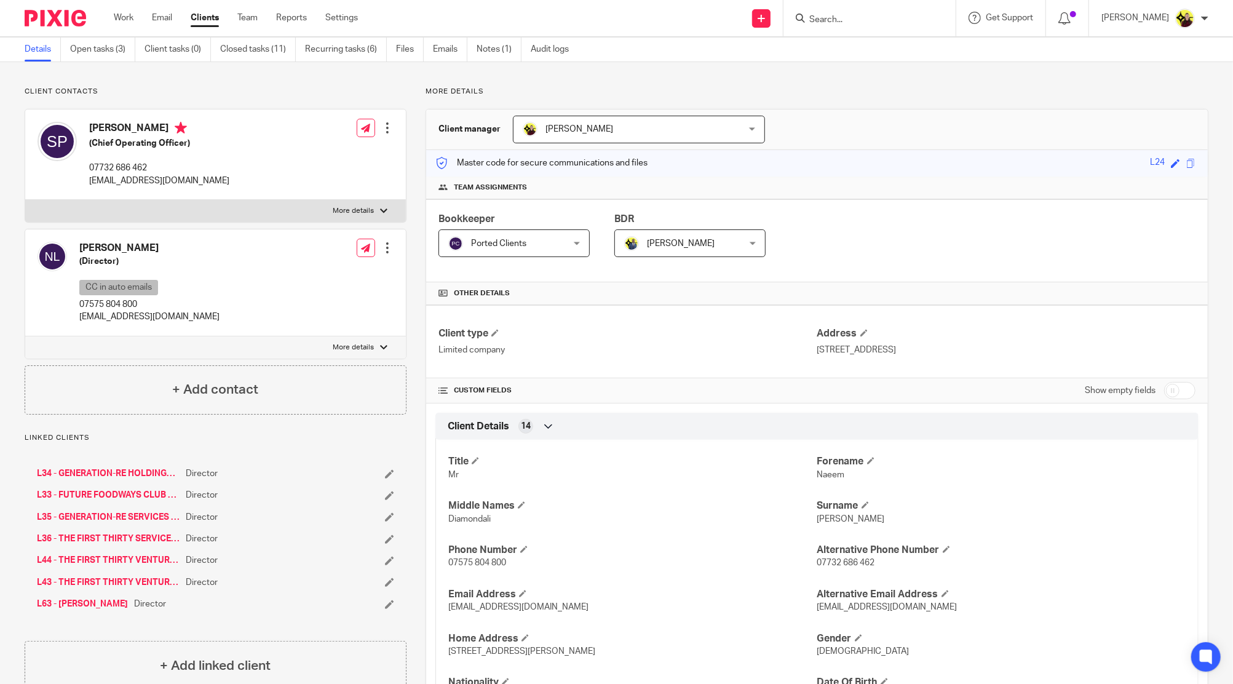
scroll to position [0, 0]
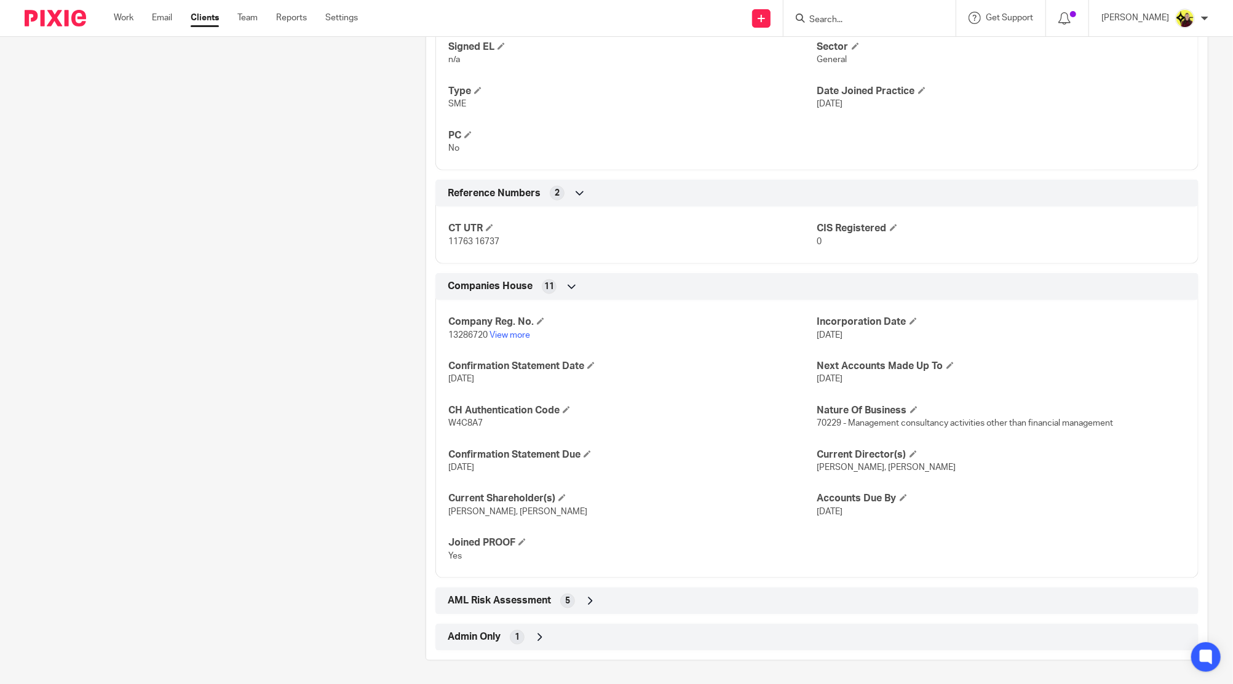
click at [649, 624] on div "Admin Only 1" at bounding box center [816, 637] width 763 height 27
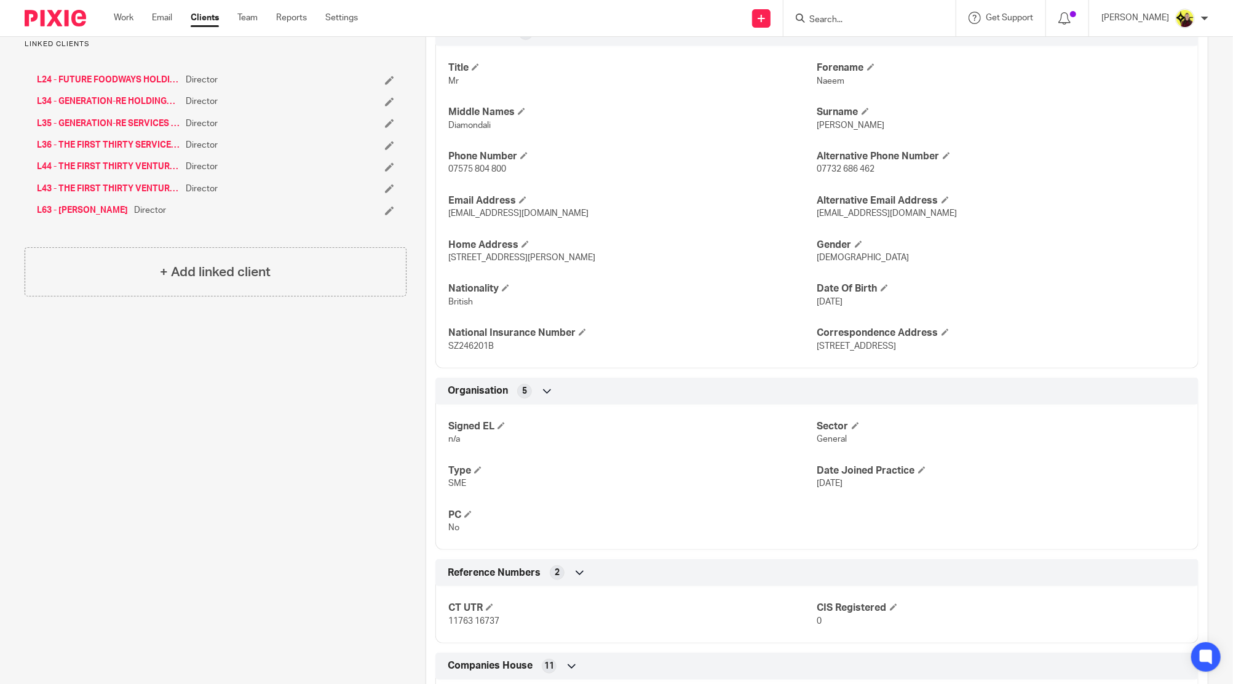
scroll to position [137, 0]
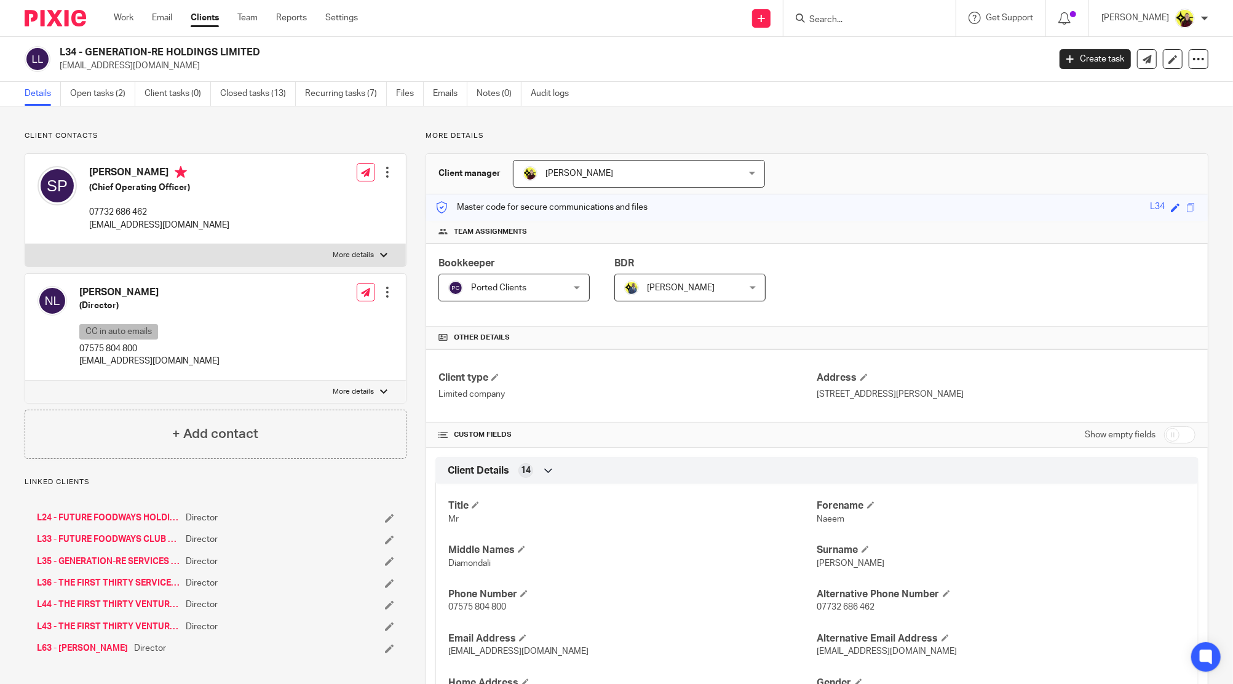
scroll to position [781, 0]
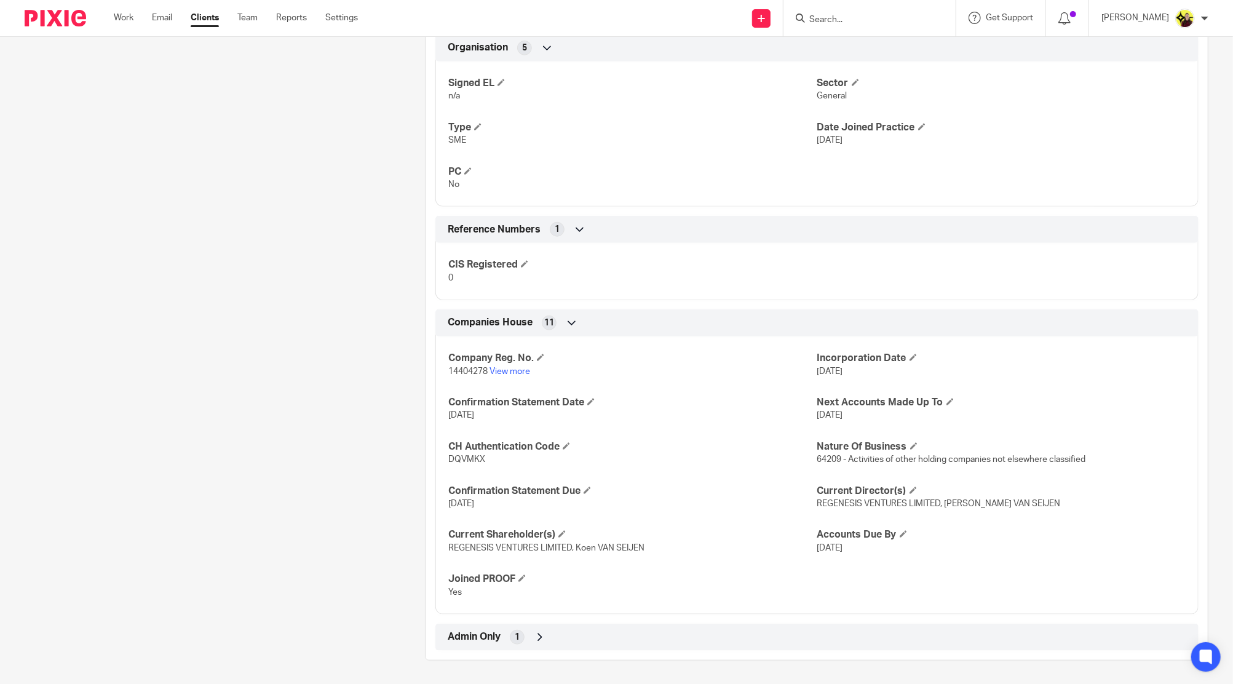
click at [523, 627] on div "Admin Only 1" at bounding box center [816, 637] width 763 height 27
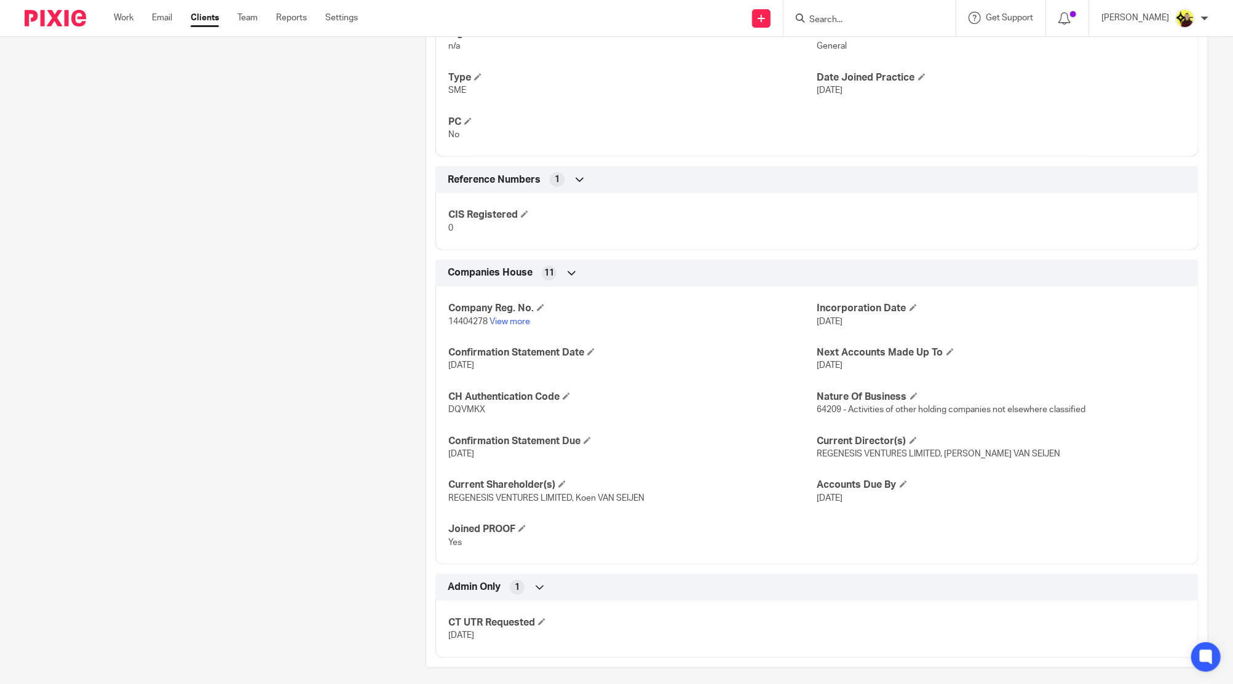
scroll to position [838, 0]
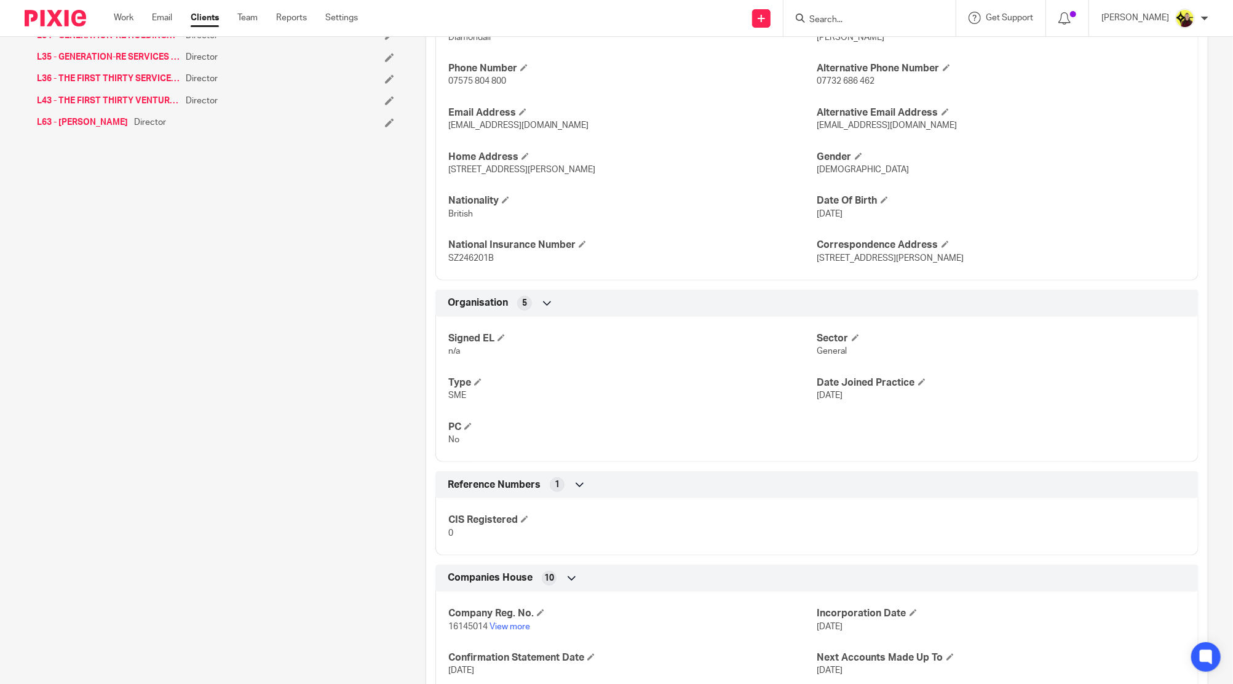
scroll to position [737, 0]
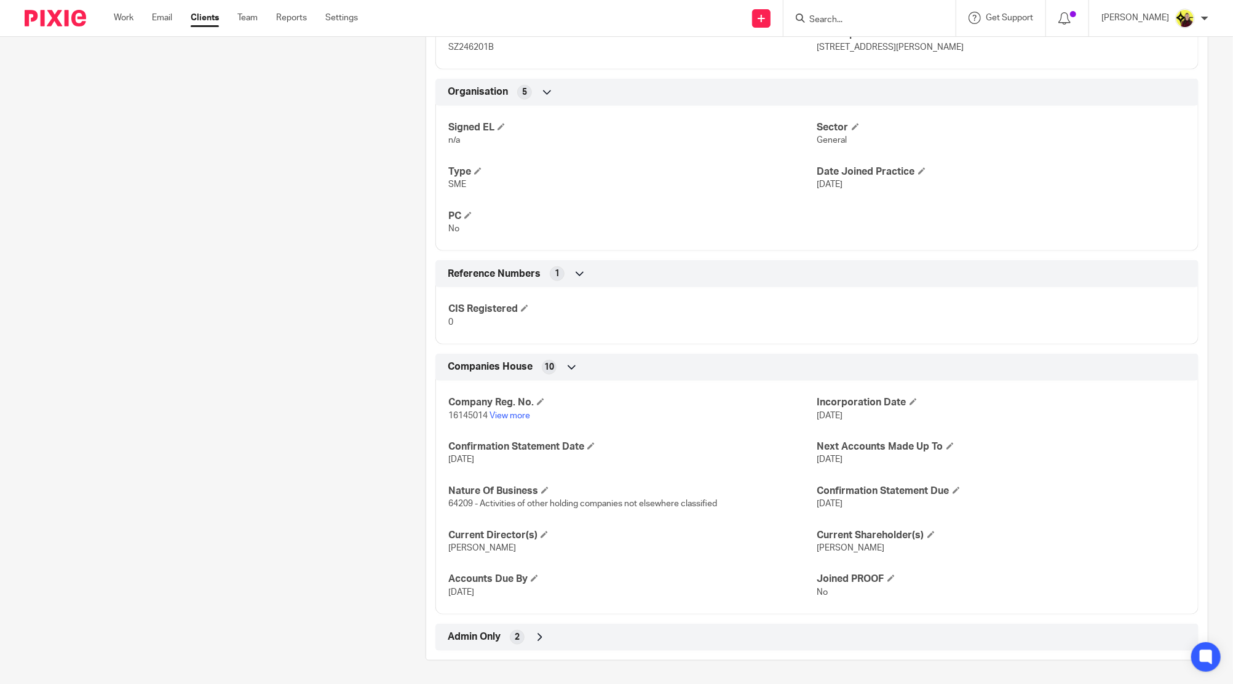
click at [546, 638] on div "Admin Only 2" at bounding box center [817, 637] width 745 height 21
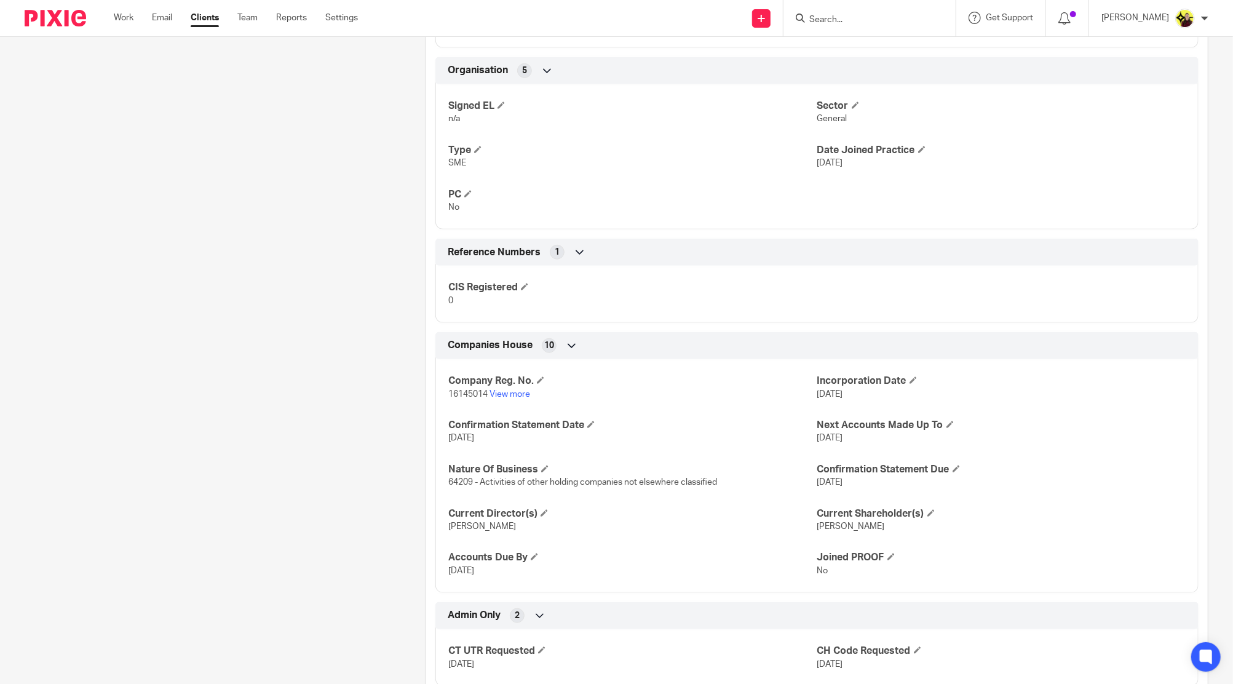
scroll to position [794, 0]
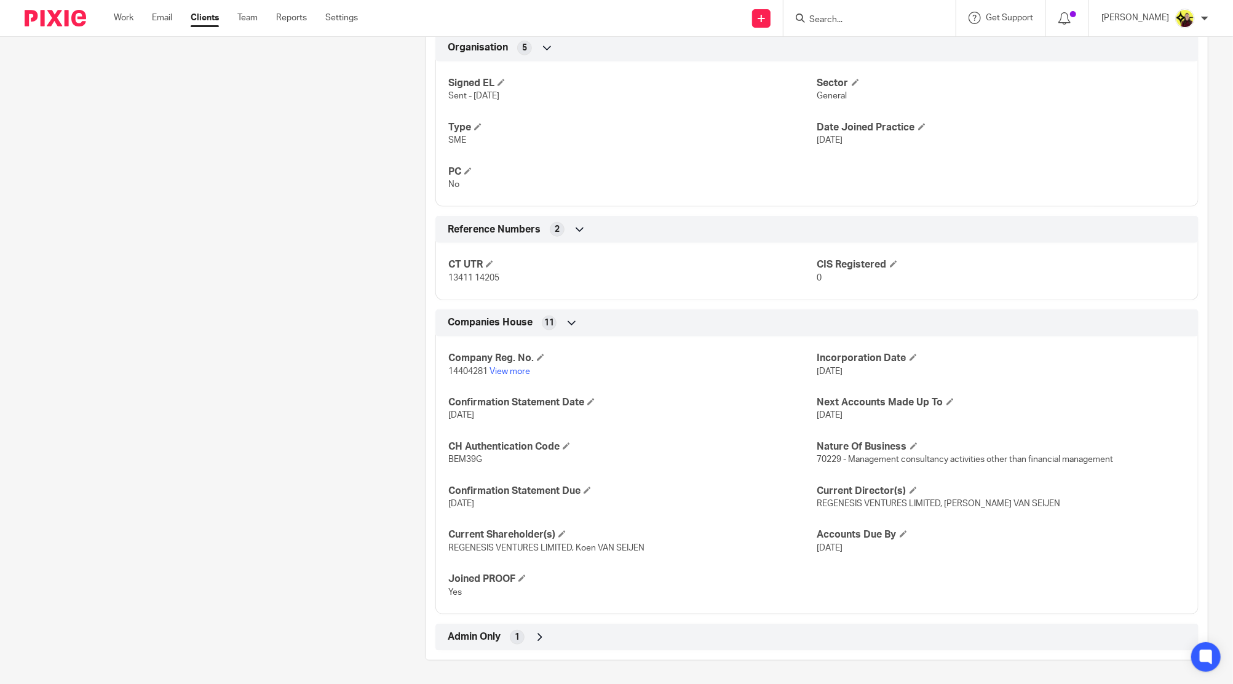
drag, startPoint x: 617, startPoint y: 643, endPoint x: 562, endPoint y: 514, distance: 139.7
click at [614, 643] on div "Admin Only 1" at bounding box center [817, 637] width 745 height 21
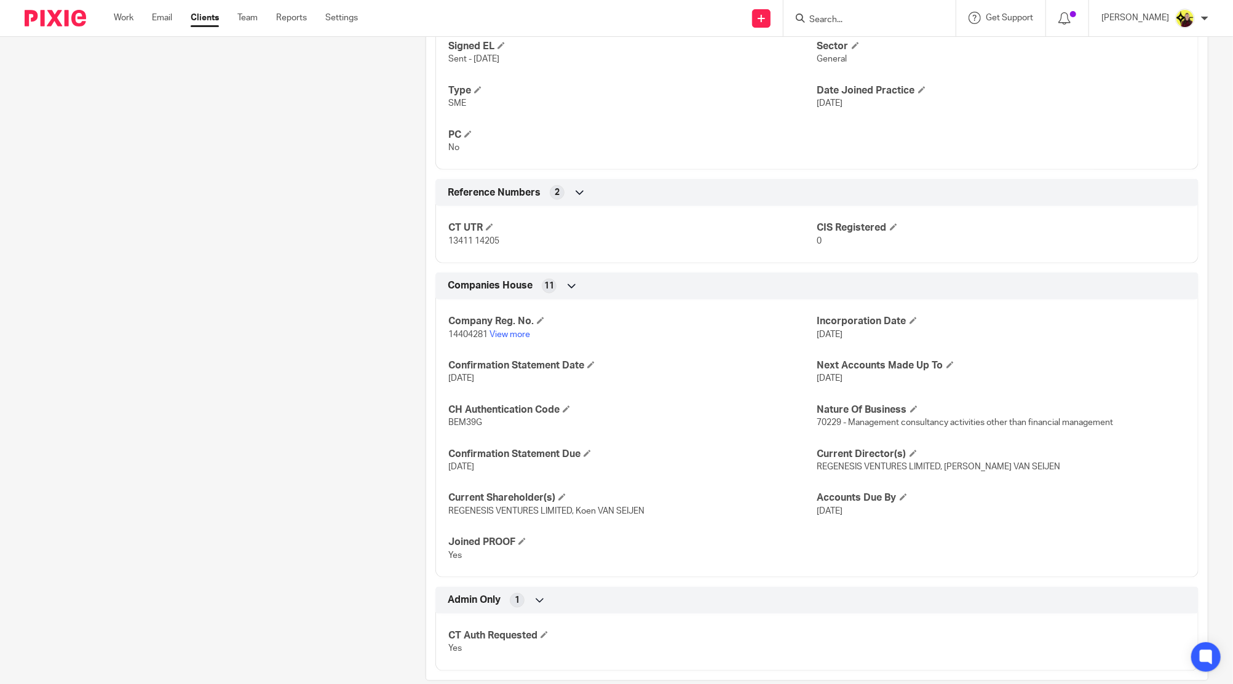
scroll to position [838, 0]
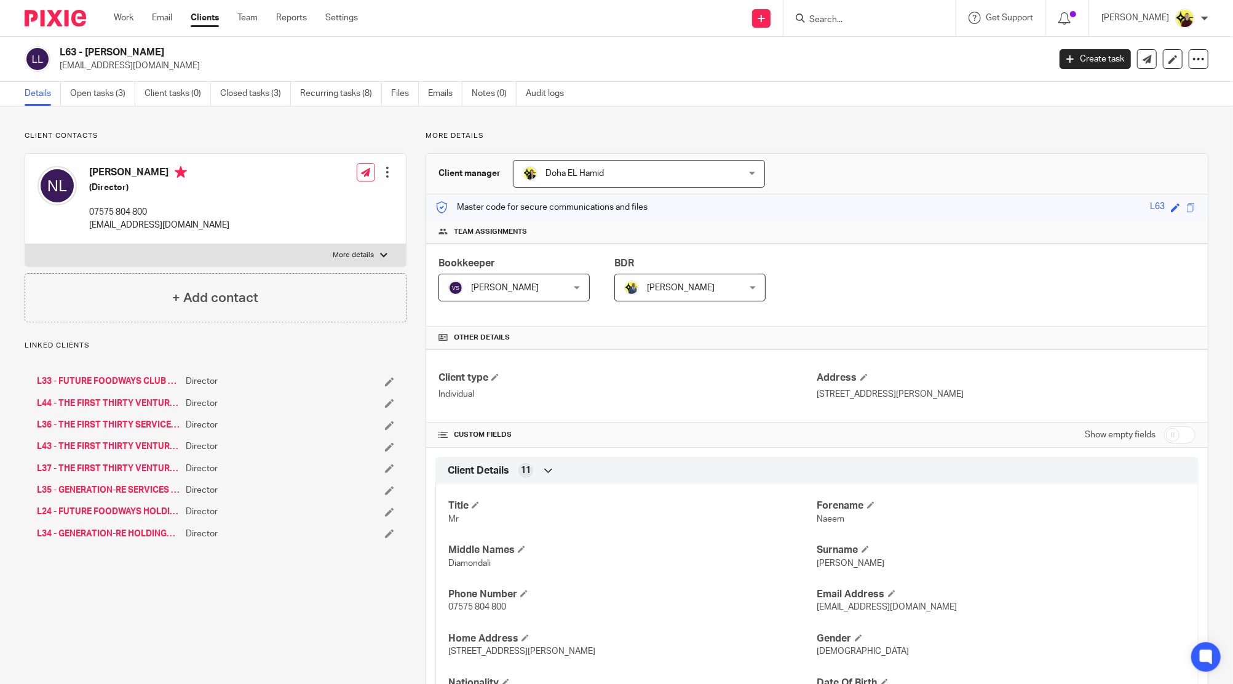
scroll to position [423, 0]
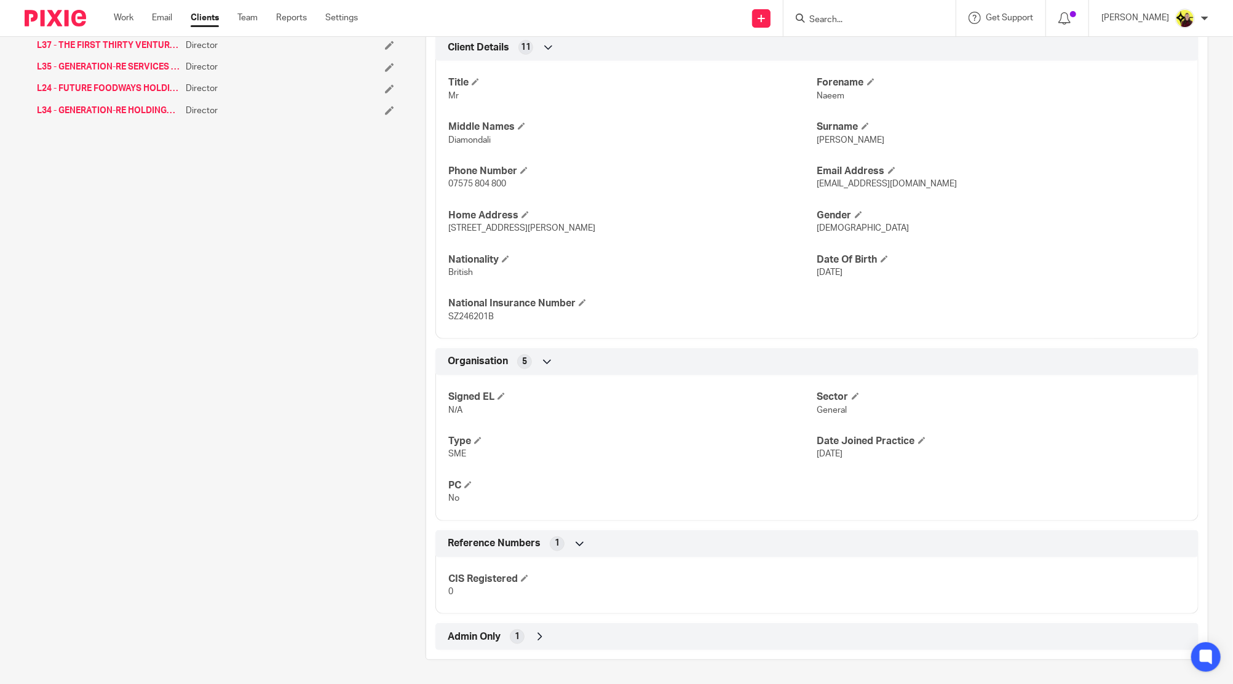
click at [796, 645] on div "Admin Only 1" at bounding box center [817, 636] width 745 height 21
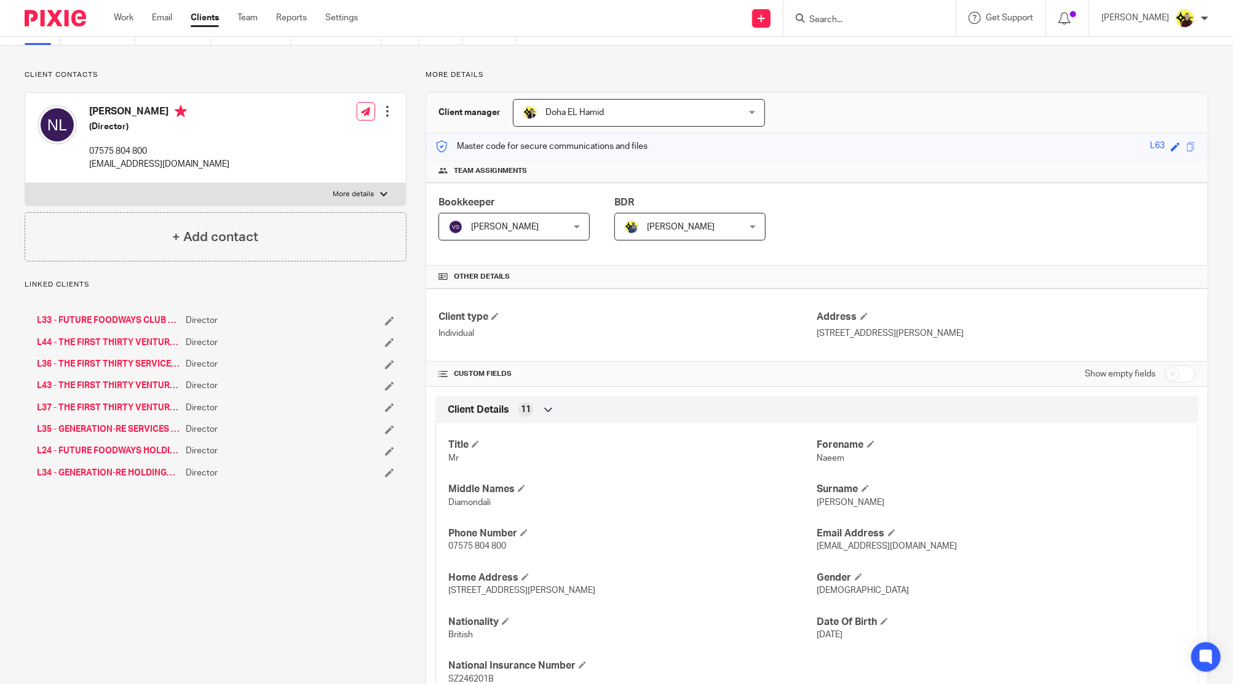
scroll to position [0, 0]
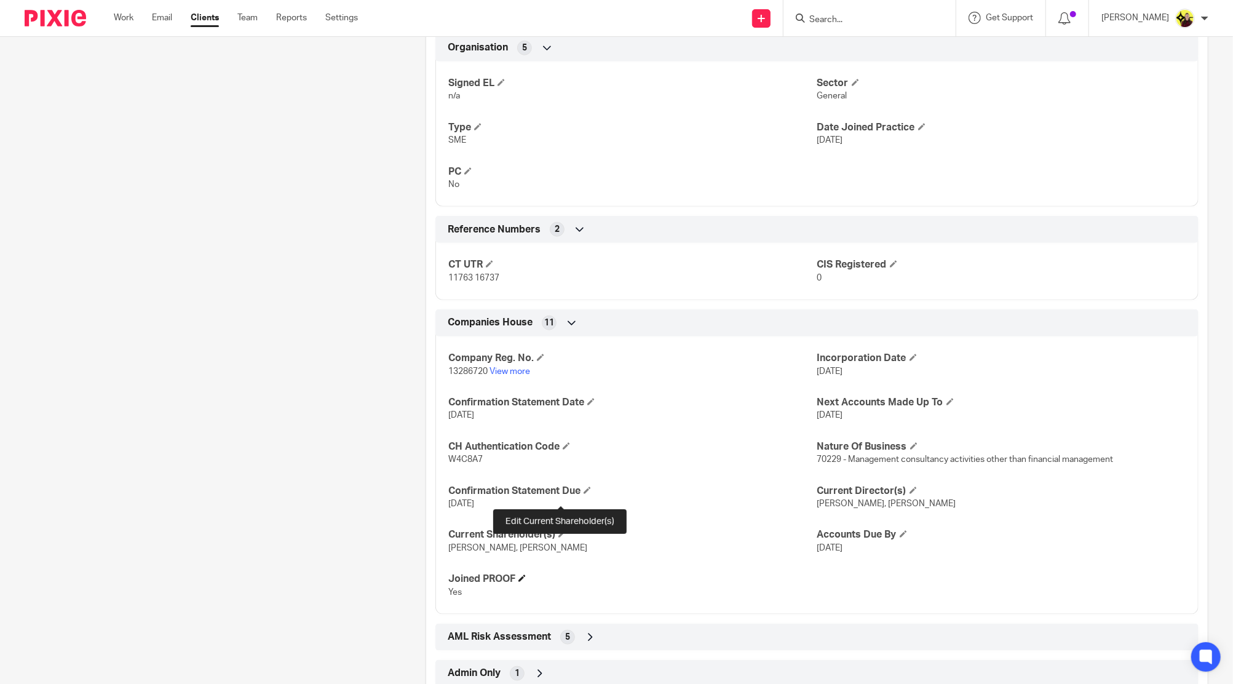
scroll to position [817, 0]
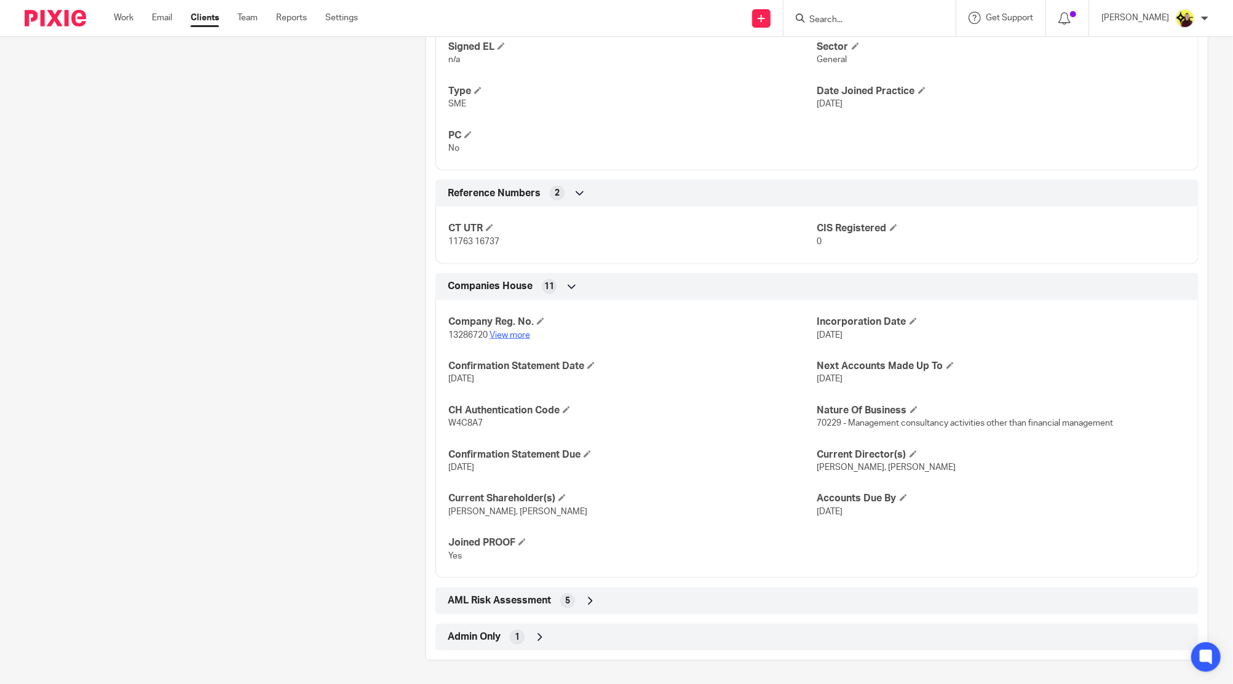
click at [509, 331] on link "View more" at bounding box center [510, 335] width 41 height 9
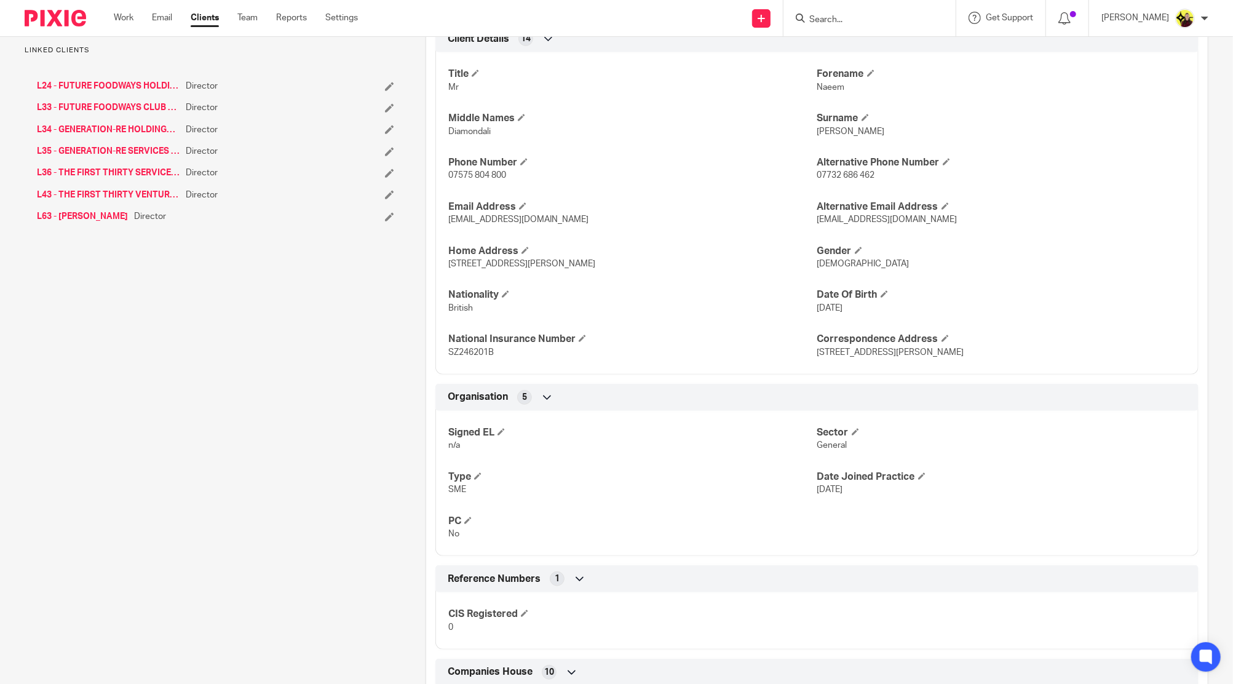
scroll to position [656, 0]
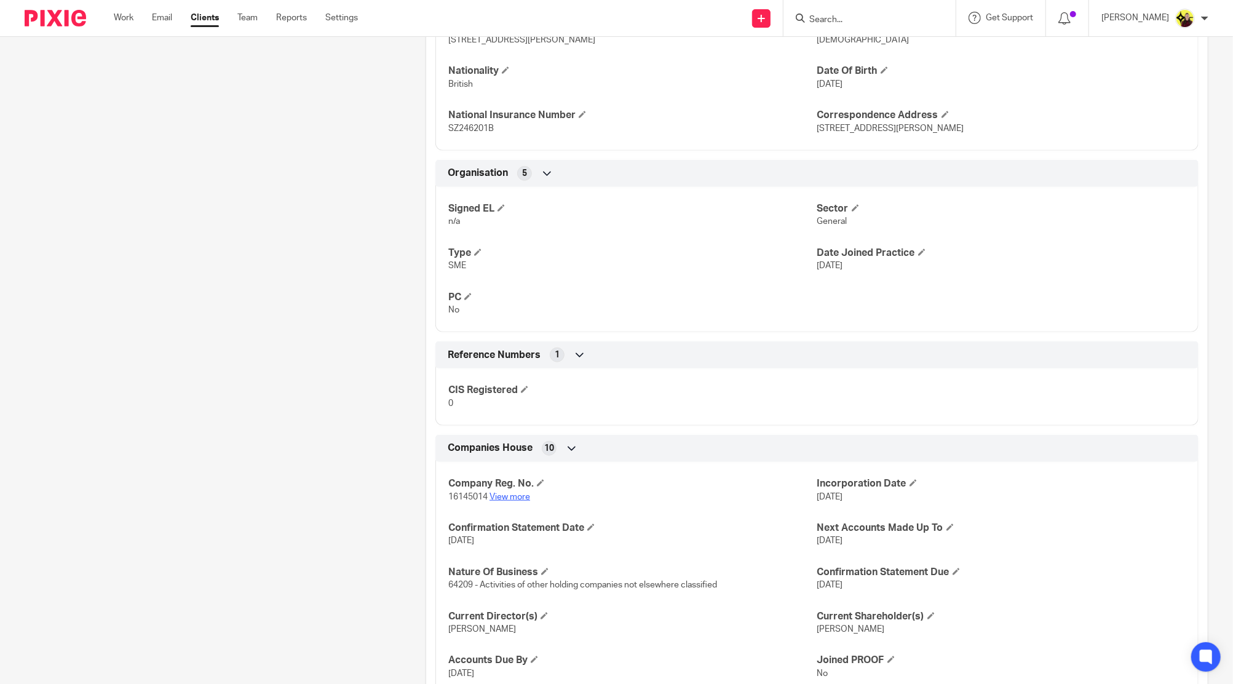
click at [519, 496] on link "View more" at bounding box center [510, 497] width 41 height 9
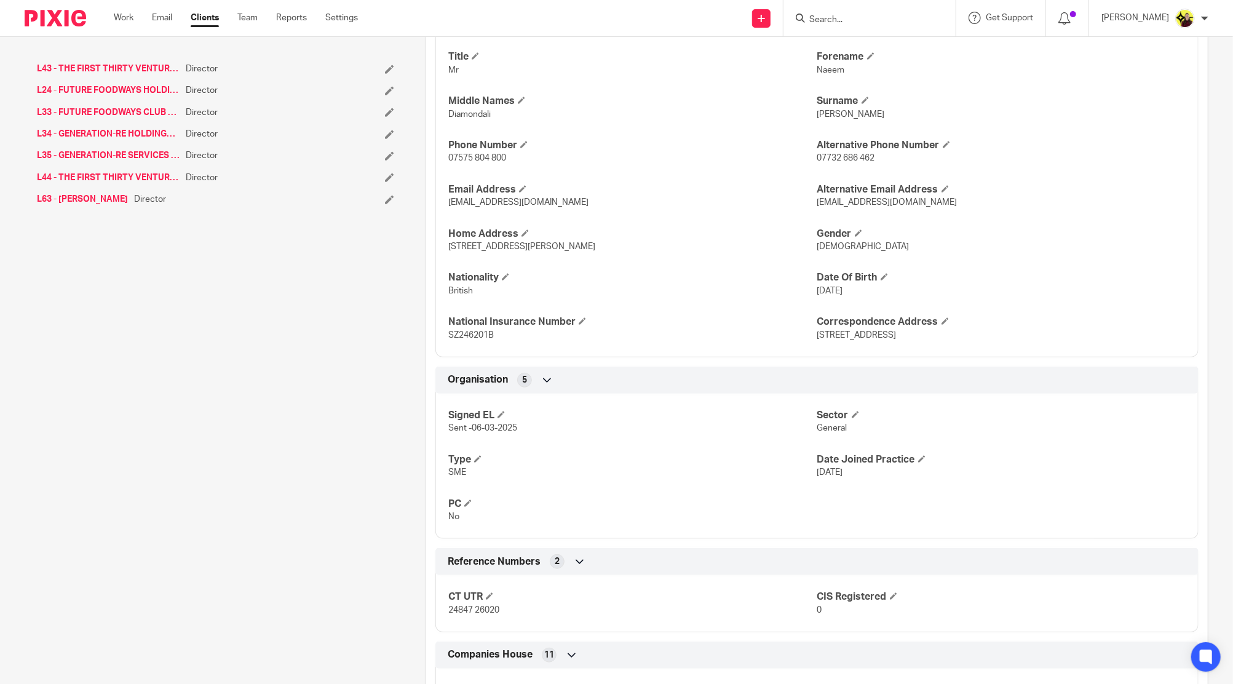
scroll to position [656, 0]
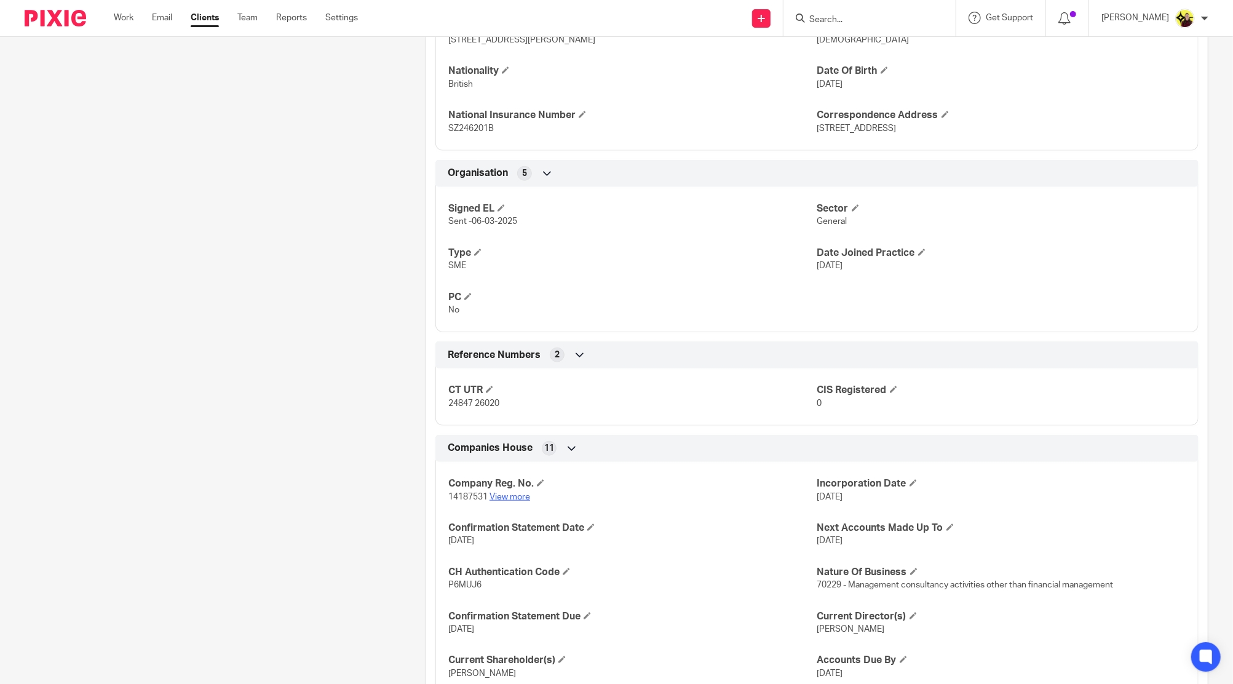
click at [494, 495] on link "View more" at bounding box center [510, 497] width 41 height 9
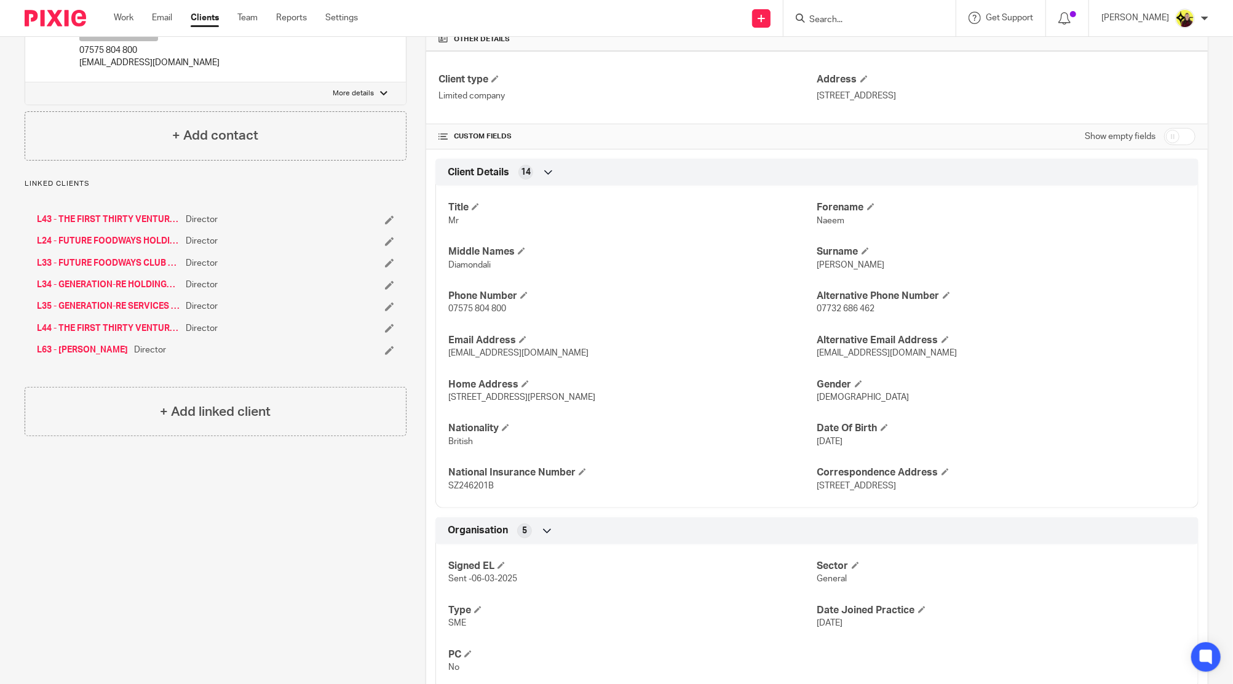
scroll to position [0, 0]
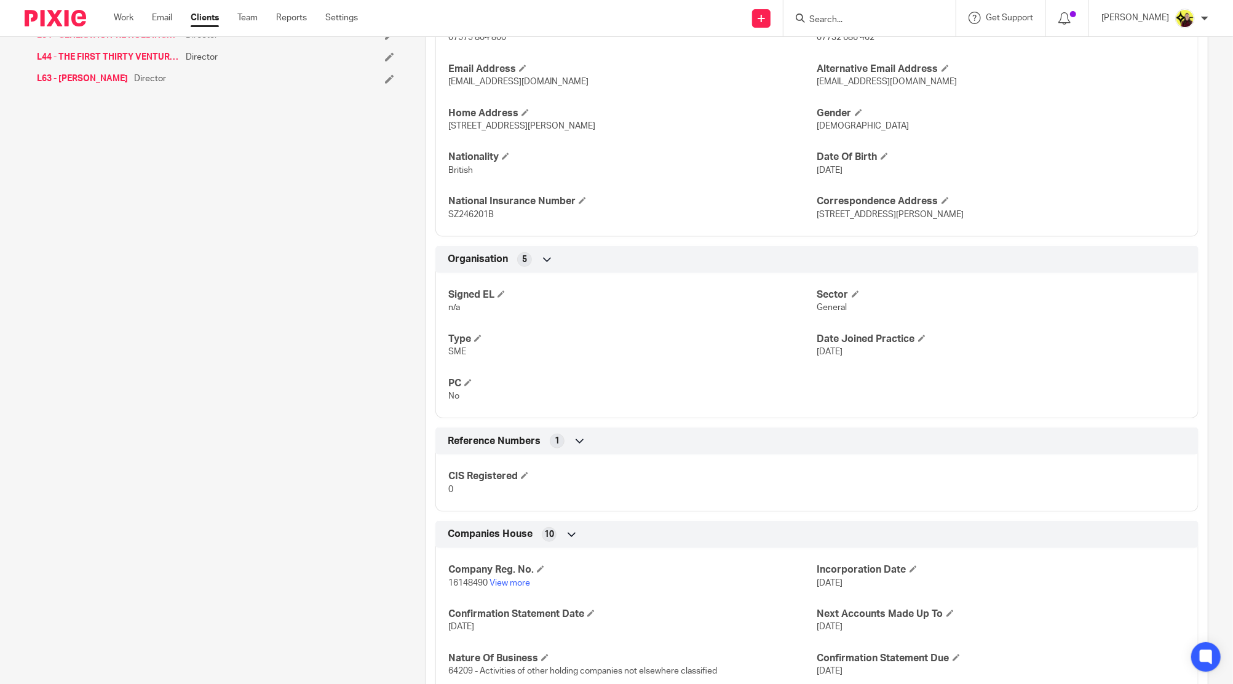
scroll to position [737, 0]
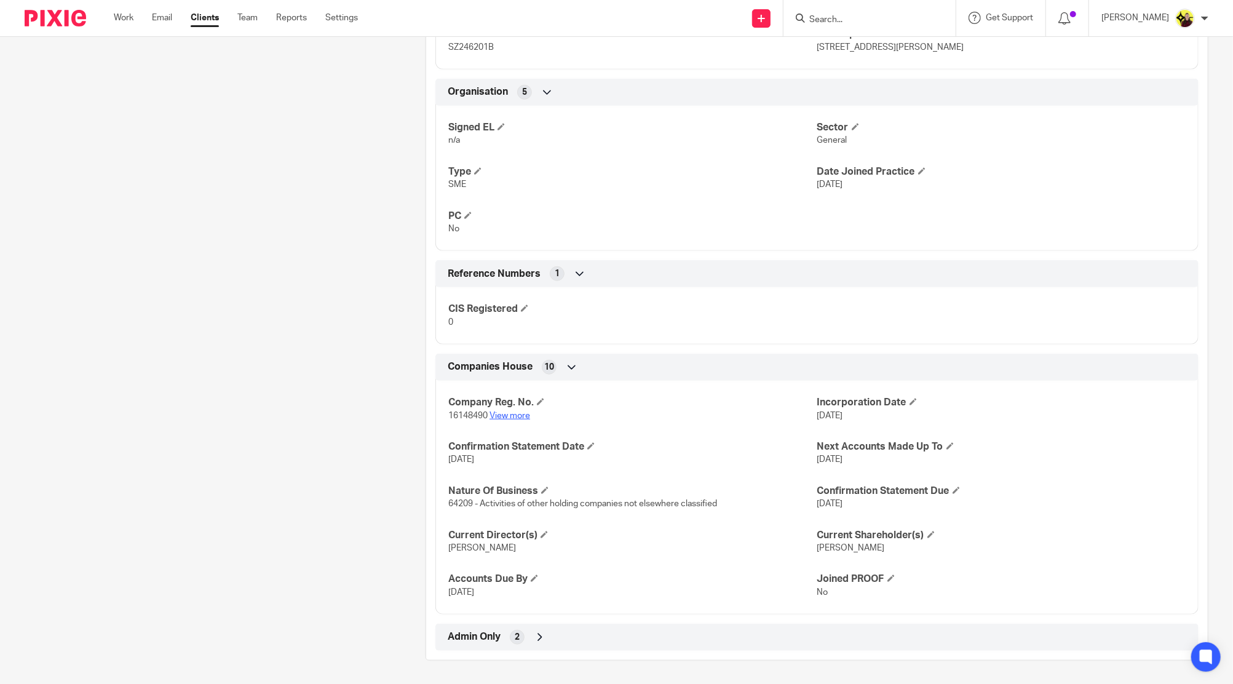
click at [510, 417] on link "View more" at bounding box center [510, 415] width 41 height 9
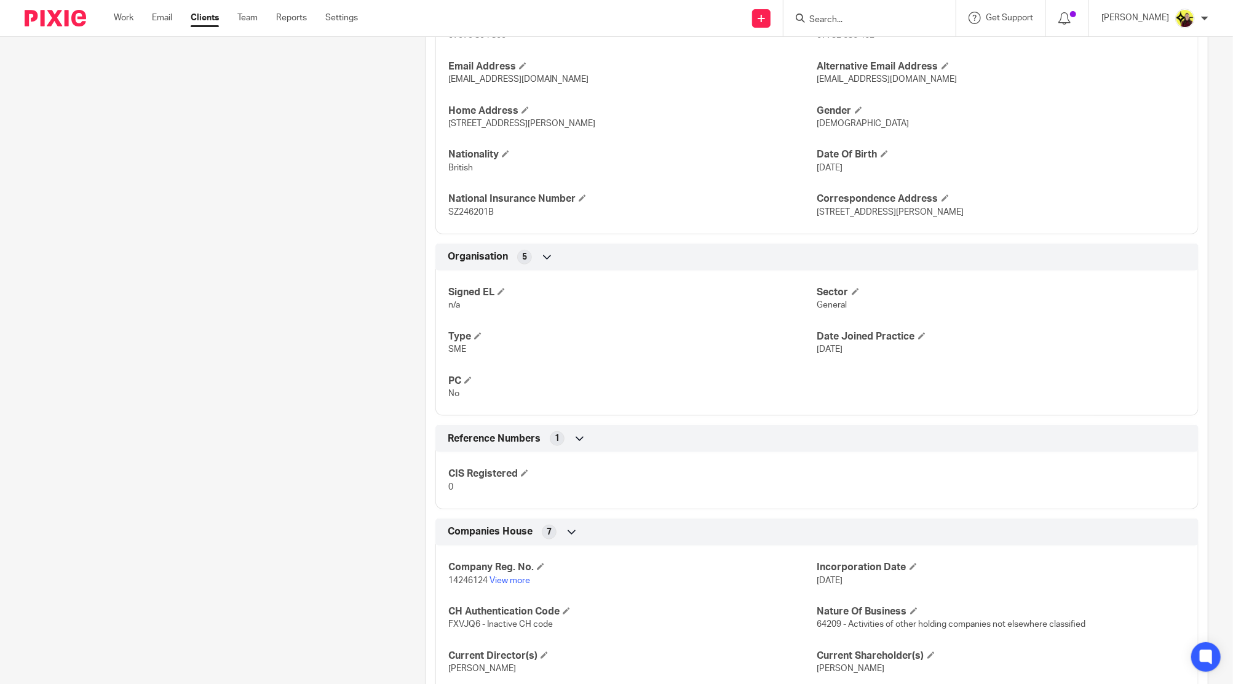
scroll to position [693, 0]
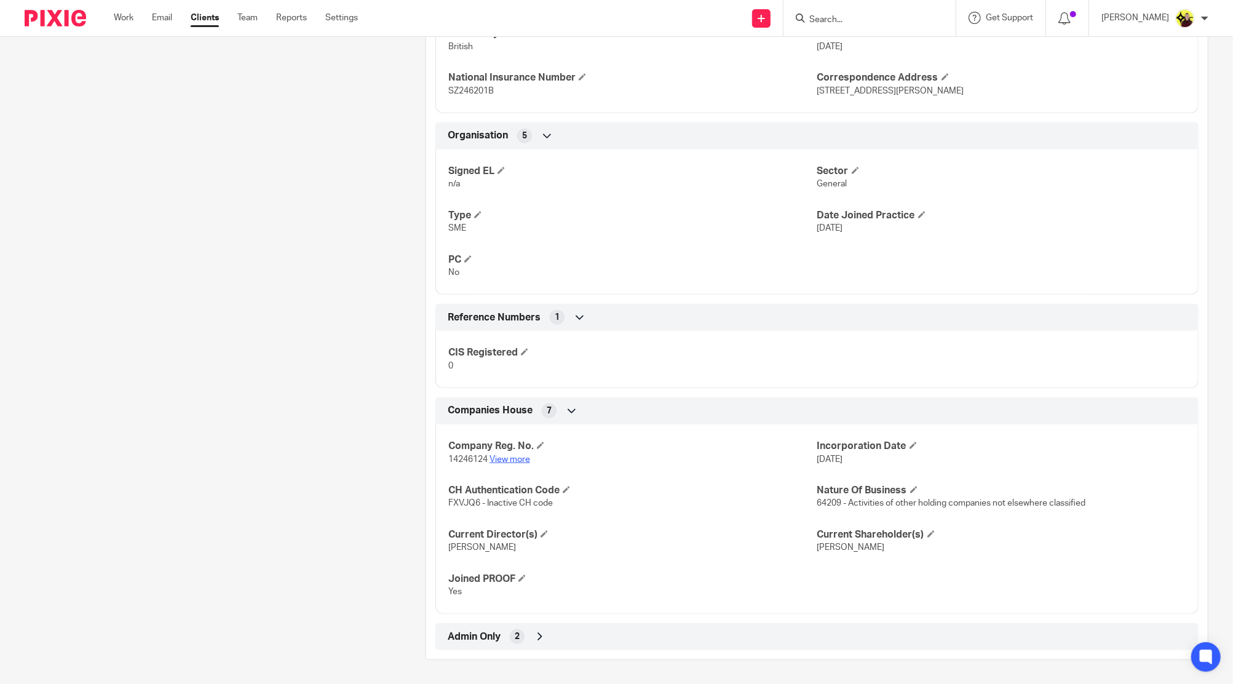
click at [517, 455] on link "View more" at bounding box center [510, 459] width 41 height 9
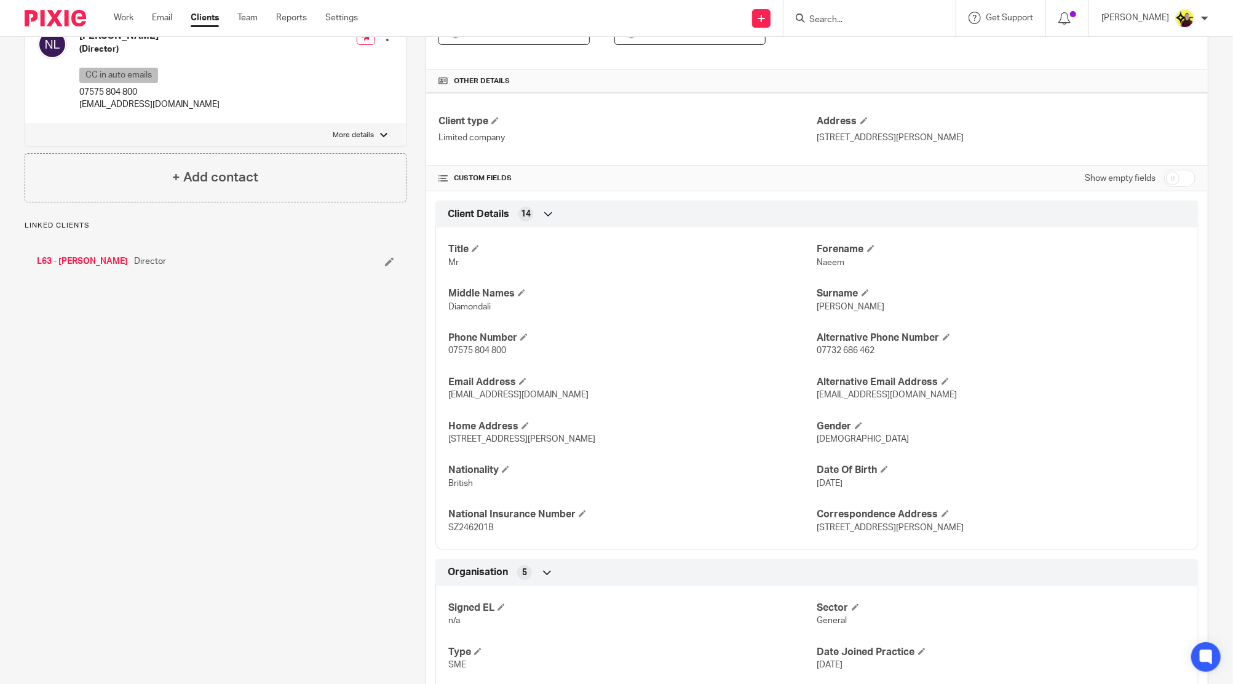
scroll to position [0, 0]
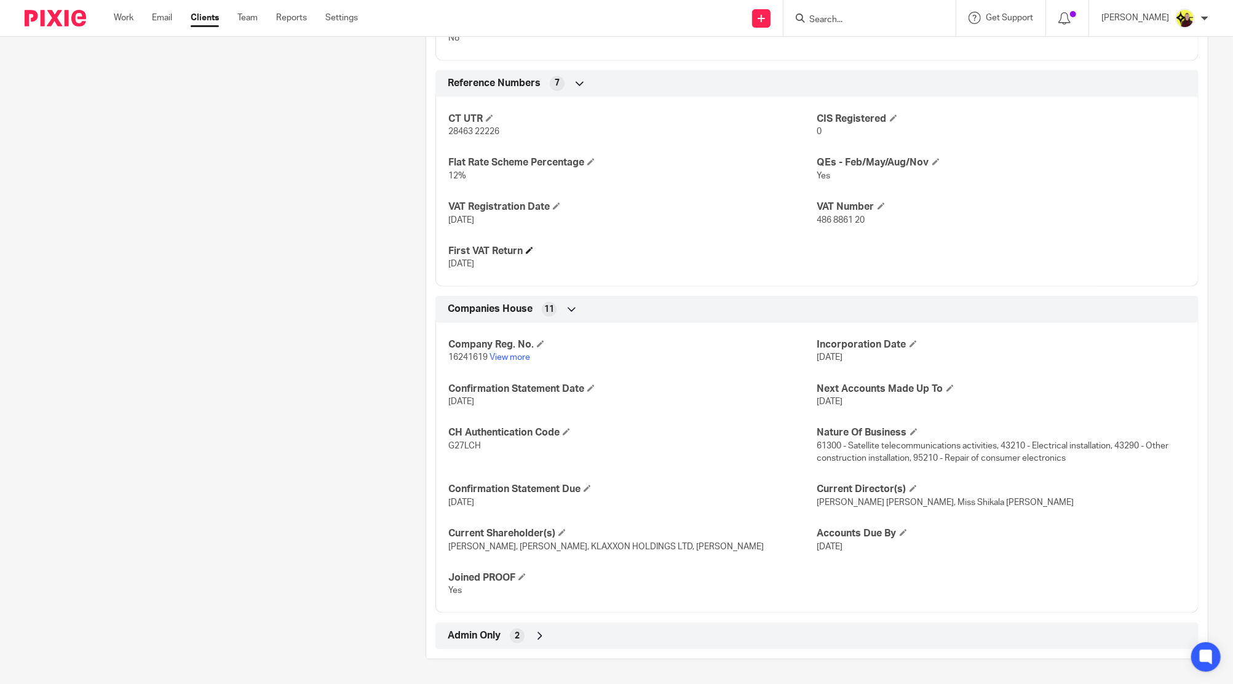
scroll to position [895, 0]
click at [705, 635] on div "Admin Only 2" at bounding box center [817, 635] width 745 height 21
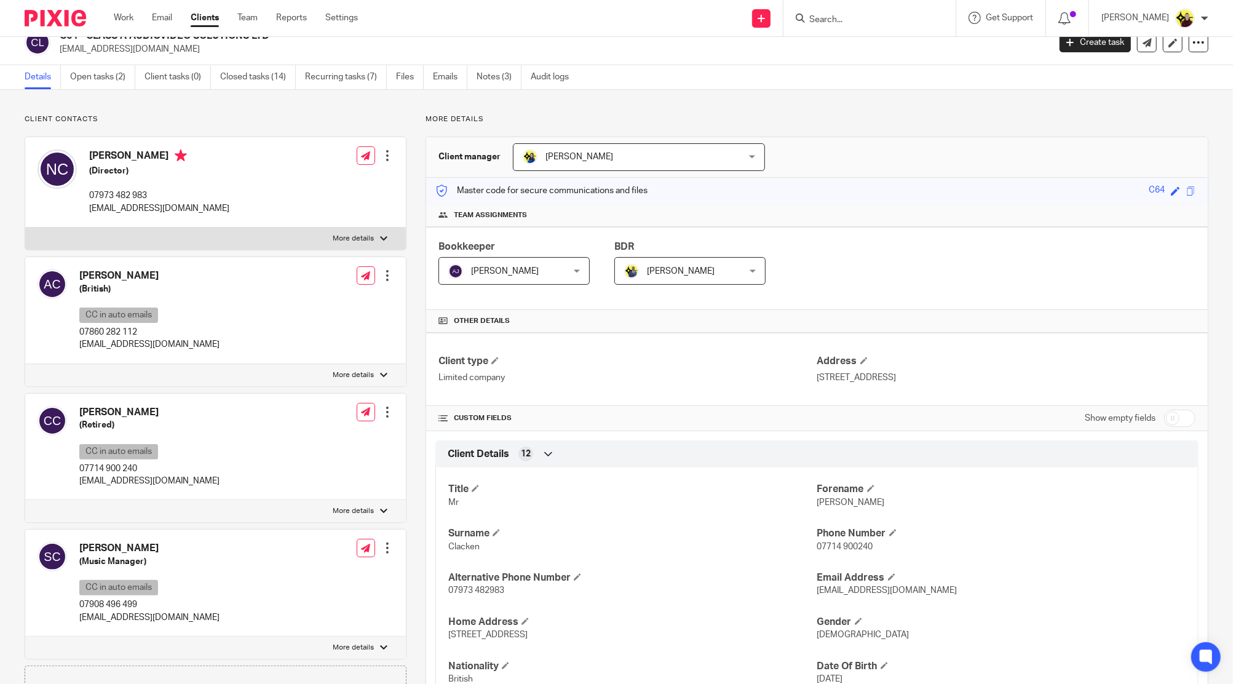
scroll to position [0, 0]
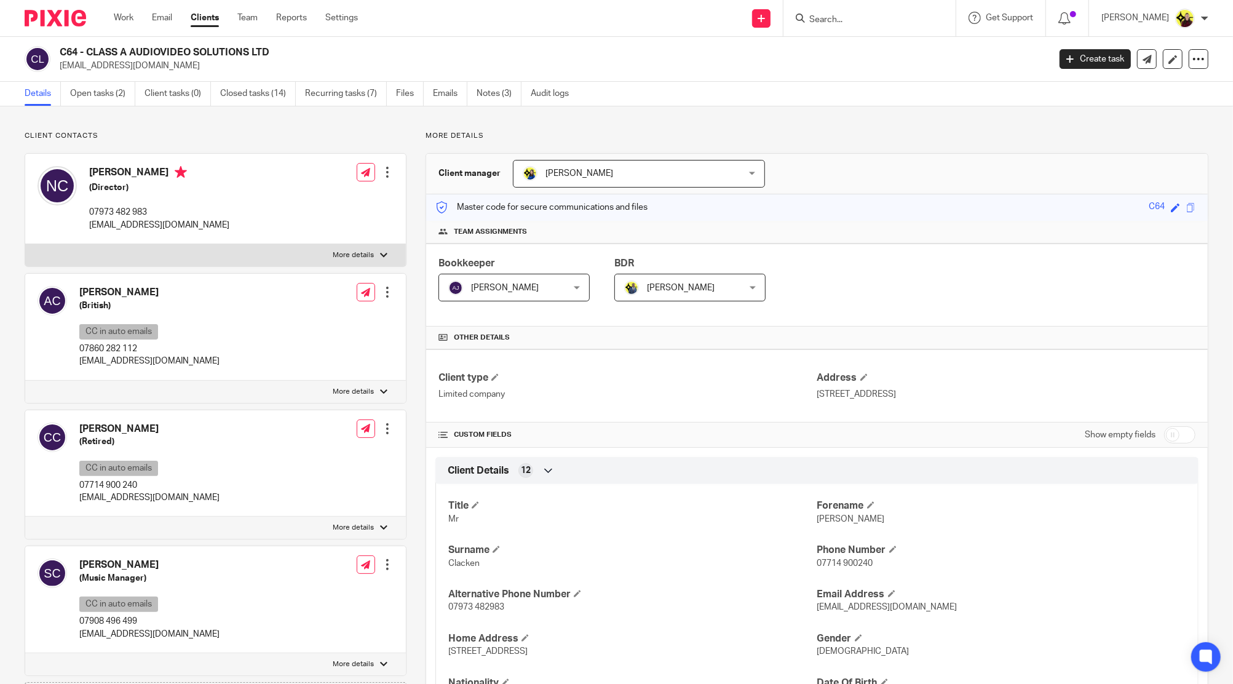
click at [113, 429] on h4 "[PERSON_NAME]" at bounding box center [149, 429] width 140 height 13
copy div "[PERSON_NAME]"
click at [844, 22] on input "Search" at bounding box center [863, 20] width 111 height 11
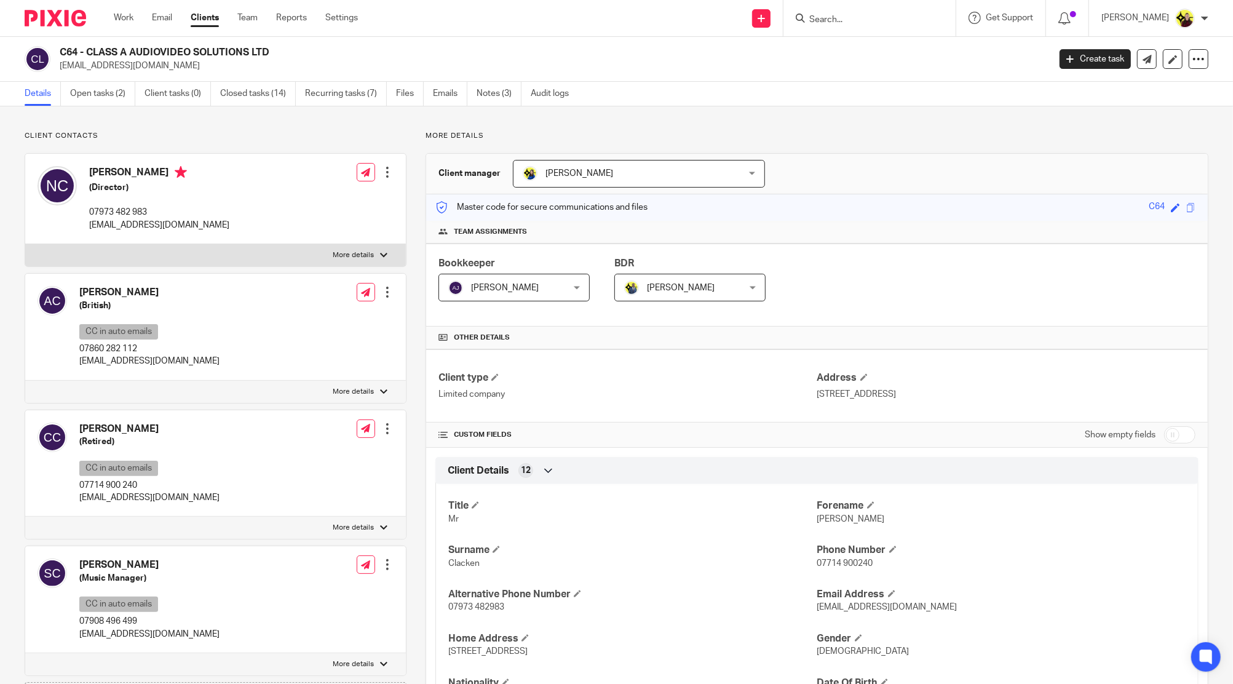
paste input "[PERSON_NAME]"
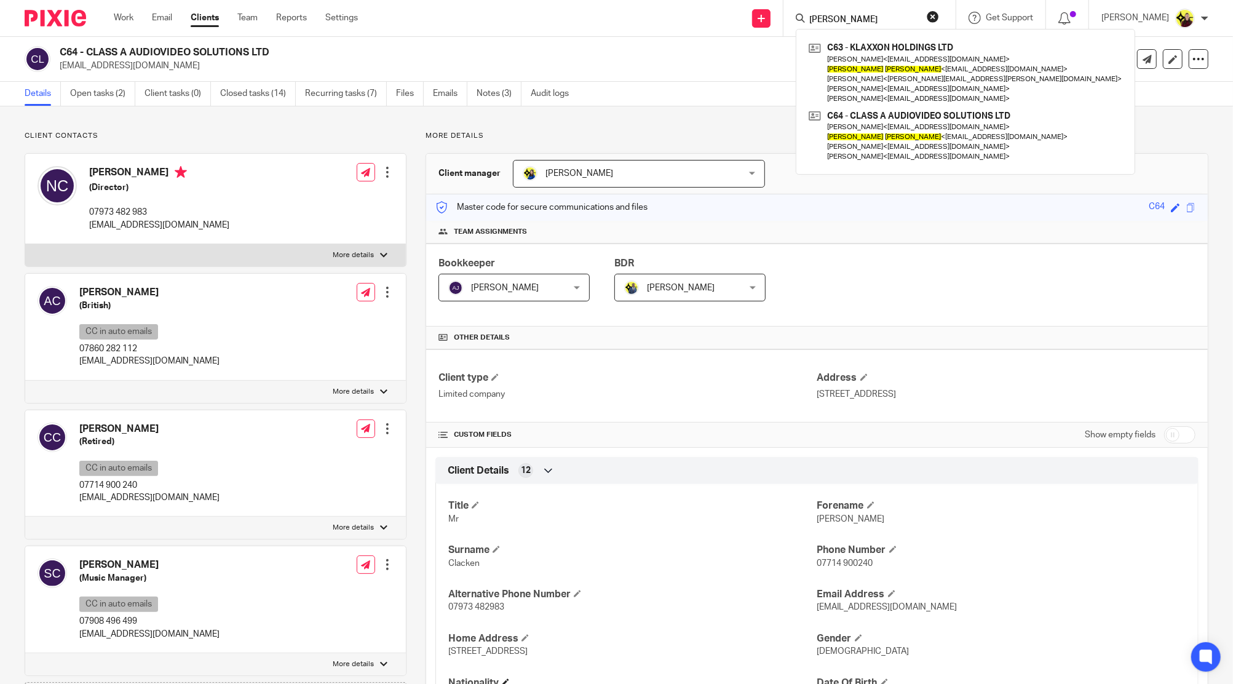
type input "[PERSON_NAME]"
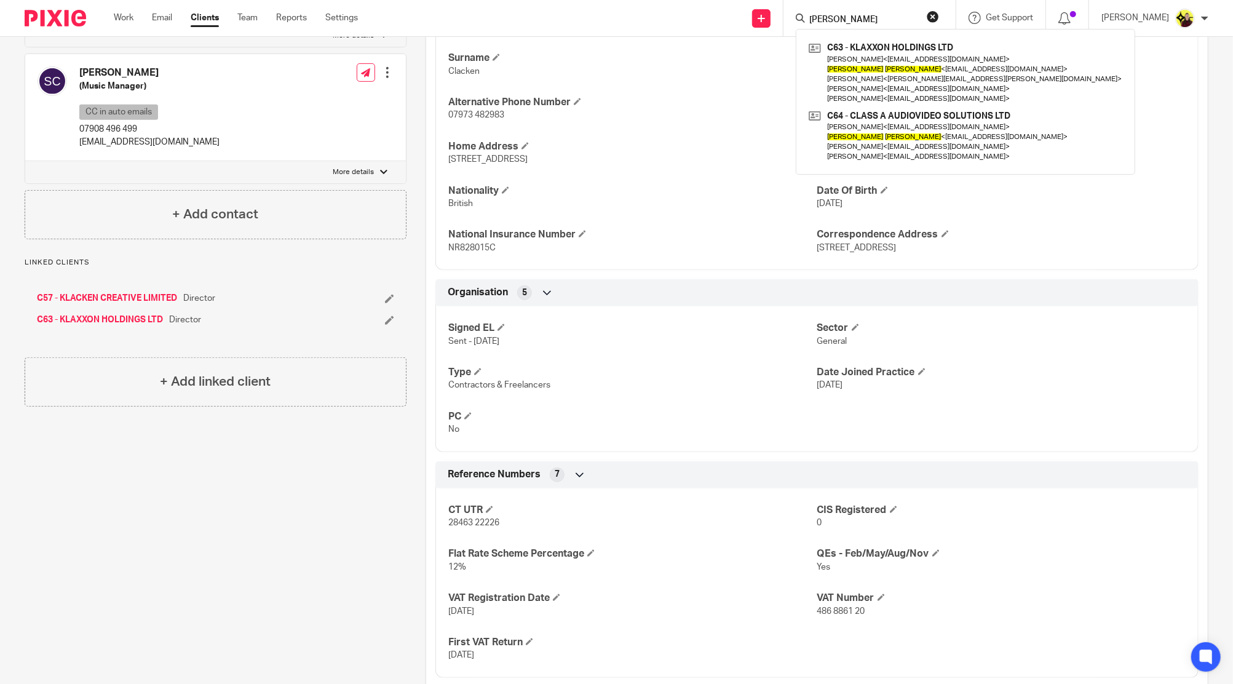
click at [84, 322] on link "C63 - KLAXXON HOLDINGS LTD" at bounding box center [100, 320] width 126 height 12
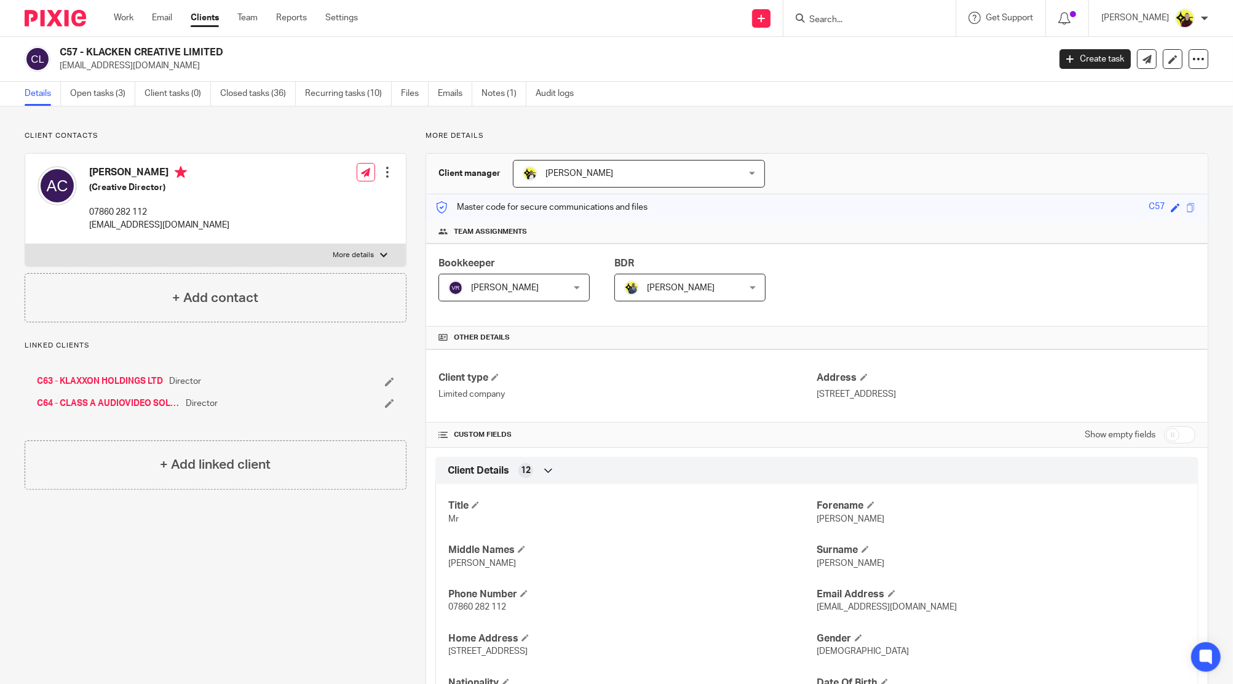
click at [860, 21] on input "Search" at bounding box center [863, 20] width 111 height 11
type input "C66"
click at [871, 47] on link at bounding box center [910, 53] width 208 height 28
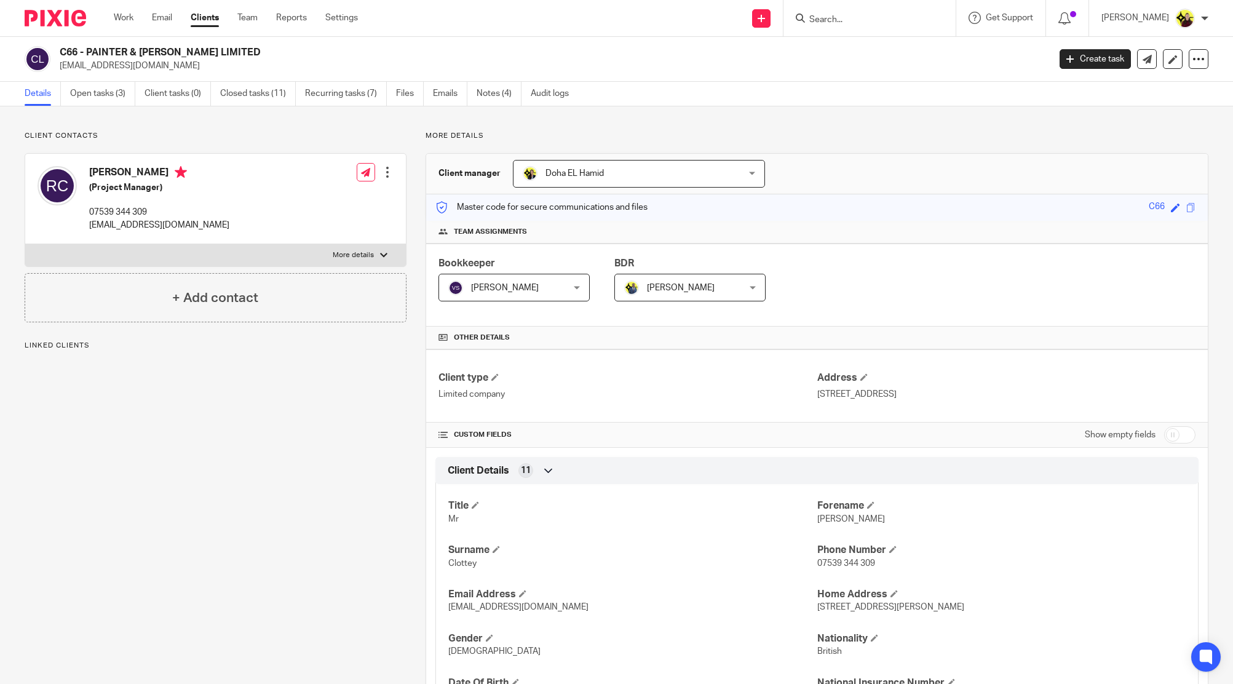
click at [138, 176] on h4 "[PERSON_NAME]" at bounding box center [159, 173] width 140 height 15
copy h4 "[PERSON_NAME]"
click at [871, 17] on input "Search" at bounding box center [863, 20] width 111 height 11
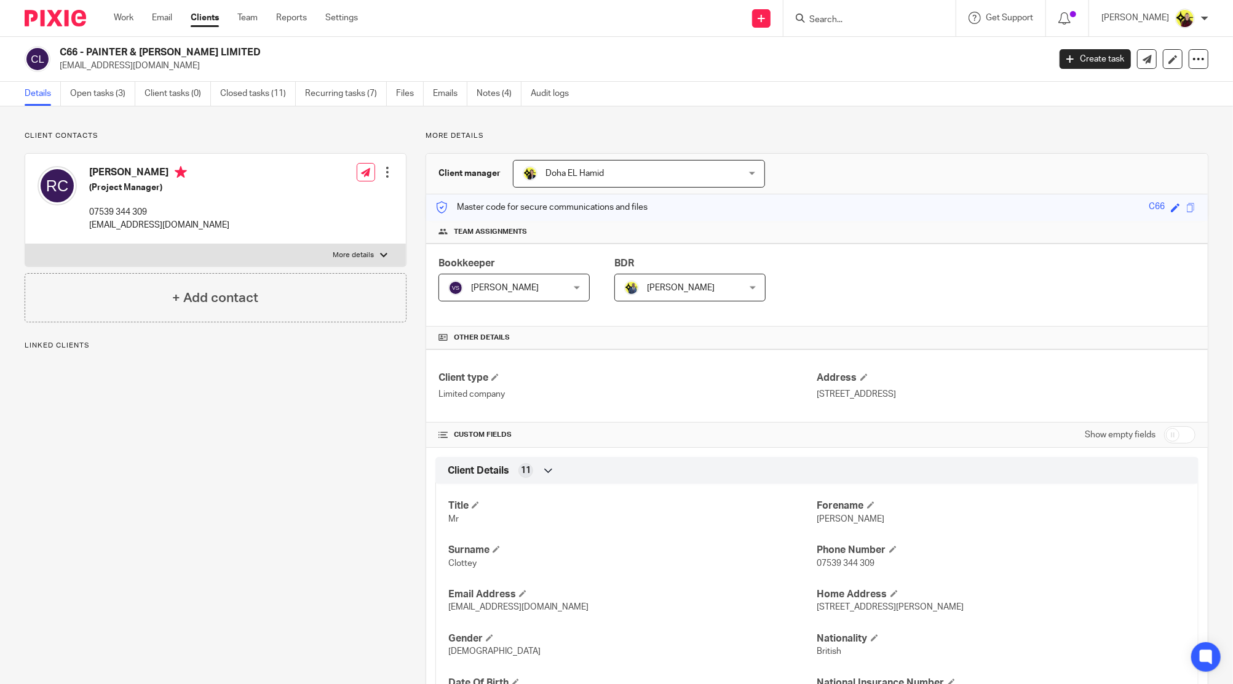
paste input "[PERSON_NAME]"
type input "[PERSON_NAME]"
click at [129, 185] on h5 "(Project Manager)" at bounding box center [159, 187] width 140 height 12
click at [129, 173] on h4 "Rory Clottey" at bounding box center [159, 173] width 140 height 15
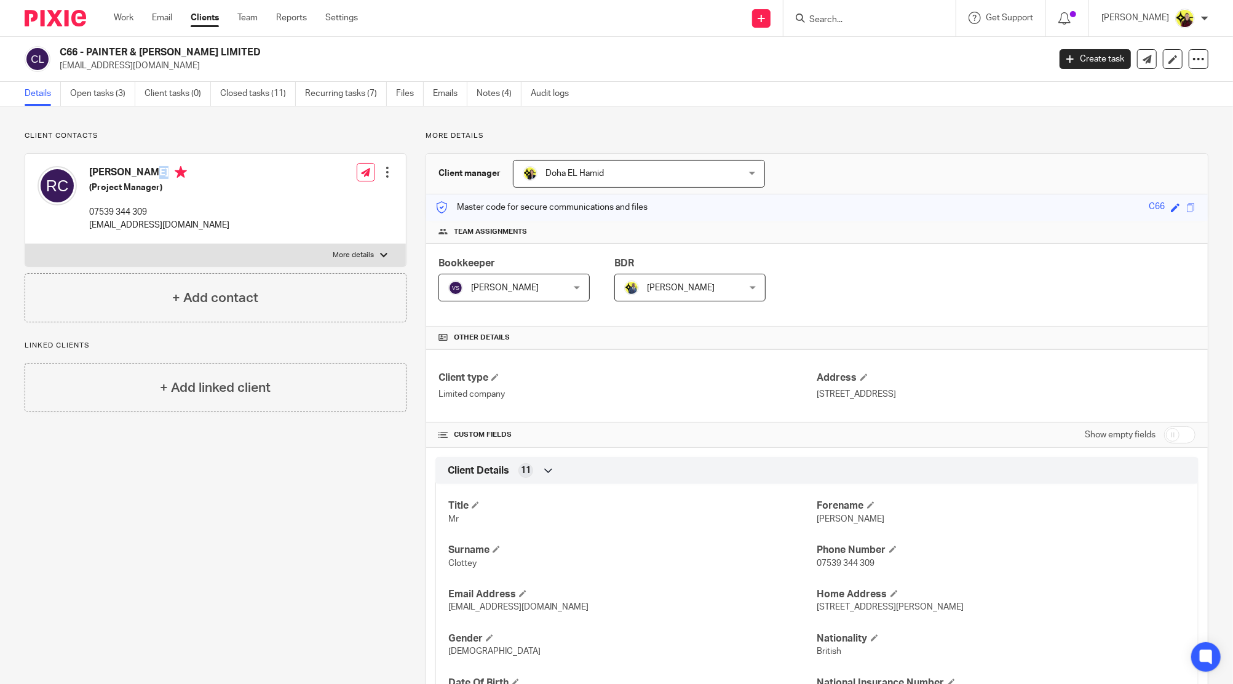
click at [129, 173] on h4 "Rory Clottey" at bounding box center [159, 173] width 140 height 15
copy h4 "Rory Clottey"
click at [888, 23] on input "Search" at bounding box center [863, 20] width 111 height 11
paste input "Rory Clottey"
type input "Rory Clottey"
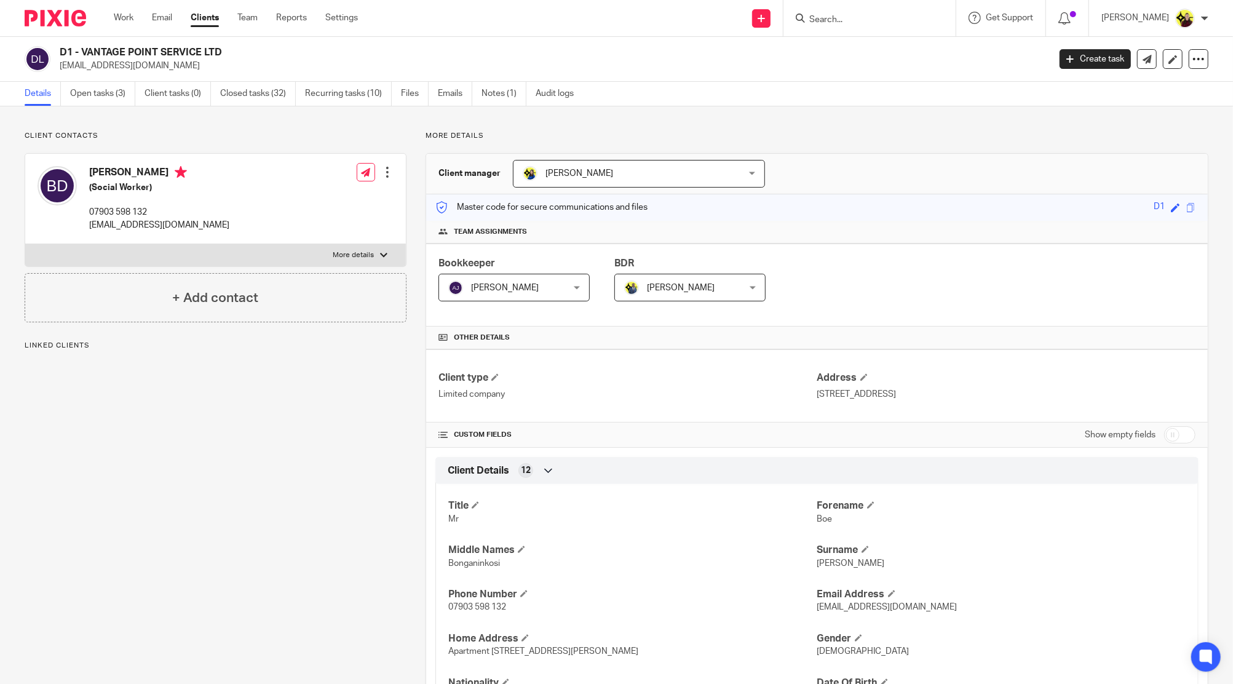
click at [121, 166] on h4 "Boe Dube" at bounding box center [159, 173] width 140 height 15
copy h4 "Boe Dube"
click at [876, 25] on input "Search" at bounding box center [863, 20] width 111 height 11
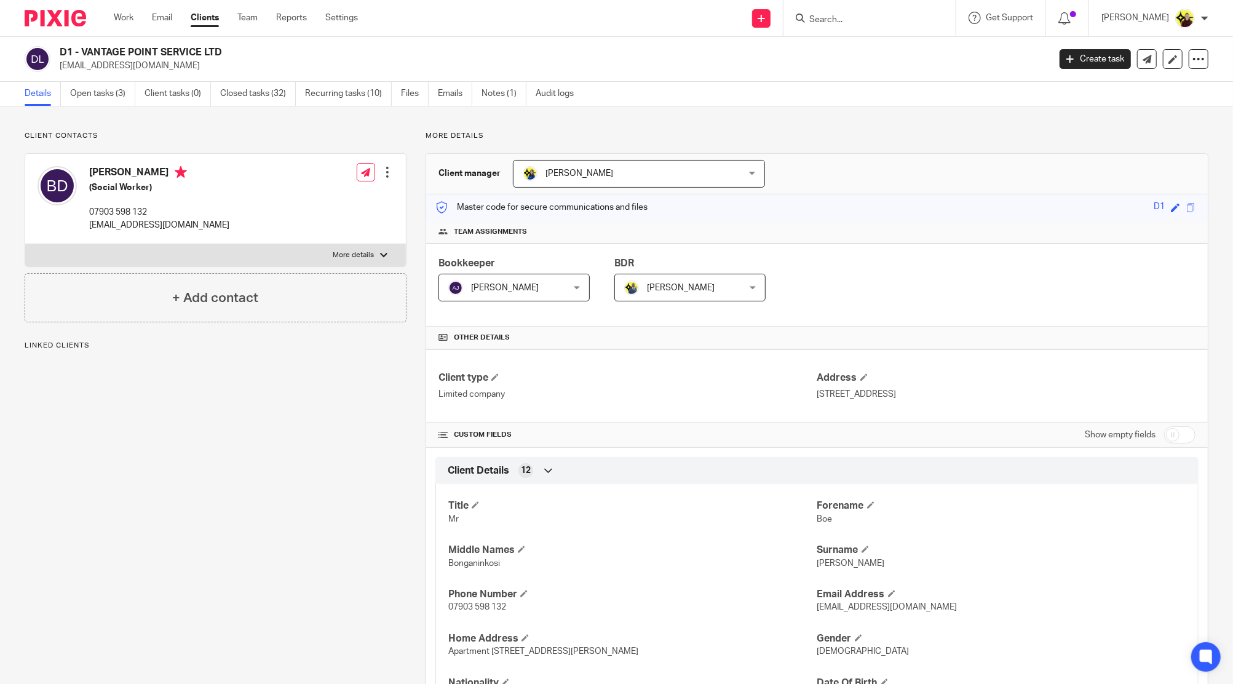
paste input "Boe Dube"
type input "Boe Dube"
click at [838, 15] on input "Boe Dube" at bounding box center [863, 20] width 111 height 11
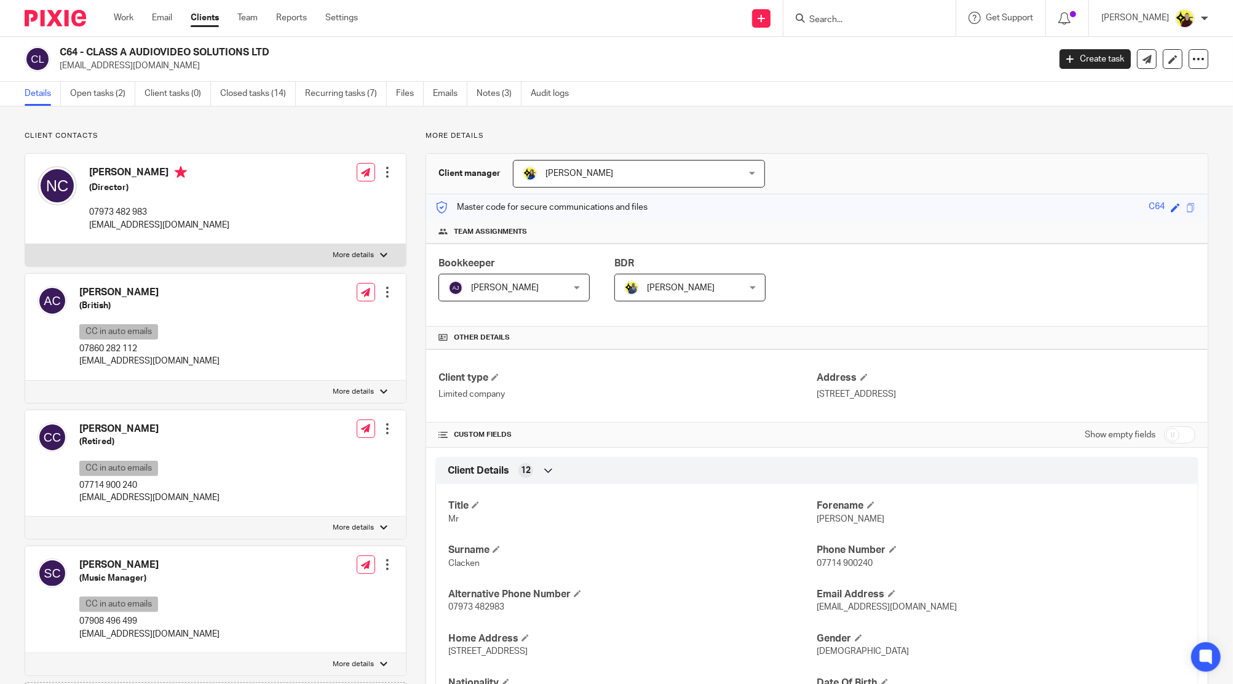
click at [876, 27] on div at bounding box center [870, 18] width 172 height 36
click at [867, 18] on input "Search" at bounding box center [863, 20] width 111 height 11
type input "o54"
click at [874, 52] on link at bounding box center [910, 53] width 208 height 28
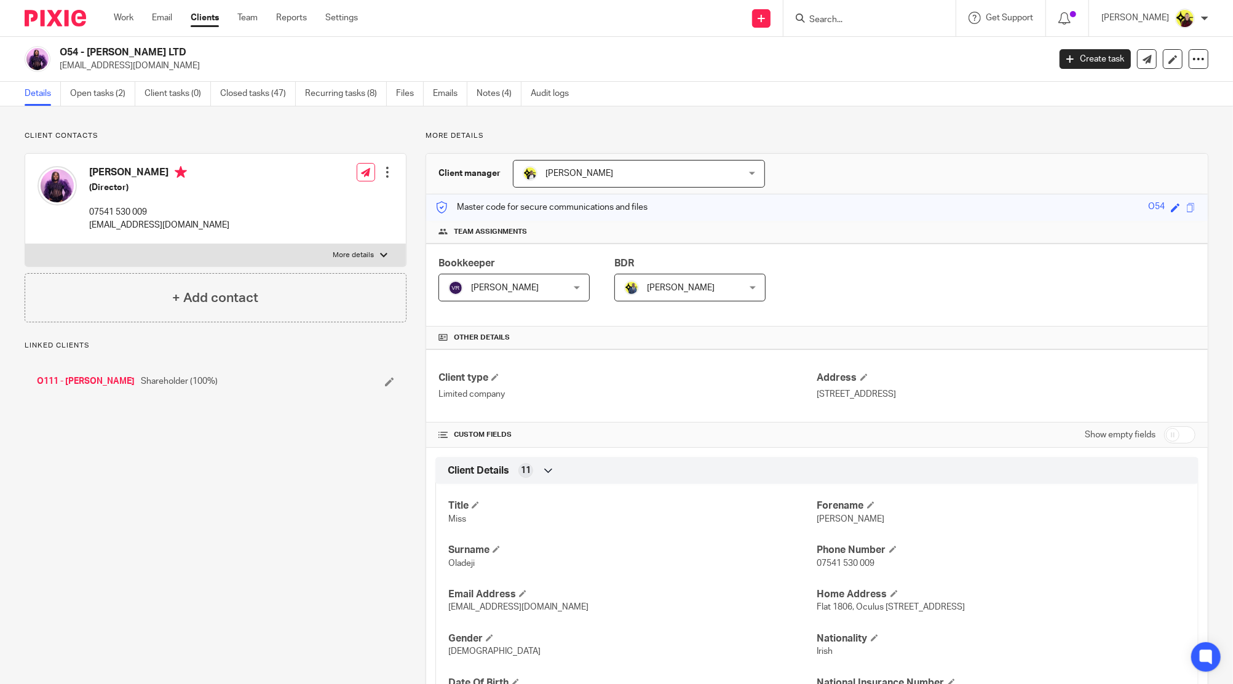
scroll to position [838, 0]
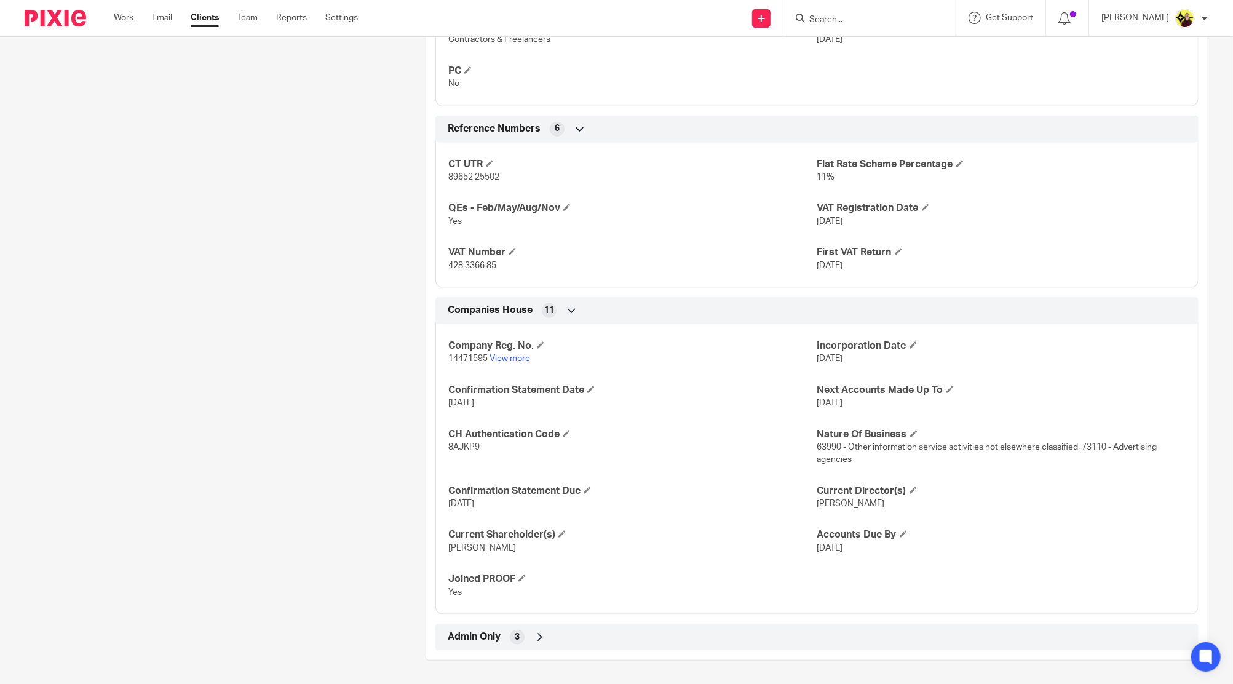
click at [832, 224] on span "[DATE]" at bounding box center [830, 221] width 26 height 9
click at [507, 263] on p "428 3366 85" at bounding box center [632, 266] width 368 height 12
click at [482, 263] on span "428 3366 85" at bounding box center [472, 265] width 48 height 9
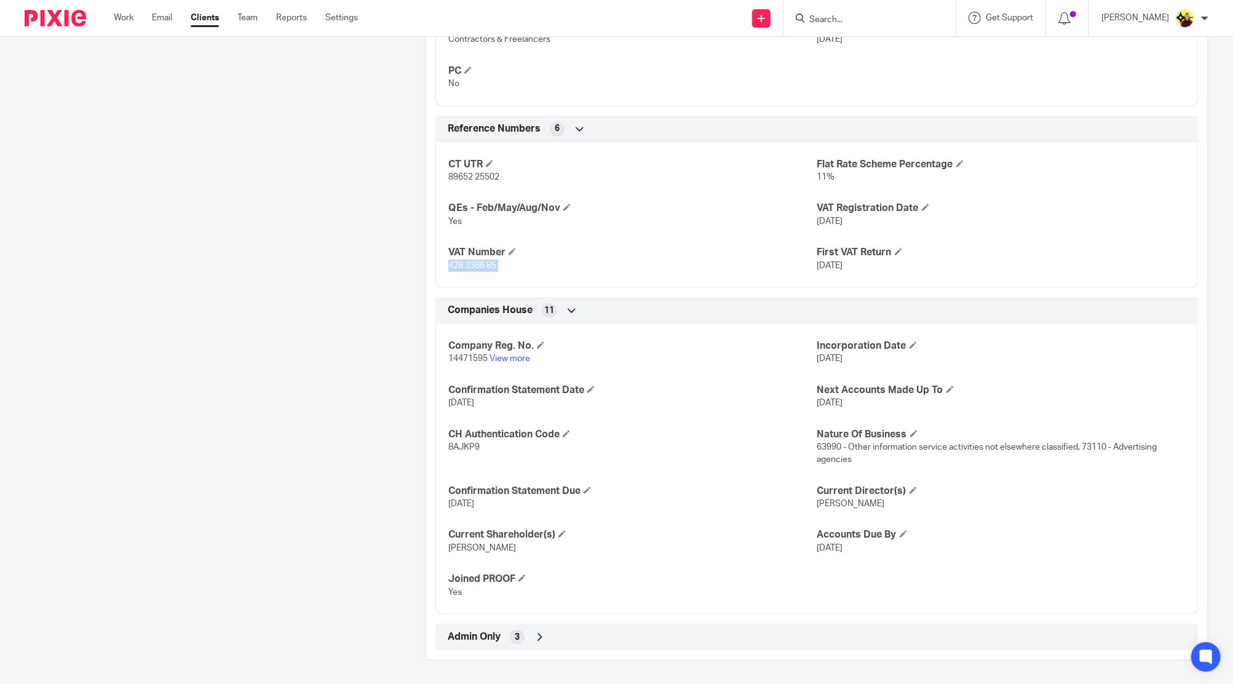
copy p "428 3366 85"
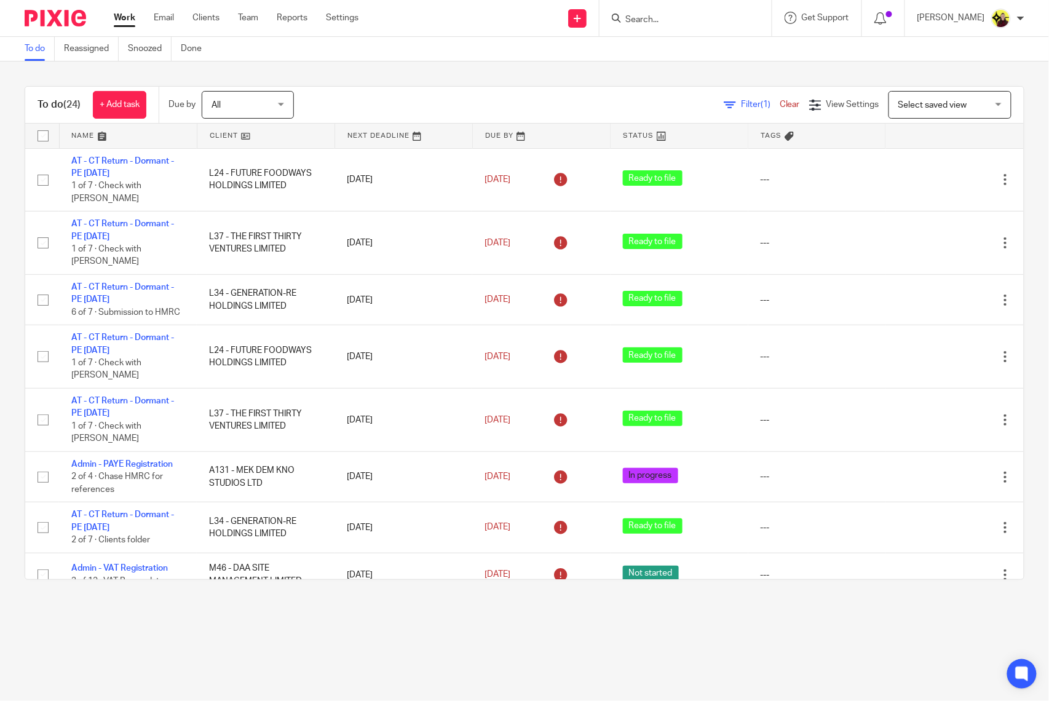
click at [675, 18] on input "Search" at bounding box center [679, 20] width 111 height 11
click at [658, 13] on form "t55" at bounding box center [689, 17] width 131 height 15
click at [668, 18] on input "t55" at bounding box center [679, 20] width 111 height 11
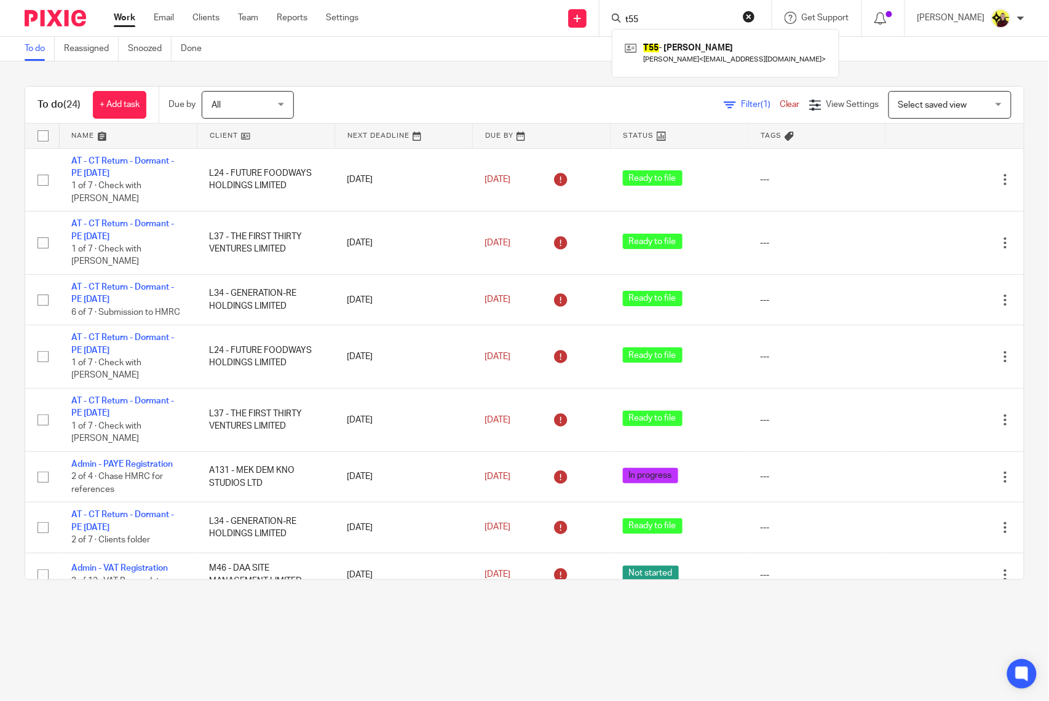
click at [668, 18] on input "t55" at bounding box center [679, 20] width 111 height 11
click at [672, 23] on input "k28" at bounding box center [679, 20] width 111 height 11
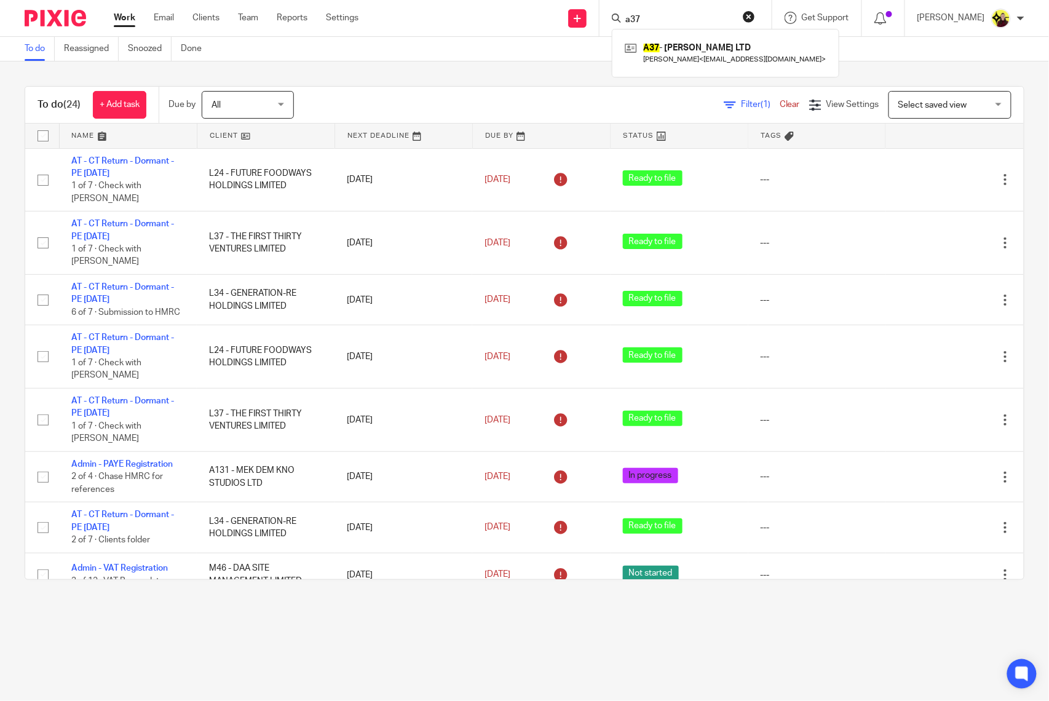
drag, startPoint x: 692, startPoint y: 53, endPoint x: 679, endPoint y: 23, distance: 32.2
click at [662, 20] on input "a37" at bounding box center [679, 20] width 111 height 11
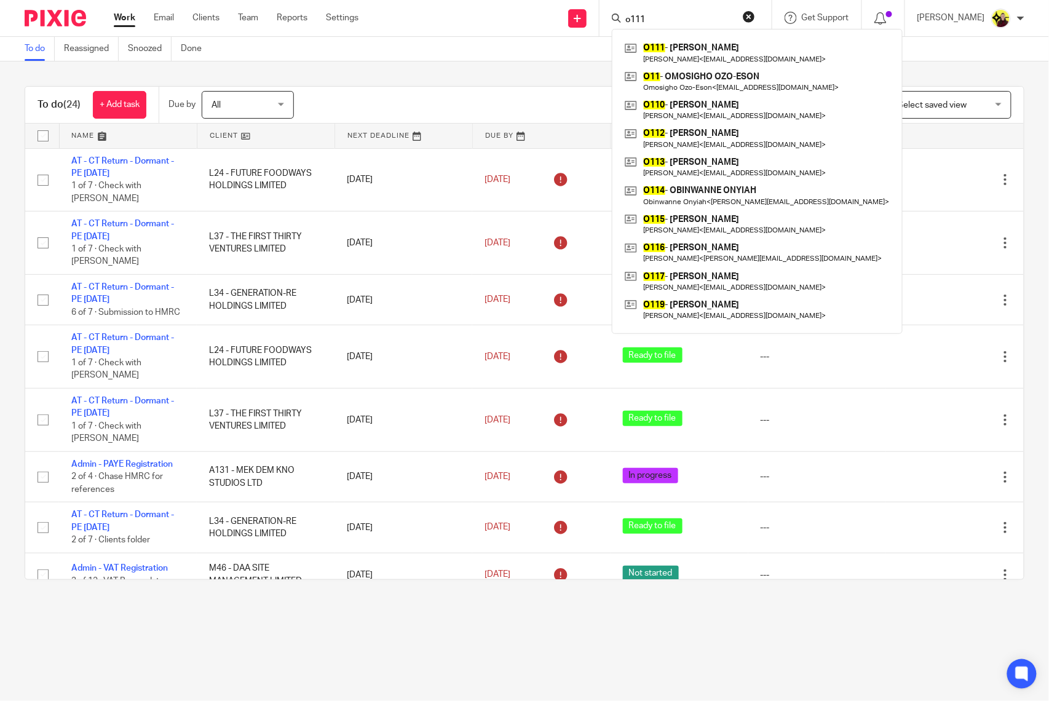
click at [704, 21] on input "o111" at bounding box center [679, 20] width 111 height 11
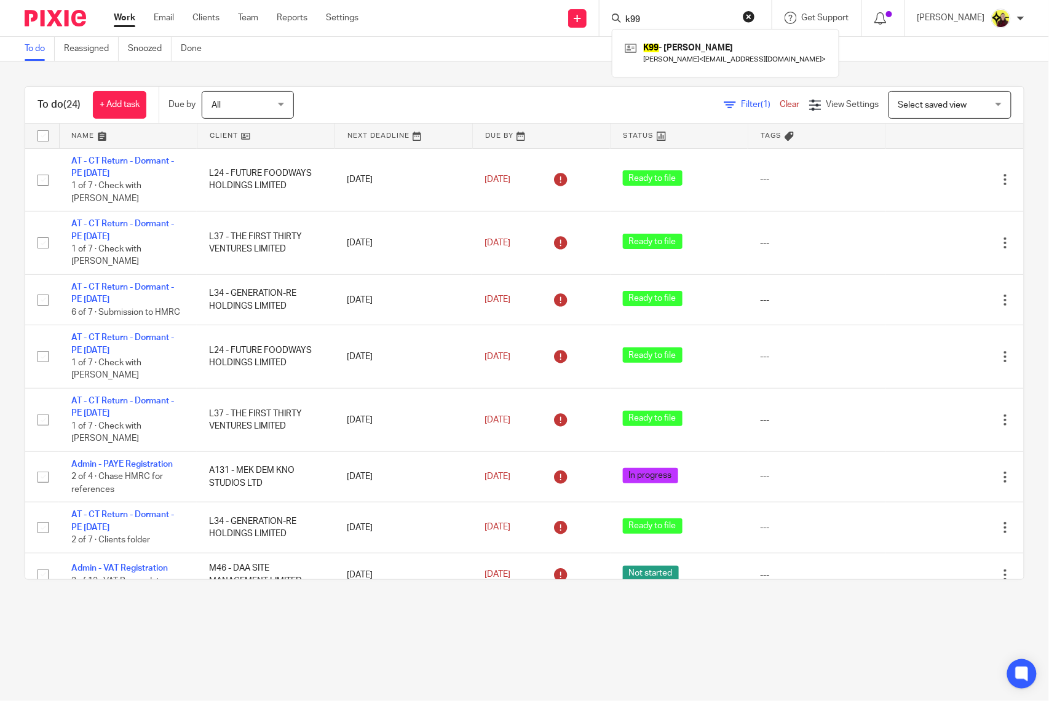
click at [650, 25] on input "k99" at bounding box center [679, 20] width 111 height 11
click at [651, 15] on input "k99" at bounding box center [679, 20] width 111 height 11
type input "m54"
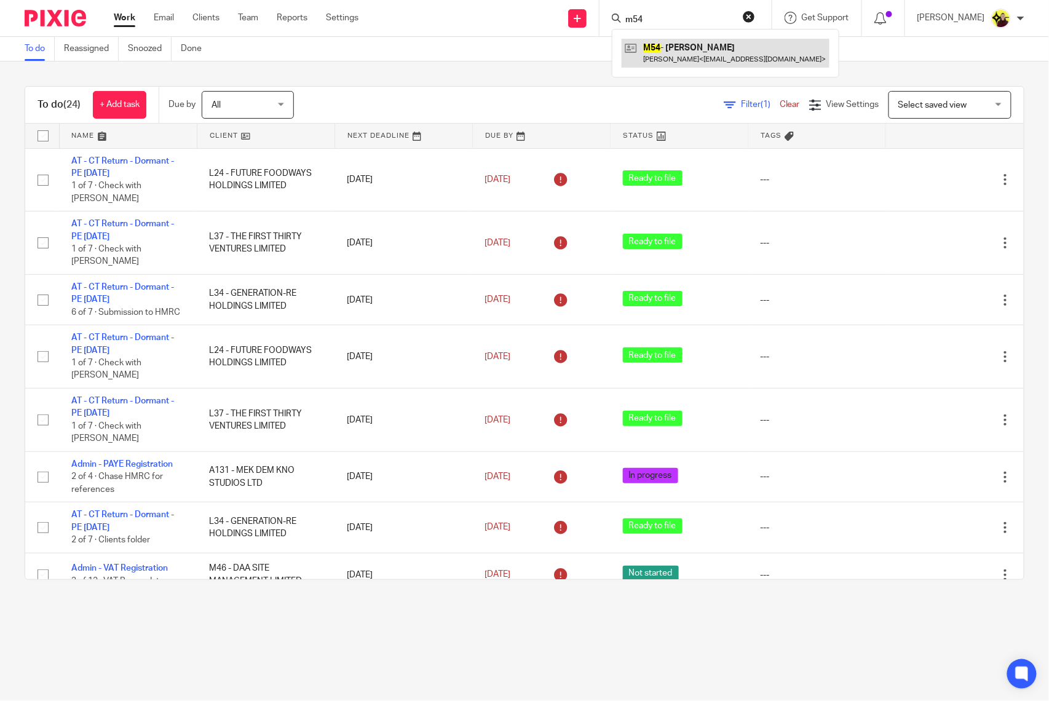
click at [670, 42] on link at bounding box center [726, 53] width 208 height 28
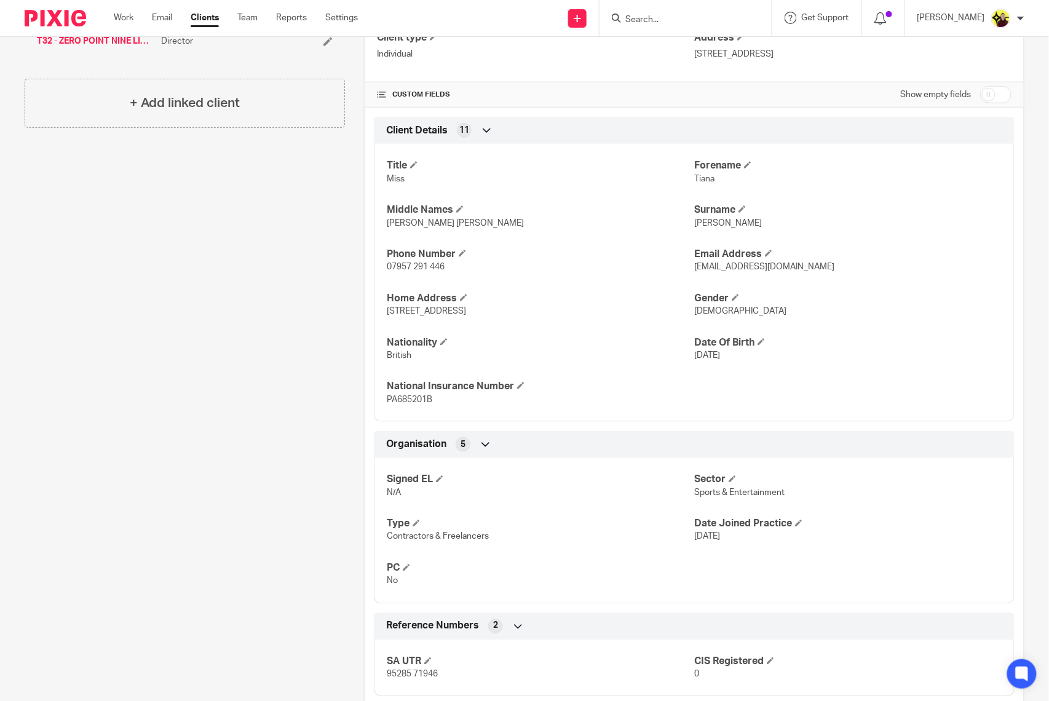
scroll to position [410, 0]
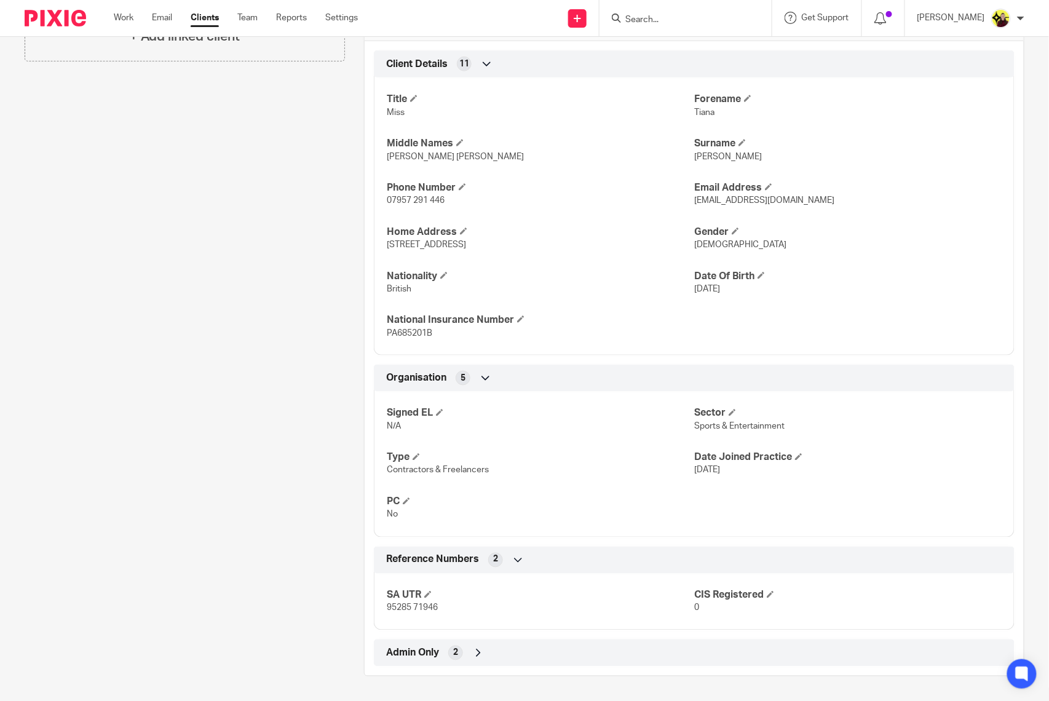
click at [492, 654] on div "Admin Only 2" at bounding box center [694, 653] width 622 height 21
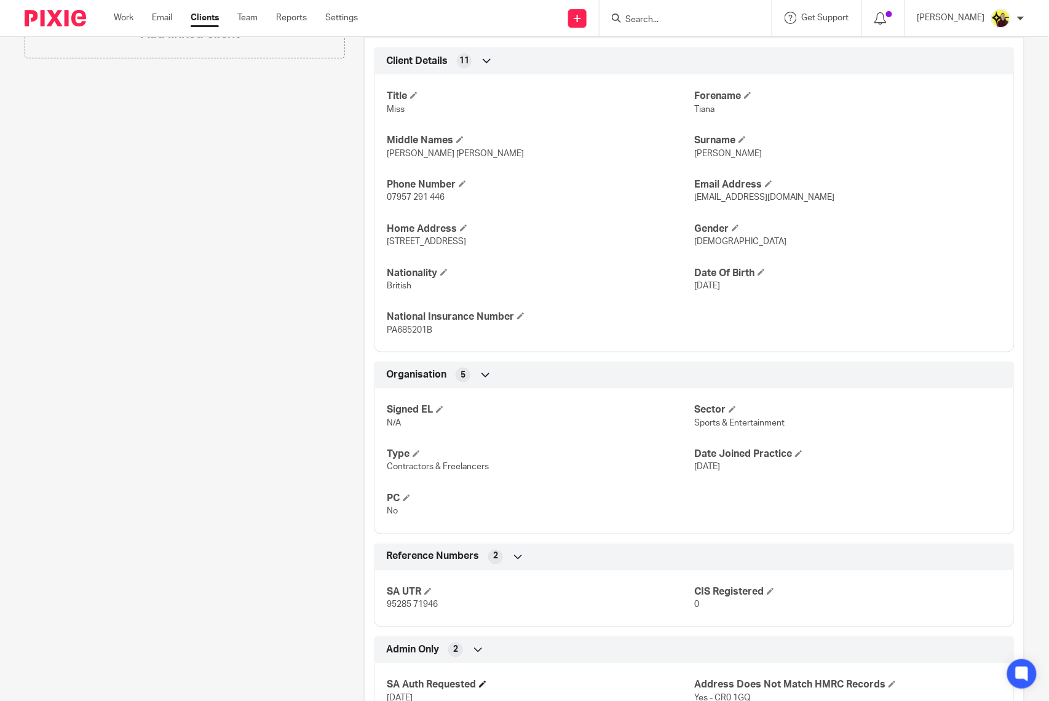
click at [470, 688] on h4 "SA Auth Requested" at bounding box center [541, 685] width 308 height 13
click at [481, 684] on span at bounding box center [482, 684] width 7 height 7
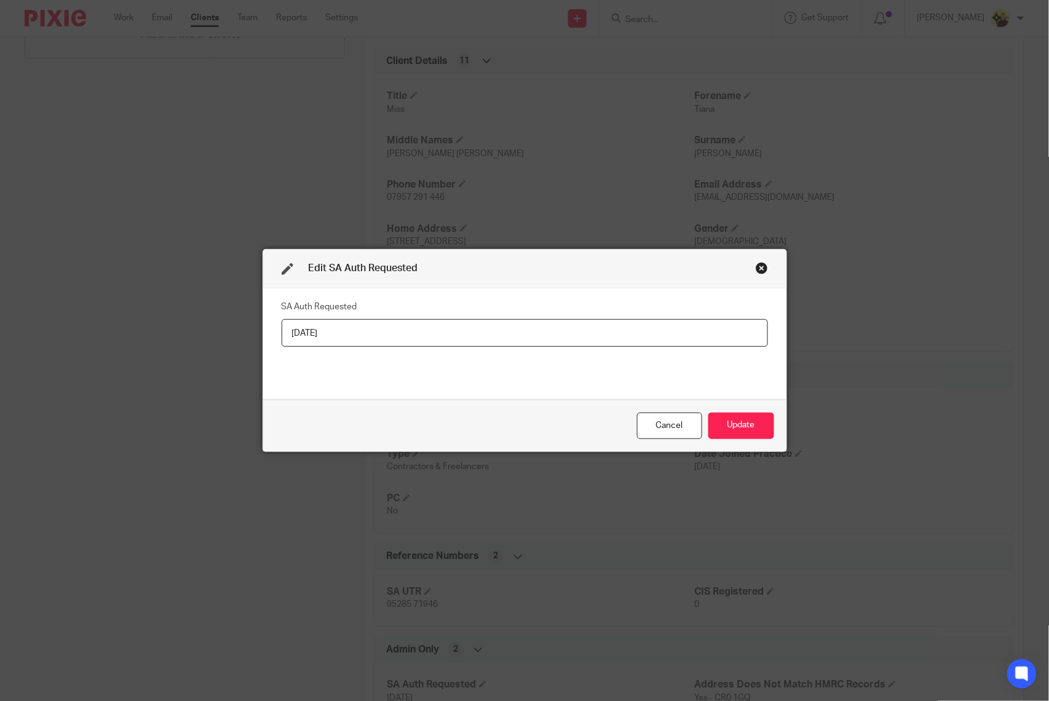
click at [455, 322] on input "20/07/2025" at bounding box center [525, 333] width 486 height 28
type input "[DATE]"
click at [724, 414] on button "Update" at bounding box center [741, 426] width 66 height 26
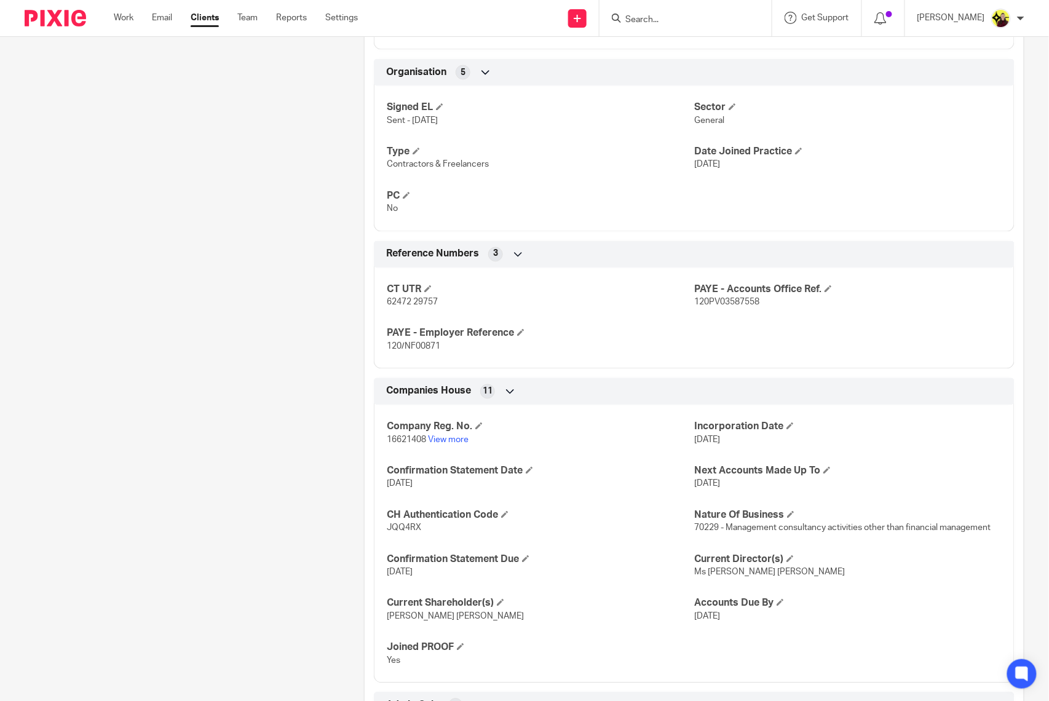
scroll to position [768, 0]
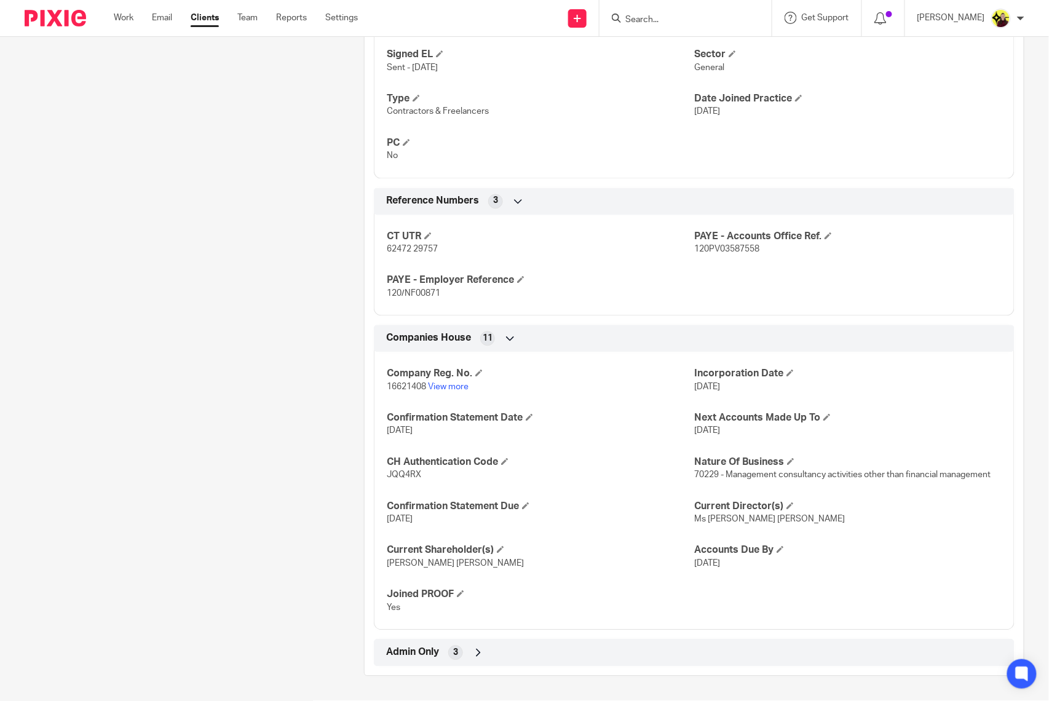
click at [482, 660] on div "Admin Only 3" at bounding box center [694, 653] width 622 height 21
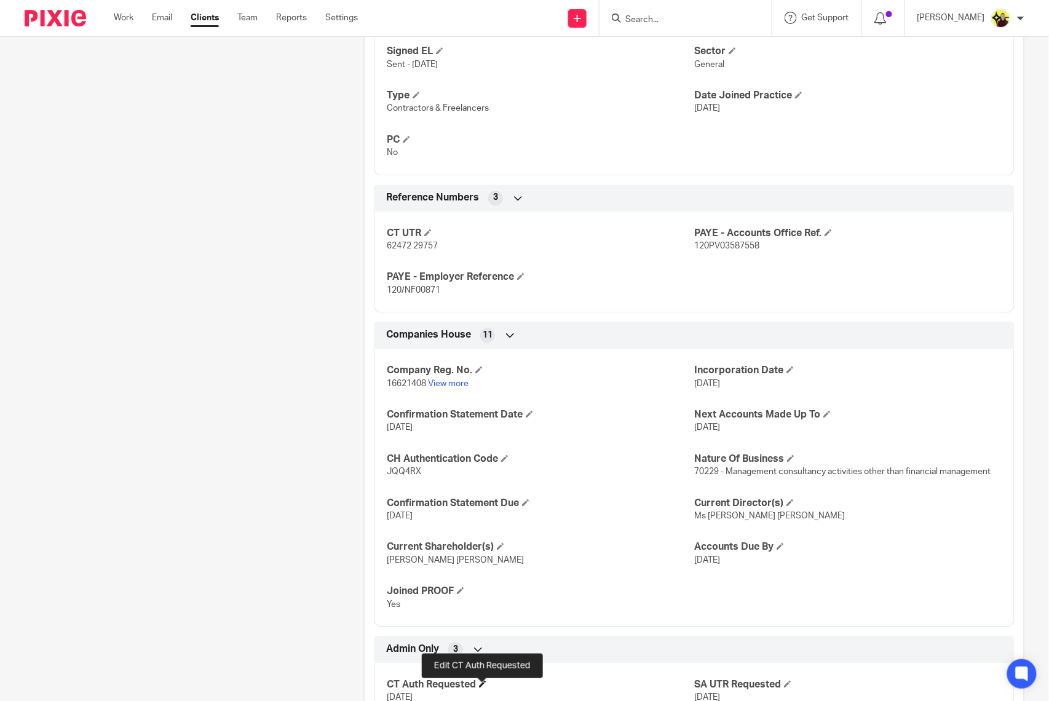
click at [481, 686] on span at bounding box center [482, 684] width 7 height 7
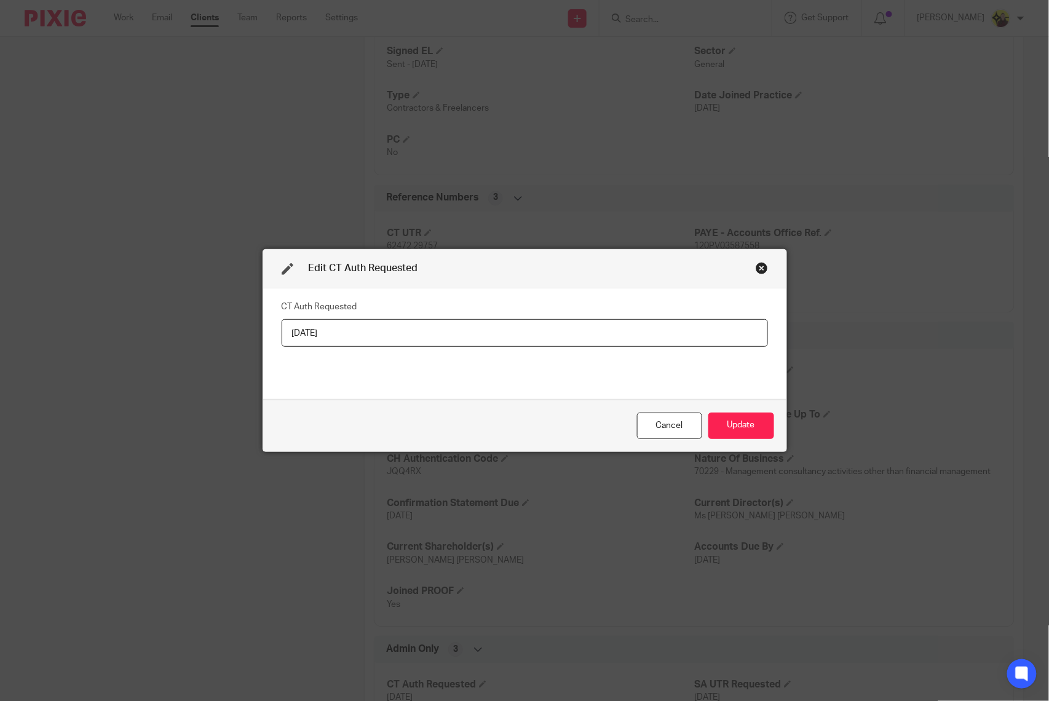
click at [446, 320] on input "[DATE]" at bounding box center [525, 333] width 486 height 28
type input "[DATE]"
click at [744, 416] on button "Update" at bounding box center [741, 426] width 66 height 26
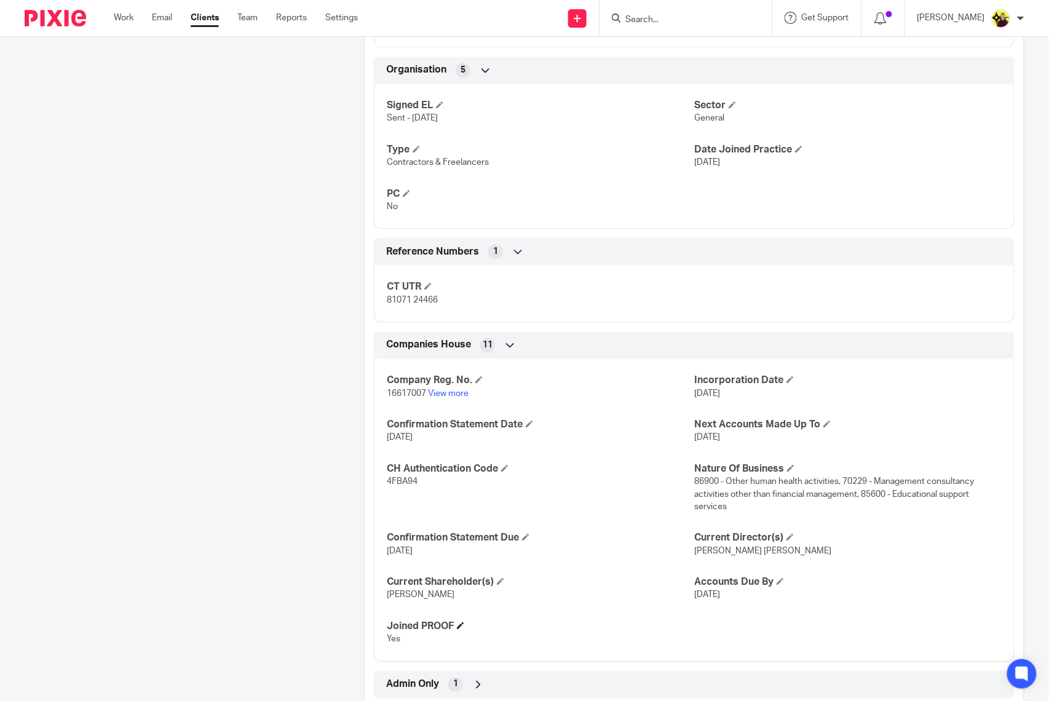
scroll to position [793, 0]
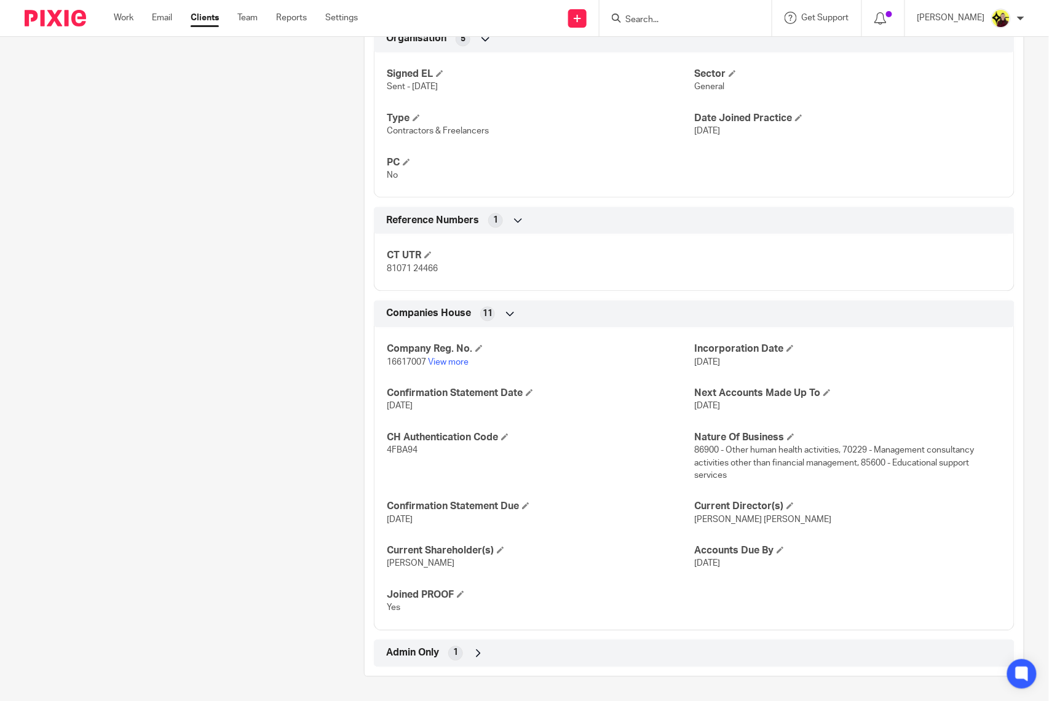
drag, startPoint x: 475, startPoint y: 651, endPoint x: 478, endPoint y: 668, distance: 17.6
click at [475, 651] on icon at bounding box center [478, 653] width 12 height 12
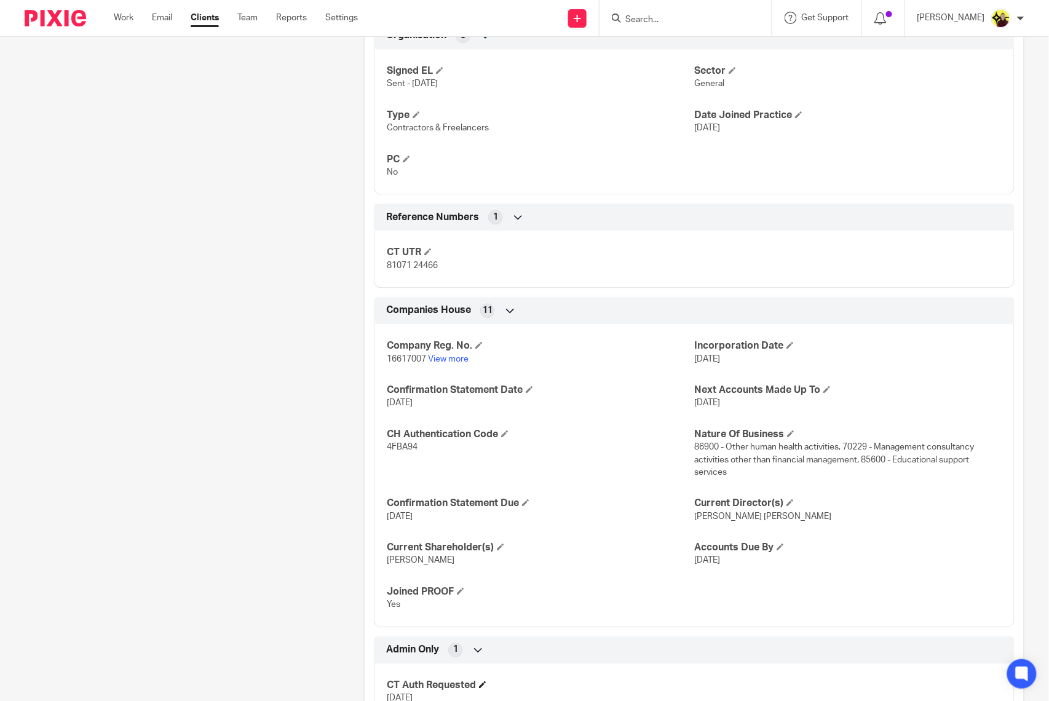
click at [477, 684] on h4 "CT Auth Requested" at bounding box center [541, 685] width 308 height 13
click at [486, 681] on h4 "CT Auth Requested" at bounding box center [541, 685] width 308 height 13
click at [487, 686] on h4 "CT Auth Requested" at bounding box center [541, 685] width 308 height 13
click at [481, 685] on span at bounding box center [482, 684] width 7 height 7
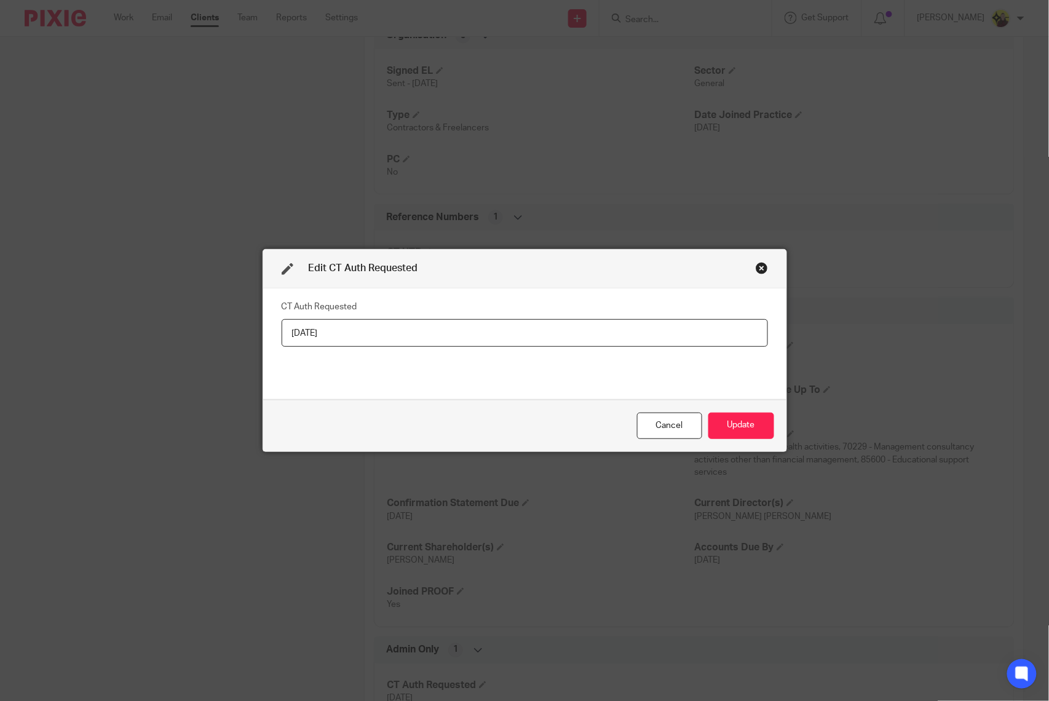
click at [466, 336] on input "[DATE]" at bounding box center [525, 333] width 486 height 28
type input "[DATE]"
click at [728, 438] on button "Update" at bounding box center [741, 426] width 66 height 26
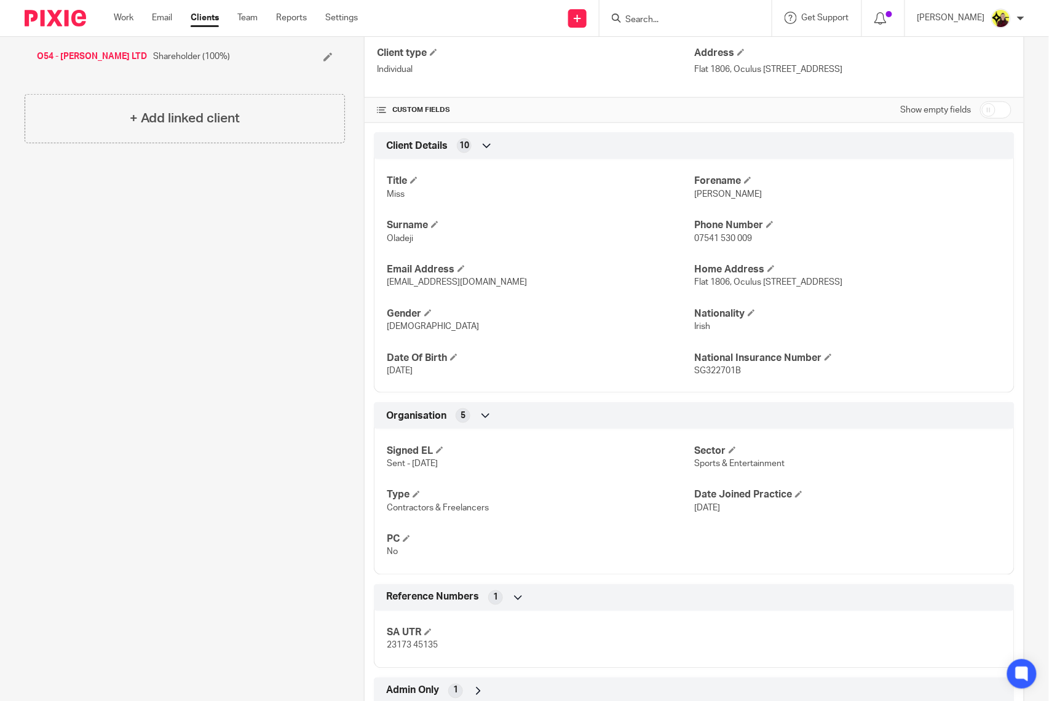
scroll to position [365, 0]
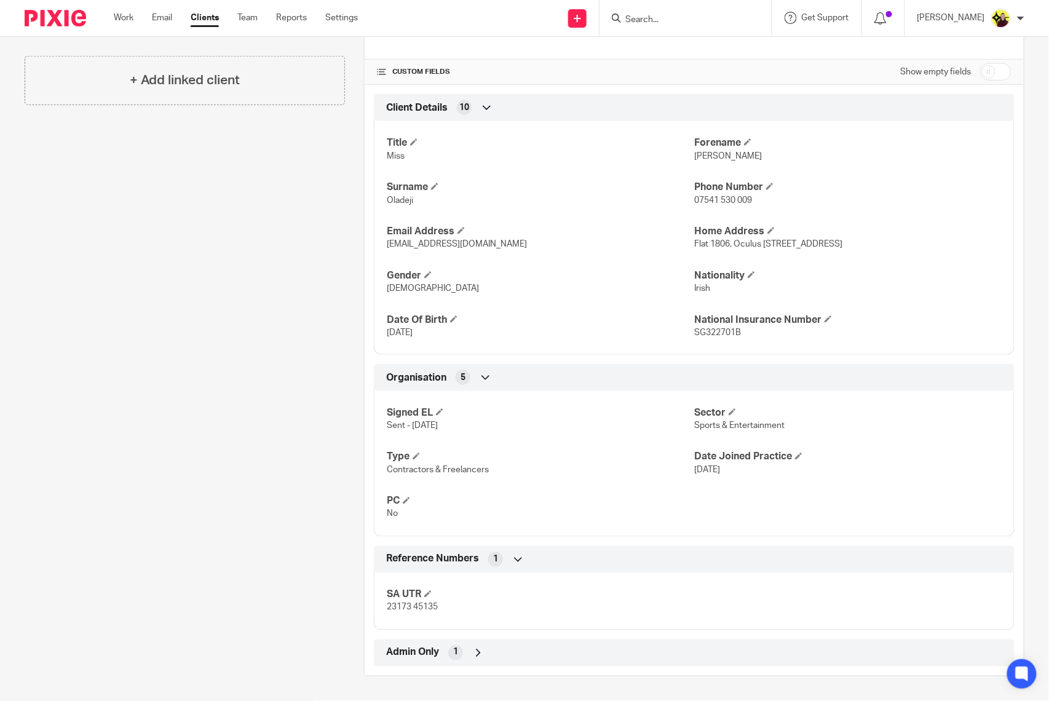
click at [461, 665] on div "Admin Only 1" at bounding box center [694, 653] width 641 height 27
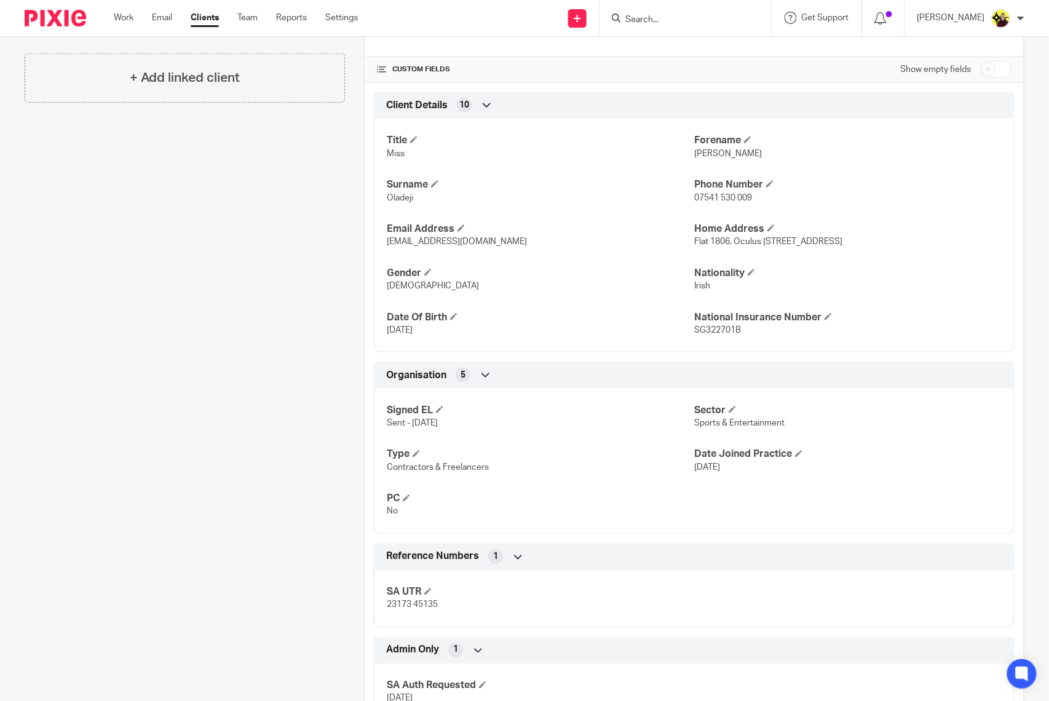
drag, startPoint x: 476, startPoint y: 657, endPoint x: 483, endPoint y: 682, distance: 26.3
click at [483, 660] on div "Admin Only 1" at bounding box center [694, 650] width 622 height 21
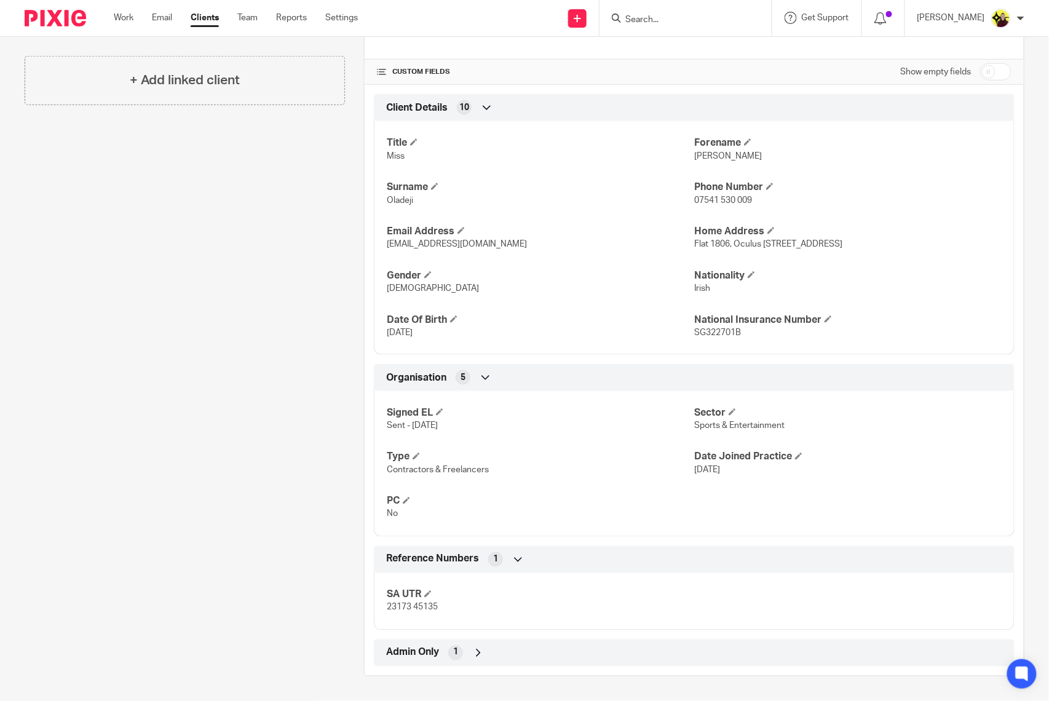
drag, startPoint x: 488, startPoint y: 658, endPoint x: 491, endPoint y: 675, distance: 16.9
click at [491, 664] on div "Admin Only 1" at bounding box center [694, 653] width 641 height 27
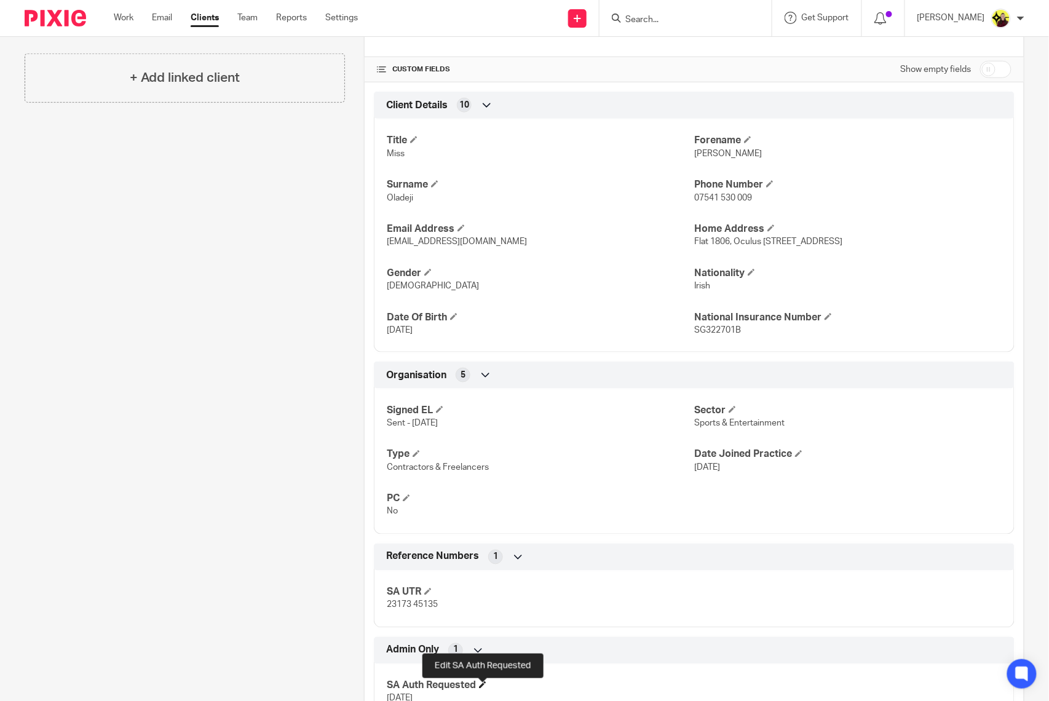
click at [480, 685] on span at bounding box center [482, 684] width 7 height 7
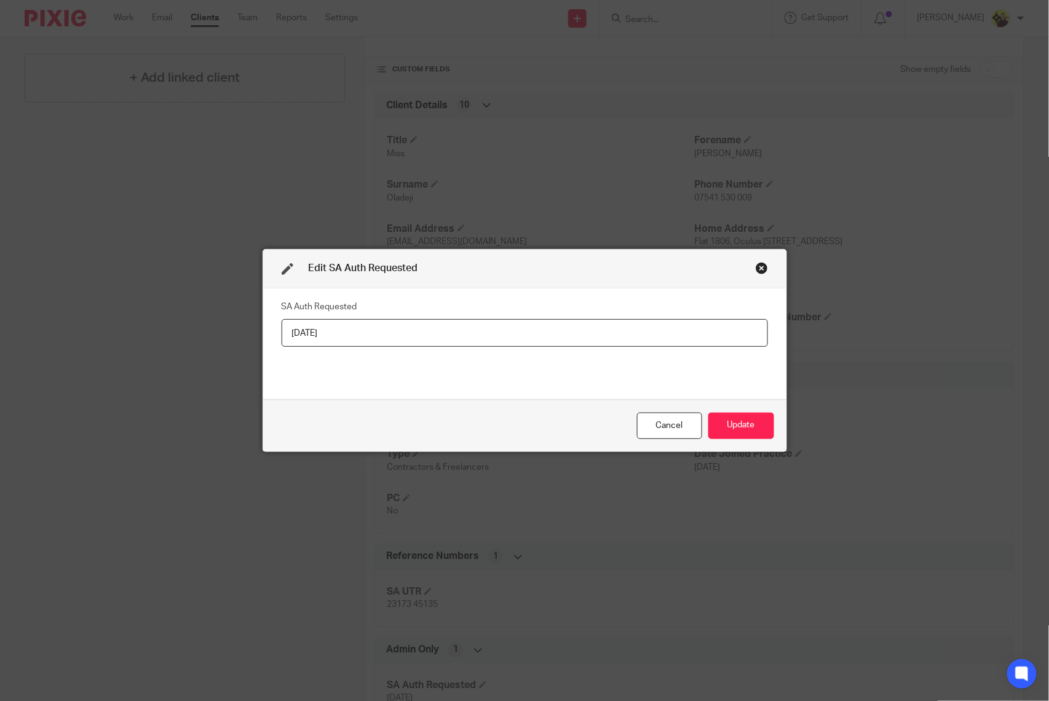
click at [530, 339] on input "[DATE]" at bounding box center [525, 333] width 486 height 28
type input "[DATE]"
click at [734, 435] on button "Update" at bounding box center [741, 426] width 66 height 26
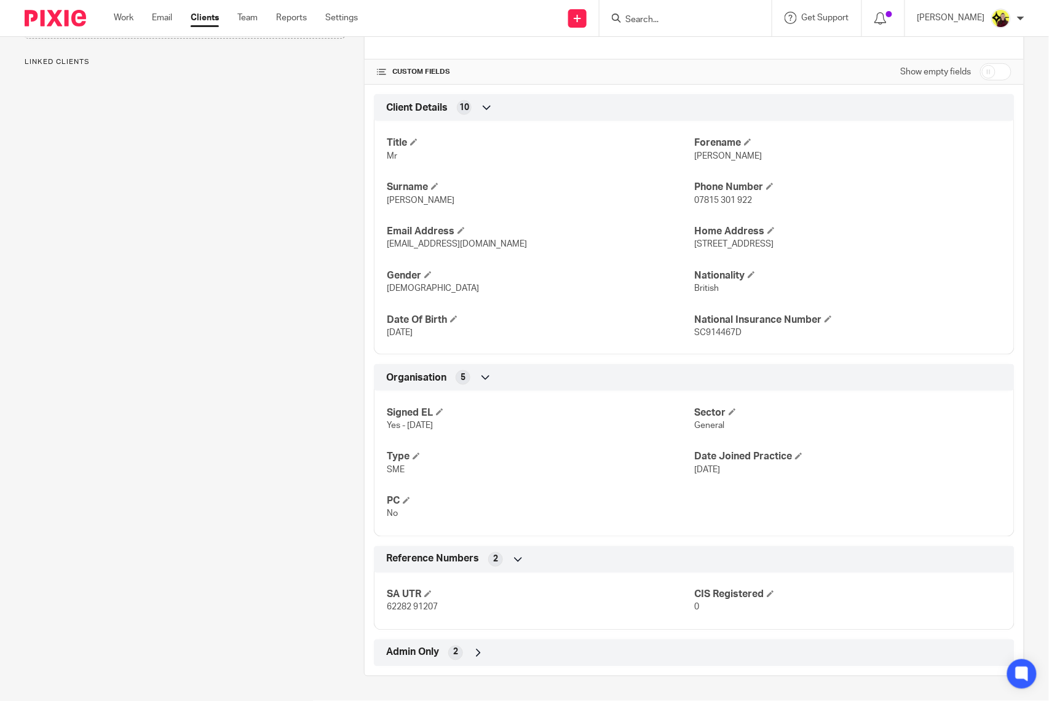
click at [463, 646] on div "Admin Only 2" at bounding box center [694, 653] width 622 height 21
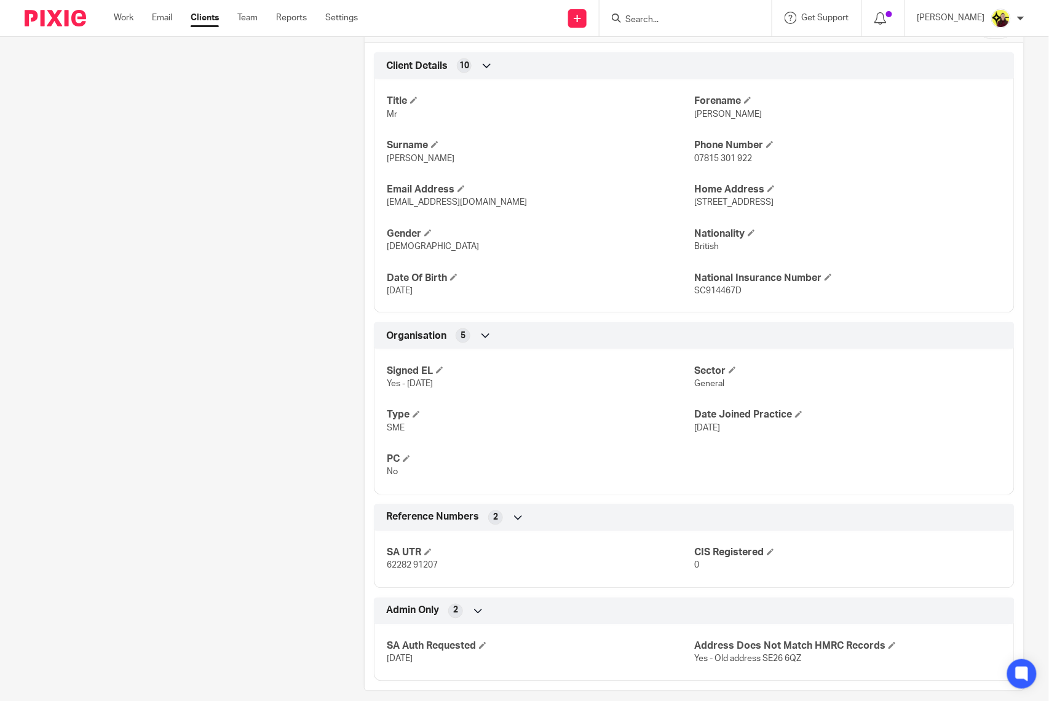
scroll to position [423, 0]
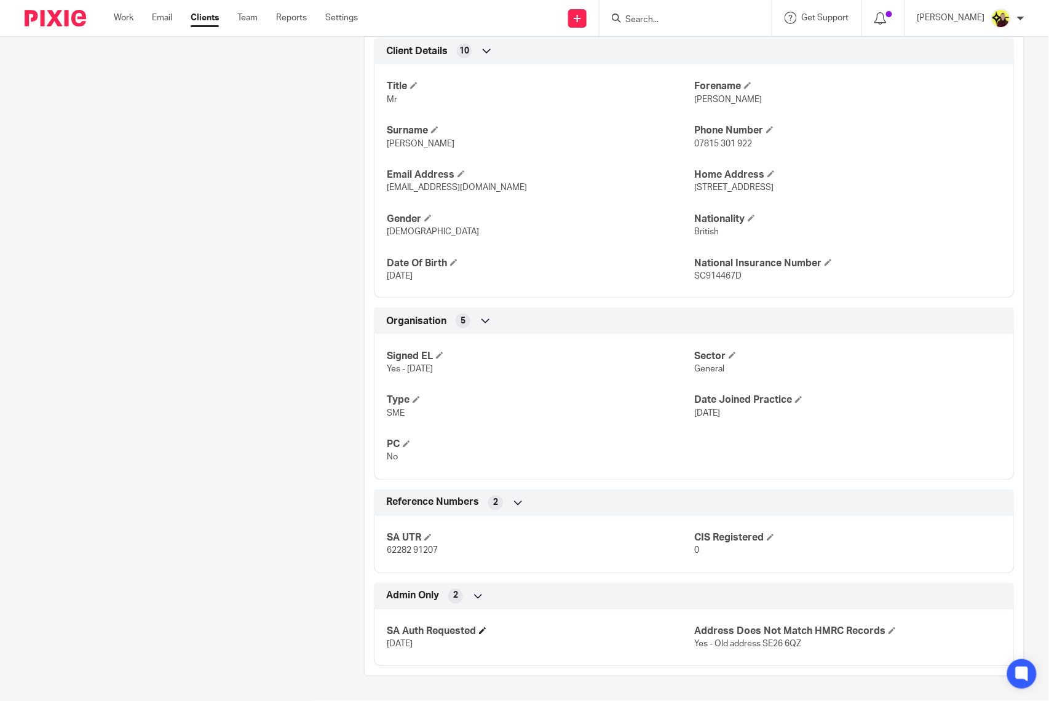
click at [488, 631] on h4 "SA Auth Requested" at bounding box center [541, 631] width 308 height 13
click at [483, 628] on span at bounding box center [482, 630] width 7 height 7
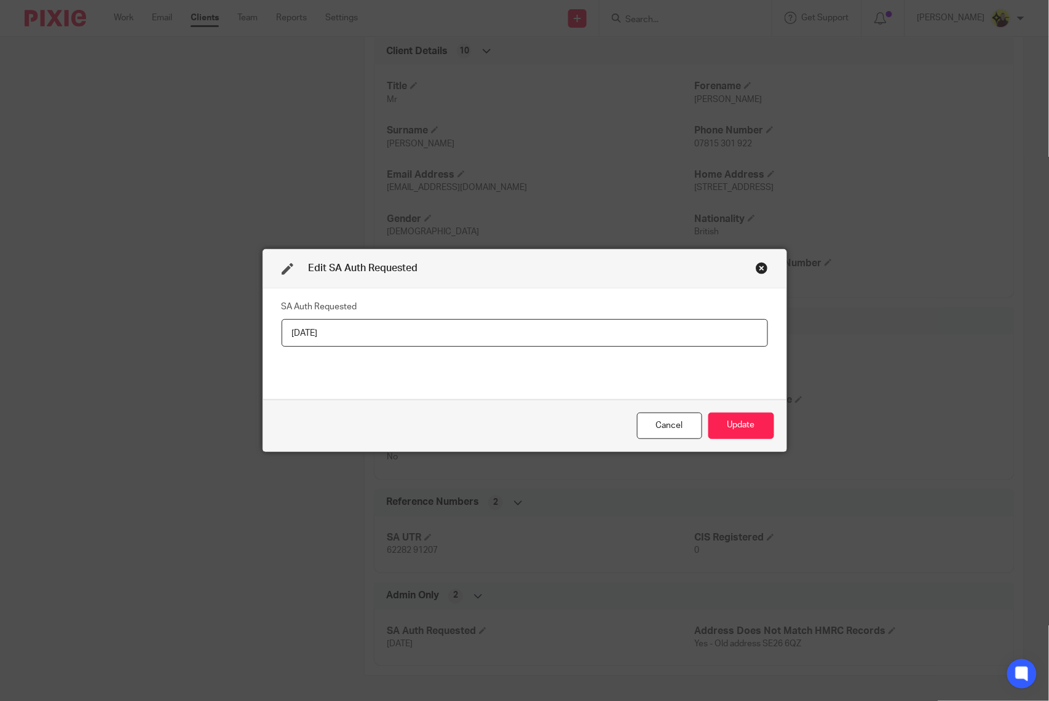
click at [432, 328] on input "[DATE]" at bounding box center [525, 333] width 486 height 28
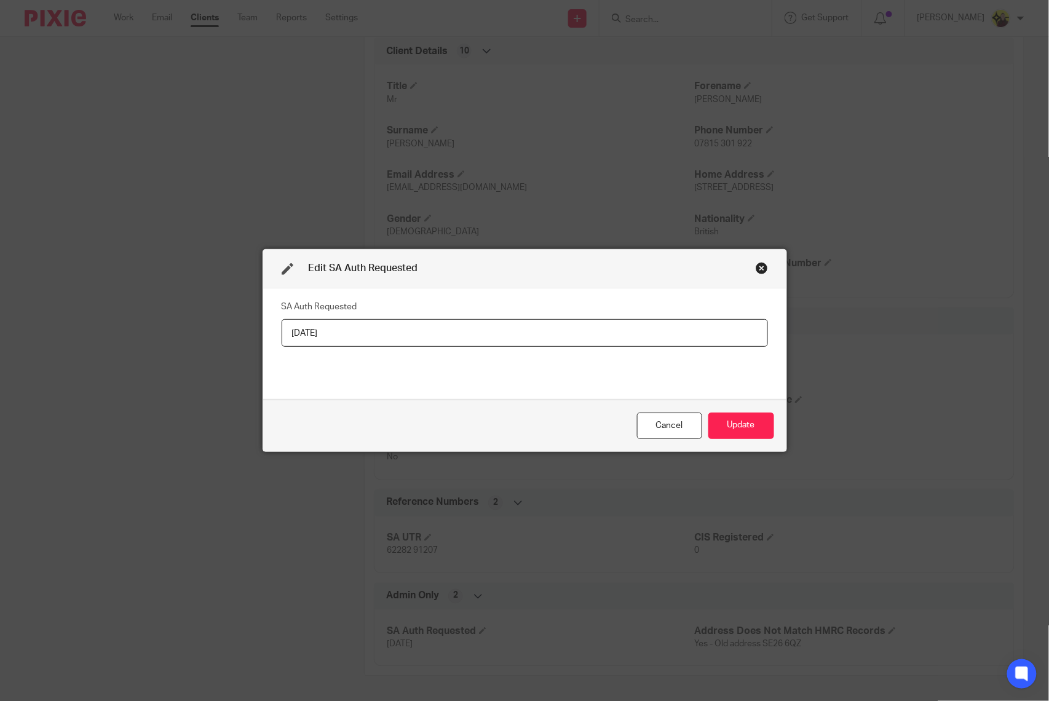
click at [432, 328] on input "[DATE]" at bounding box center [525, 333] width 486 height 28
type input "[DATE]"
click at [731, 421] on button "Update" at bounding box center [741, 426] width 66 height 26
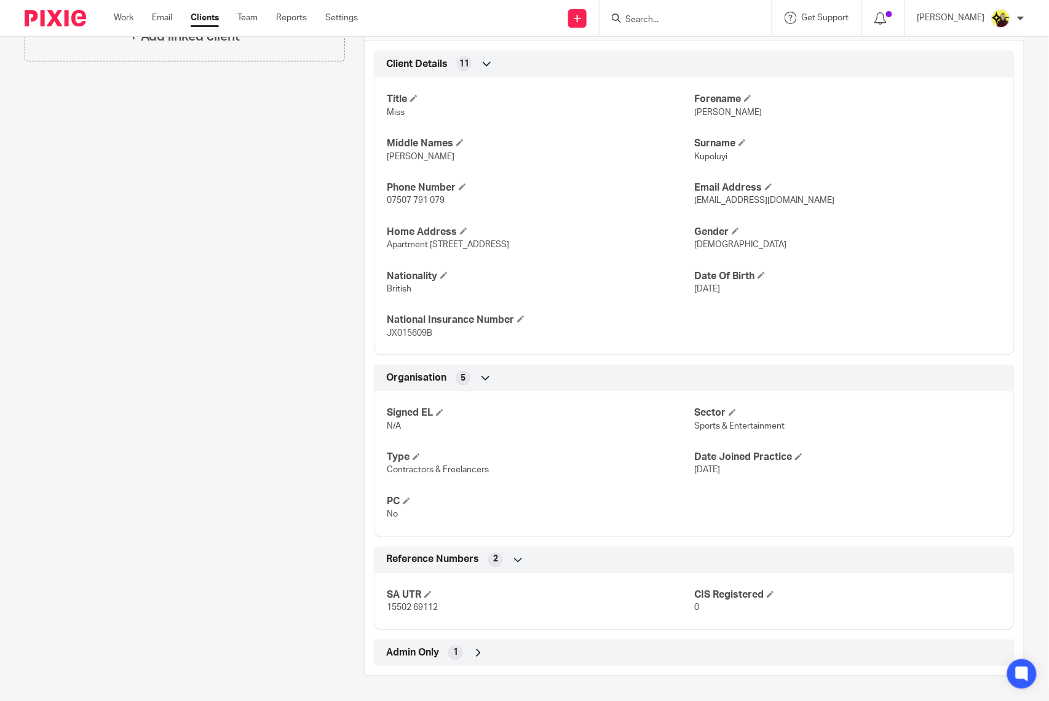
click at [475, 665] on div "Admin Only 1" at bounding box center [694, 653] width 641 height 27
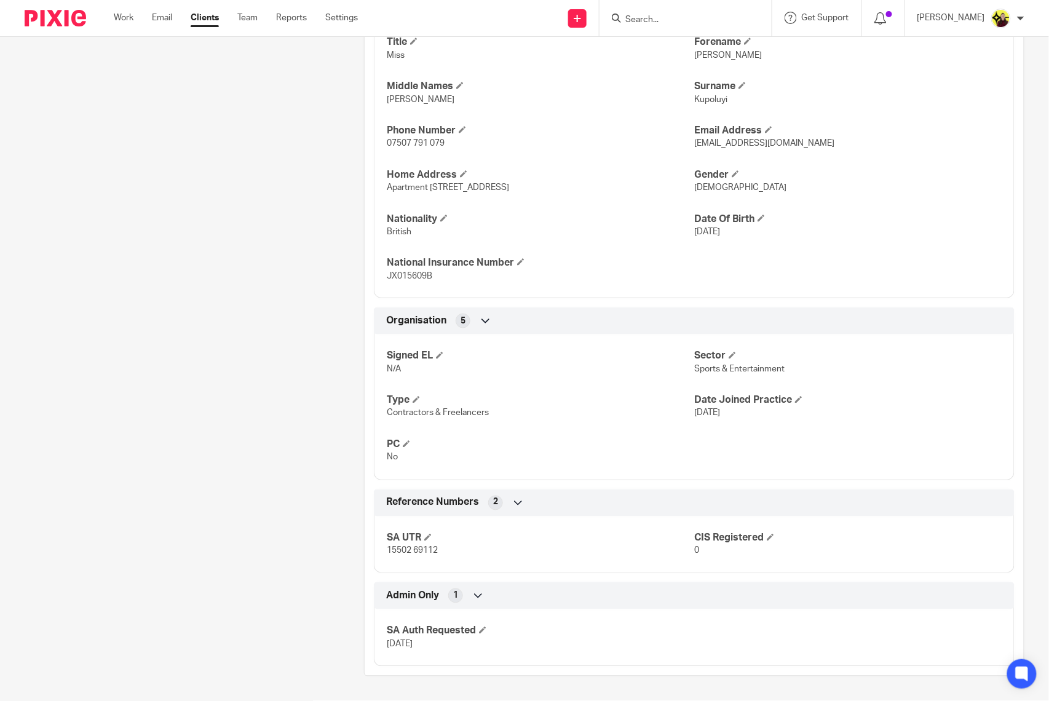
scroll to position [467, 0]
click at [483, 623] on div "SA Auth Requested [DATE]" at bounding box center [694, 633] width 641 height 66
click at [483, 633] on span at bounding box center [482, 630] width 7 height 7
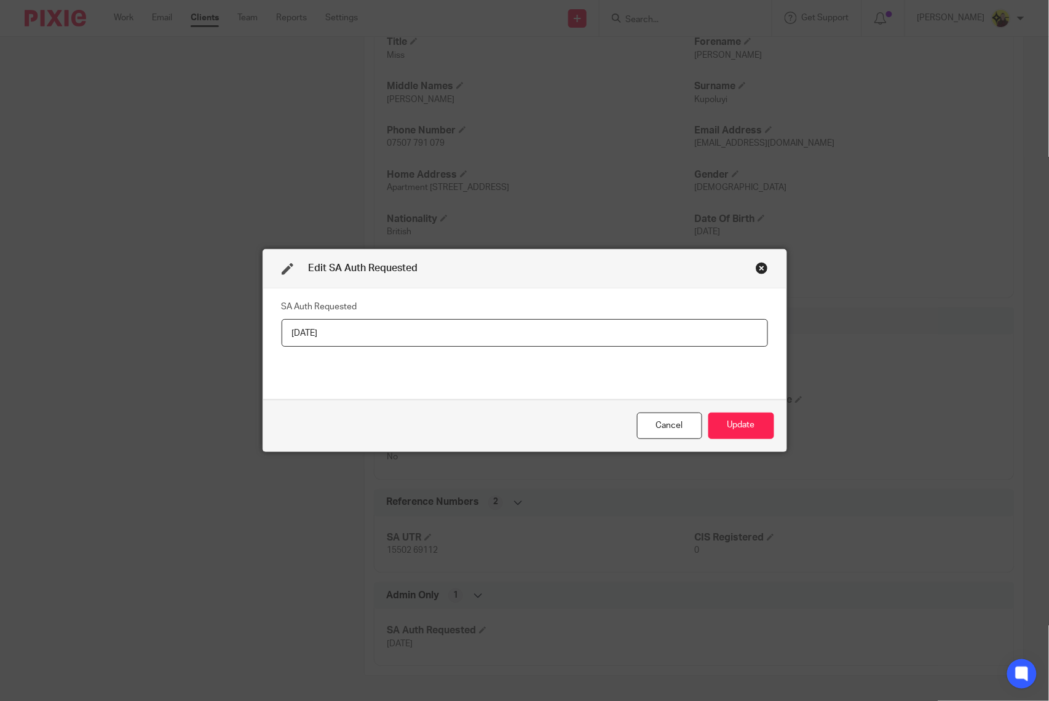
click at [519, 325] on input "[DATE]" at bounding box center [525, 333] width 486 height 28
type input "[DATE]"
click at [739, 419] on button "Update" at bounding box center [741, 426] width 66 height 26
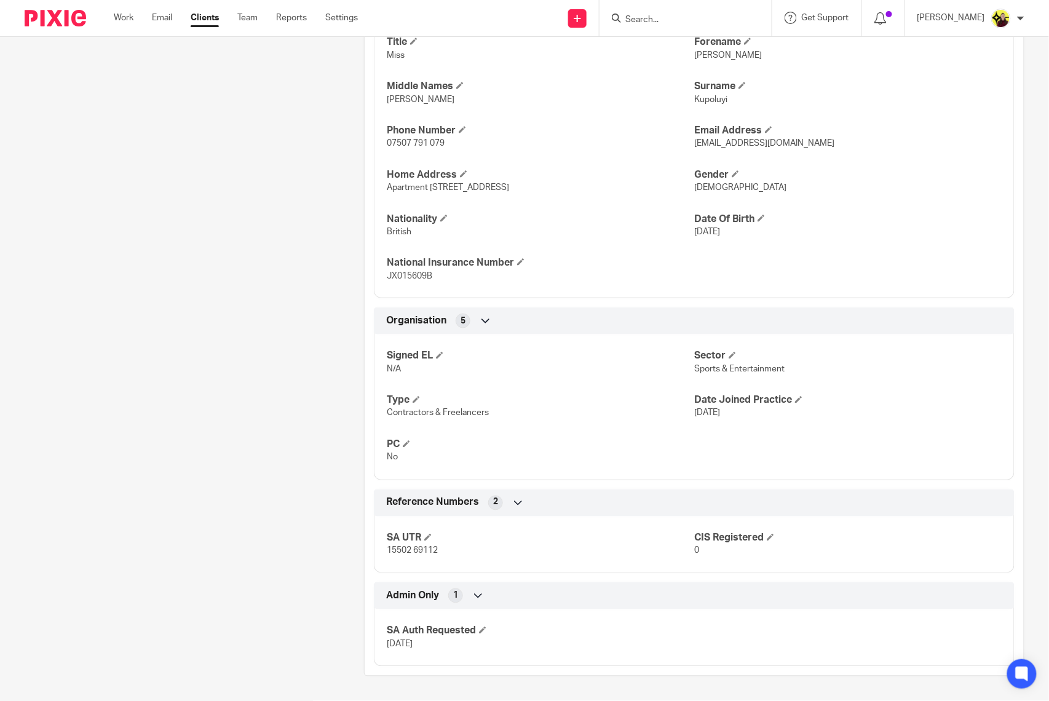
click at [658, 15] on input "Search" at bounding box center [679, 20] width 111 height 11
type input "t34"
click at [684, 55] on link at bounding box center [731, 53] width 218 height 28
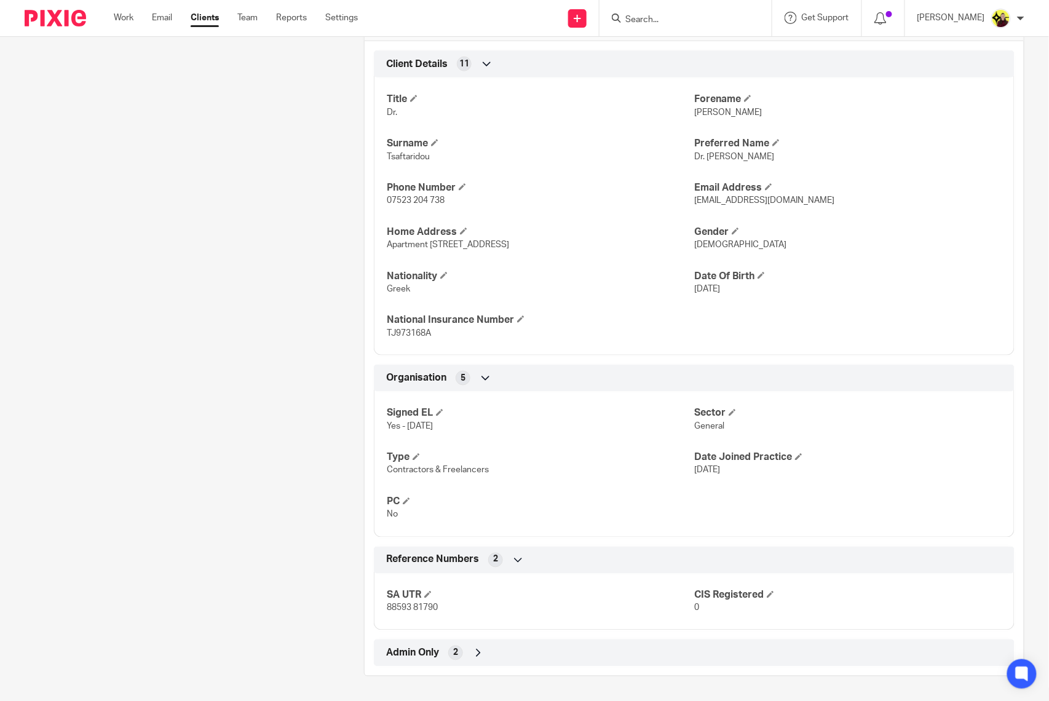
click at [619, 643] on div "Admin Only 2" at bounding box center [694, 653] width 622 height 21
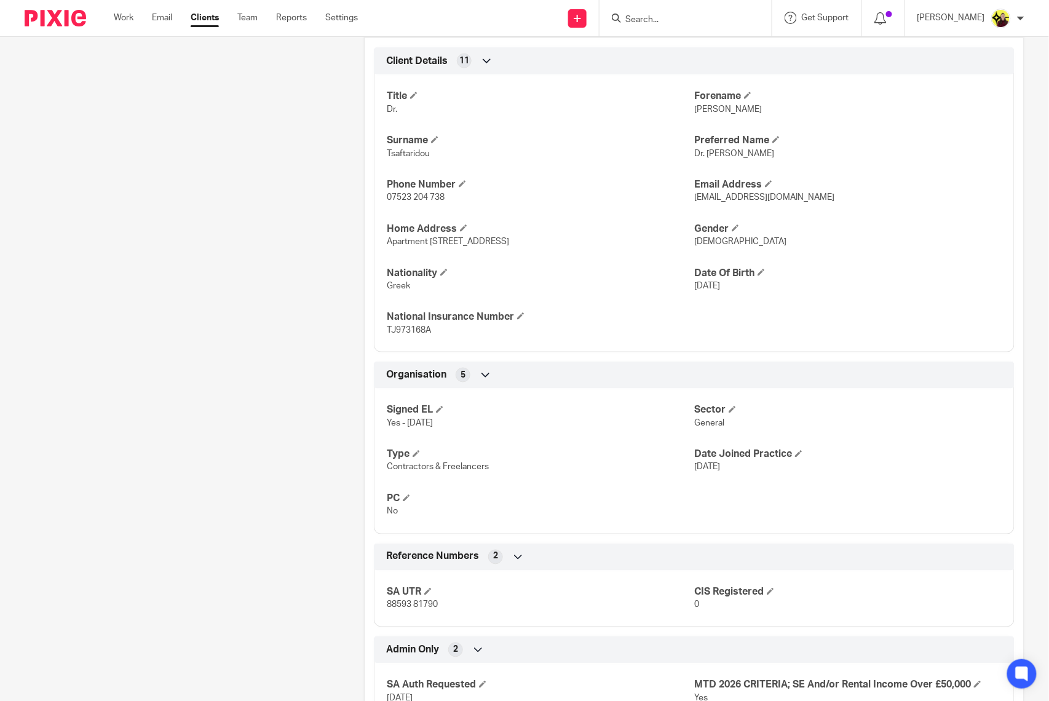
scroll to position [467, 0]
